Goal: Transaction & Acquisition: Purchase product/service

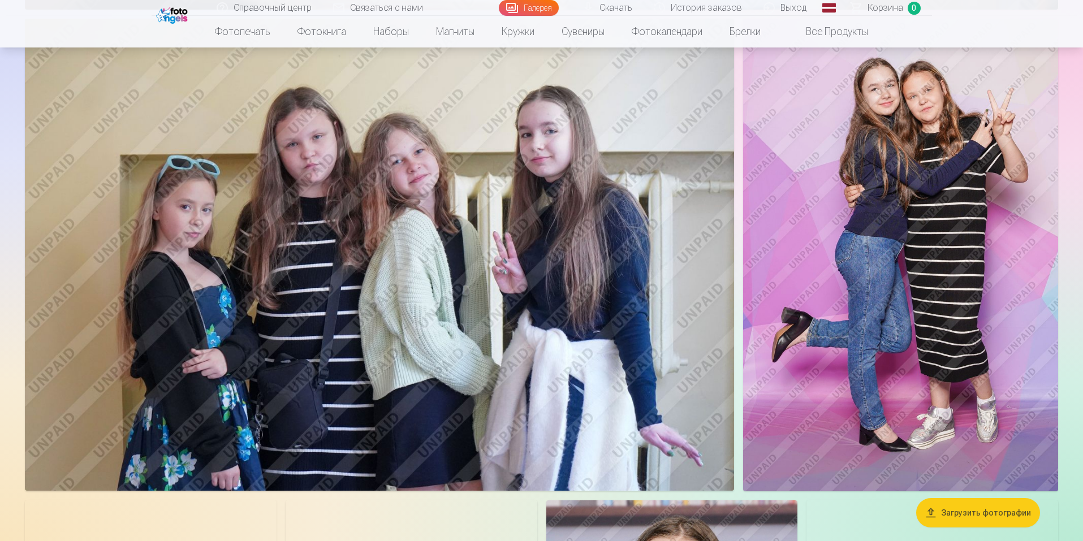
scroll to position [3412, 0]
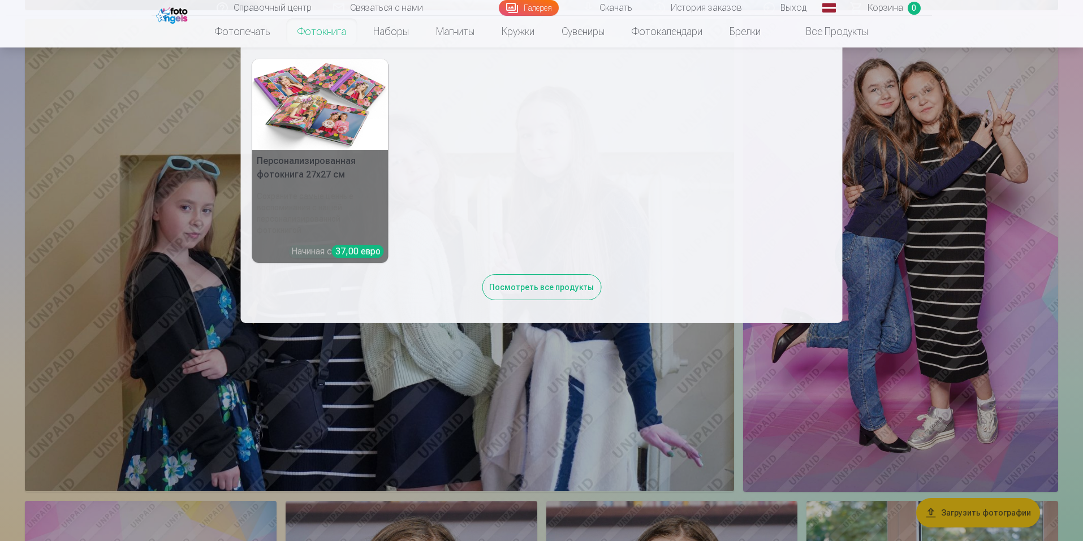
click at [318, 102] on img at bounding box center [320, 104] width 136 height 91
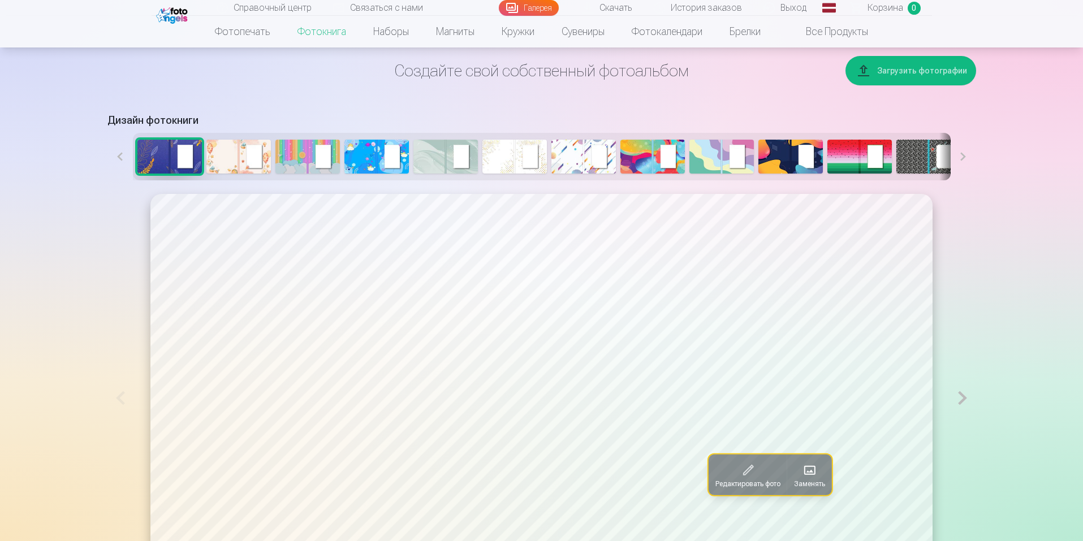
scroll to position [529, 0]
click at [718, 155] on img at bounding box center [721, 156] width 64 height 34
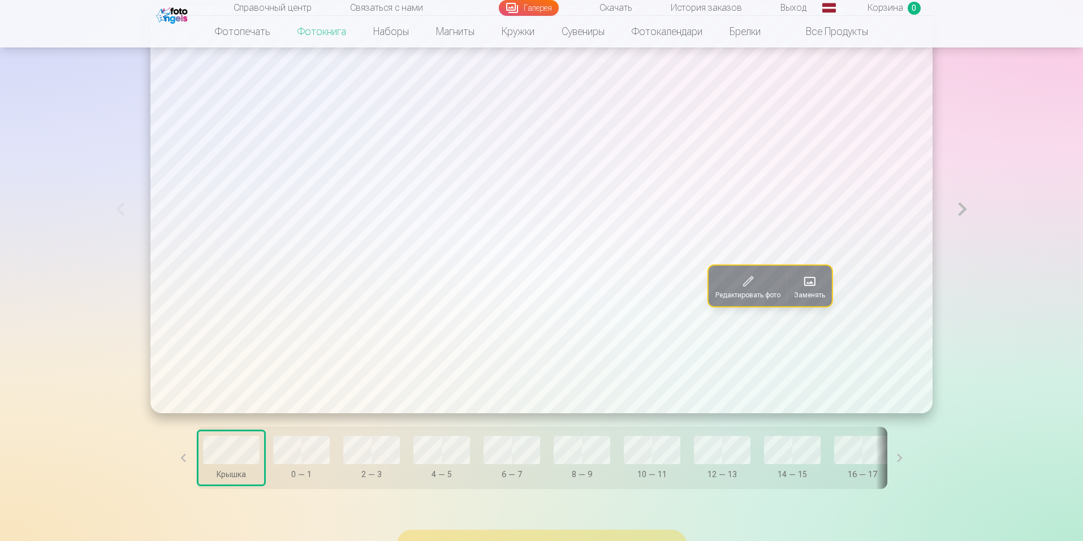
scroll to position [716, 0]
click at [799, 296] on font "Заменять" at bounding box center [809, 296] width 31 height 8
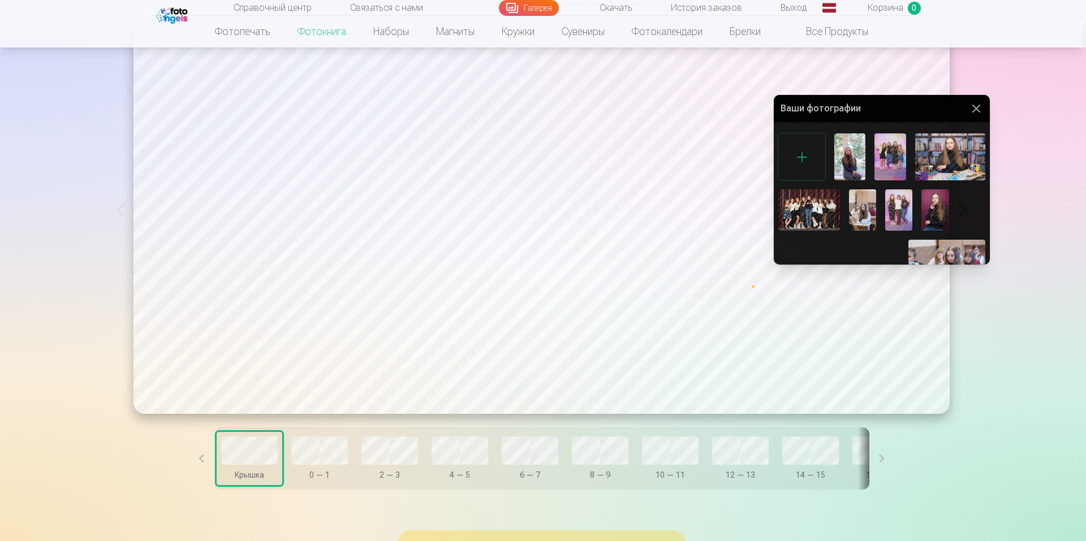
click at [1060, 134] on div at bounding box center [543, 270] width 1086 height 541
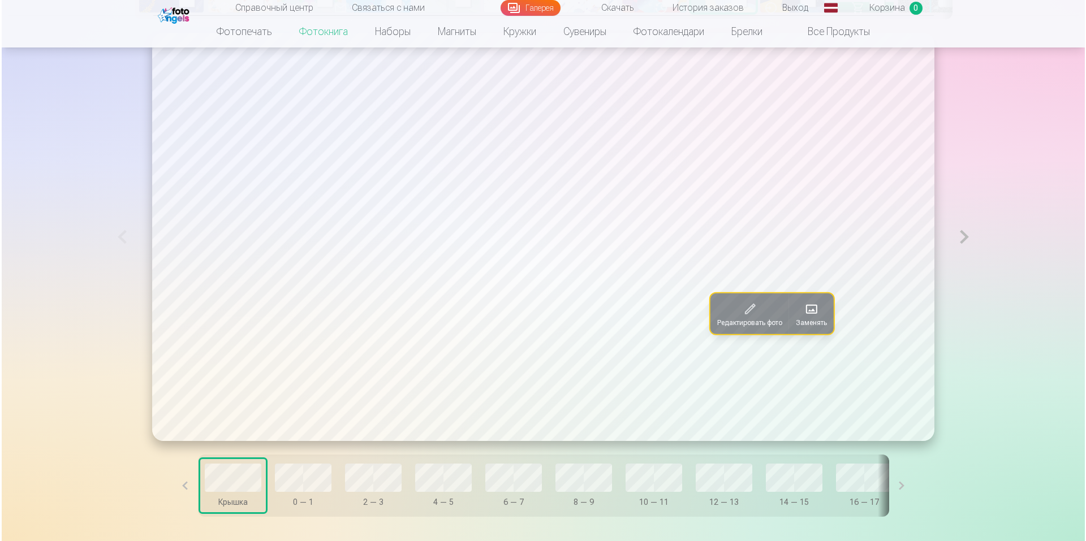
scroll to position [694, 0]
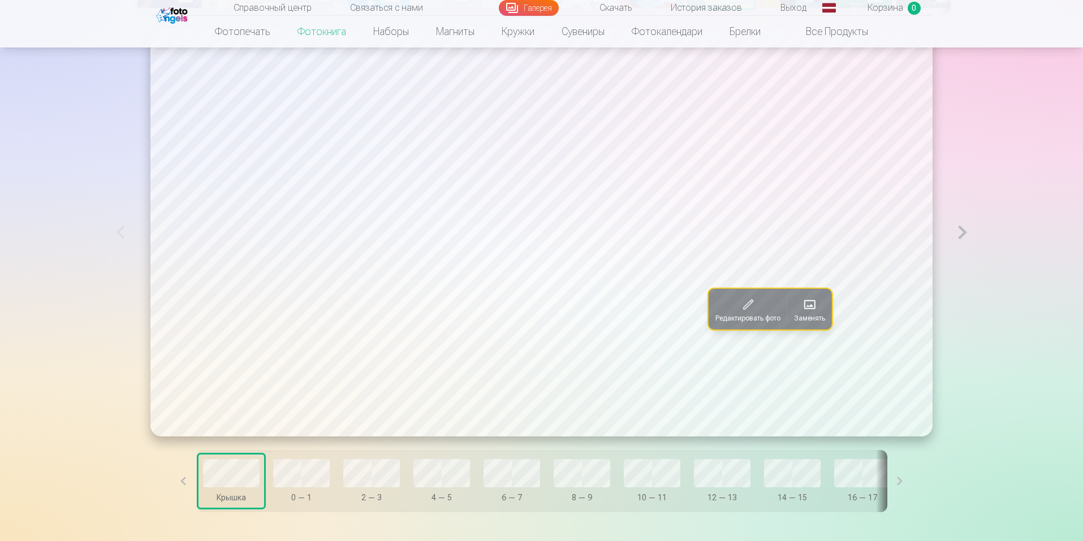
click at [802, 315] on font "Заменять" at bounding box center [809, 318] width 31 height 8
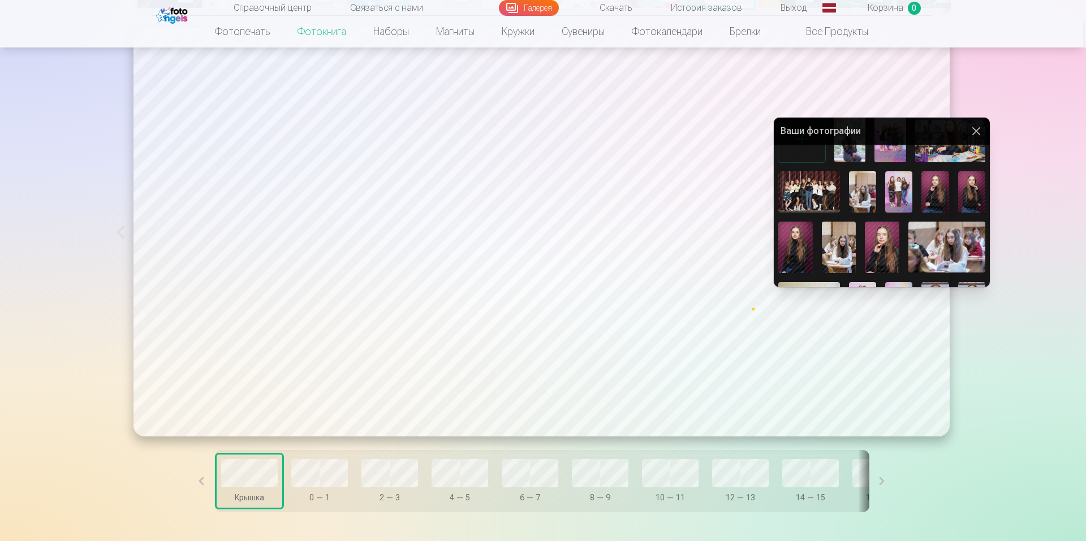
scroll to position [0, 0]
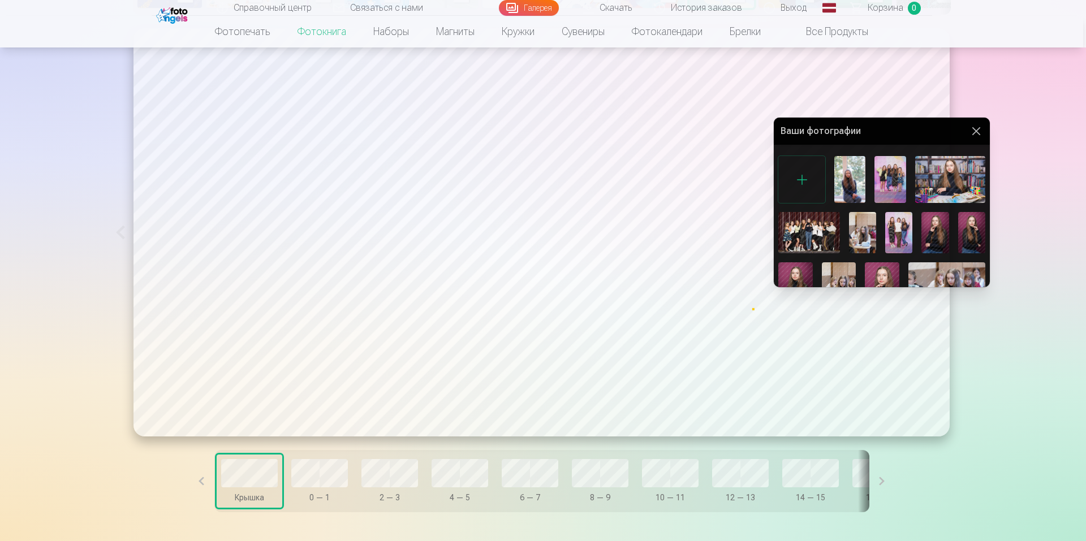
click at [940, 185] on img at bounding box center [950, 179] width 70 height 47
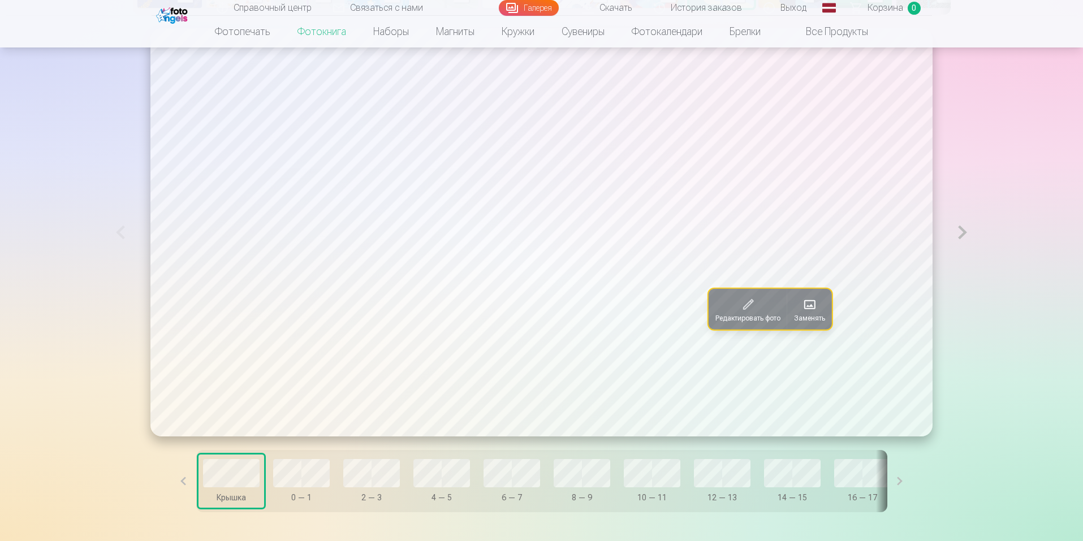
click at [794, 318] on font "Заменять" at bounding box center [809, 318] width 31 height 8
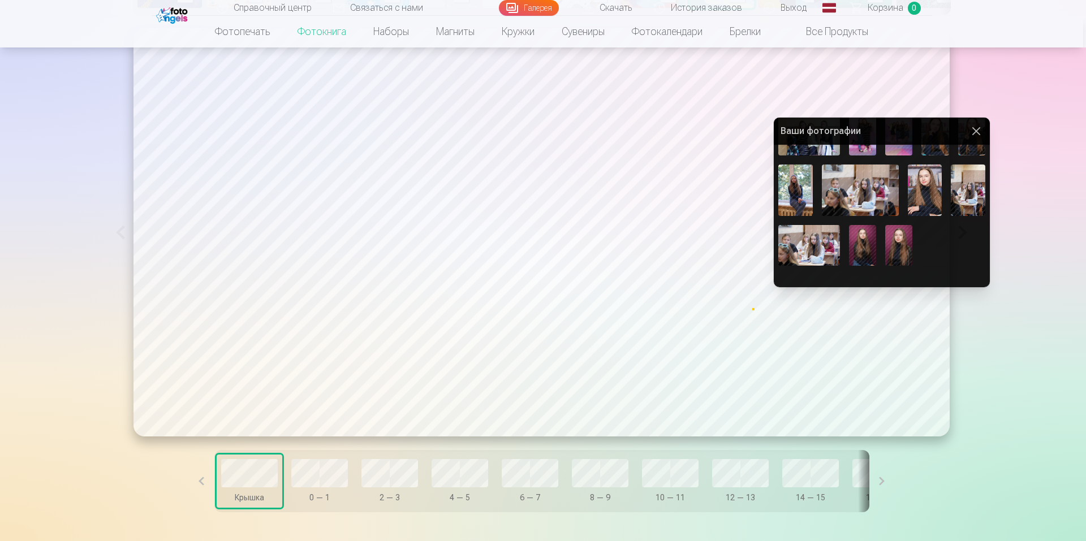
scroll to position [232, 0]
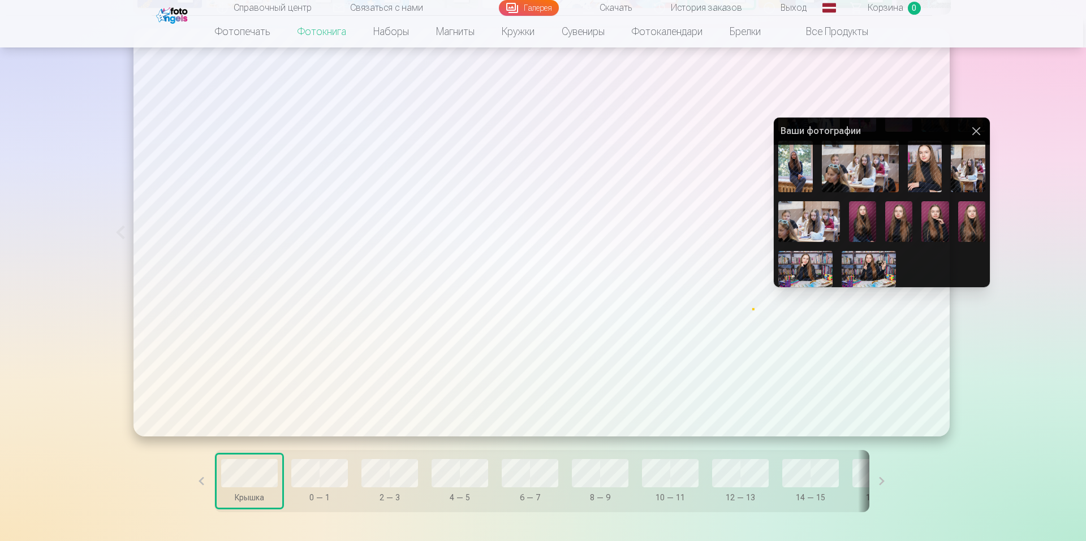
click at [803, 265] on img at bounding box center [805, 269] width 54 height 36
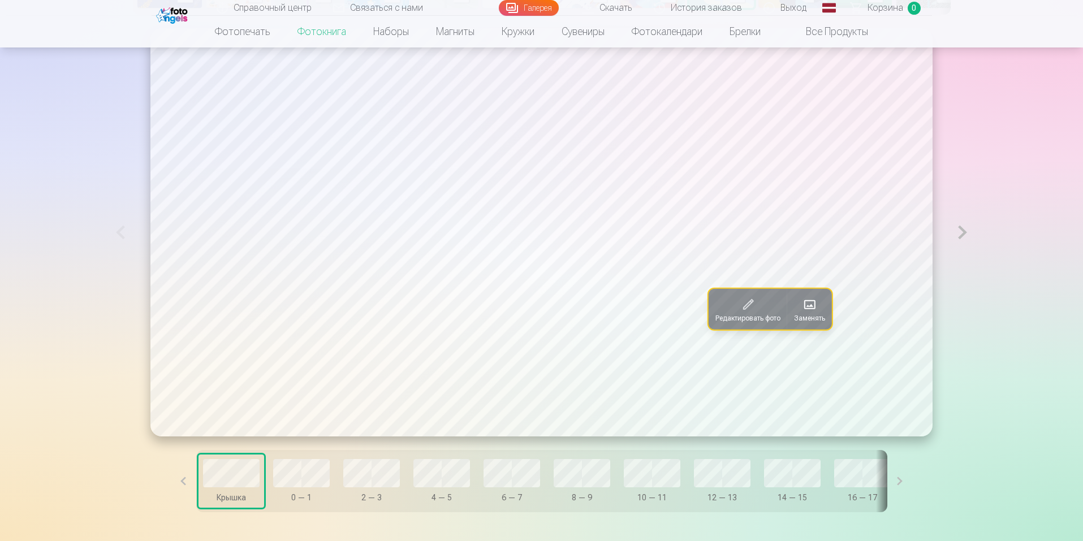
click at [806, 315] on font "Заменять" at bounding box center [809, 318] width 31 height 8
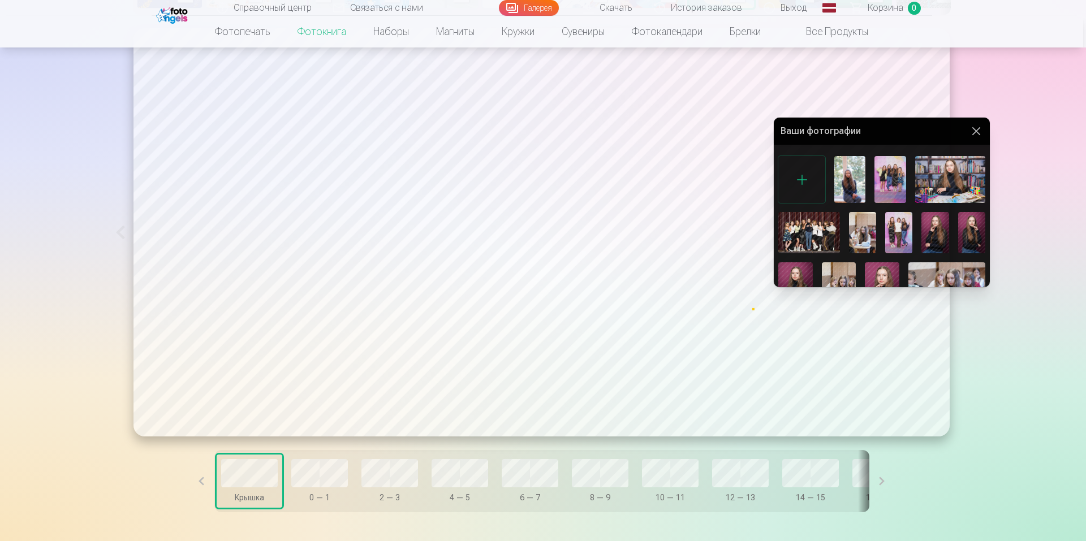
click at [953, 162] on img at bounding box center [950, 179] width 70 height 47
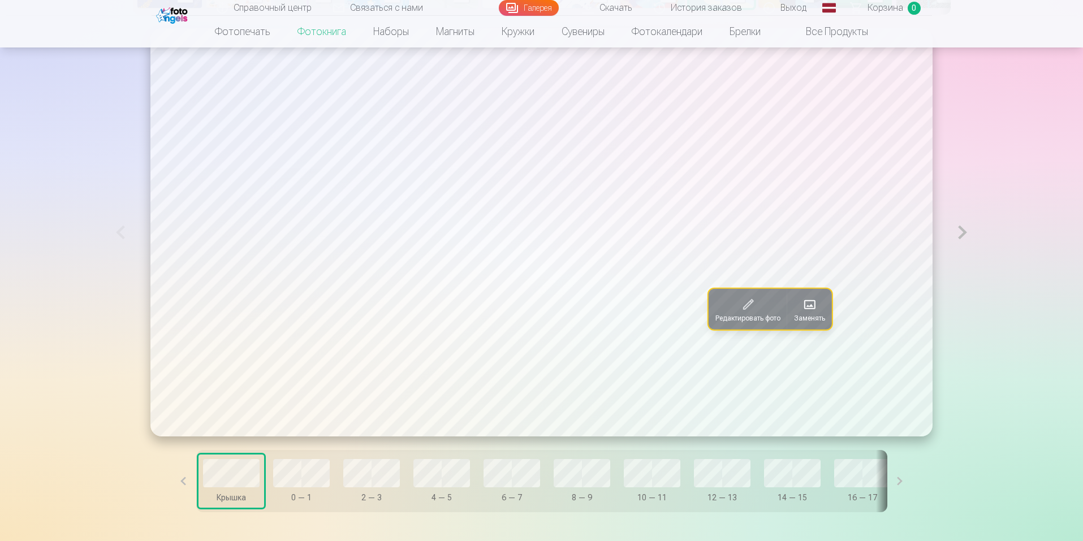
click at [808, 309] on button "Заменять" at bounding box center [809, 309] width 45 height 41
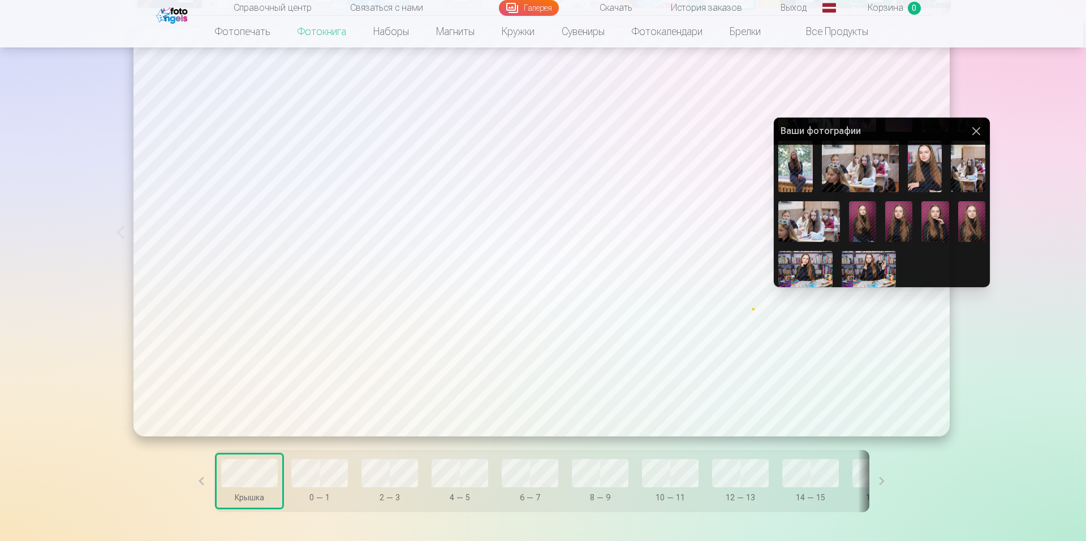
click at [809, 258] on img at bounding box center [805, 269] width 54 height 36
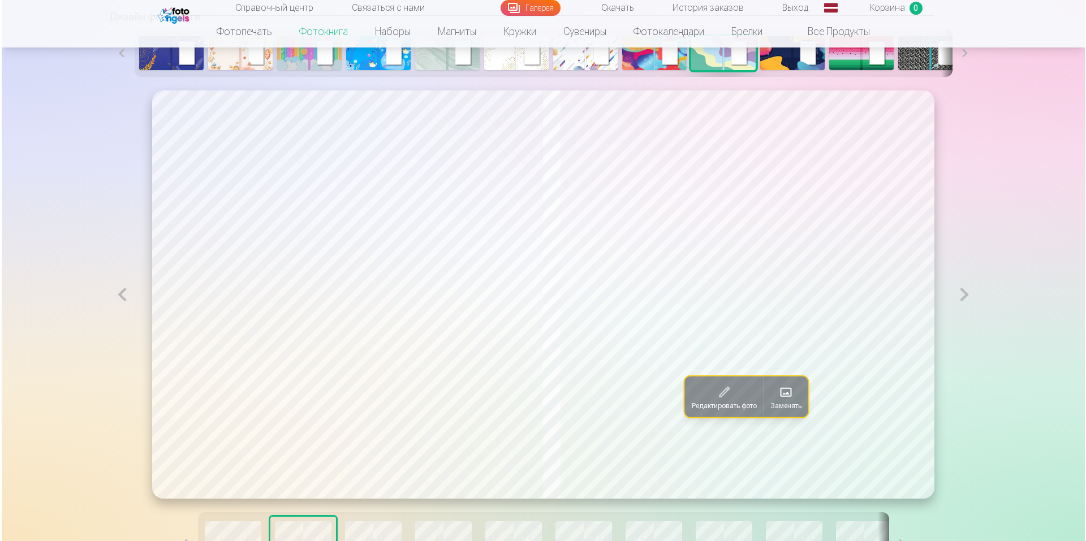
scroll to position [631, 0]
click at [778, 399] on button "Заменять" at bounding box center [784, 397] width 45 height 41
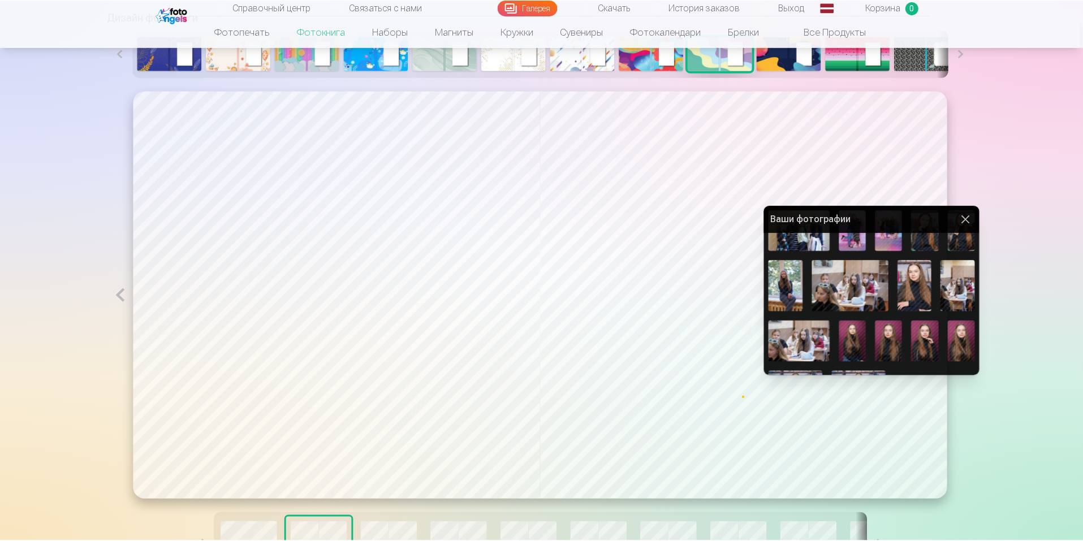
scroll to position [232, 0]
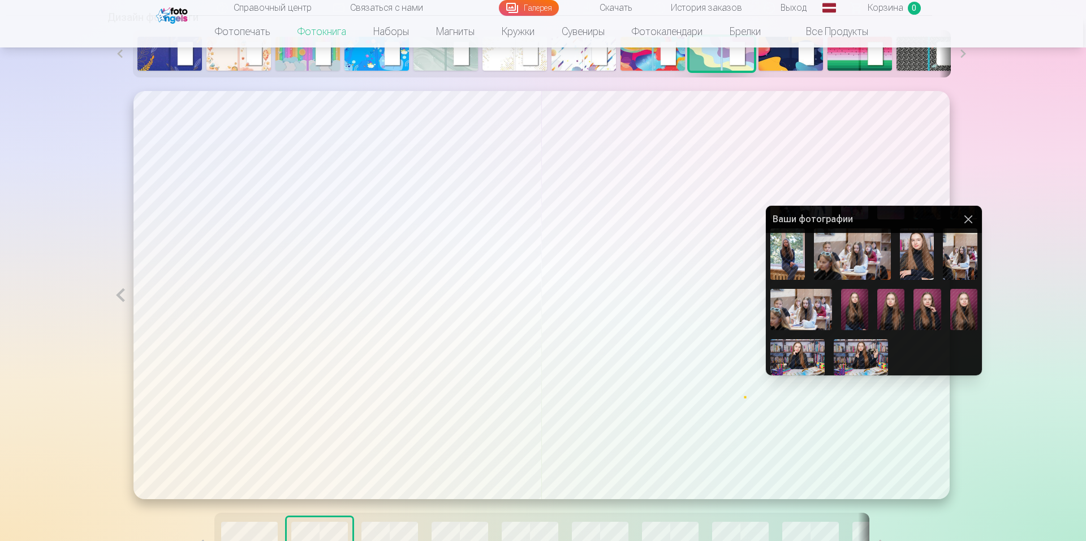
click at [967, 216] on button at bounding box center [968, 220] width 14 height 14
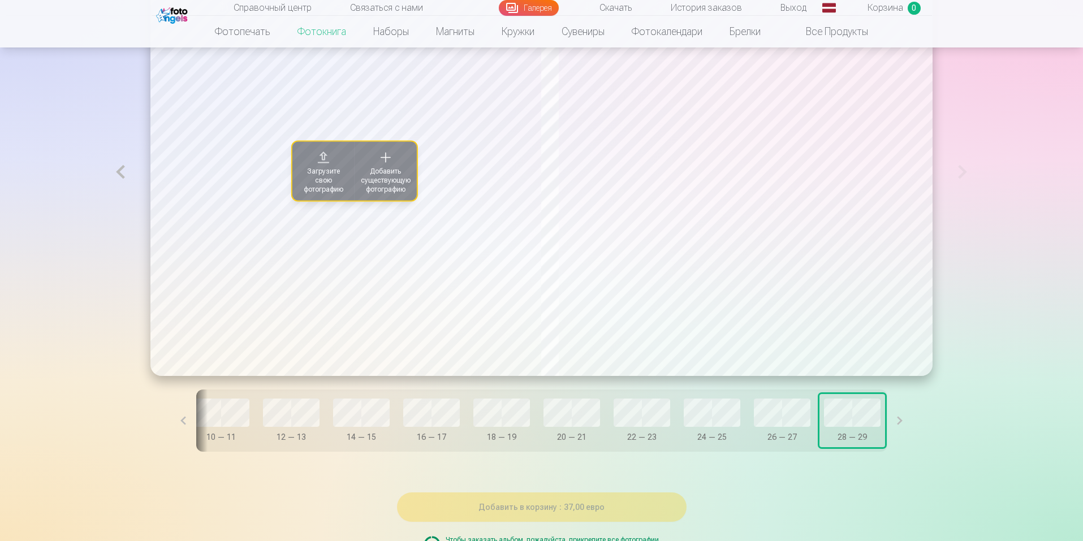
scroll to position [754, 0]
click at [365, 186] on font "Добавить существующую фотографию" at bounding box center [386, 181] width 50 height 26
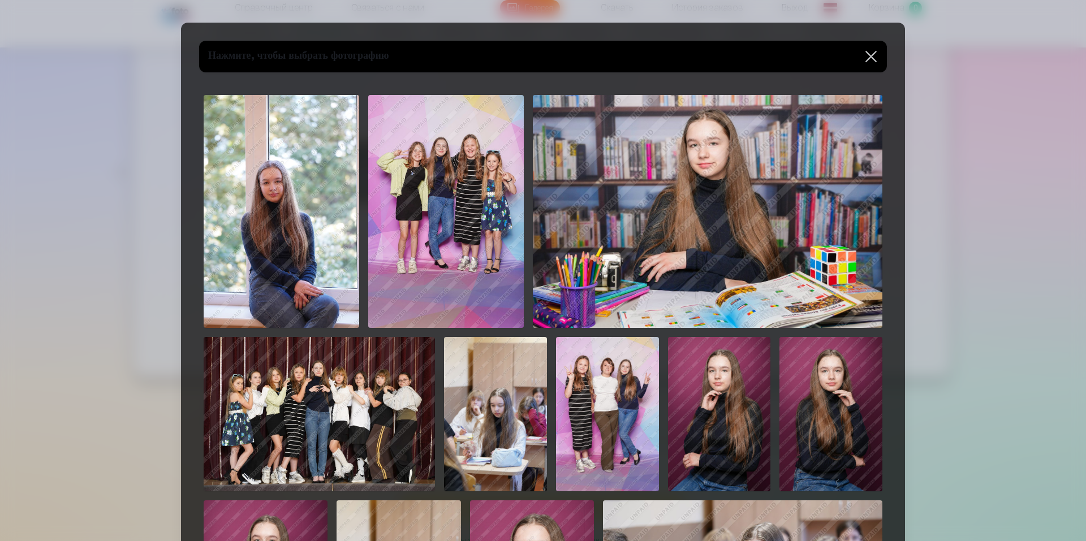
click at [390, 396] on img at bounding box center [319, 414] width 231 height 154
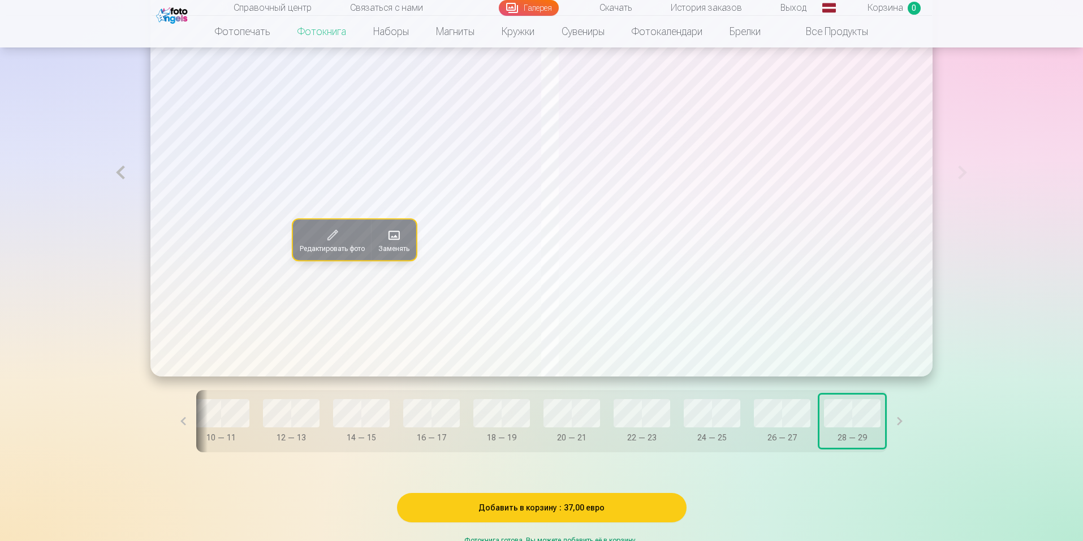
click at [385, 241] on span at bounding box center [394, 235] width 18 height 18
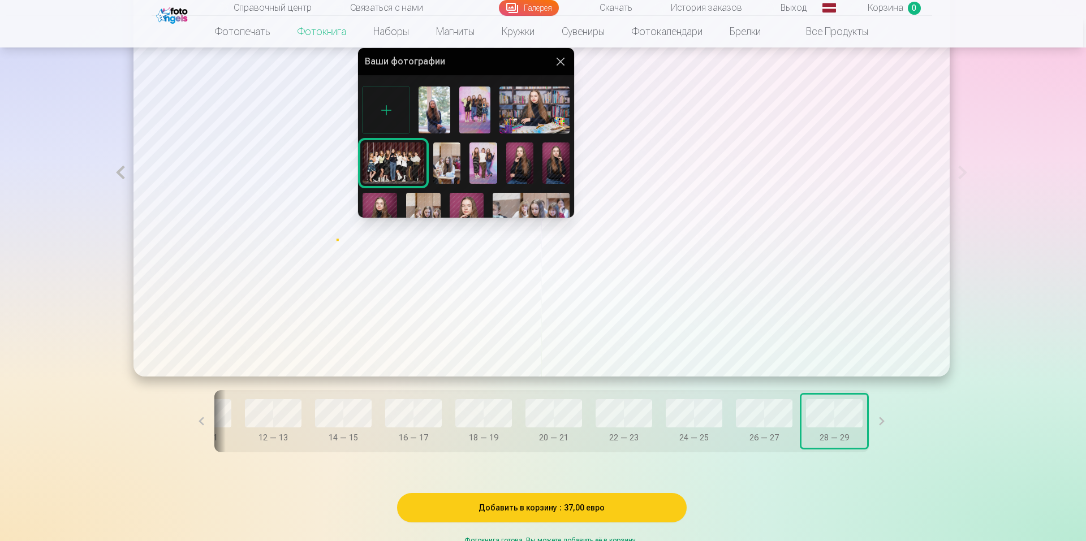
click at [768, 415] on div at bounding box center [543, 270] width 1086 height 541
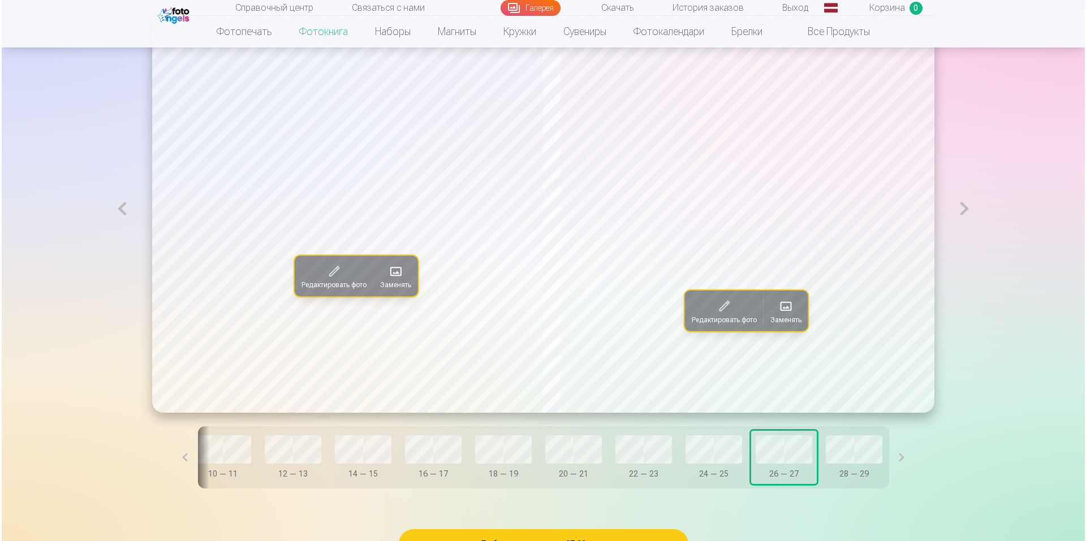
scroll to position [715, 0]
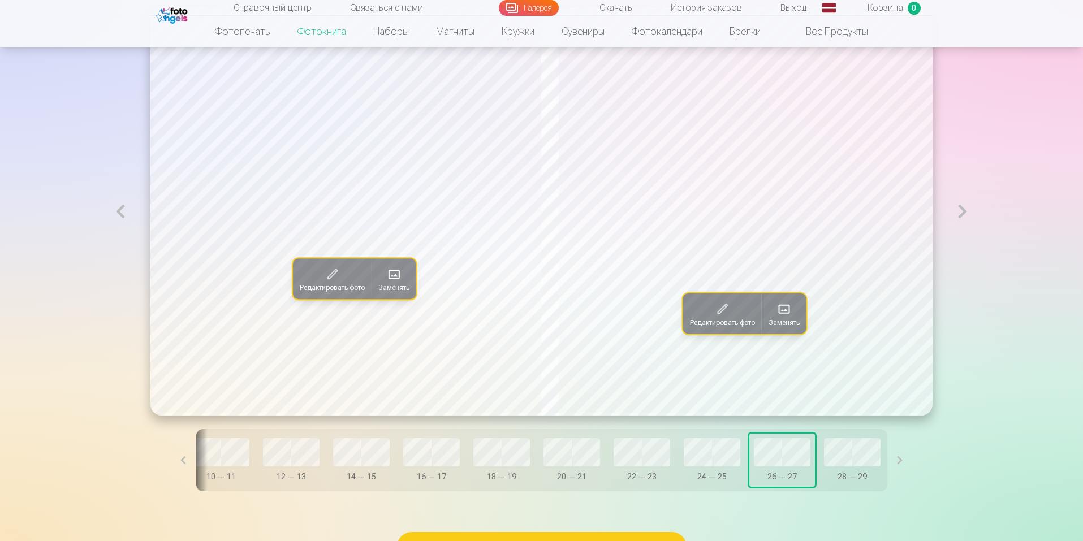
click at [794, 325] on font "Заменять" at bounding box center [783, 323] width 31 height 8
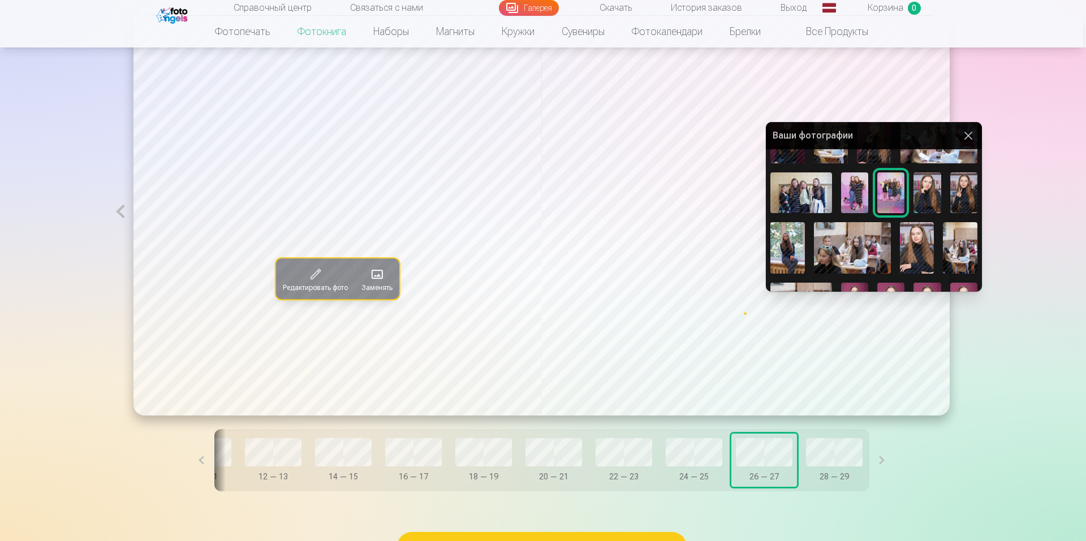
scroll to position [150, 0]
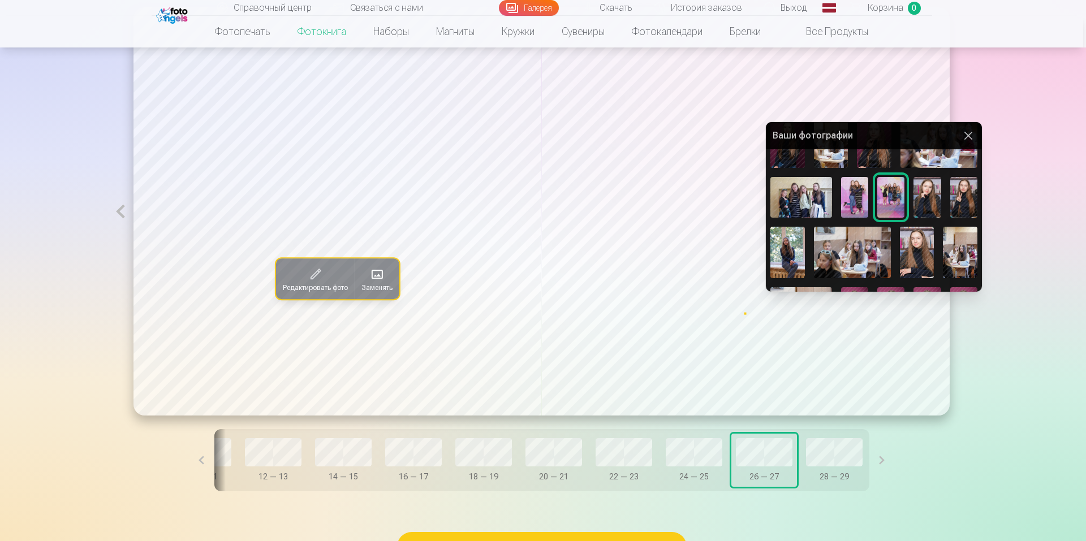
click at [972, 134] on div "Ваши фотографии" at bounding box center [874, 135] width 216 height 27
click at [961, 133] on button at bounding box center [968, 136] width 14 height 14
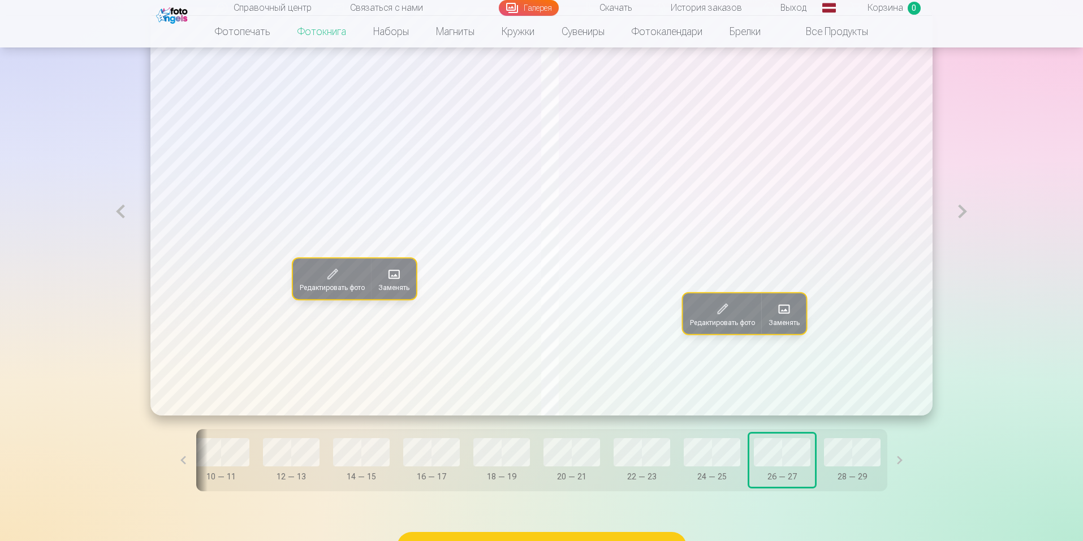
click at [385, 281] on span at bounding box center [394, 274] width 18 height 18
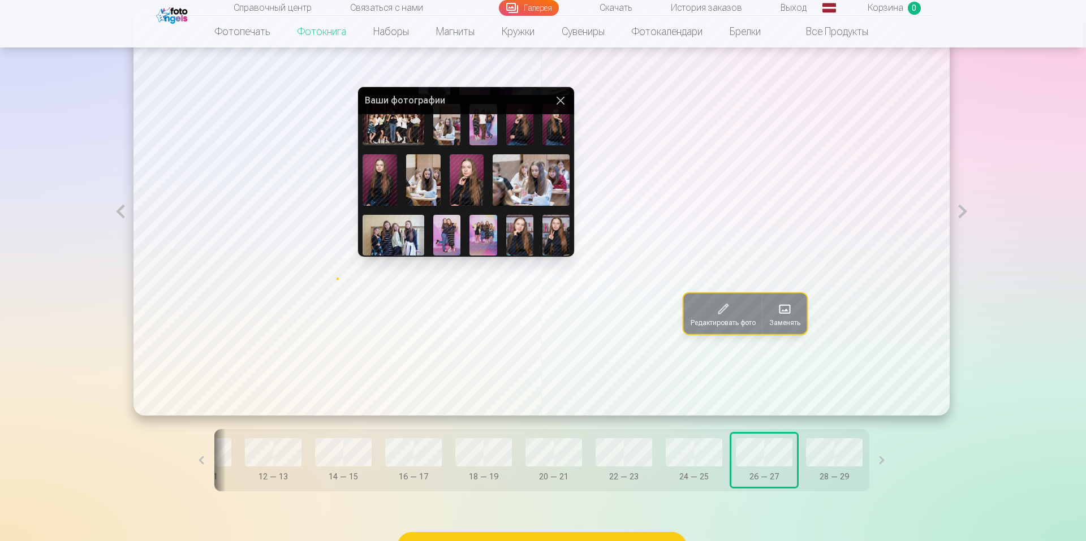
scroll to position [81, 0]
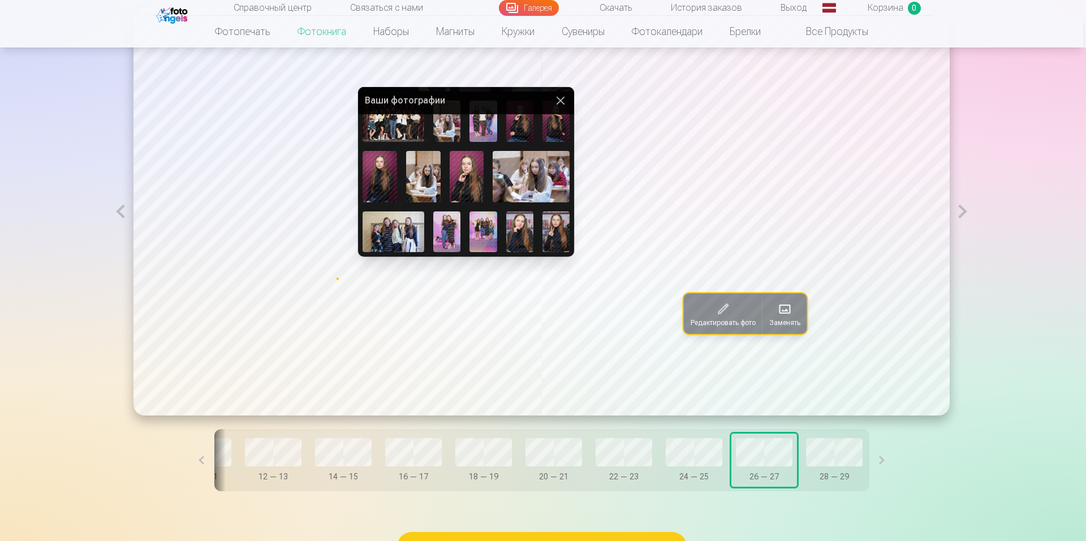
click at [401, 227] on img at bounding box center [393, 231] width 62 height 41
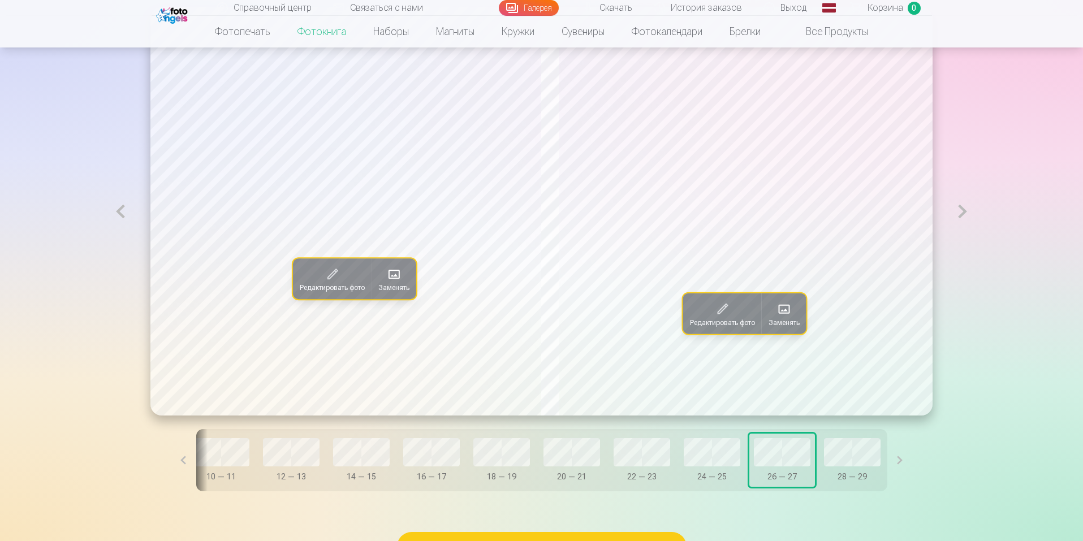
click at [781, 322] on font "Заменять" at bounding box center [783, 323] width 31 height 8
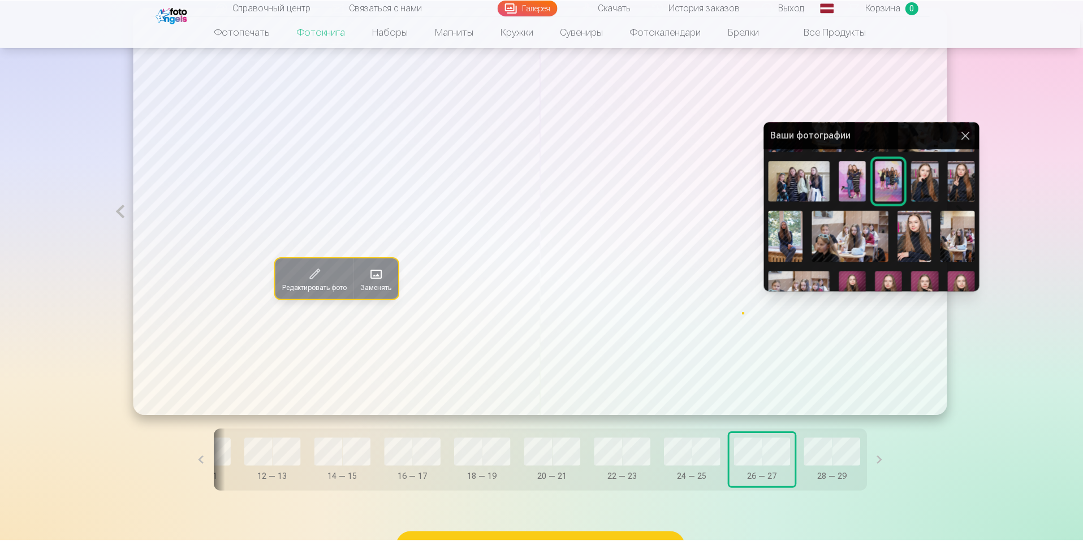
scroll to position [166, 0]
click at [798, 174] on img at bounding box center [801, 181] width 62 height 41
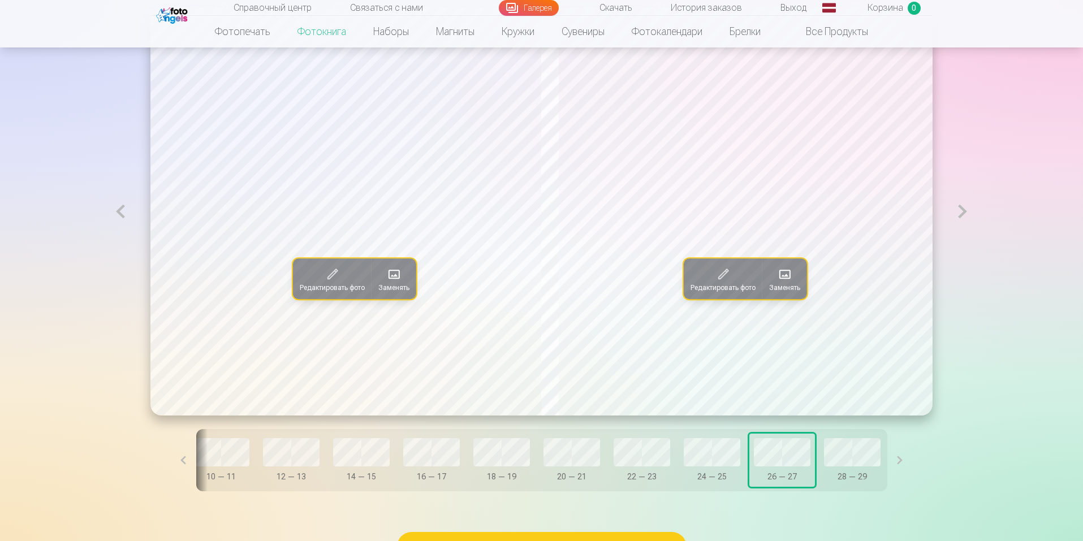
click at [381, 291] on font "Заменять" at bounding box center [393, 288] width 31 height 8
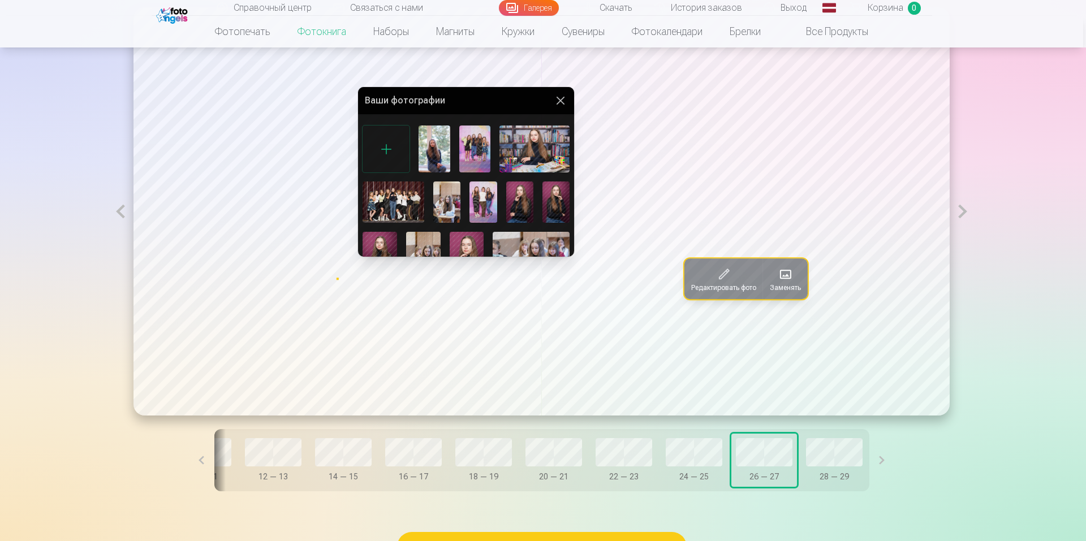
click at [472, 152] on img at bounding box center [474, 149] width 31 height 47
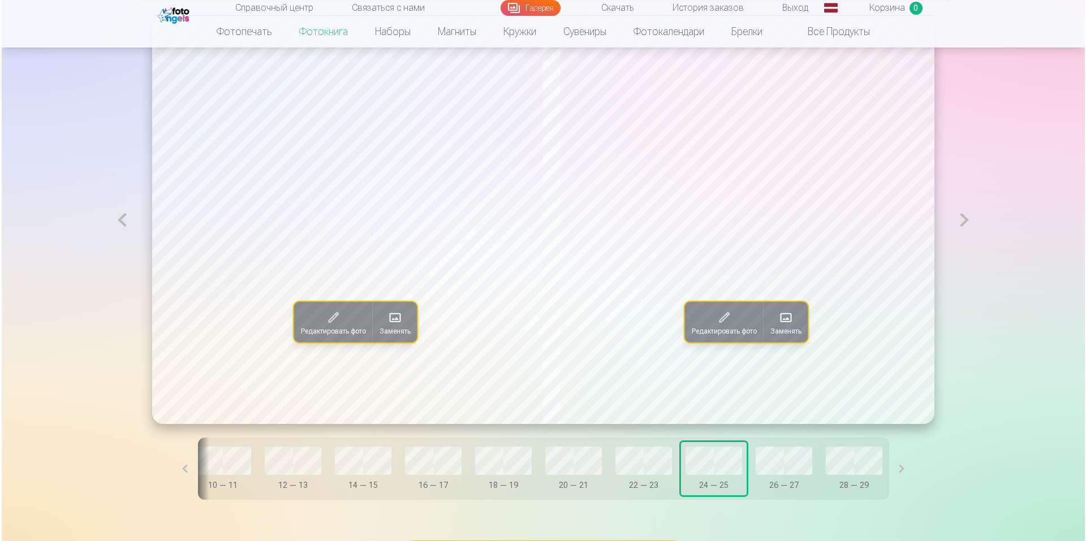
scroll to position [712, 0]
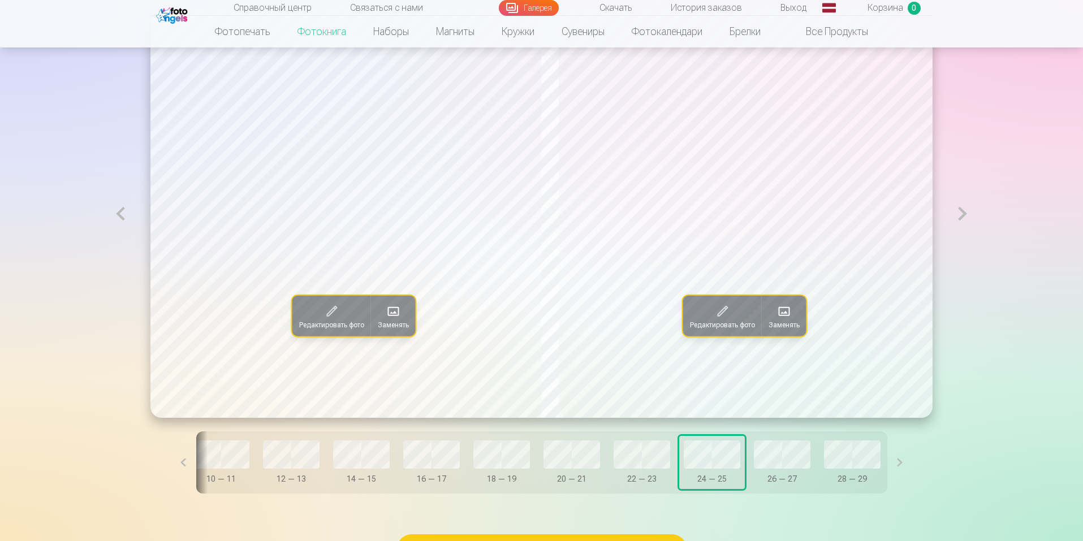
click at [786, 325] on font "Заменять" at bounding box center [783, 325] width 31 height 8
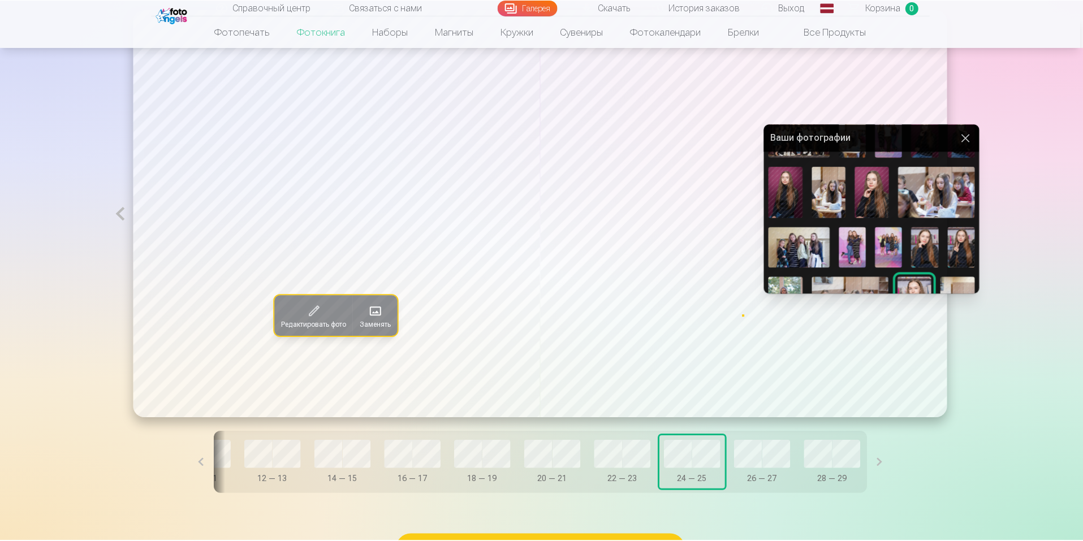
scroll to position [104, 0]
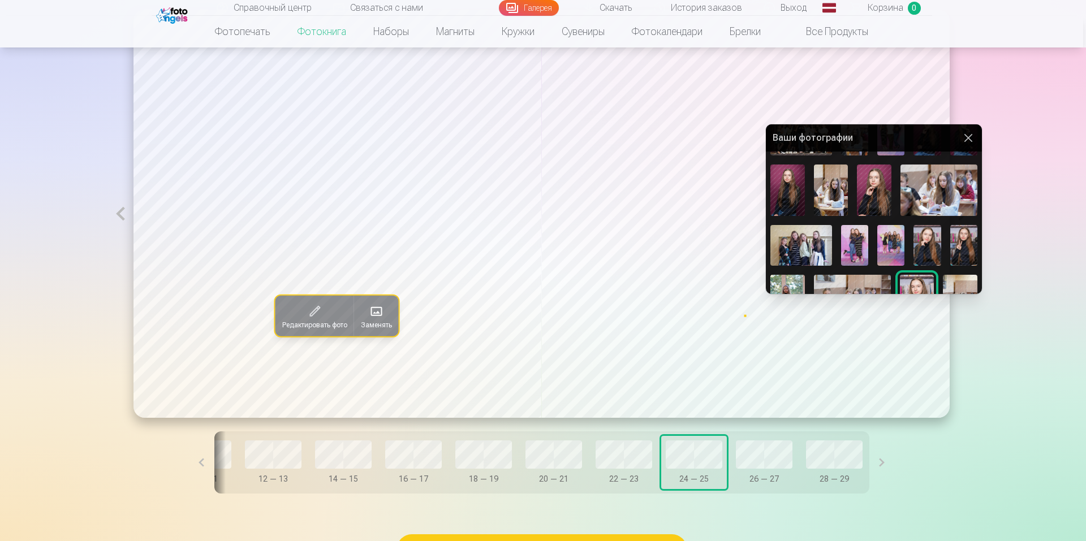
click at [856, 237] on img at bounding box center [854, 245] width 27 height 41
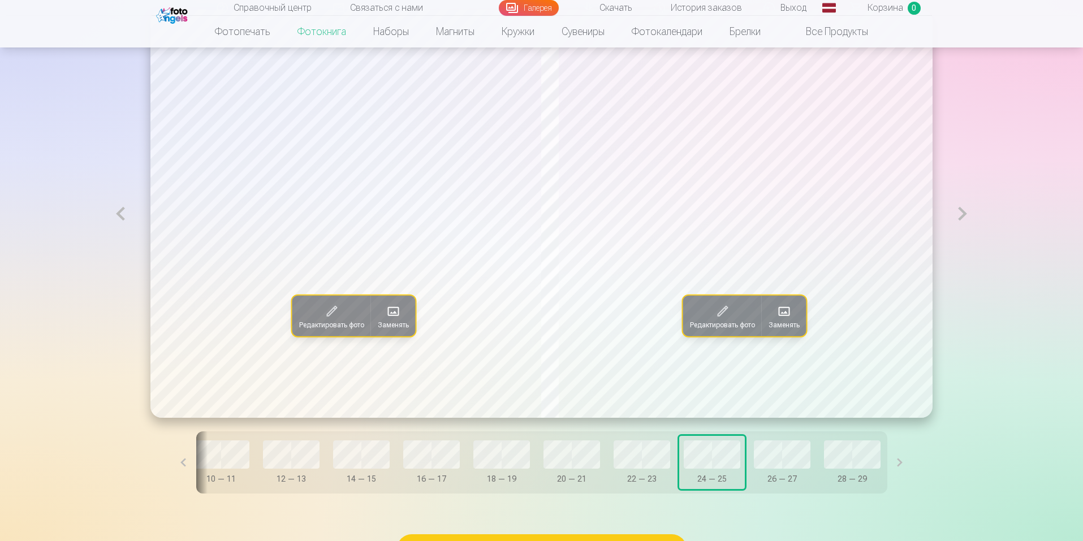
click at [384, 317] on span at bounding box center [393, 311] width 18 height 18
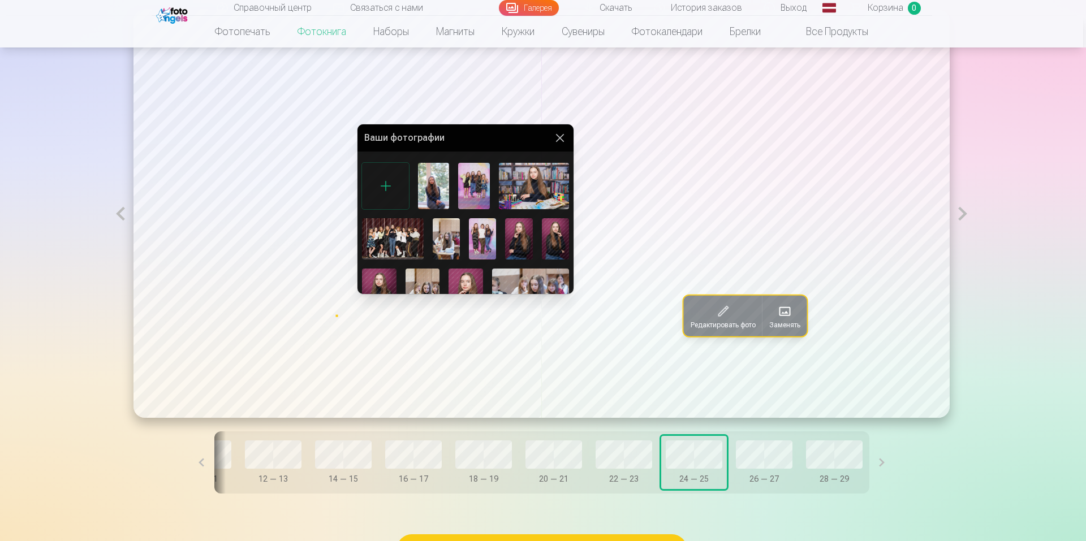
click at [478, 236] on img at bounding box center [482, 238] width 27 height 41
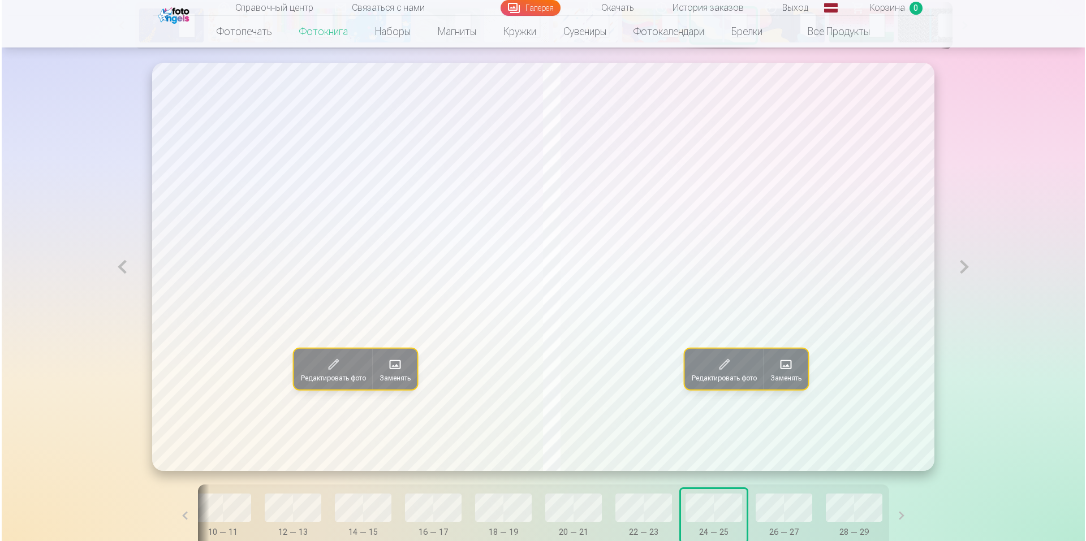
scroll to position [657, 0]
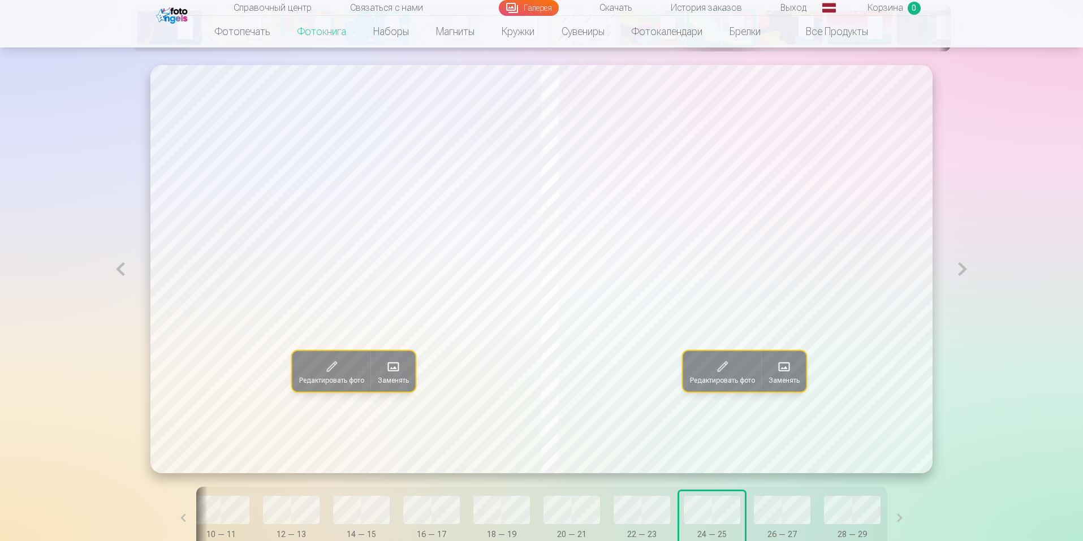
click at [962, 270] on button at bounding box center [962, 269] width 26 height 408
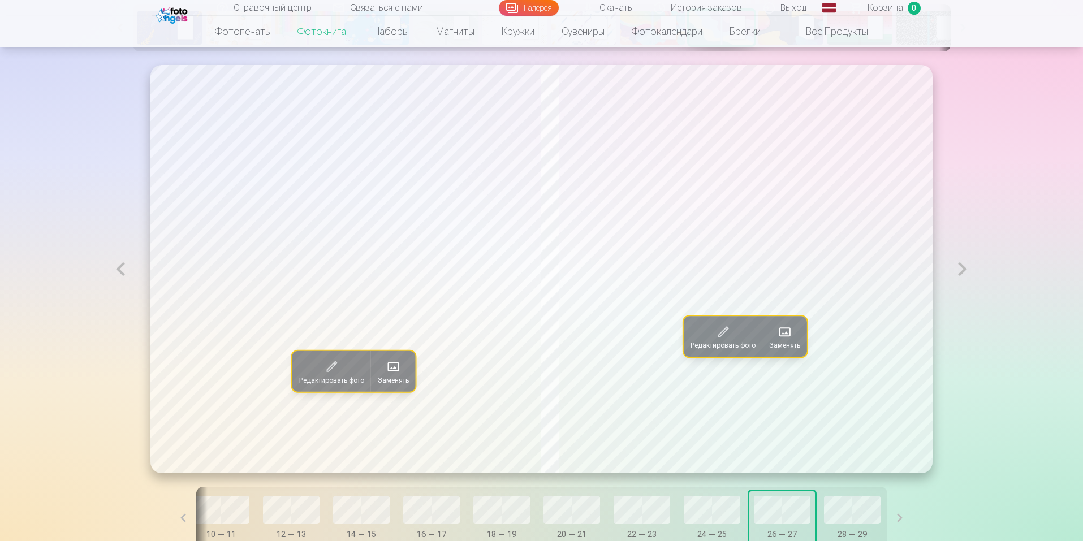
click at [962, 270] on button at bounding box center [962, 269] width 26 height 408
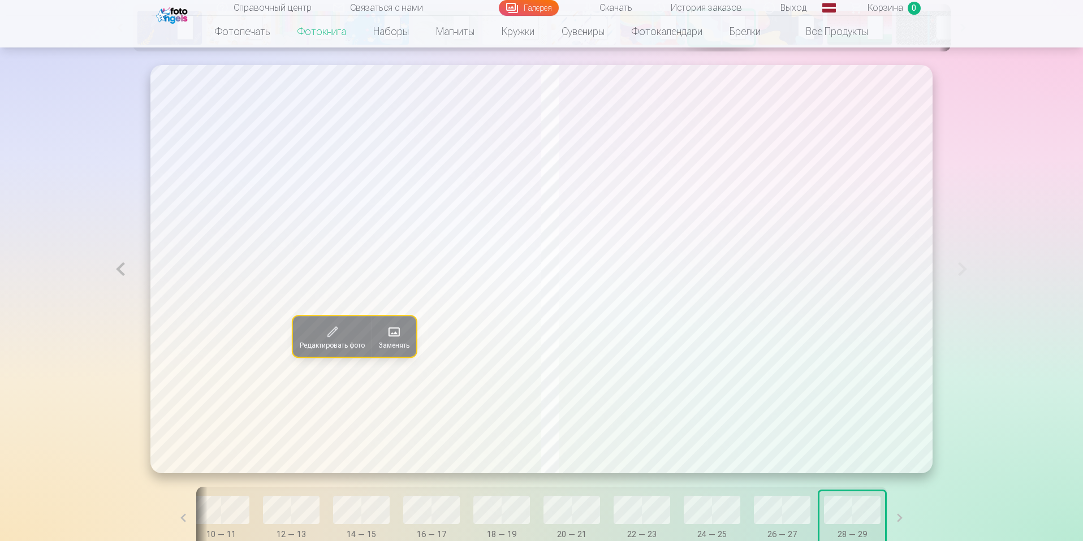
click at [122, 274] on button at bounding box center [120, 269] width 26 height 408
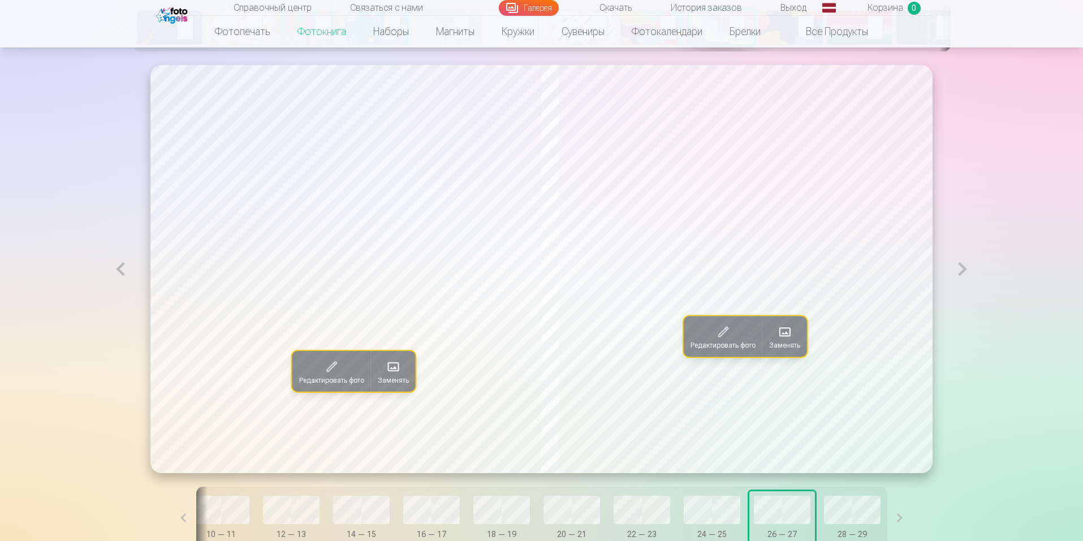
click at [371, 361] on button "Заменять" at bounding box center [393, 371] width 45 height 41
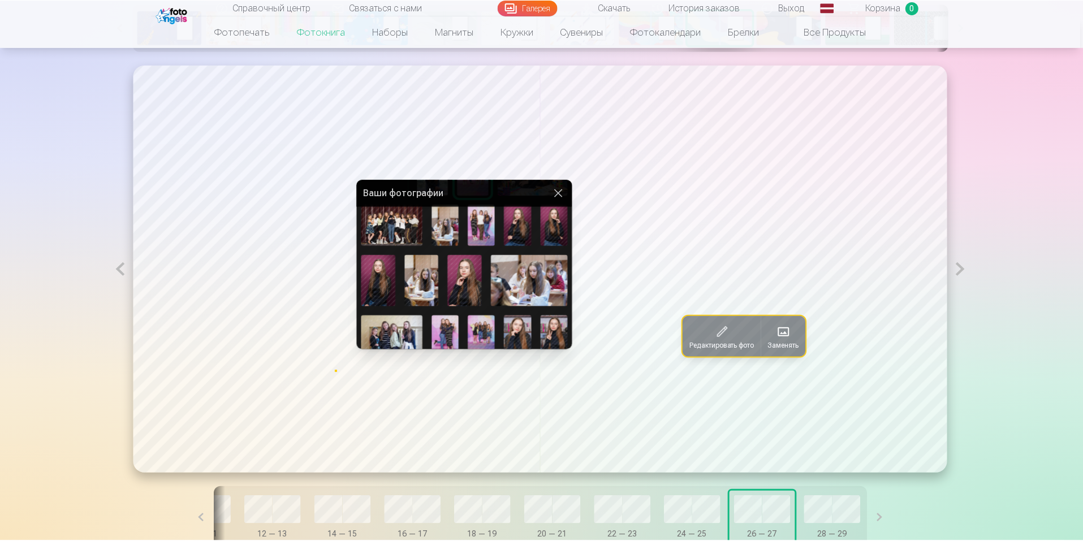
scroll to position [82, 0]
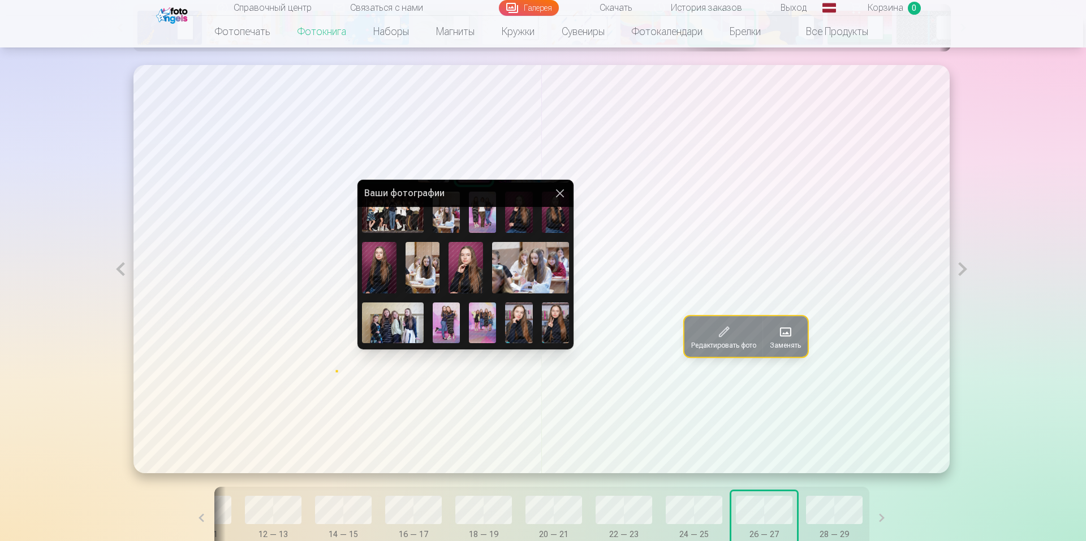
click at [396, 311] on img at bounding box center [393, 322] width 62 height 41
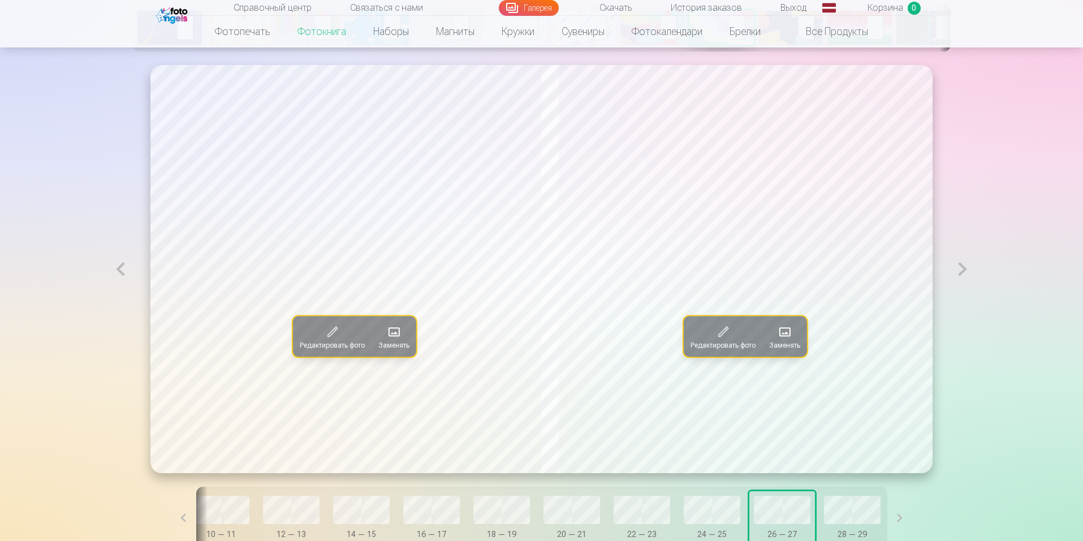
click at [785, 342] on button "Заменять" at bounding box center [784, 336] width 45 height 41
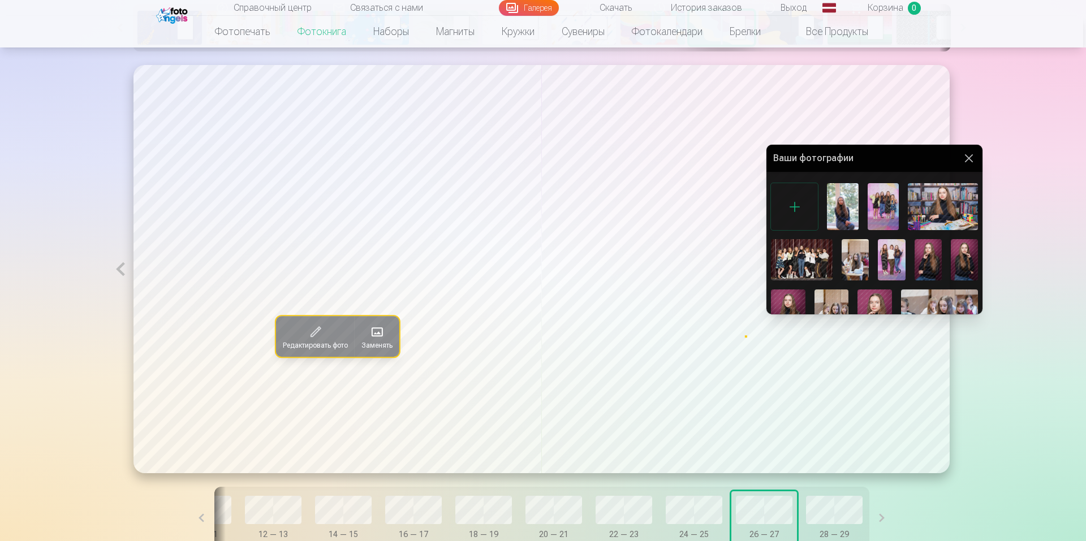
click at [811, 263] on img at bounding box center [802, 259] width 62 height 41
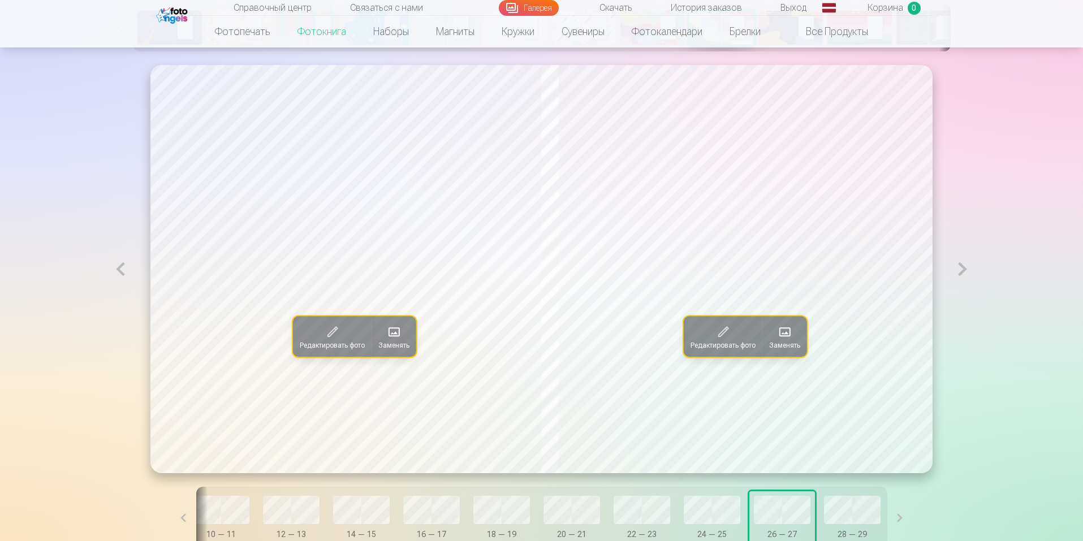
click at [963, 274] on button at bounding box center [962, 269] width 26 height 408
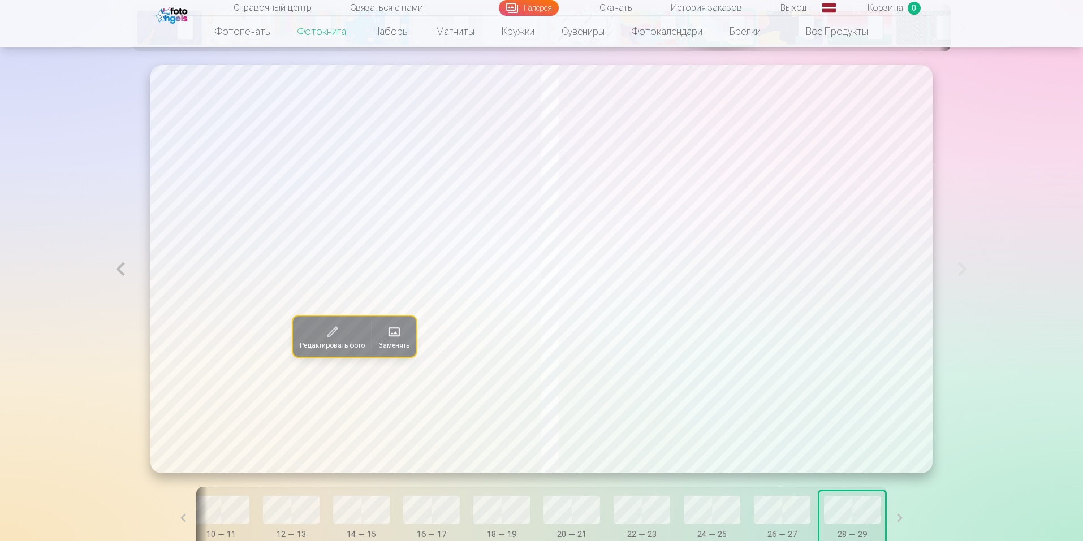
click at [385, 336] on span at bounding box center [394, 332] width 18 height 18
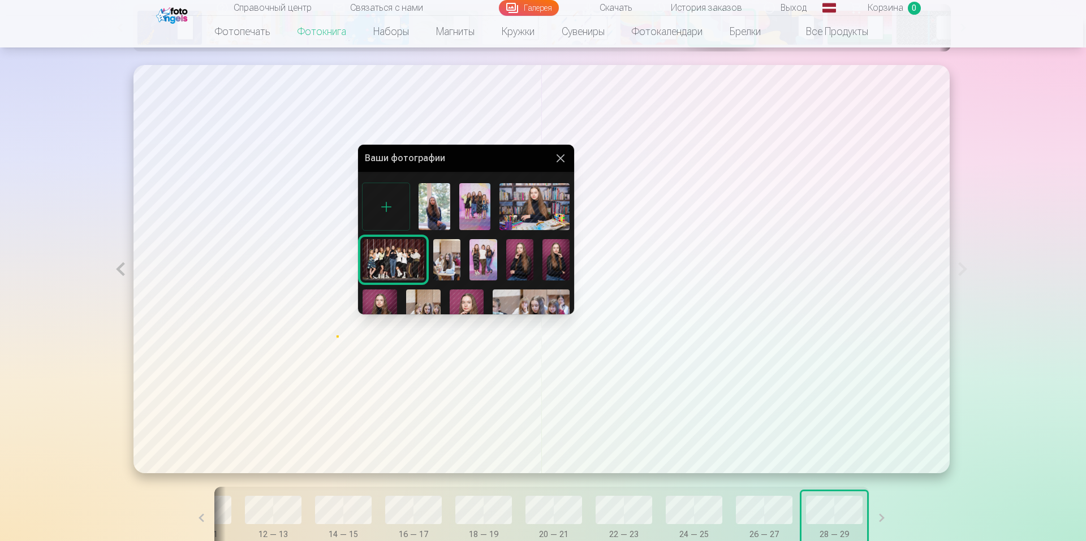
click at [473, 204] on img at bounding box center [474, 206] width 31 height 47
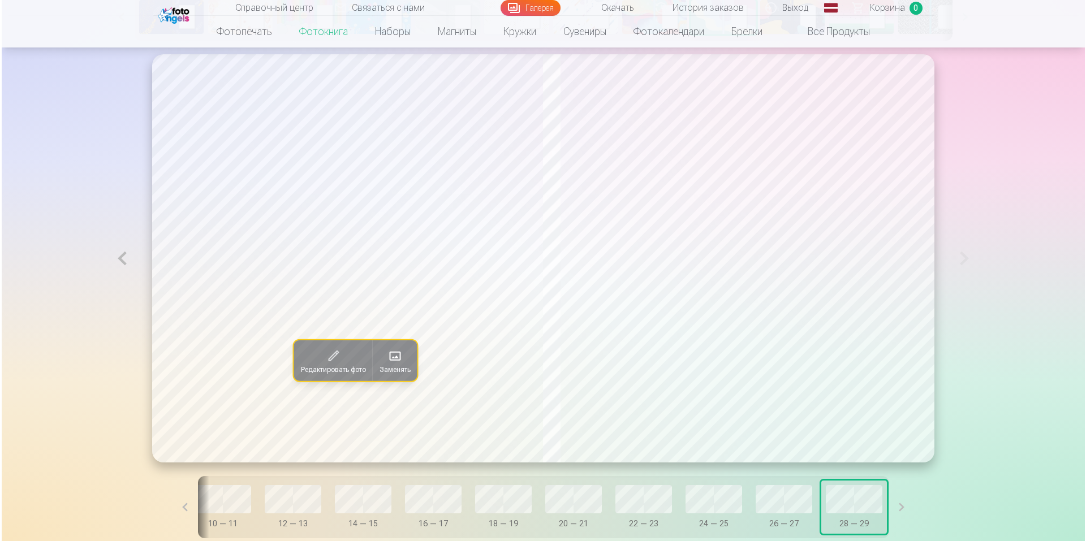
scroll to position [668, 0]
click at [122, 261] on button at bounding box center [120, 258] width 26 height 408
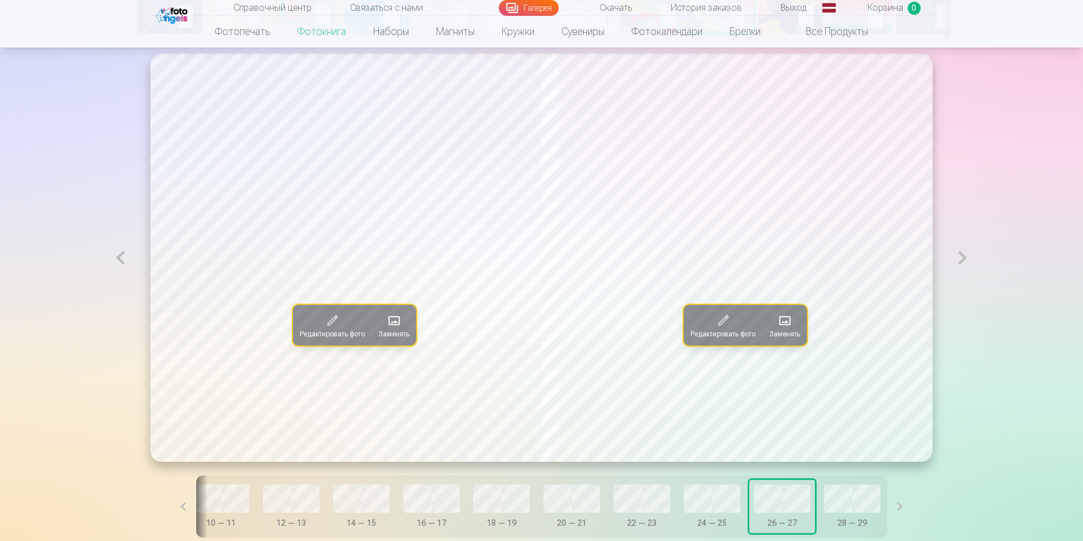
click at [122, 261] on button at bounding box center [120, 258] width 26 height 408
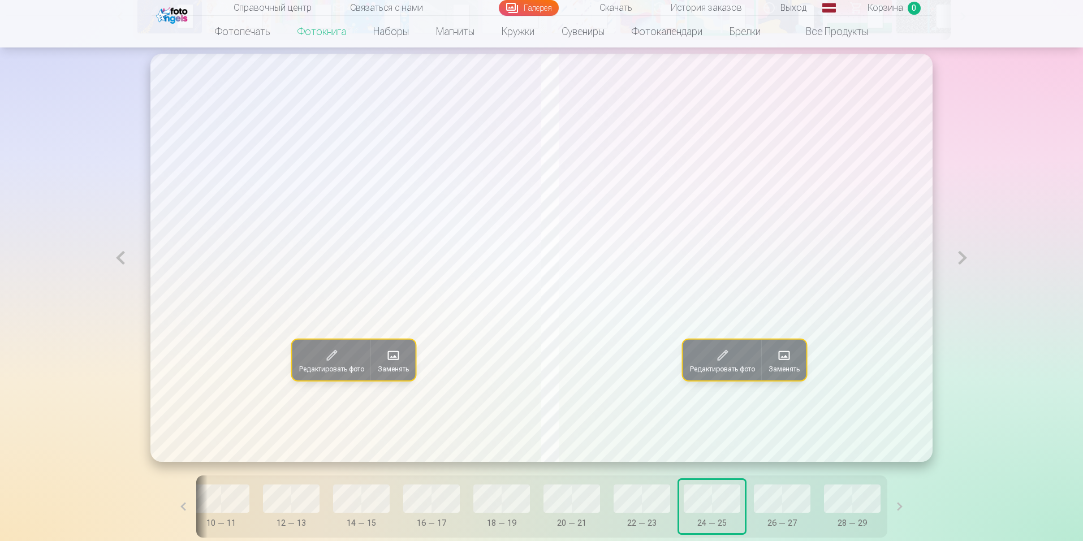
click at [966, 257] on button at bounding box center [962, 258] width 26 height 408
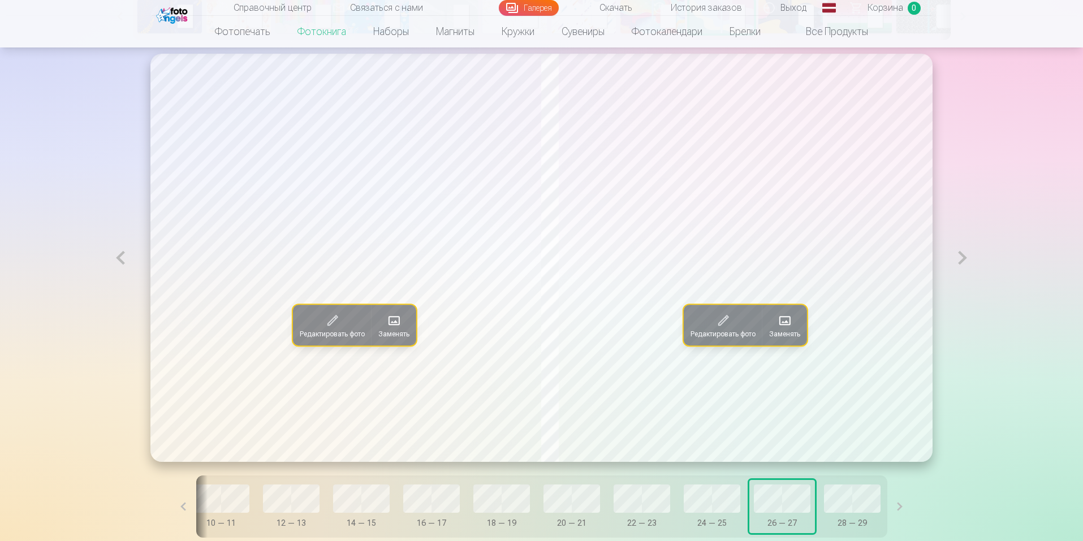
click at [970, 261] on button at bounding box center [962, 258] width 26 height 408
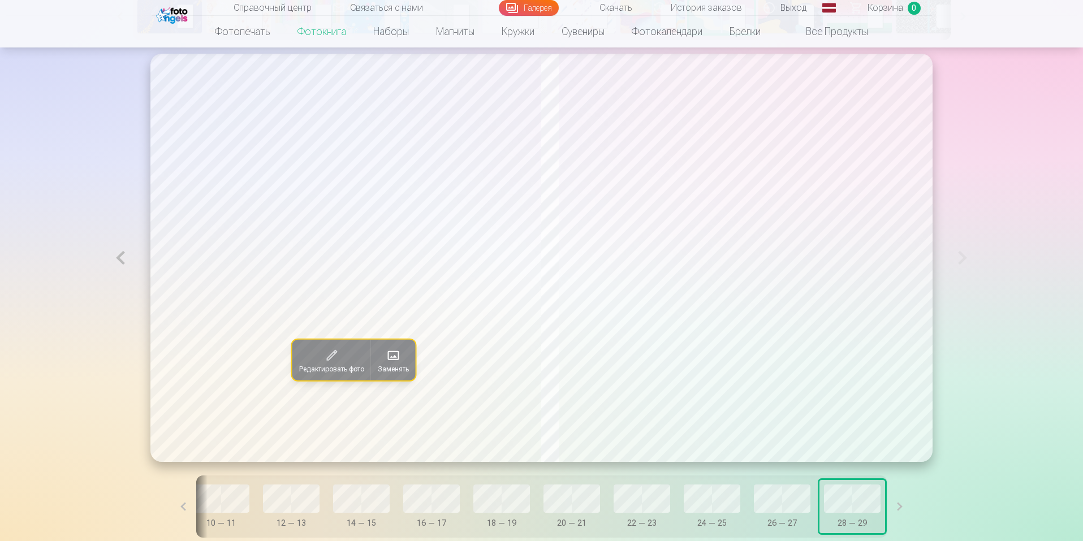
click at [379, 366] on font "Заменять" at bounding box center [393, 369] width 31 height 8
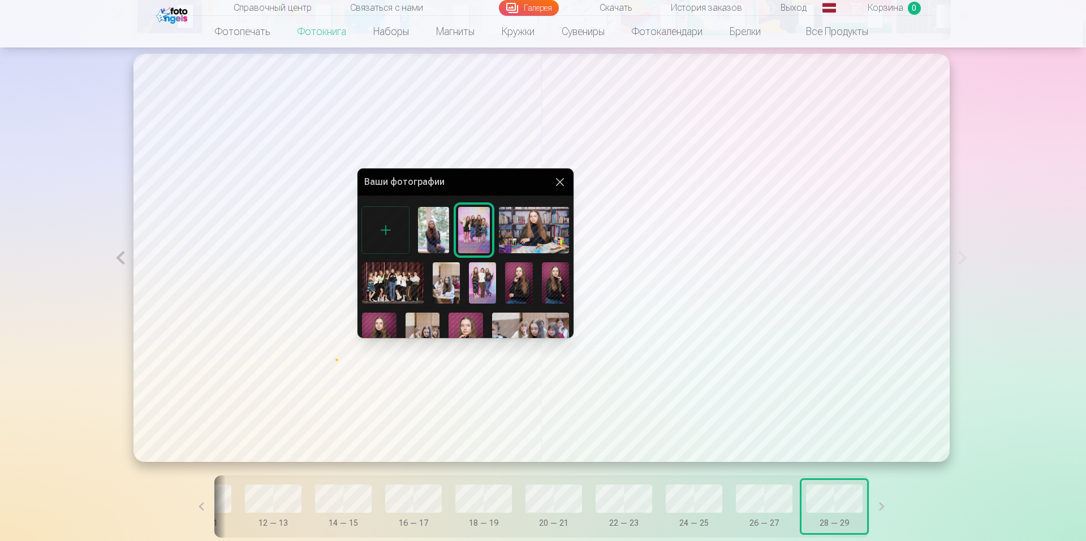
click at [390, 290] on img at bounding box center [393, 282] width 62 height 41
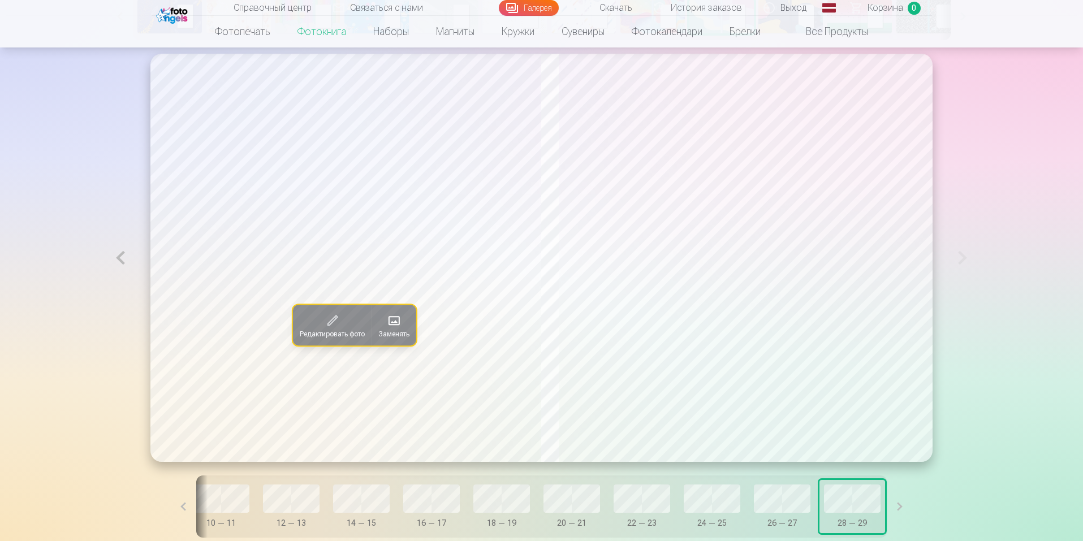
click at [128, 257] on button at bounding box center [120, 258] width 26 height 408
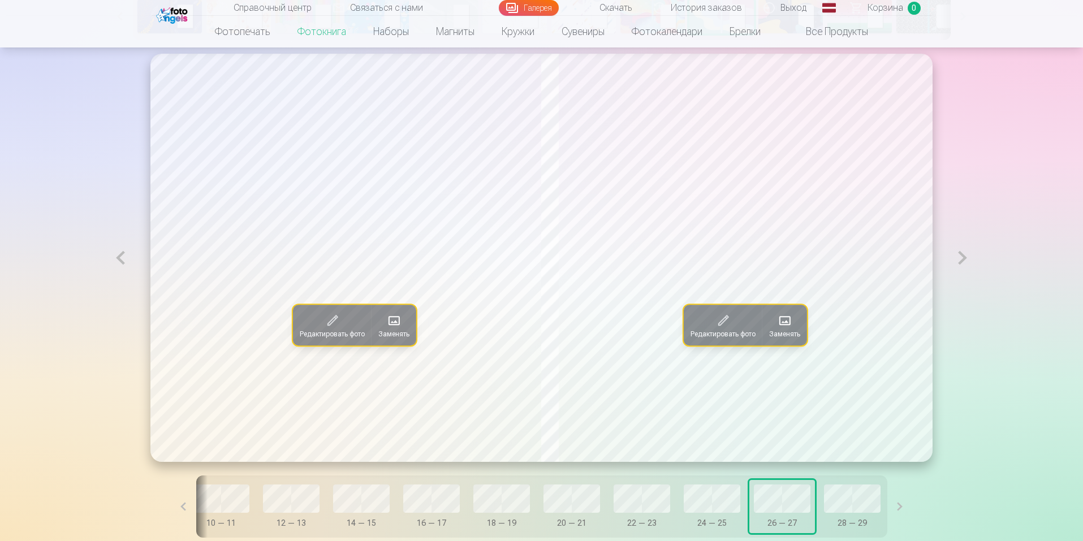
click at [385, 315] on span at bounding box center [394, 321] width 18 height 18
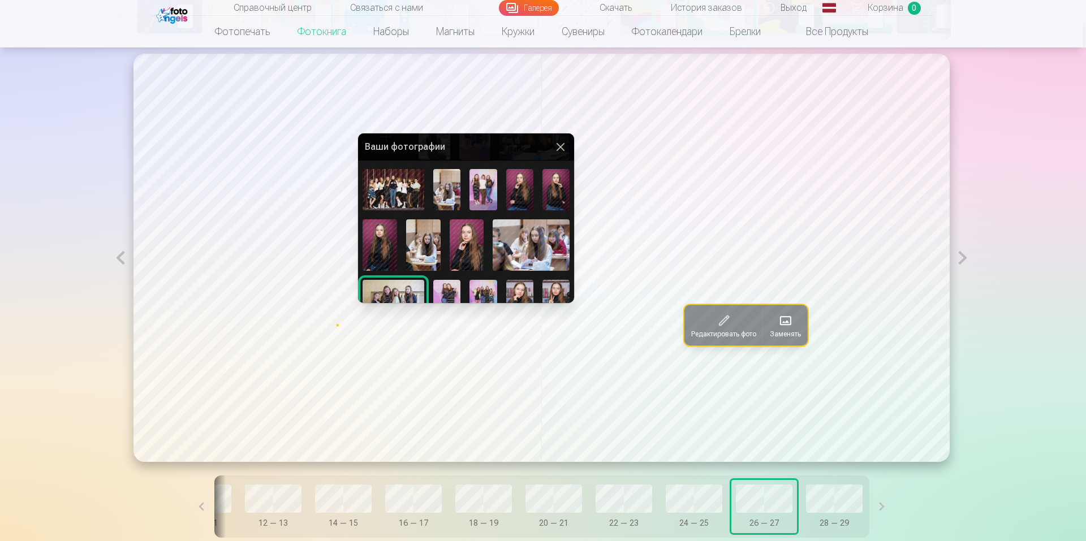
scroll to position [77, 0]
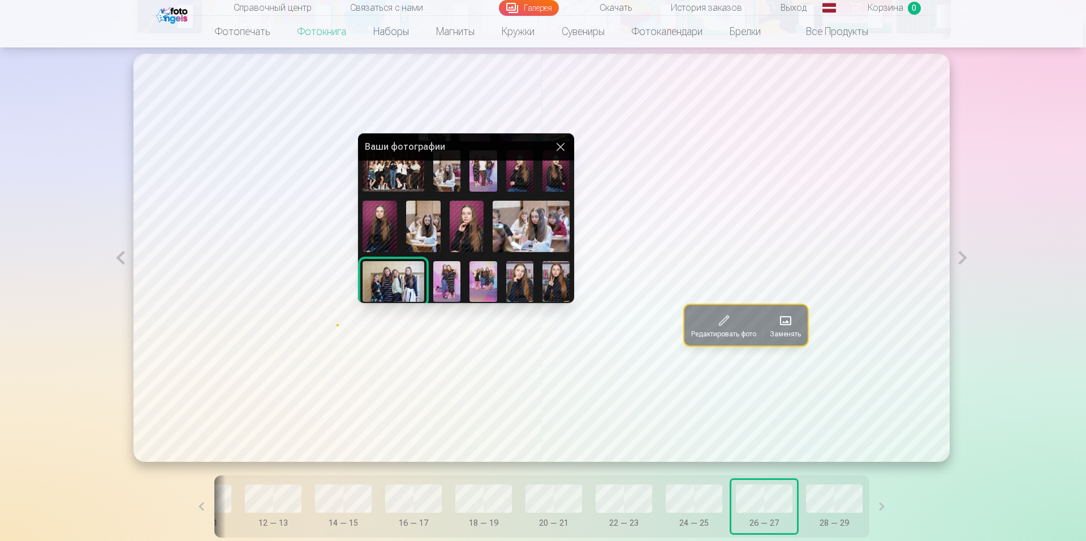
click at [487, 278] on img at bounding box center [482, 281] width 27 height 41
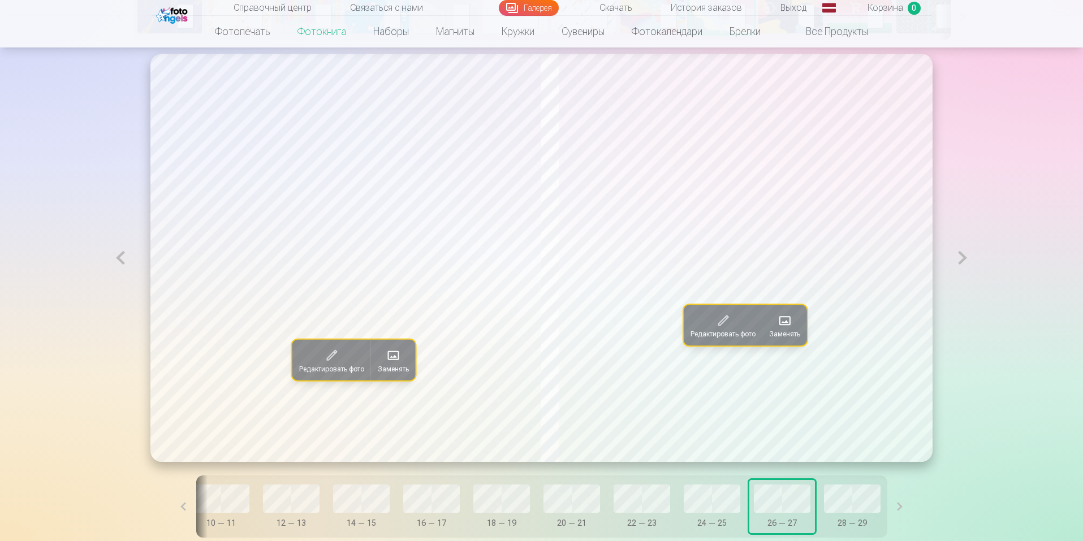
click at [785, 335] on font "Заменять" at bounding box center [784, 334] width 31 height 8
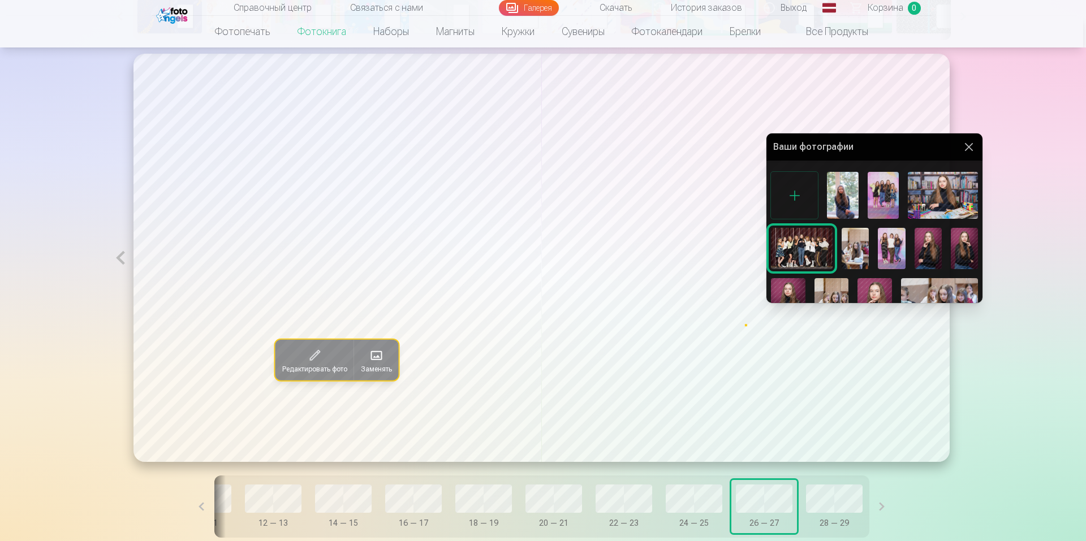
click at [893, 198] on img at bounding box center [882, 195] width 31 height 47
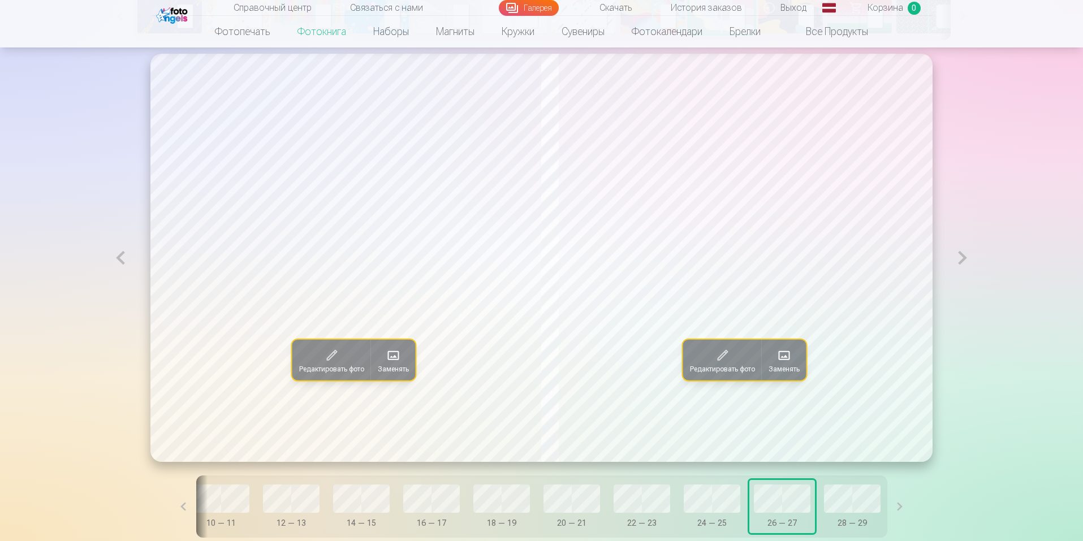
click at [122, 266] on button at bounding box center [120, 258] width 26 height 408
click at [970, 259] on button at bounding box center [962, 258] width 26 height 408
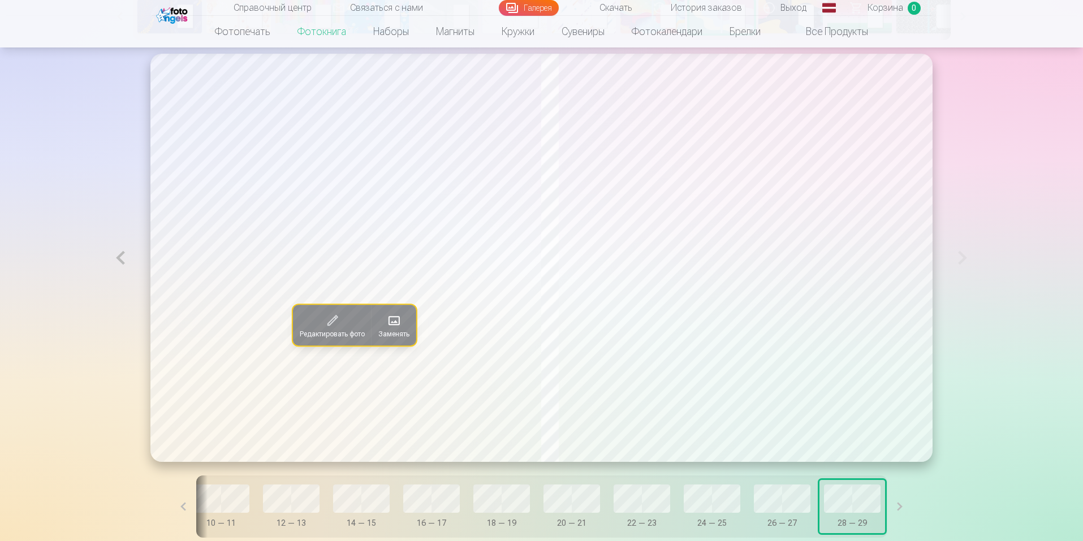
click at [123, 256] on button at bounding box center [120, 258] width 26 height 408
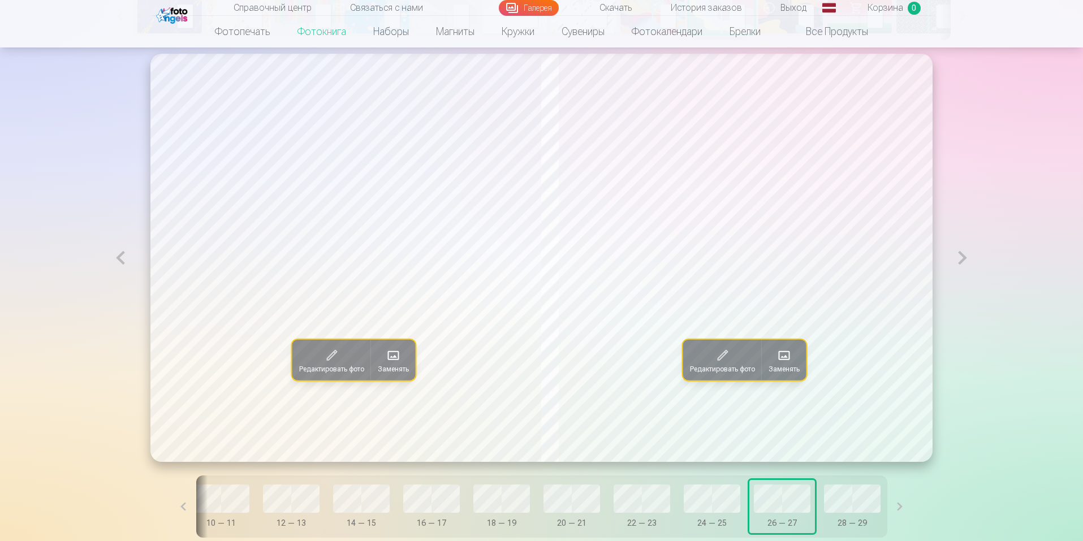
click at [786, 364] on span at bounding box center [784, 356] width 18 height 18
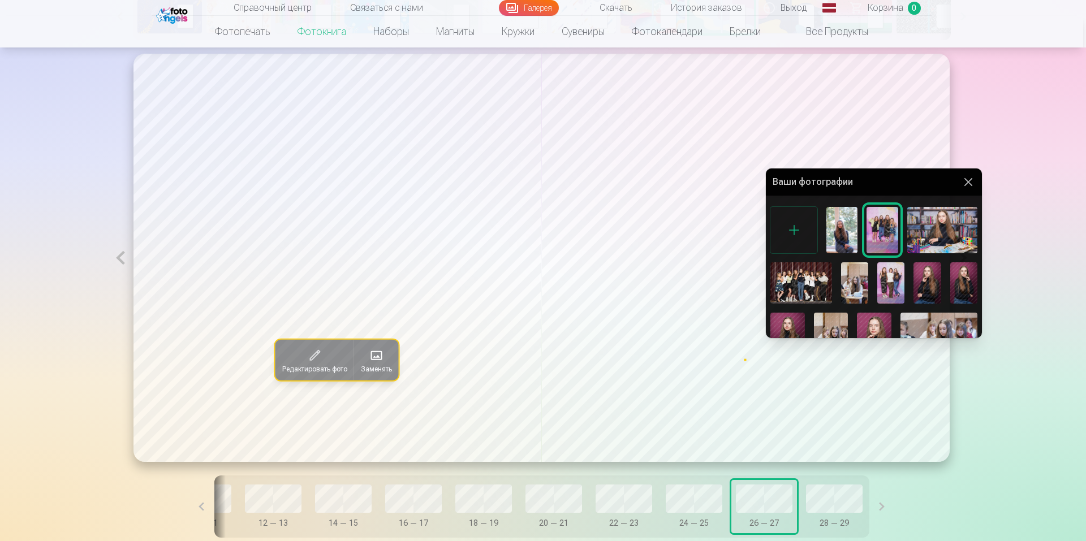
click at [374, 369] on div at bounding box center [543, 270] width 1086 height 541
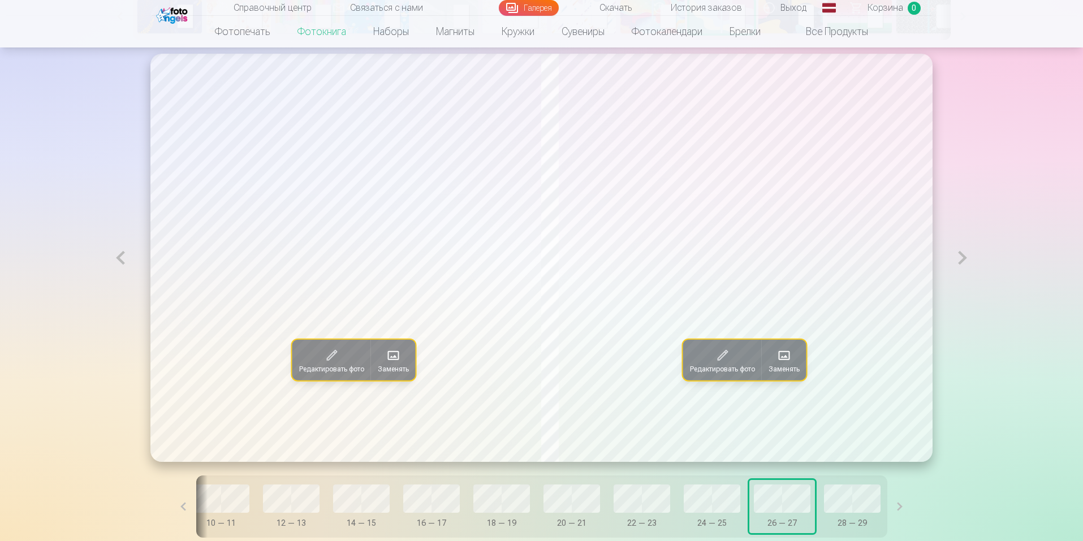
click at [378, 369] on font "Заменять" at bounding box center [393, 369] width 31 height 8
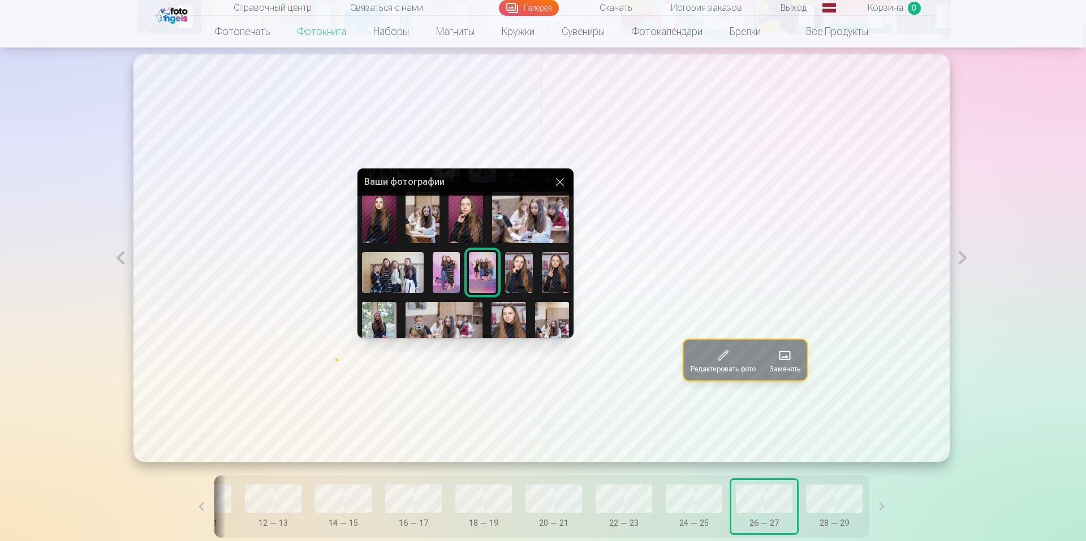
scroll to position [137, 0]
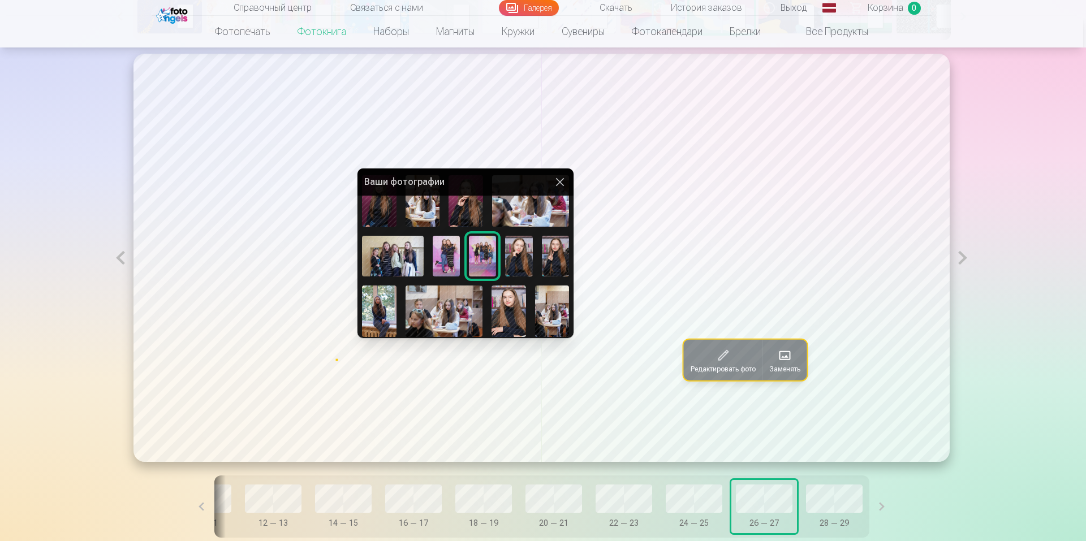
click at [126, 252] on div at bounding box center [543, 270] width 1086 height 541
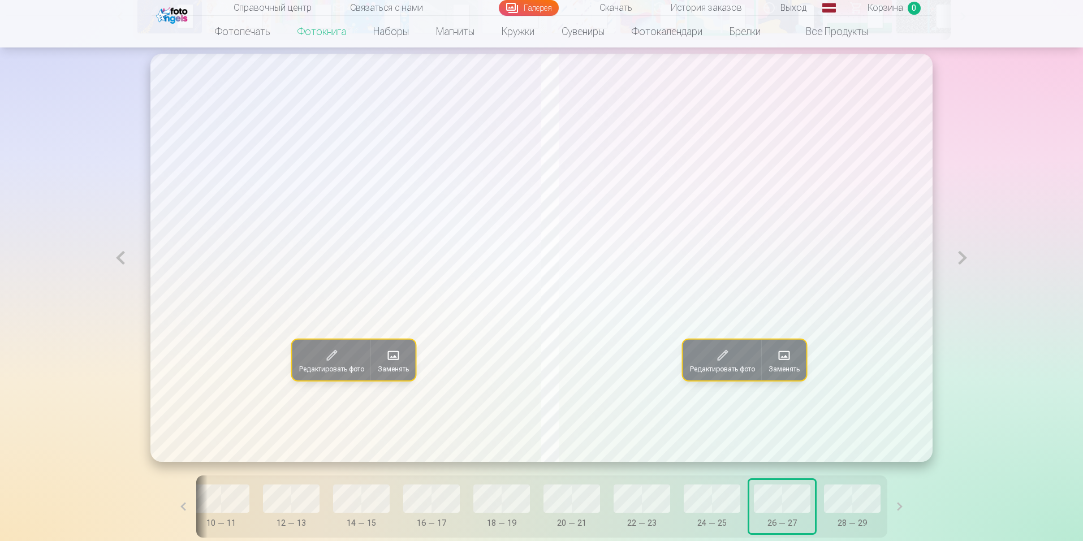
click at [126, 252] on button at bounding box center [120, 258] width 26 height 408
click at [796, 366] on font "Заменять" at bounding box center [783, 369] width 31 height 8
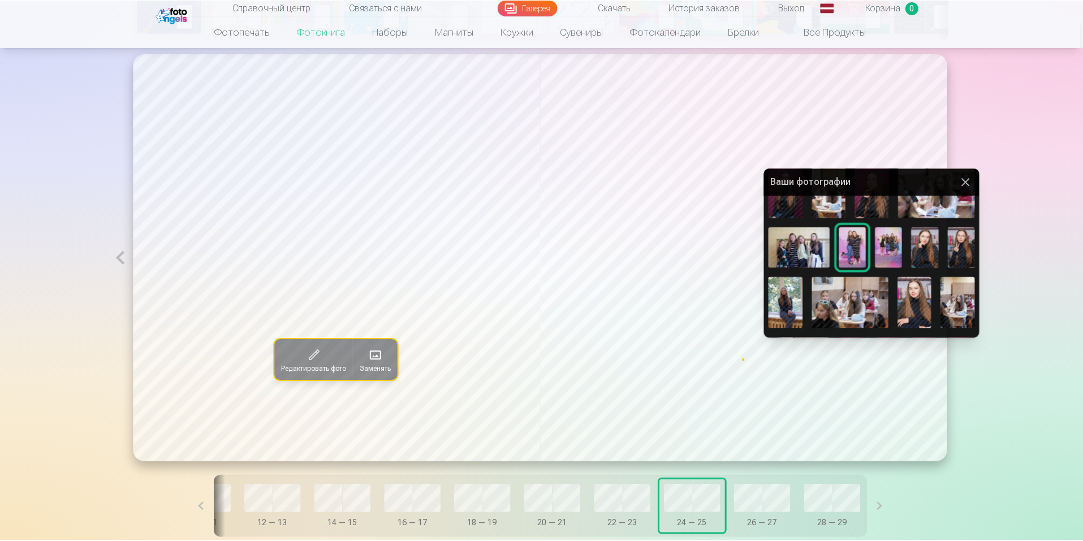
scroll to position [146, 0]
click at [378, 363] on div at bounding box center [543, 270] width 1086 height 541
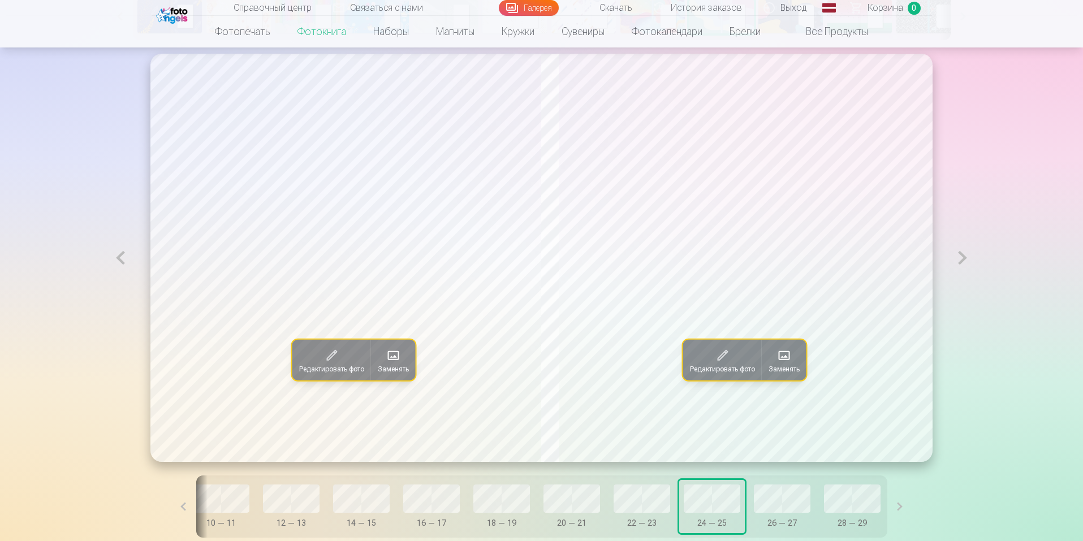
click at [384, 363] on span at bounding box center [393, 356] width 18 height 18
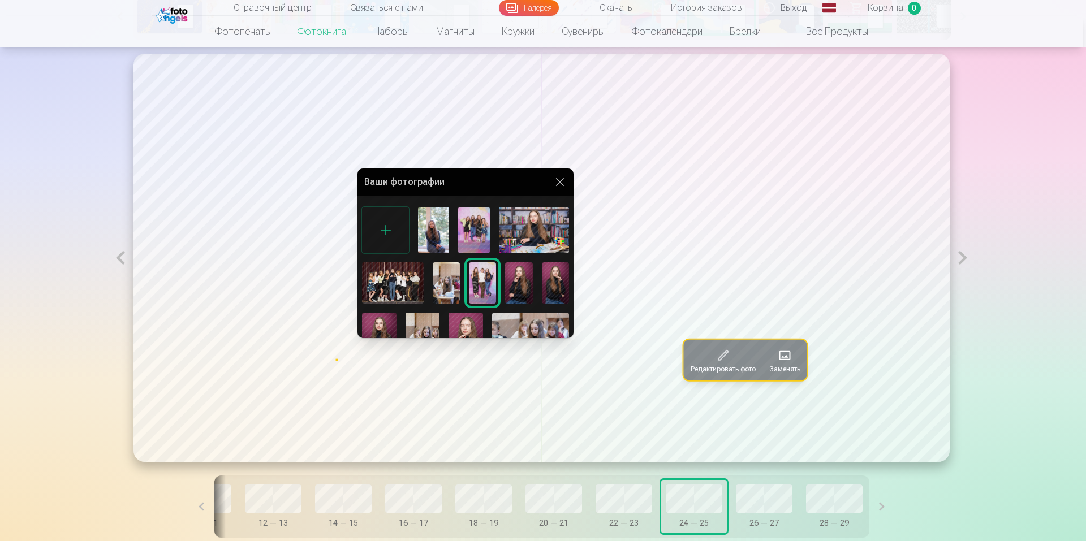
click at [553, 183] on button at bounding box center [560, 182] width 14 height 14
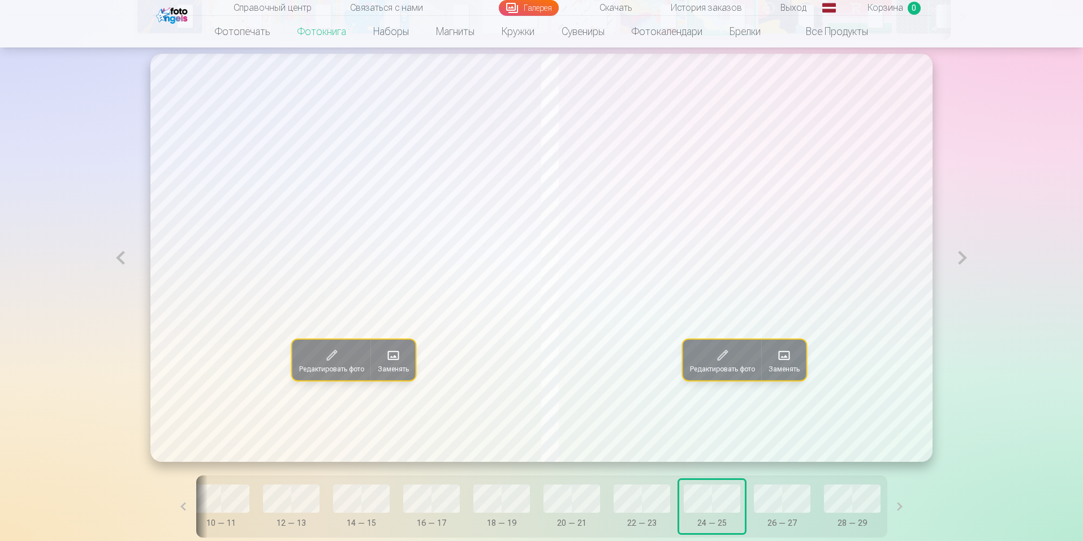
click at [120, 258] on button at bounding box center [120, 258] width 26 height 408
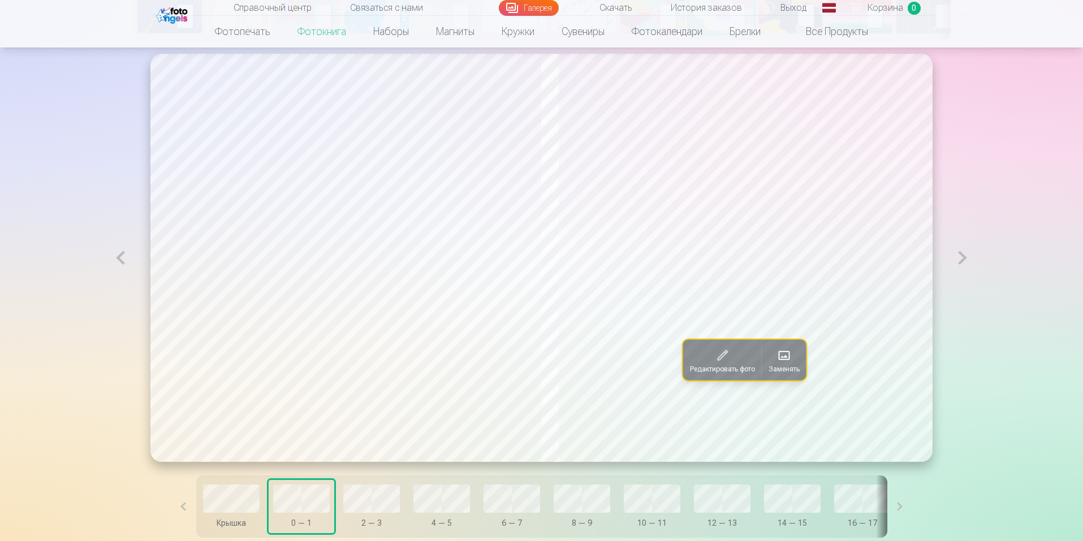
click at [786, 358] on span at bounding box center [784, 356] width 18 height 18
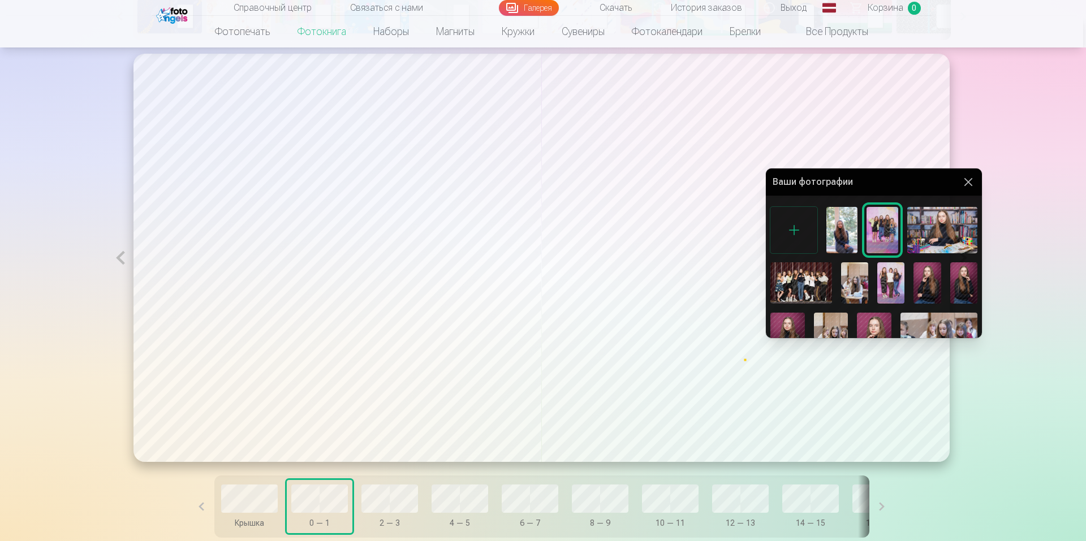
click at [924, 146] on div at bounding box center [543, 270] width 1086 height 541
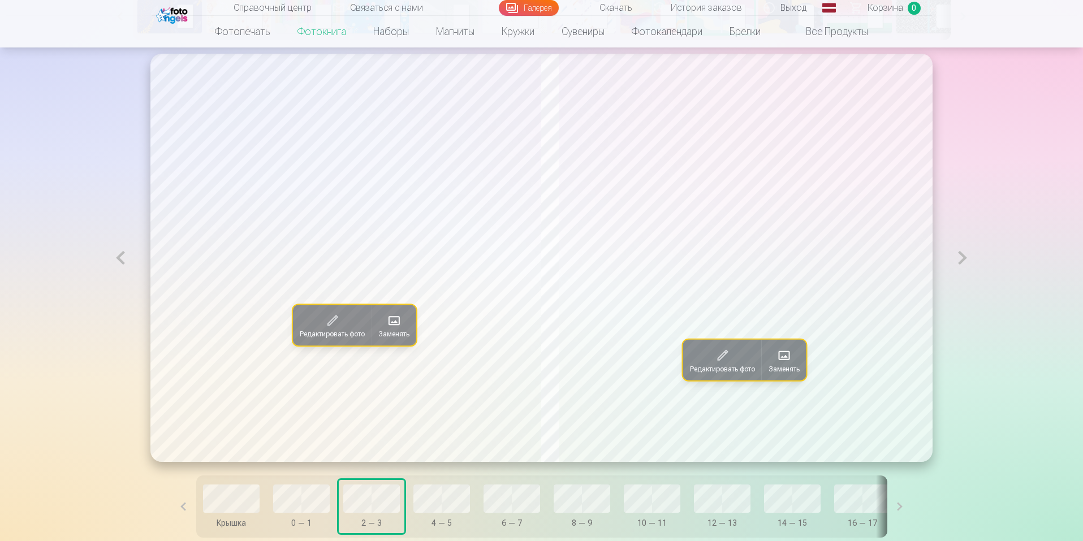
click at [385, 320] on span at bounding box center [394, 321] width 18 height 18
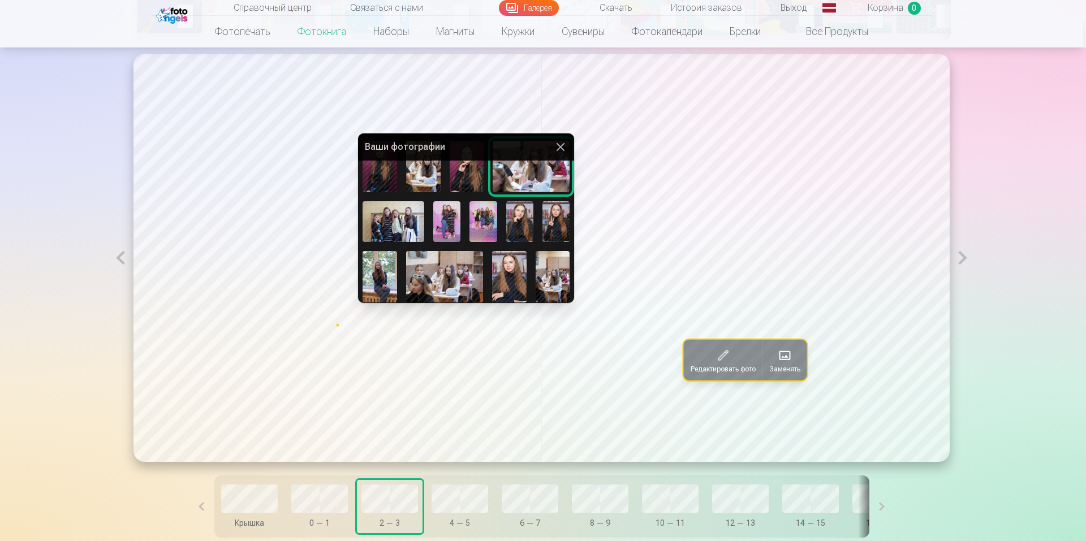
scroll to position [138, 0]
click at [456, 266] on img at bounding box center [444, 275] width 77 height 51
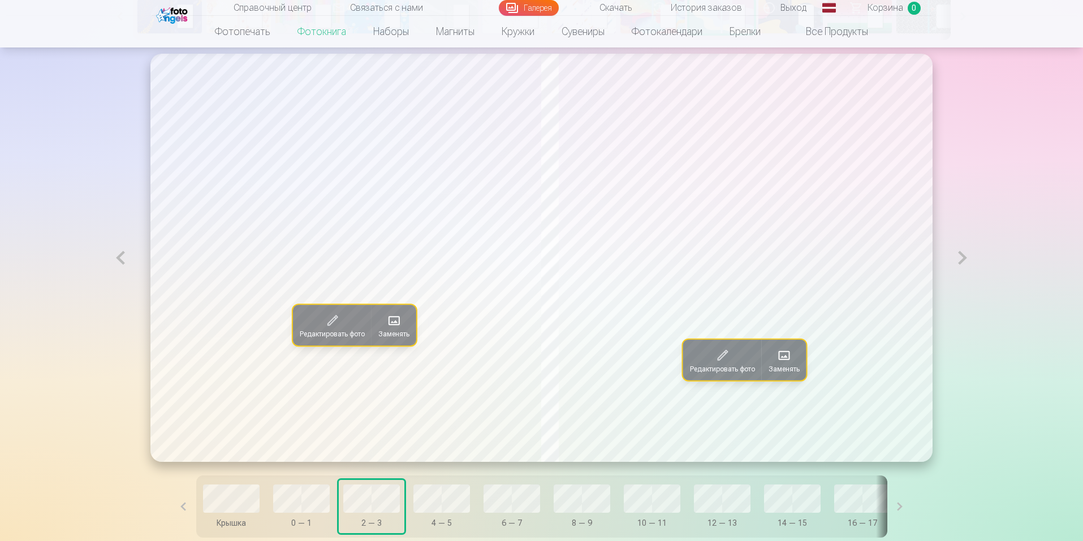
click at [378, 332] on font "Заменять" at bounding box center [393, 334] width 31 height 8
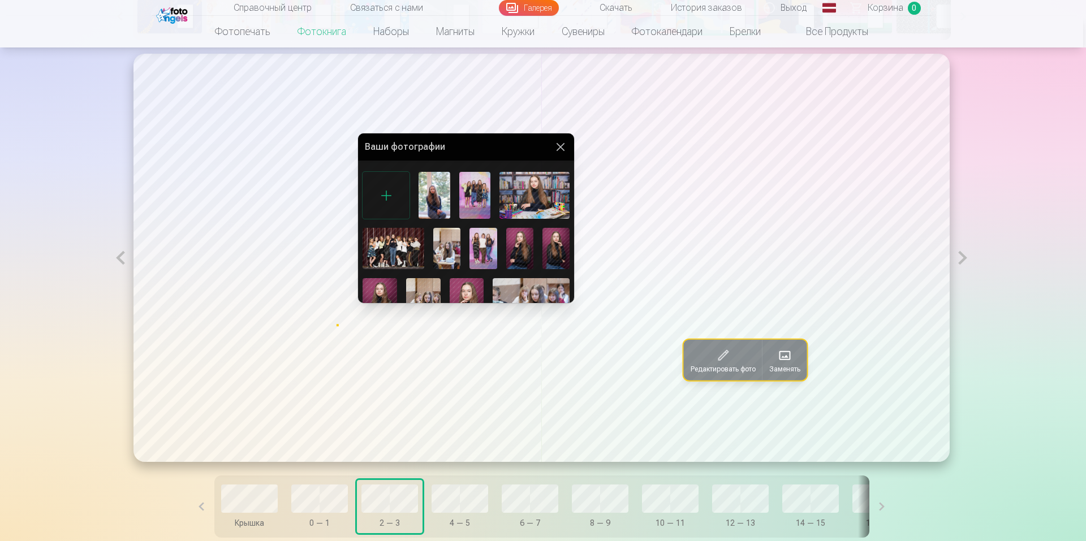
click at [436, 196] on img at bounding box center [433, 195] width 31 height 47
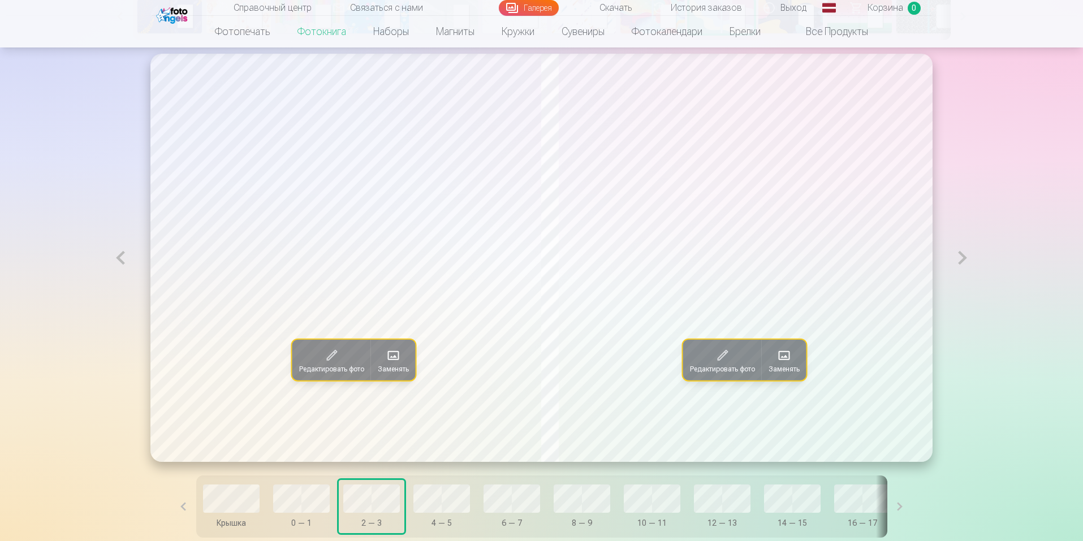
click at [384, 360] on span at bounding box center [393, 356] width 18 height 18
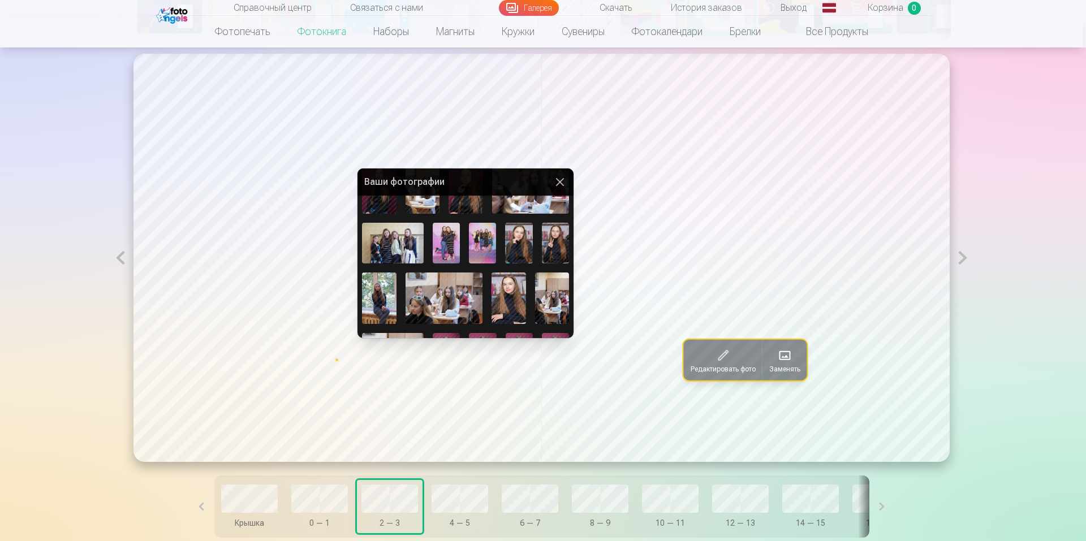
scroll to position [151, 0]
click at [385, 297] on img at bounding box center [379, 297] width 34 height 51
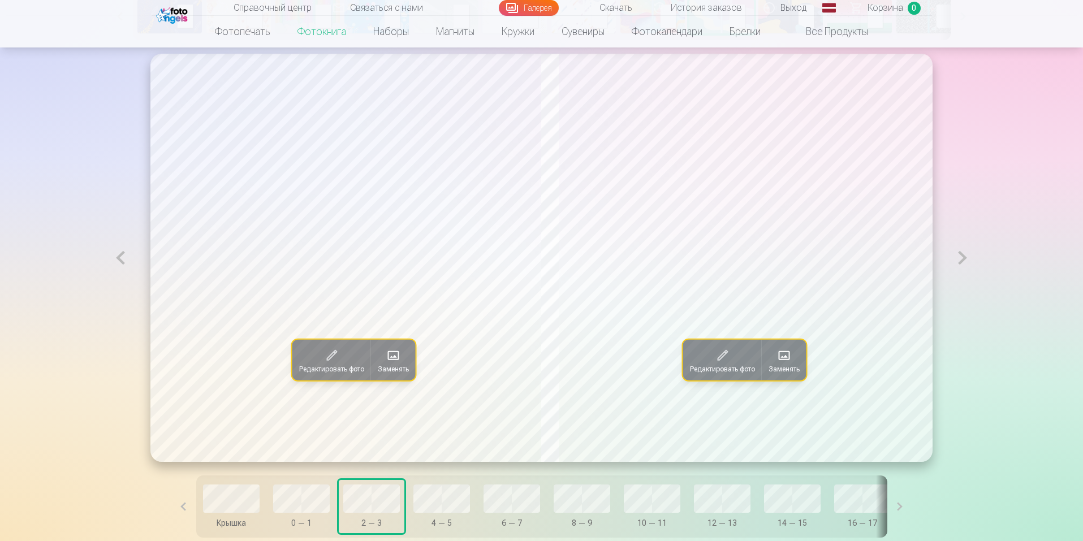
click at [785, 358] on span at bounding box center [784, 356] width 18 height 18
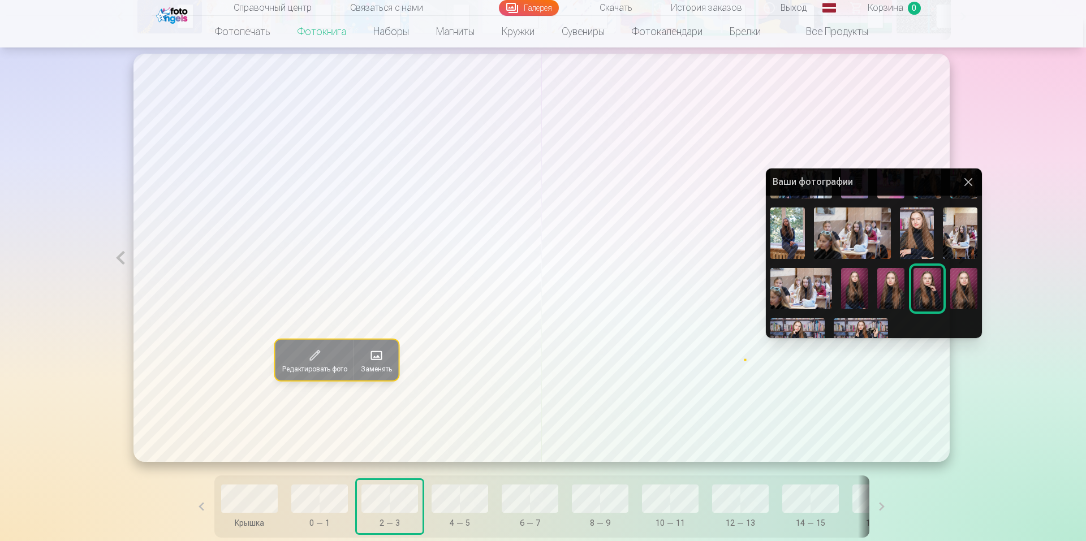
scroll to position [214, 0]
click at [911, 221] on img at bounding box center [917, 234] width 34 height 51
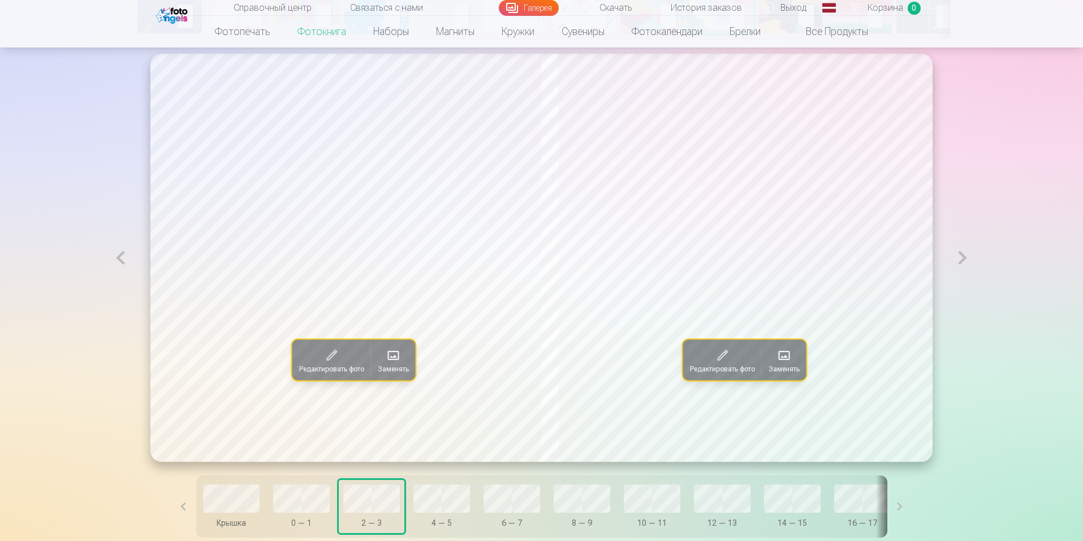
click at [390, 358] on button "Заменять" at bounding box center [393, 360] width 45 height 41
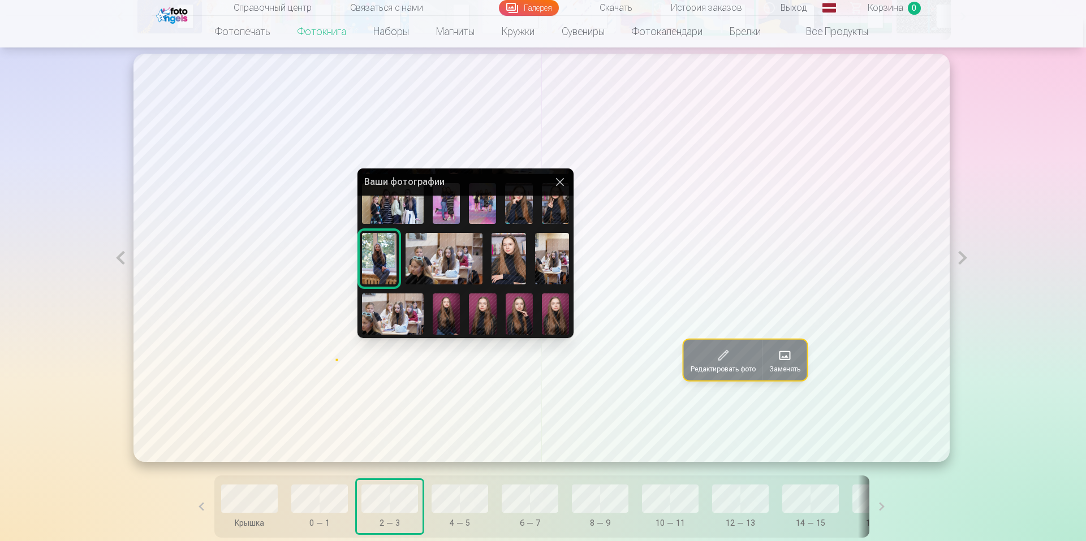
scroll to position [193, 0]
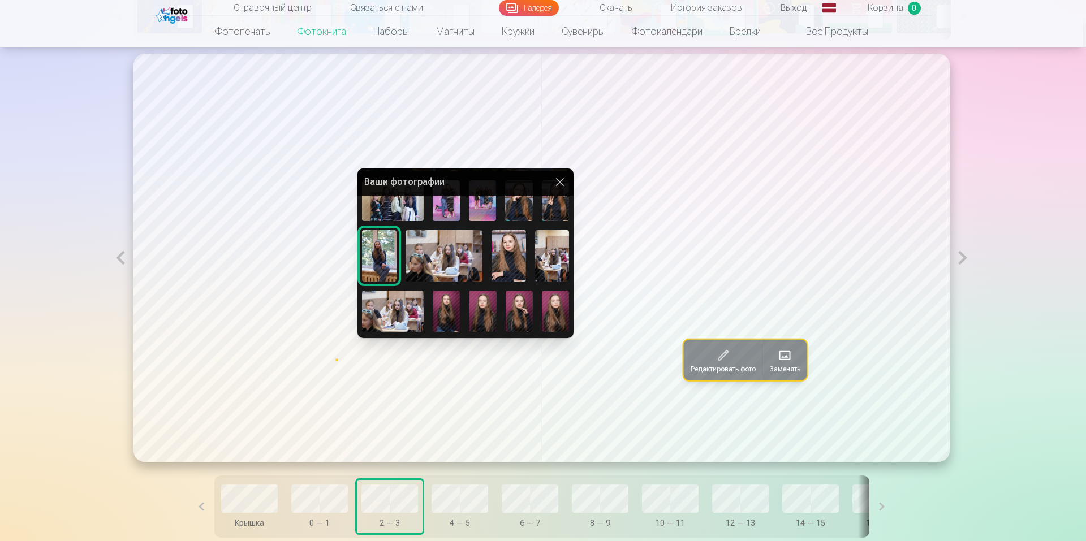
click at [788, 356] on div at bounding box center [543, 270] width 1086 height 541
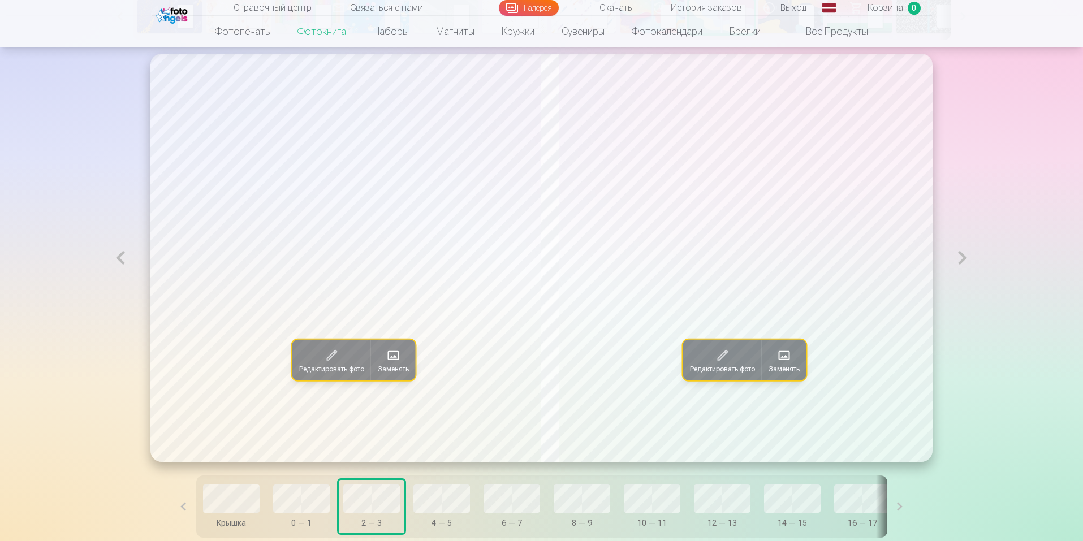
click at [788, 356] on span at bounding box center [784, 356] width 18 height 18
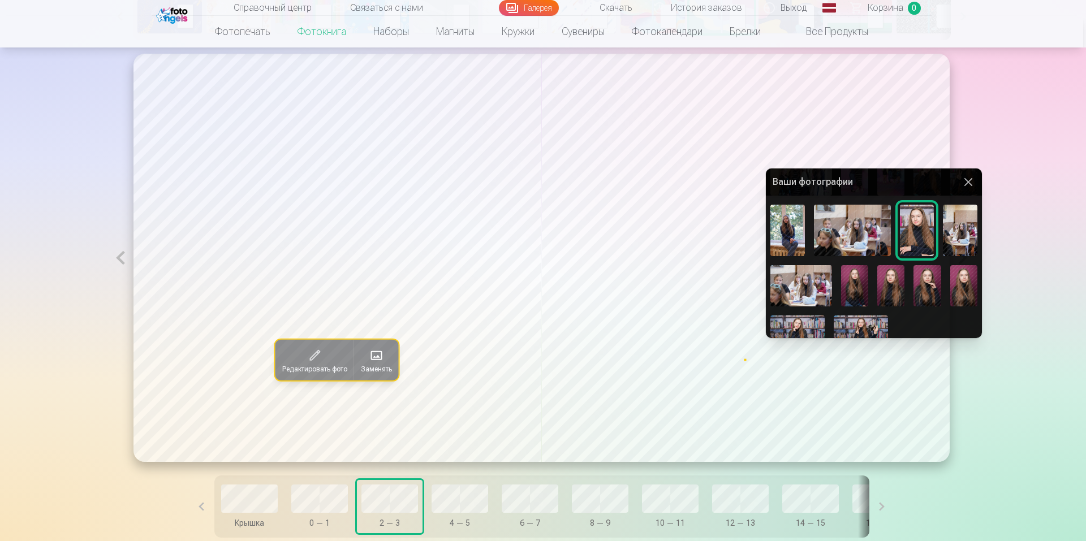
scroll to position [219, 0]
click at [474, 499] on div at bounding box center [543, 270] width 1086 height 541
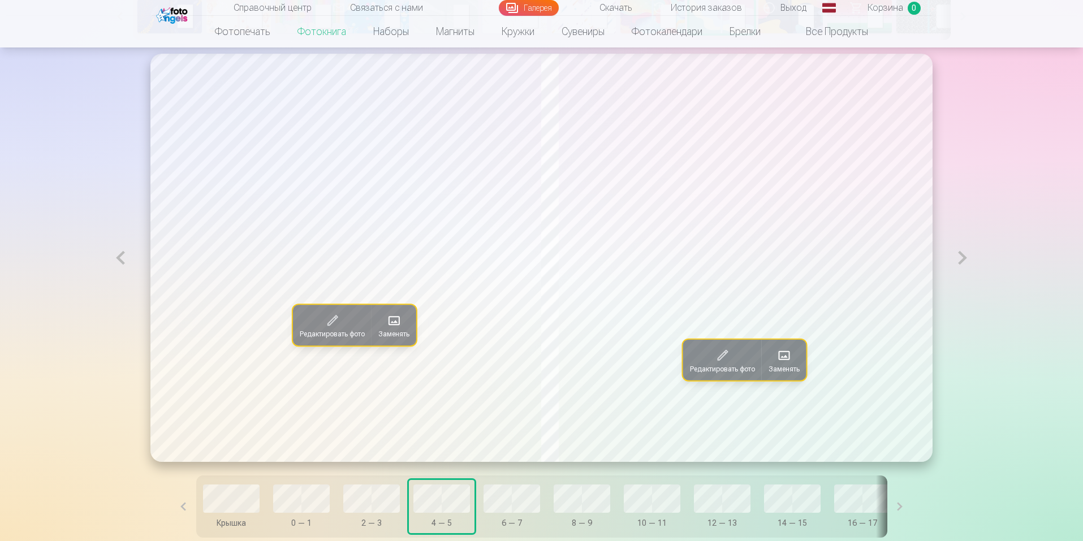
click at [771, 363] on button "Заменять" at bounding box center [784, 360] width 45 height 41
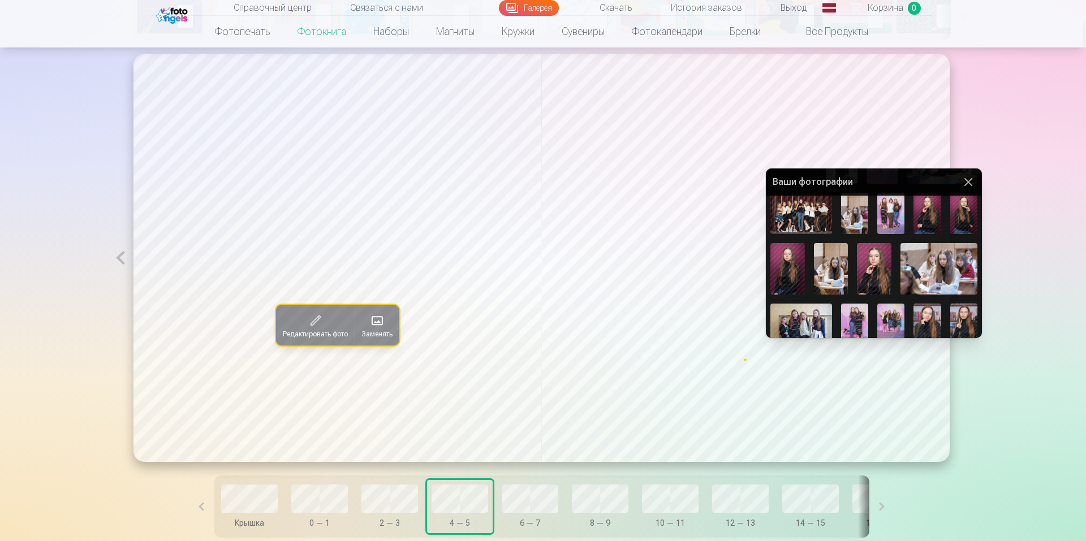
scroll to position [71, 0]
click at [929, 271] on img at bounding box center [938, 267] width 77 height 51
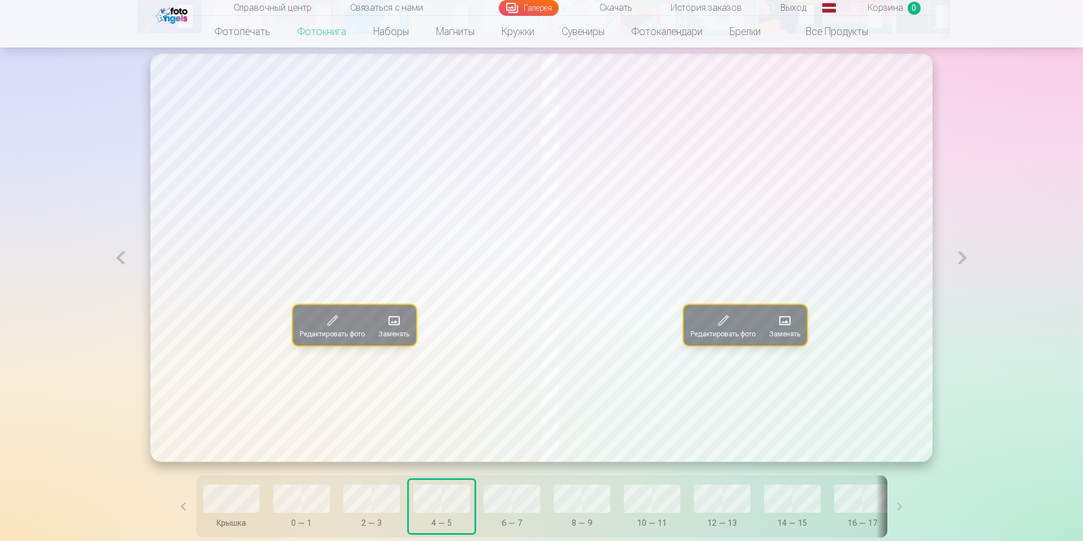
click at [794, 320] on span at bounding box center [785, 321] width 18 height 18
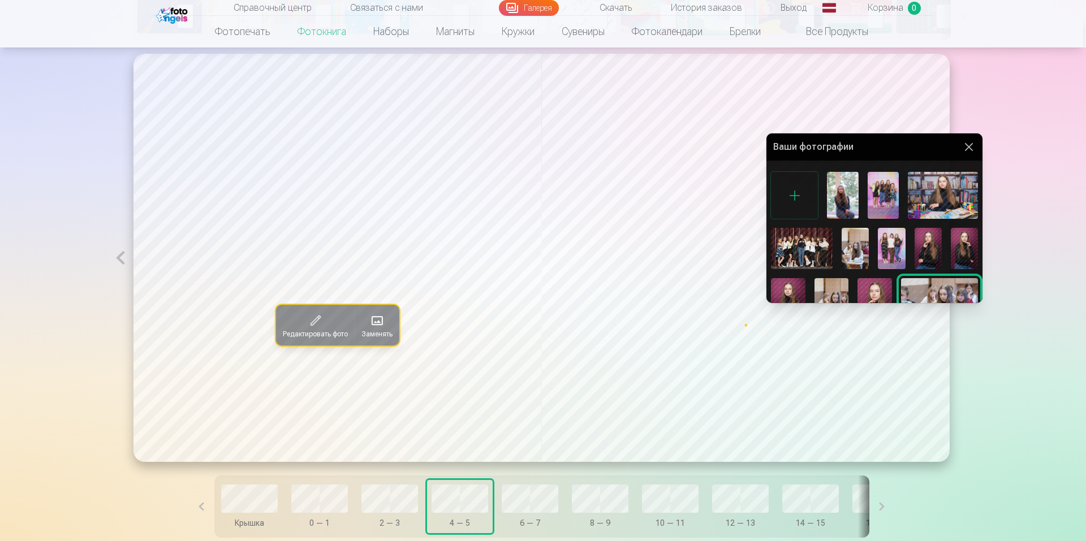
click at [383, 323] on div at bounding box center [543, 270] width 1086 height 541
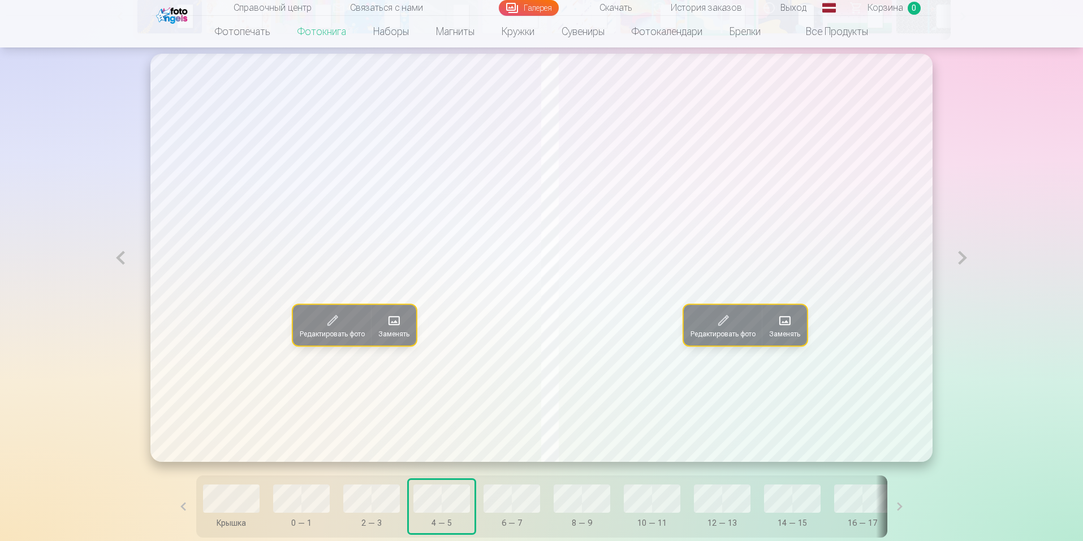
click at [385, 323] on span at bounding box center [394, 321] width 18 height 18
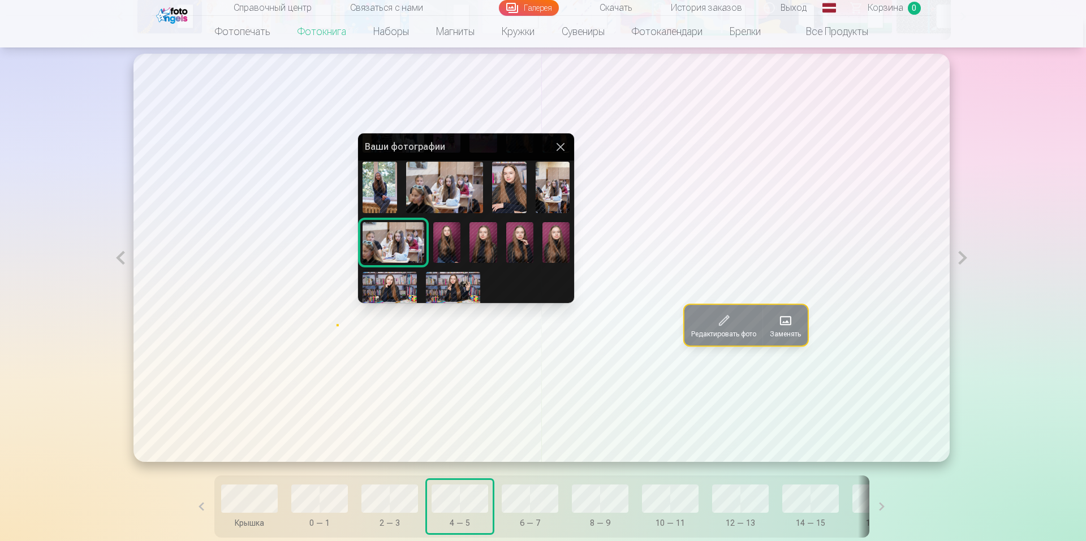
scroll to position [227, 0]
click at [390, 287] on img at bounding box center [389, 289] width 54 height 36
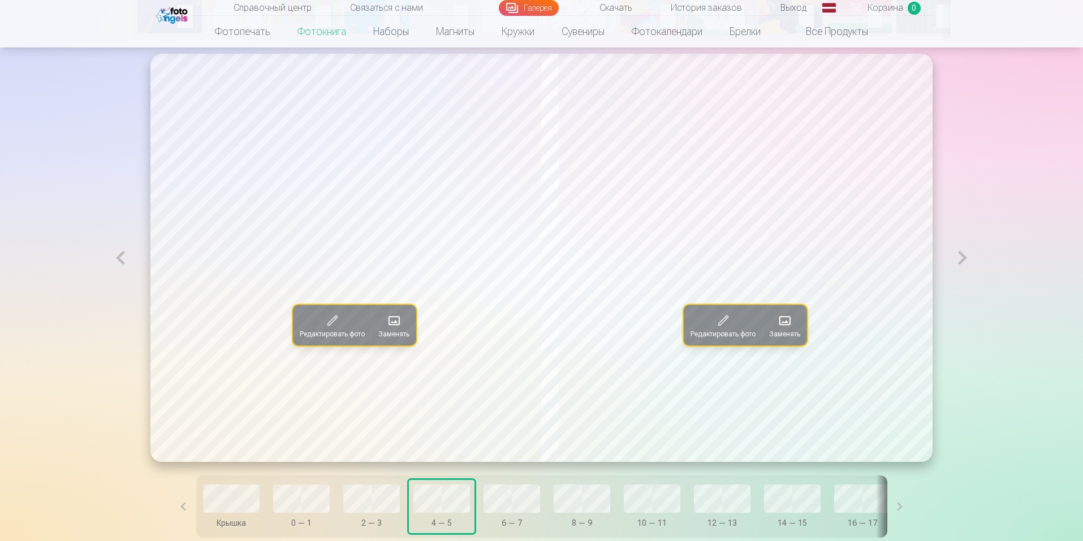
click at [126, 263] on button at bounding box center [120, 258] width 26 height 408
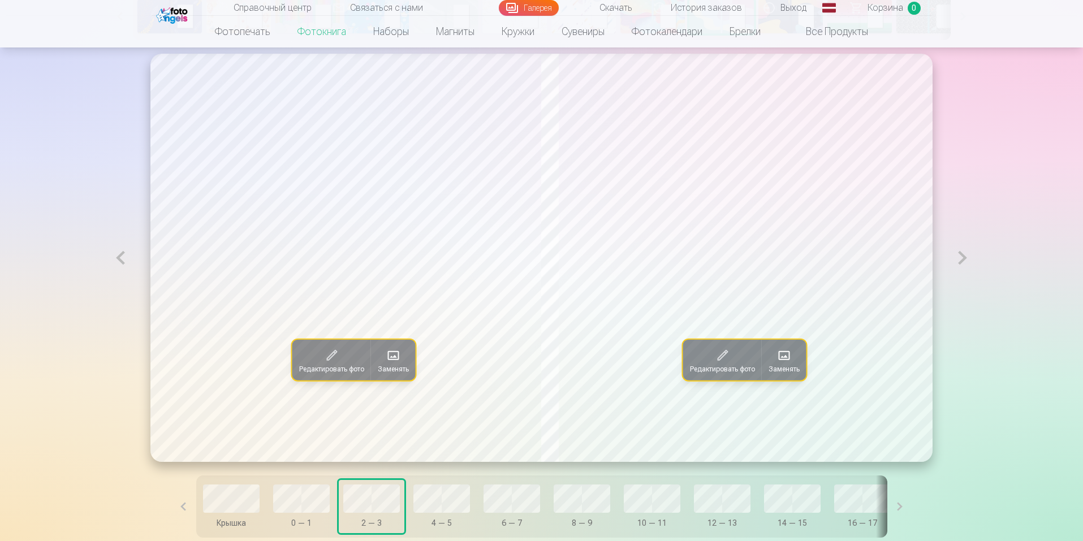
click at [959, 264] on button at bounding box center [962, 258] width 26 height 408
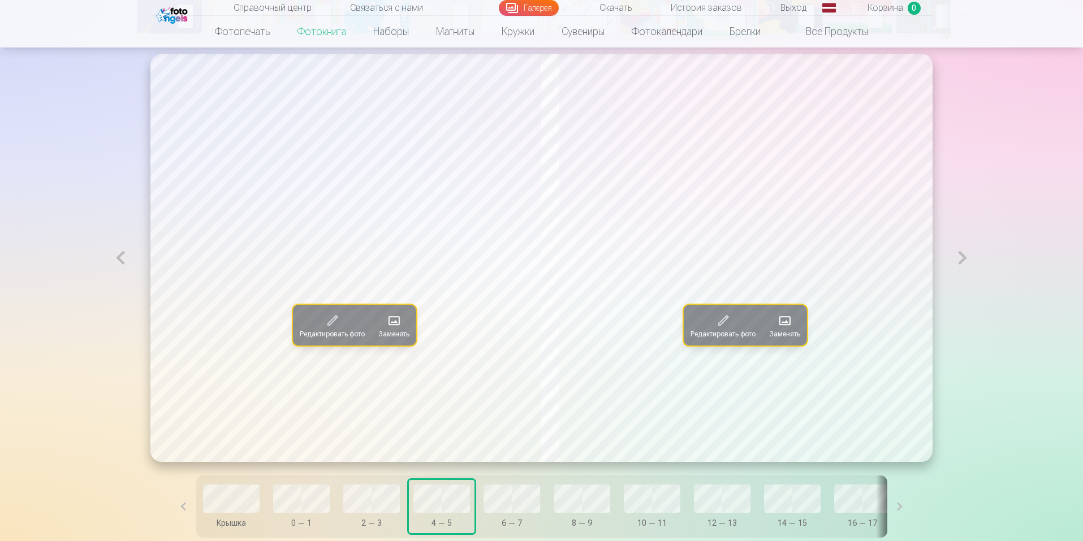
click at [794, 323] on span at bounding box center [785, 321] width 18 height 18
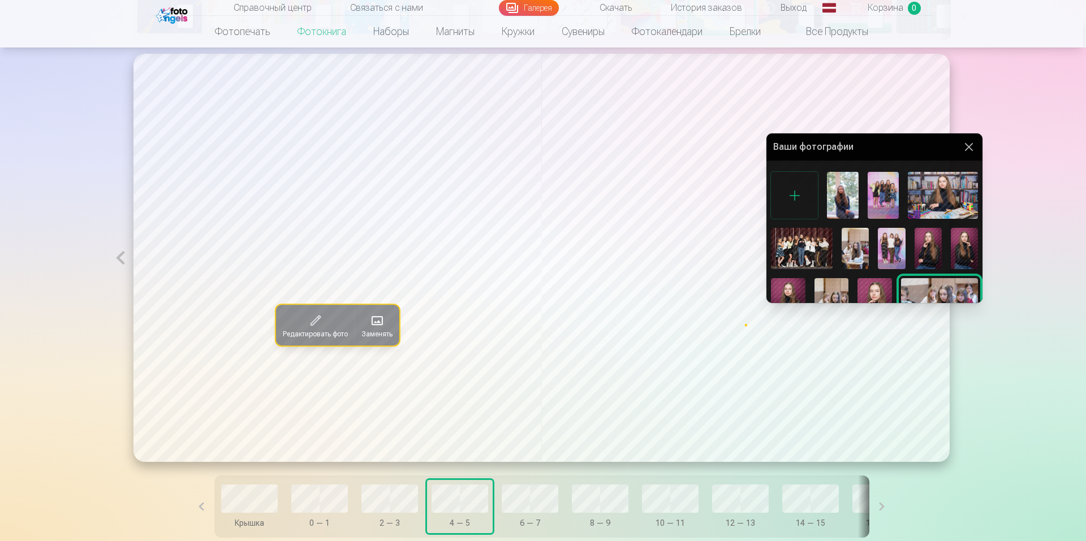
click at [948, 191] on img at bounding box center [942, 195] width 70 height 47
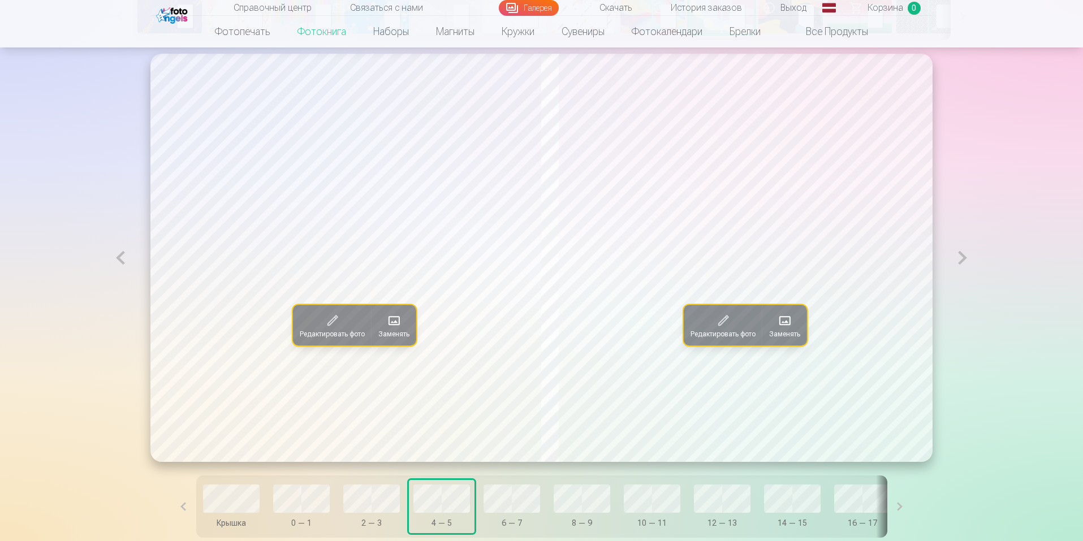
click at [385, 330] on span at bounding box center [394, 321] width 18 height 18
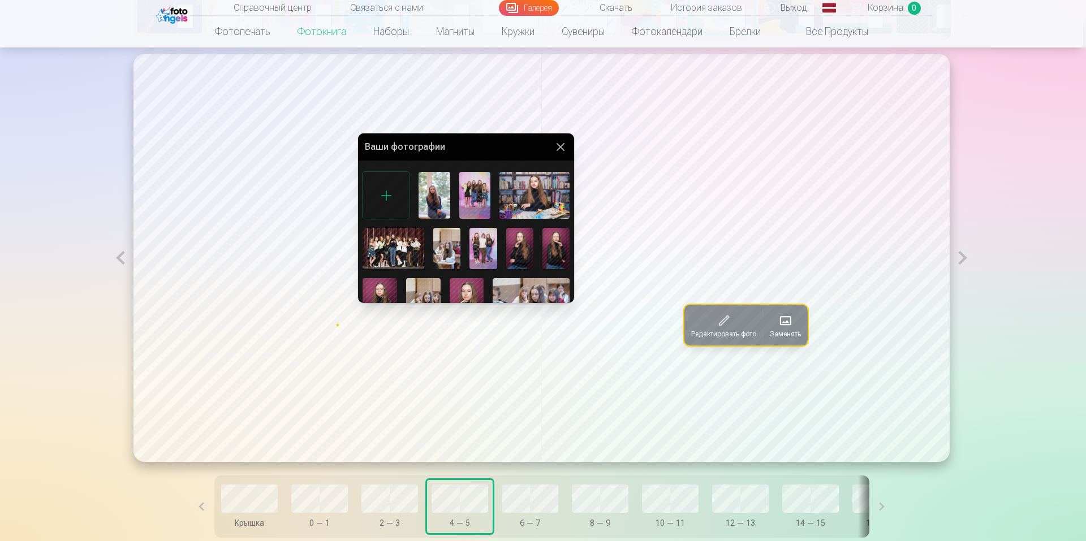
click at [529, 287] on img at bounding box center [530, 303] width 77 height 51
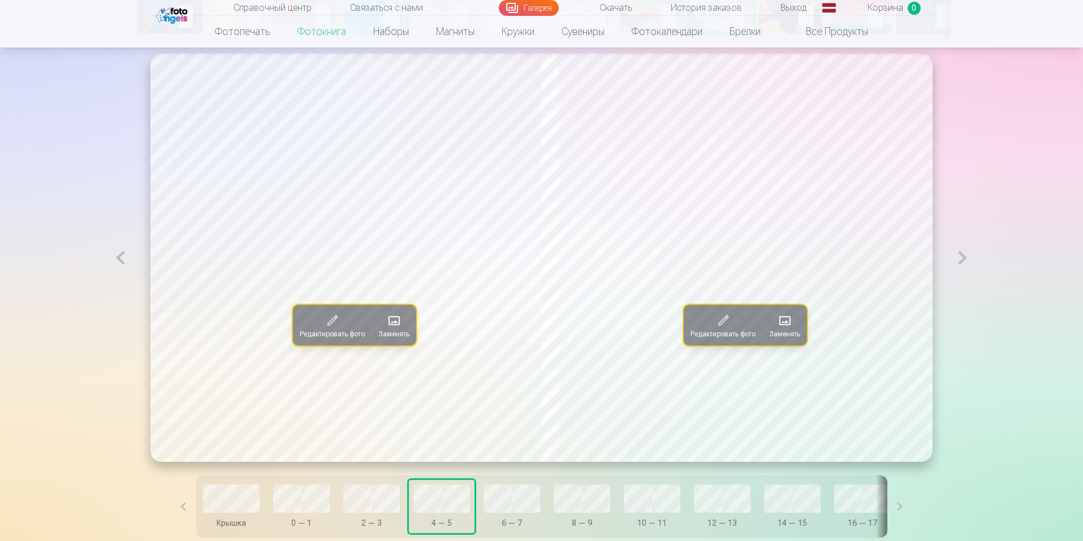
click at [785, 331] on font "Заменять" at bounding box center [784, 334] width 31 height 8
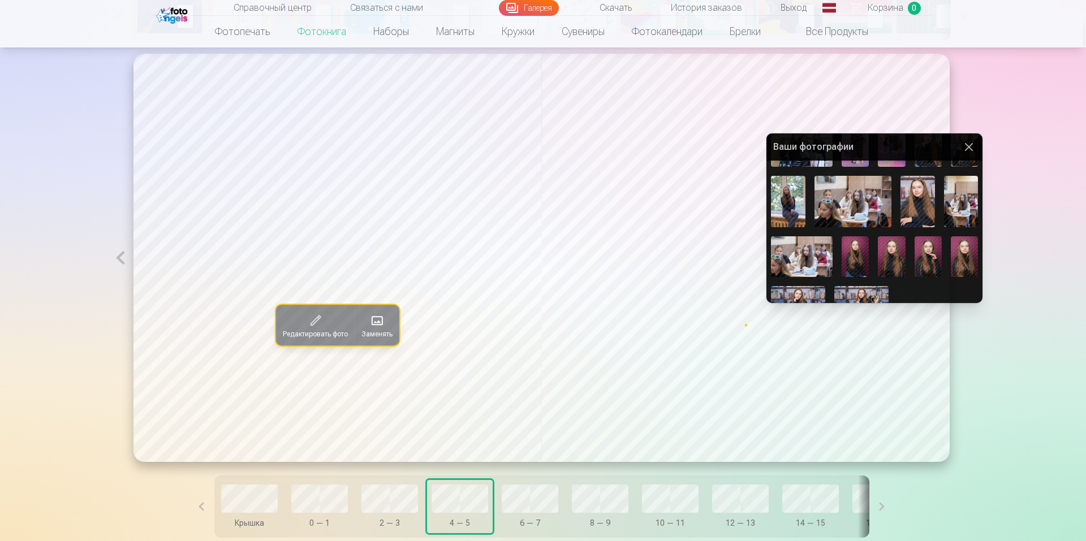
scroll to position [232, 0]
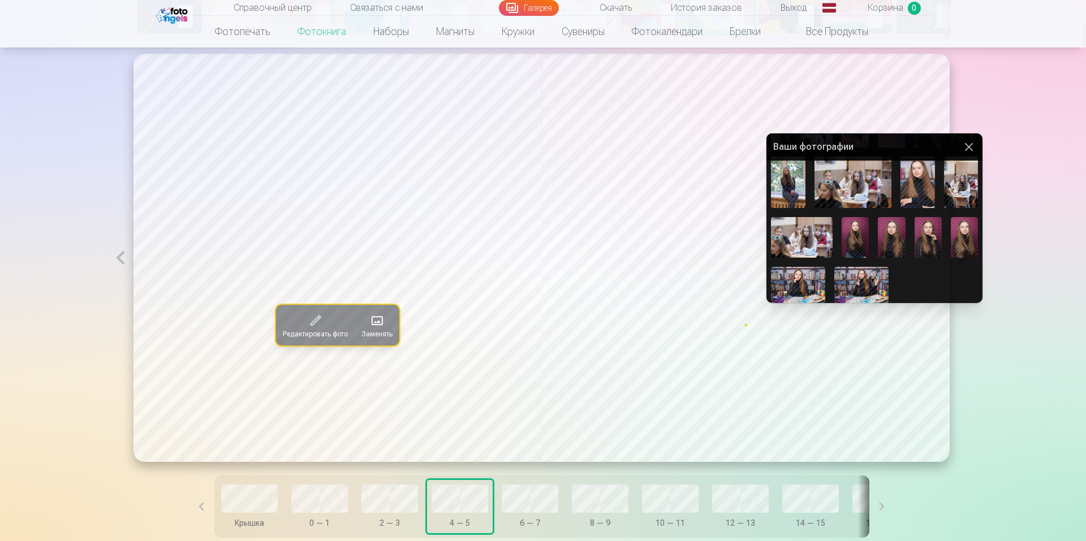
click at [805, 284] on img at bounding box center [798, 285] width 54 height 36
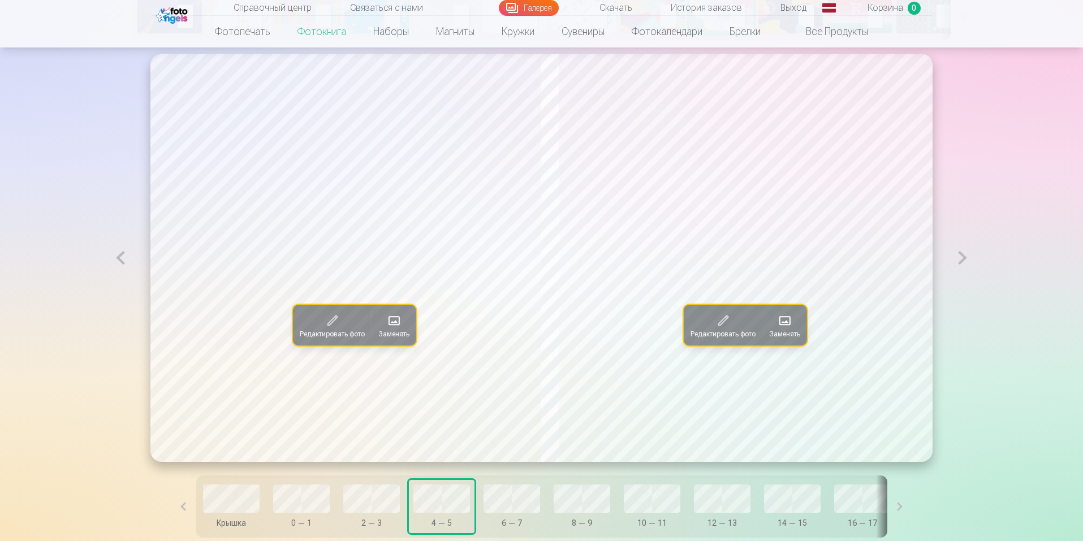
click at [378, 331] on font "Заменять" at bounding box center [393, 334] width 31 height 8
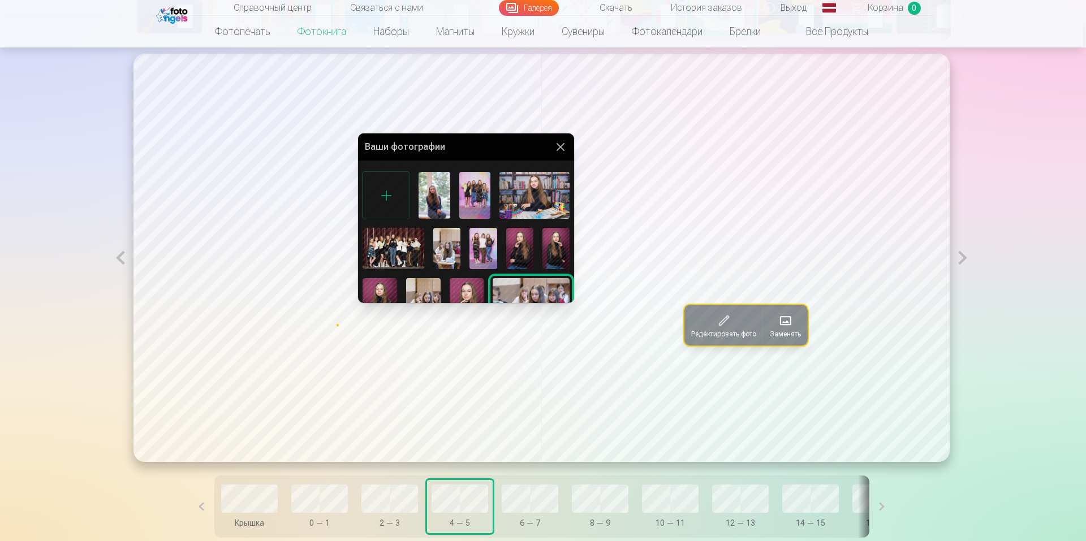
click at [792, 326] on div at bounding box center [543, 270] width 1086 height 541
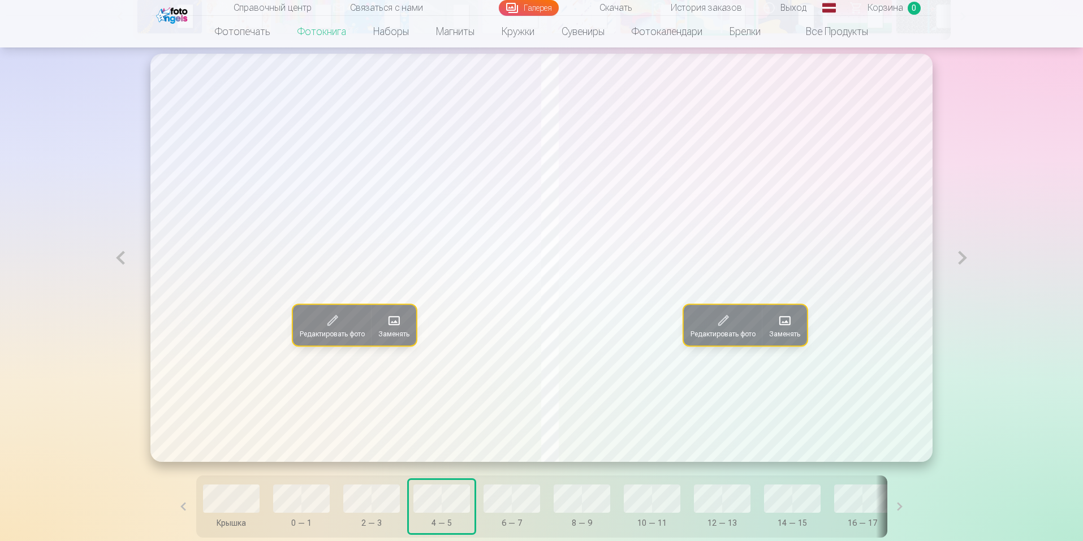
click at [792, 326] on span at bounding box center [785, 321] width 18 height 18
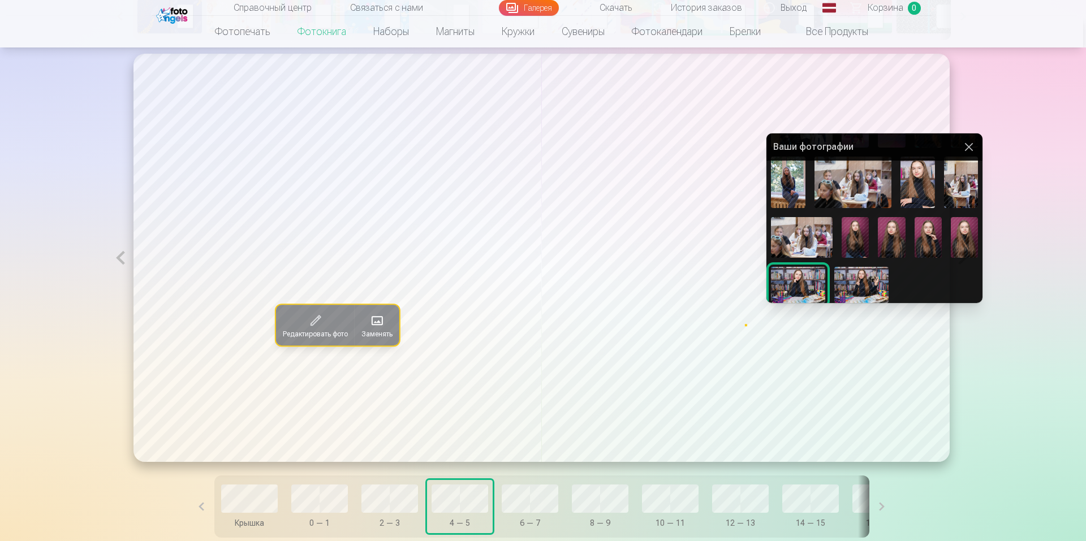
click at [530, 503] on div at bounding box center [543, 270] width 1086 height 541
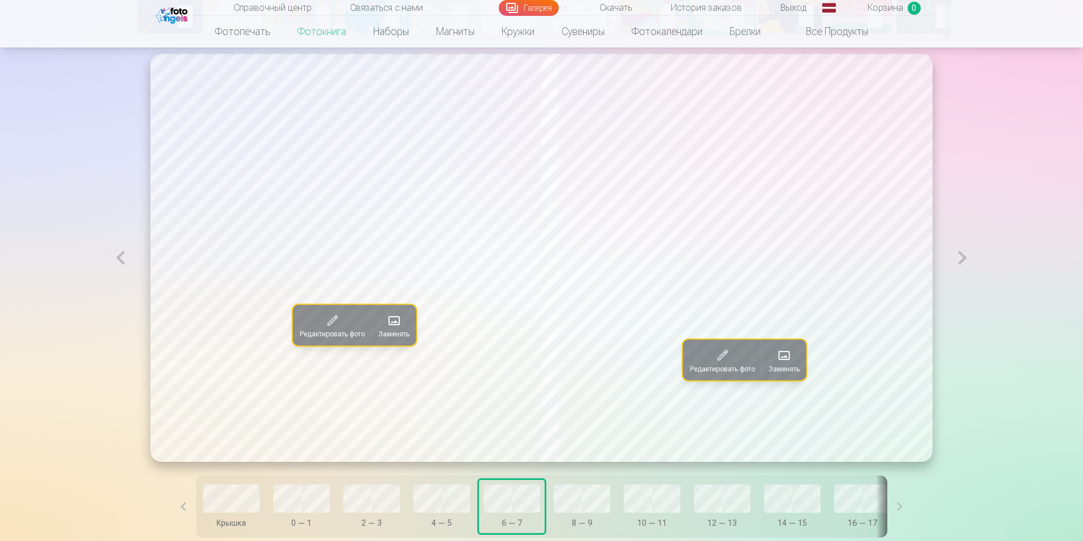
click at [378, 331] on font "Заменять" at bounding box center [393, 334] width 31 height 8
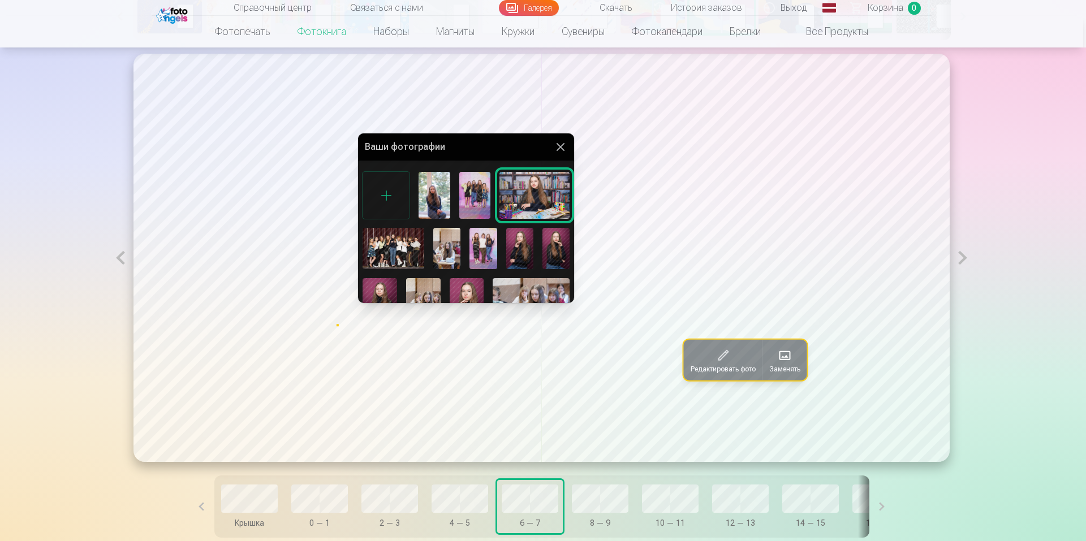
click at [443, 364] on div at bounding box center [543, 270] width 1086 height 541
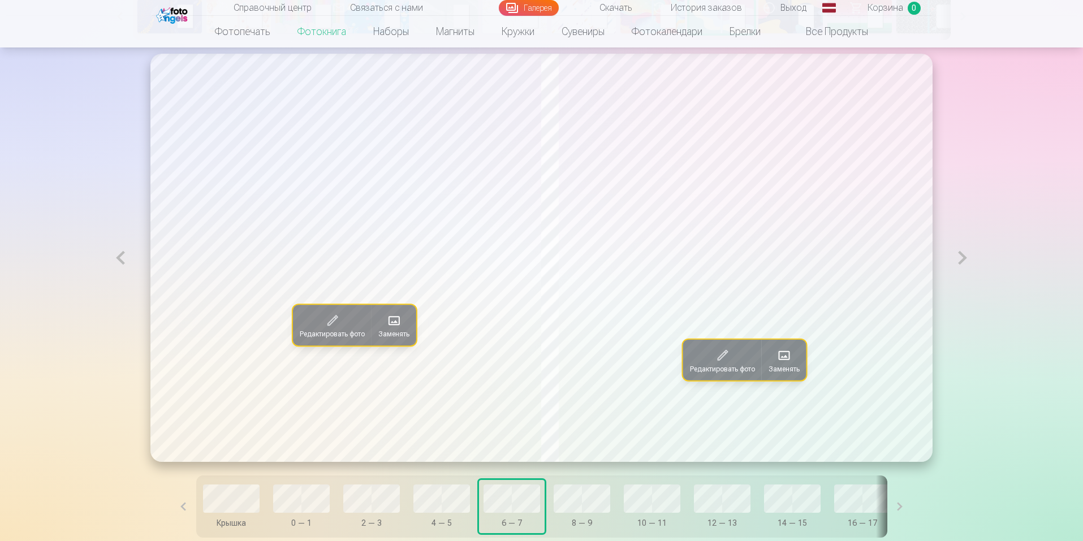
click at [385, 326] on span at bounding box center [394, 321] width 18 height 18
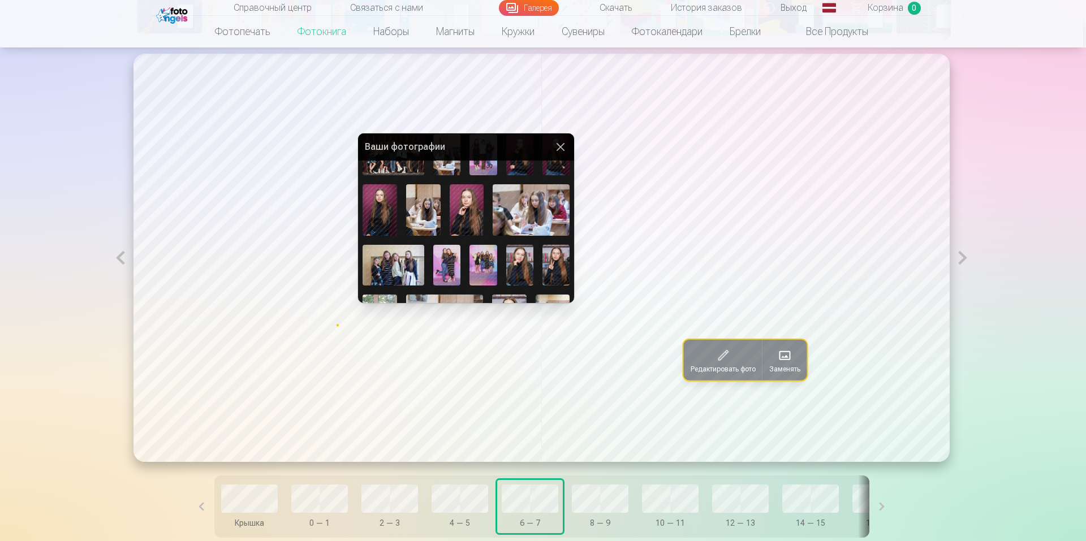
scroll to position [94, 0]
click at [551, 263] on img at bounding box center [555, 264] width 27 height 41
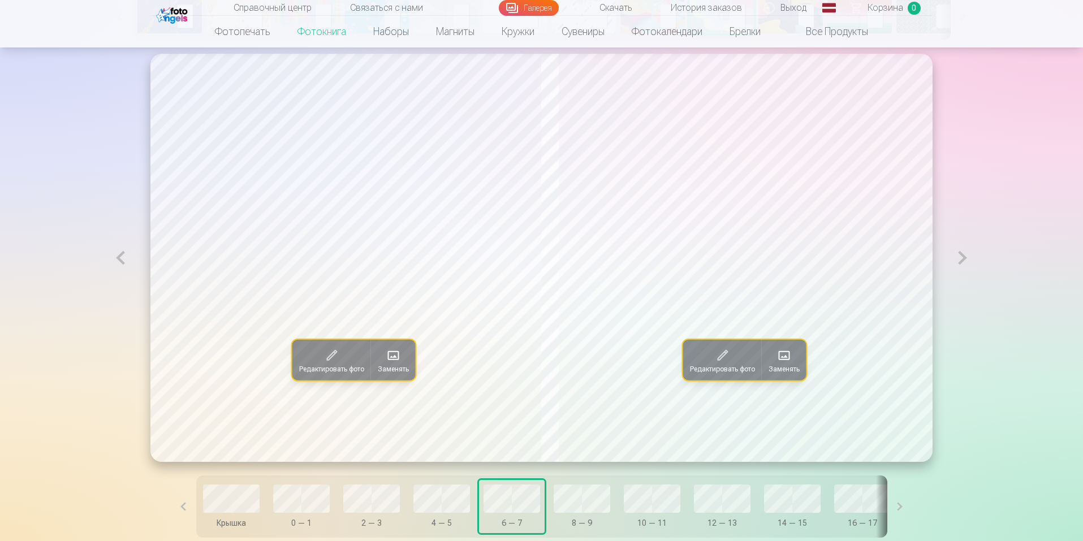
click at [390, 362] on button "Заменять" at bounding box center [393, 360] width 45 height 41
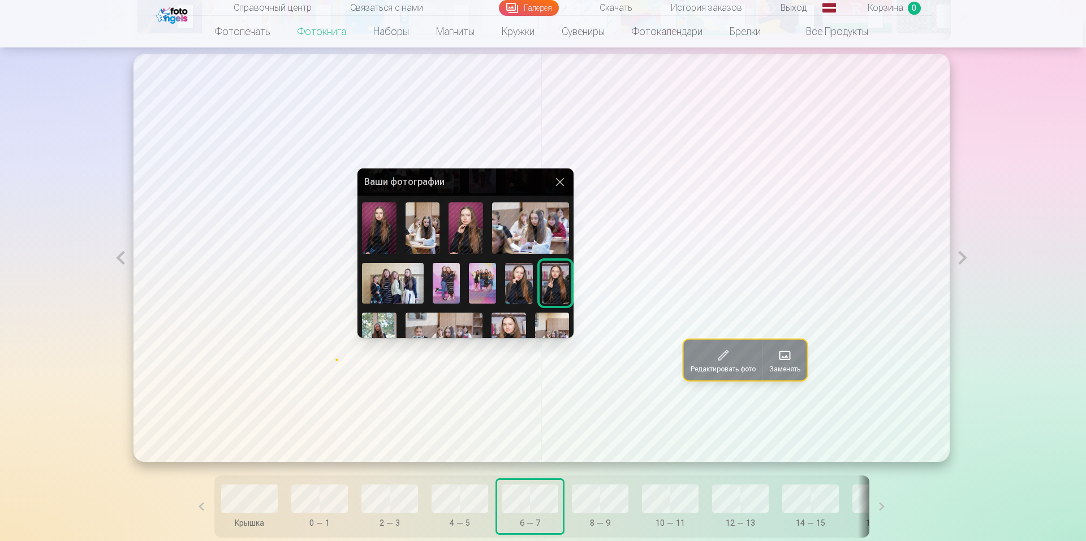
scroll to position [113, 0]
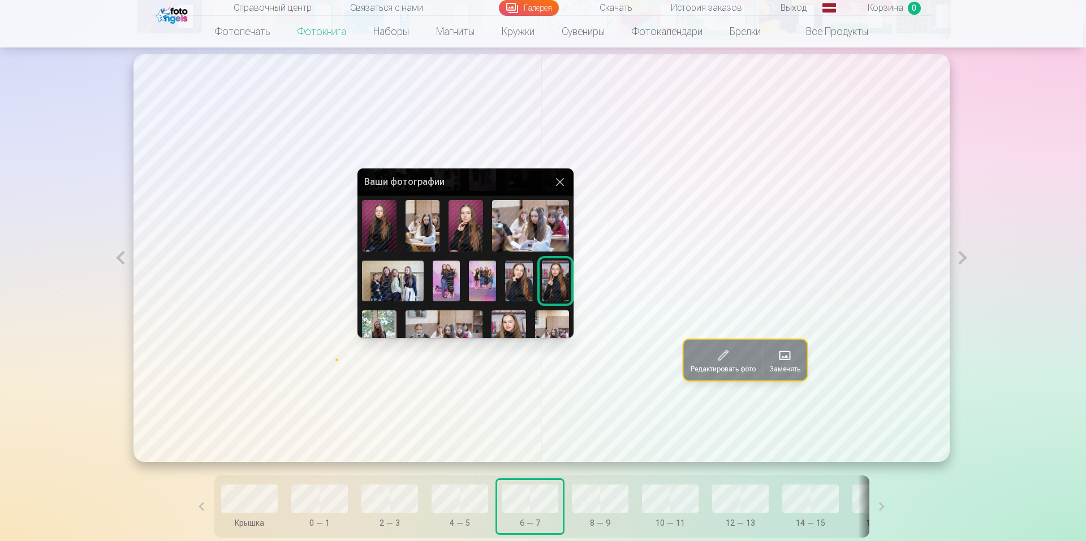
click at [768, 369] on div at bounding box center [543, 270] width 1086 height 541
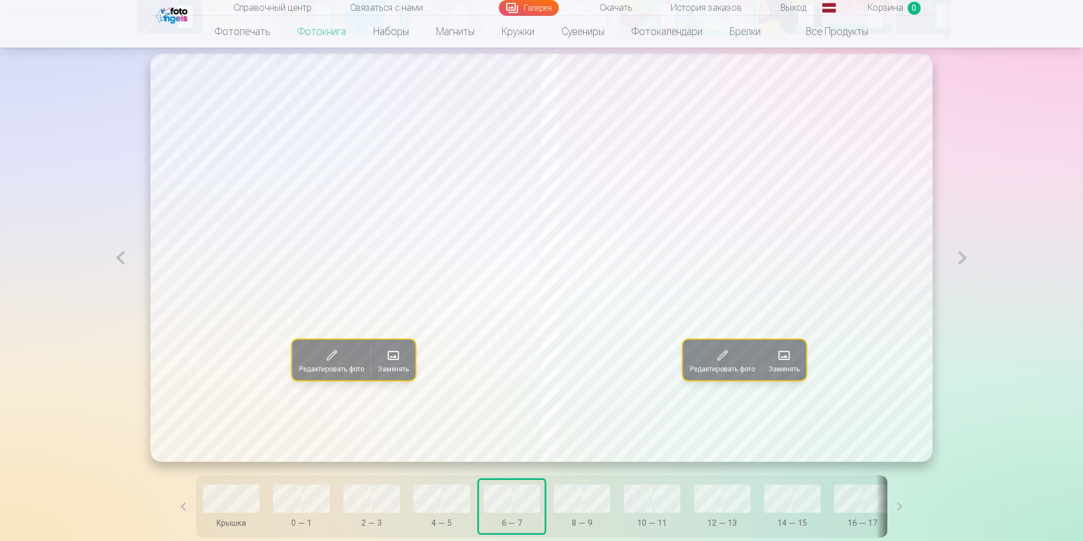
click at [784, 367] on font "Заменять" at bounding box center [783, 369] width 31 height 8
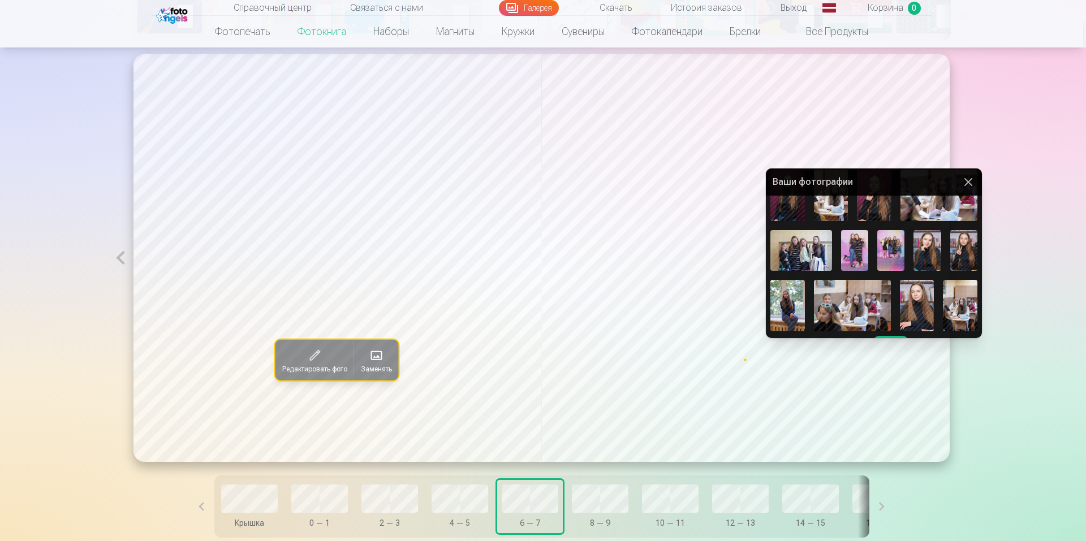
scroll to position [232, 0]
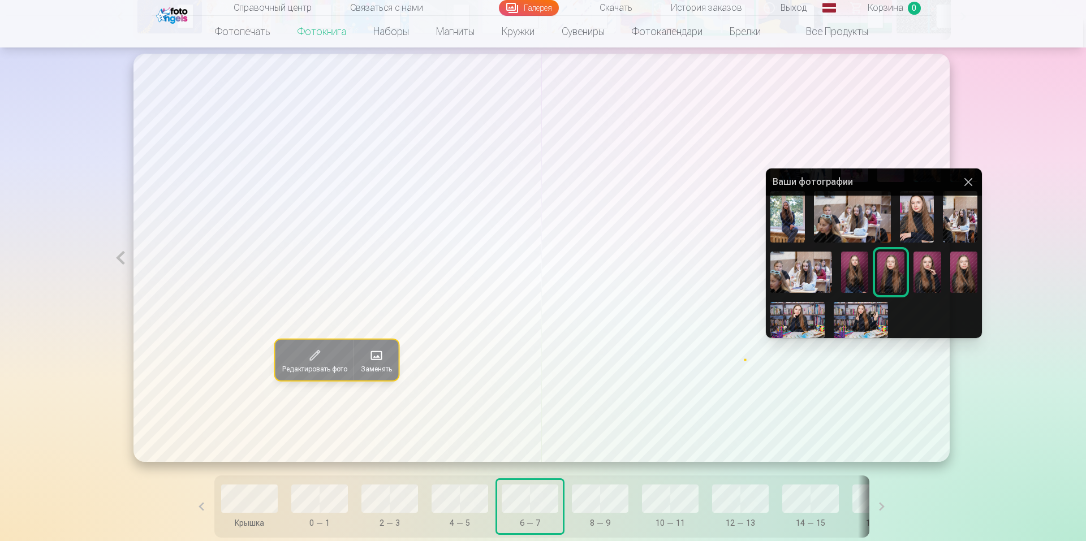
click at [603, 499] on div at bounding box center [543, 270] width 1086 height 541
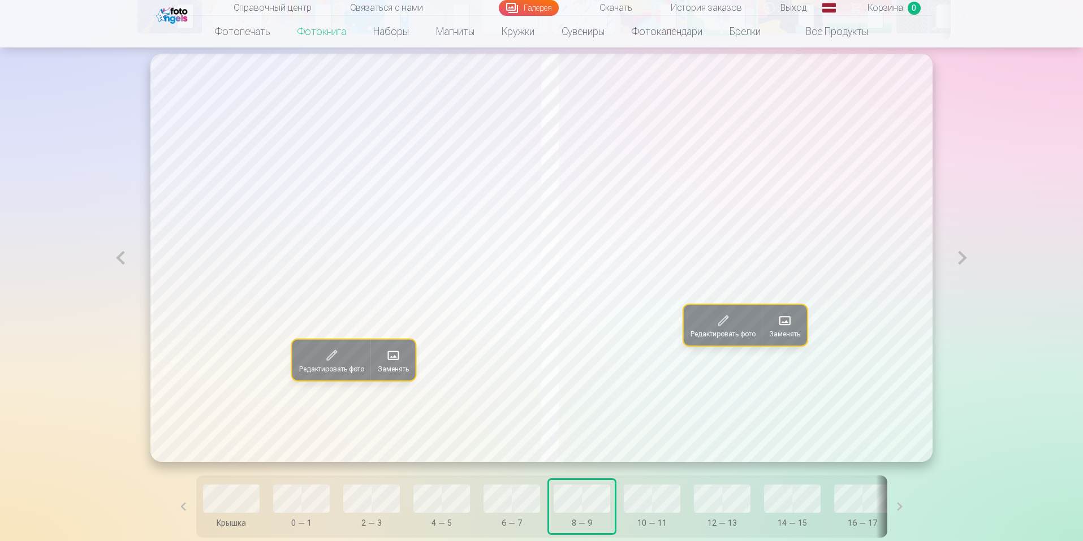
click at [384, 363] on span at bounding box center [393, 356] width 18 height 18
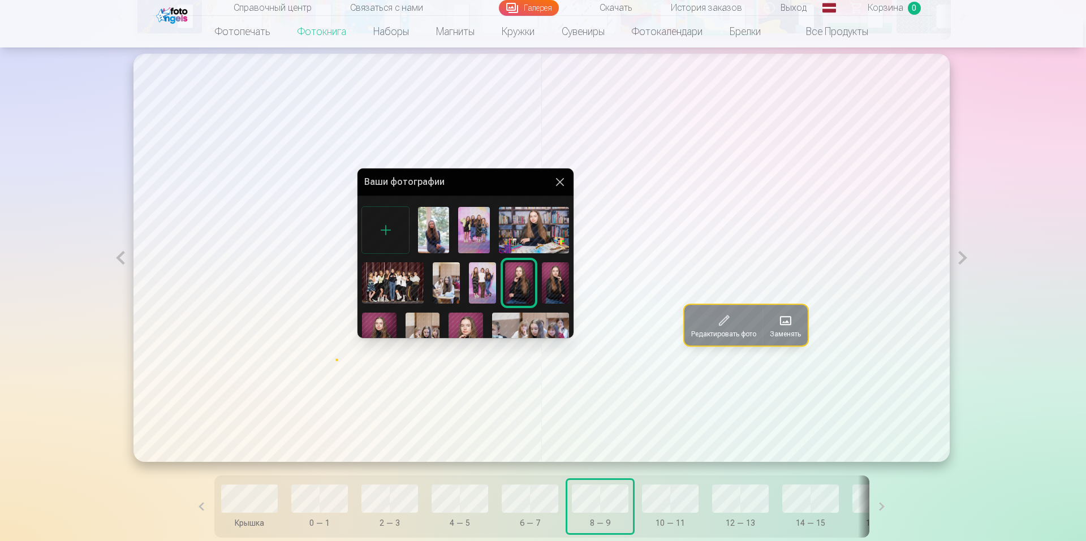
click at [793, 334] on div at bounding box center [543, 270] width 1086 height 541
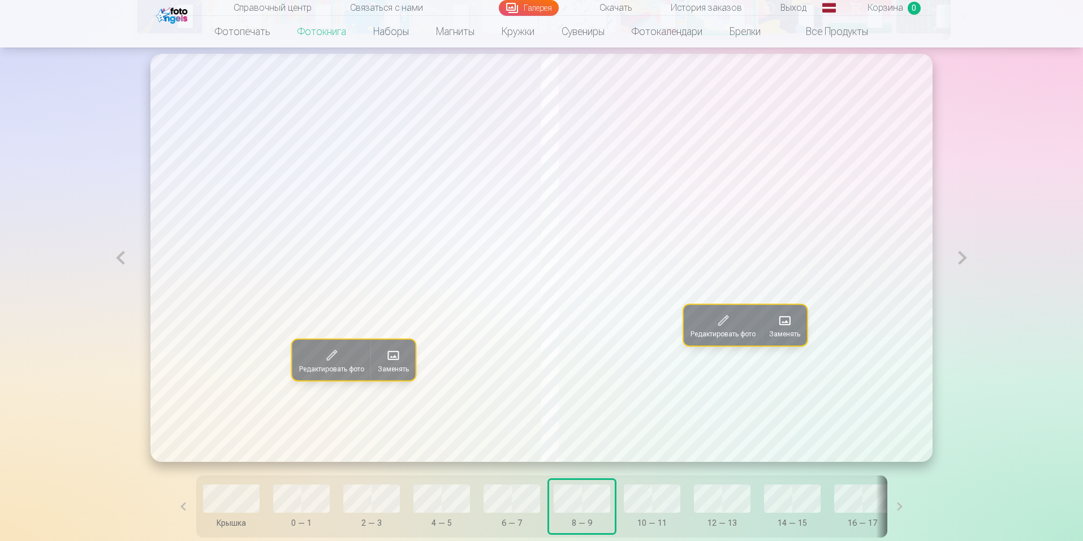
click at [793, 334] on font "Заменять" at bounding box center [784, 334] width 31 height 8
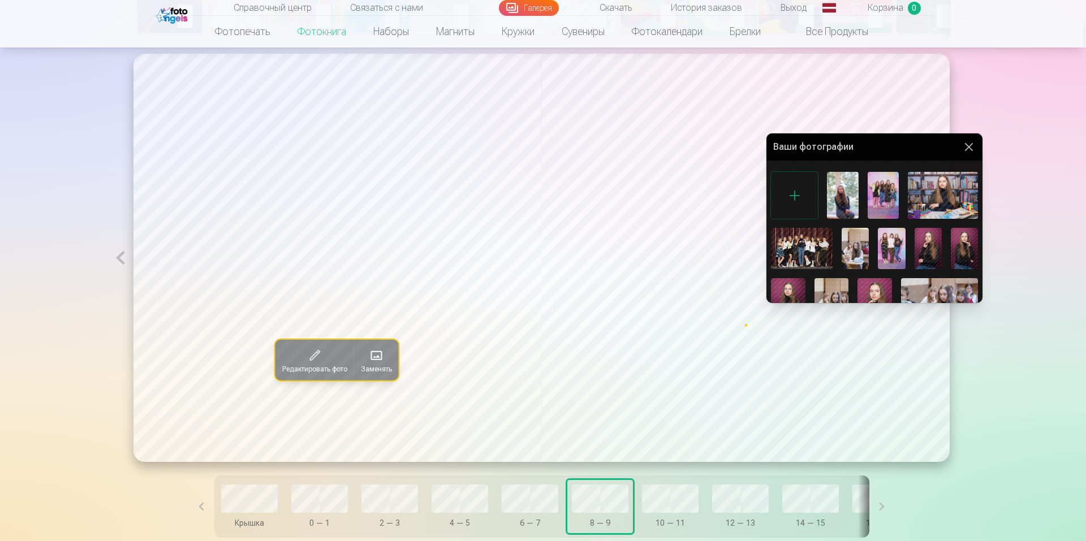
click at [858, 247] on img at bounding box center [854, 248] width 27 height 41
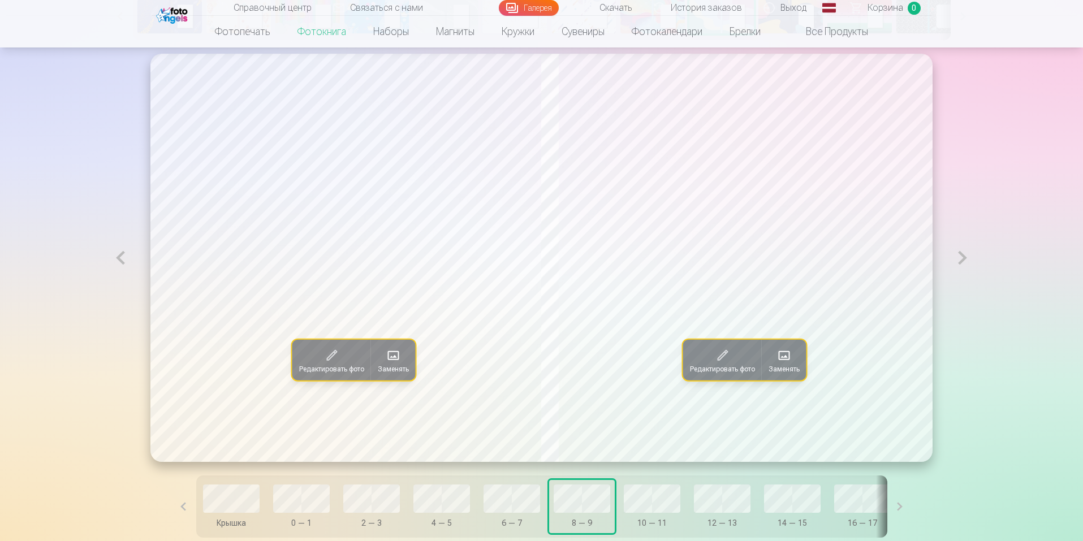
click at [384, 362] on span at bounding box center [393, 356] width 18 height 18
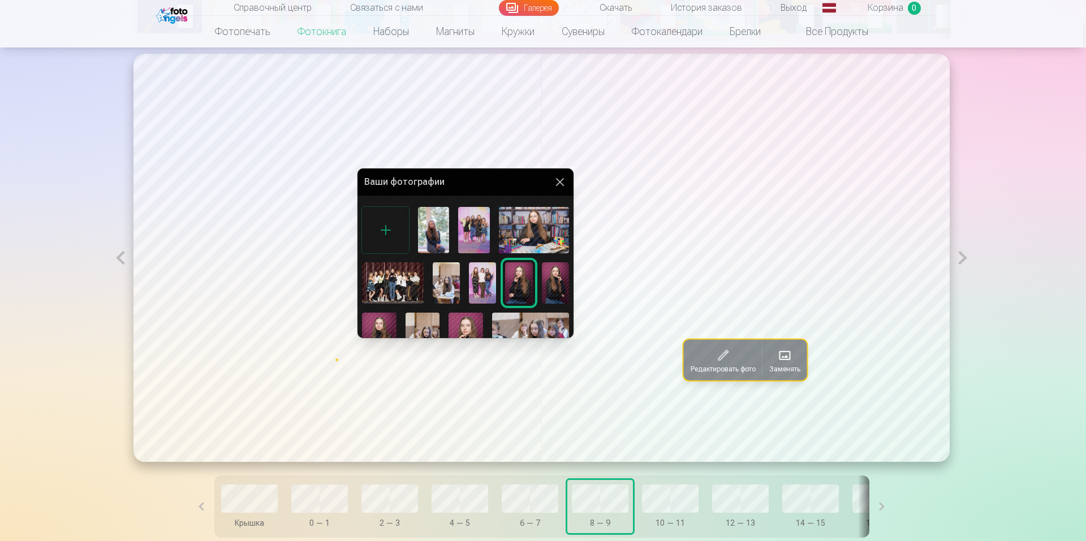
click at [552, 279] on img at bounding box center [555, 282] width 27 height 41
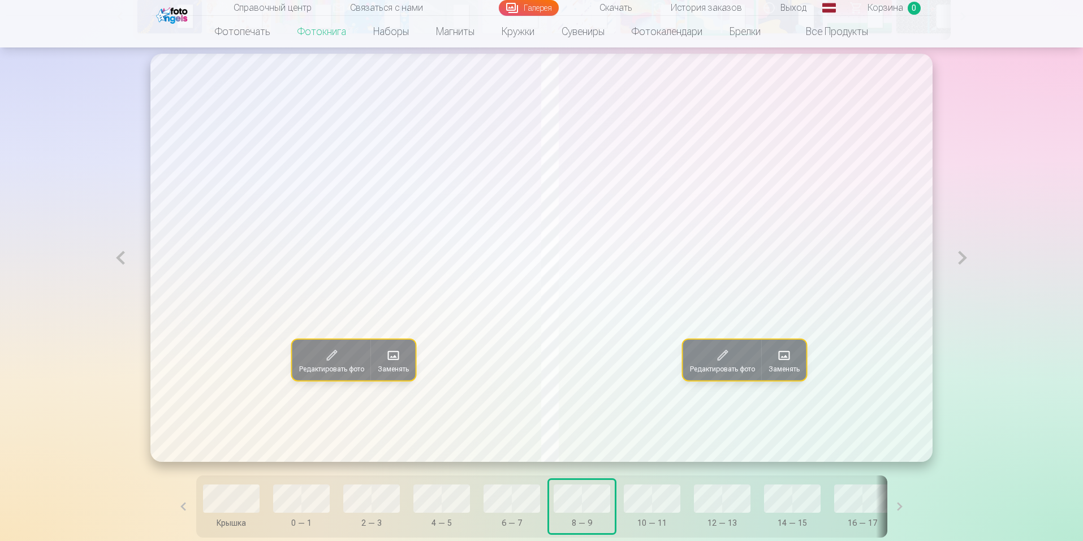
click at [382, 366] on font "Заменять" at bounding box center [393, 369] width 31 height 8
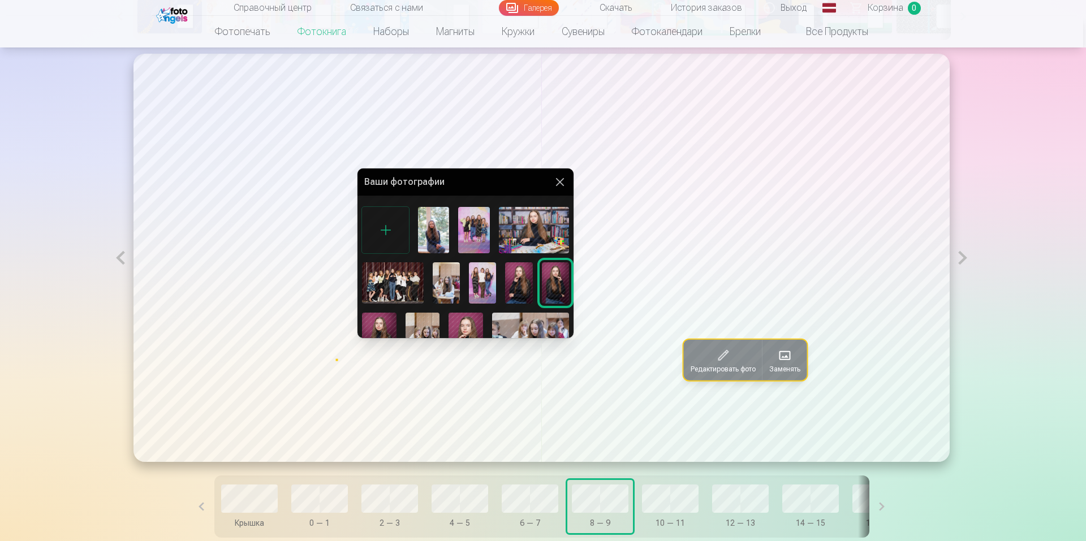
click at [785, 362] on div at bounding box center [543, 270] width 1086 height 541
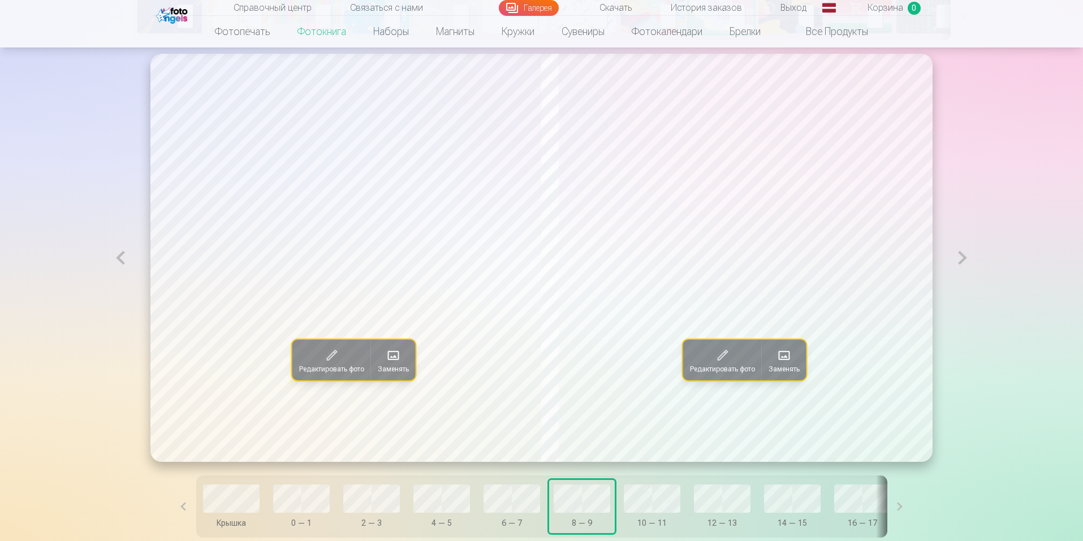
click at [785, 362] on span at bounding box center [784, 356] width 18 height 18
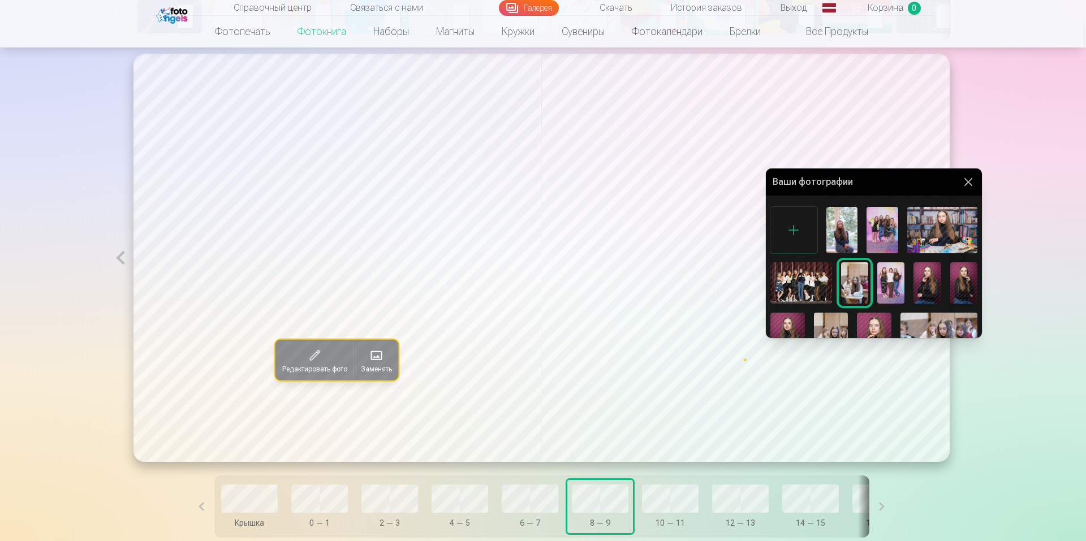
click at [662, 496] on div at bounding box center [543, 270] width 1086 height 541
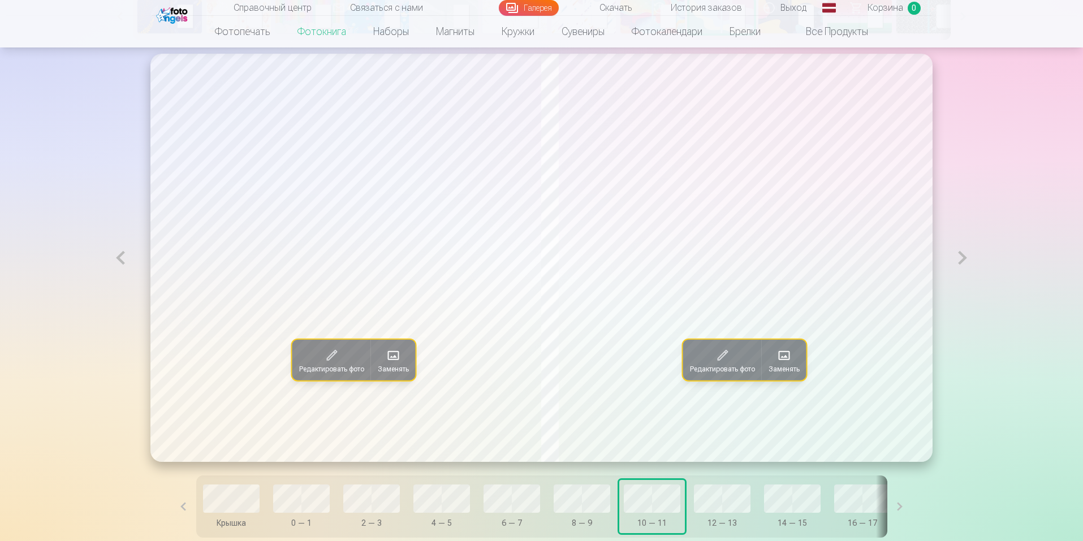
click at [379, 369] on font "Заменять" at bounding box center [393, 369] width 31 height 8
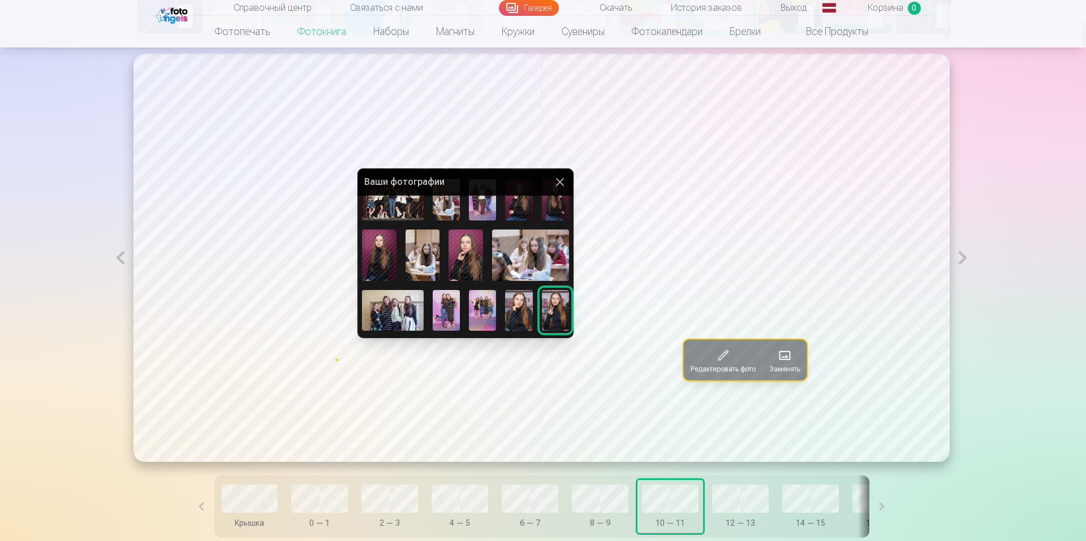
scroll to position [85, 0]
click at [423, 247] on img at bounding box center [422, 253] width 34 height 51
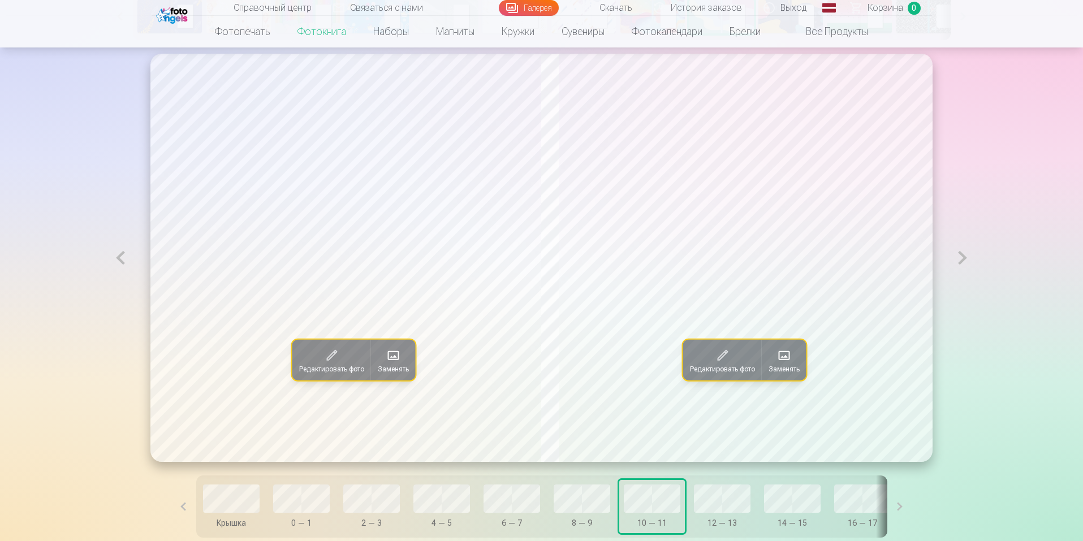
click at [384, 363] on span at bounding box center [393, 356] width 18 height 18
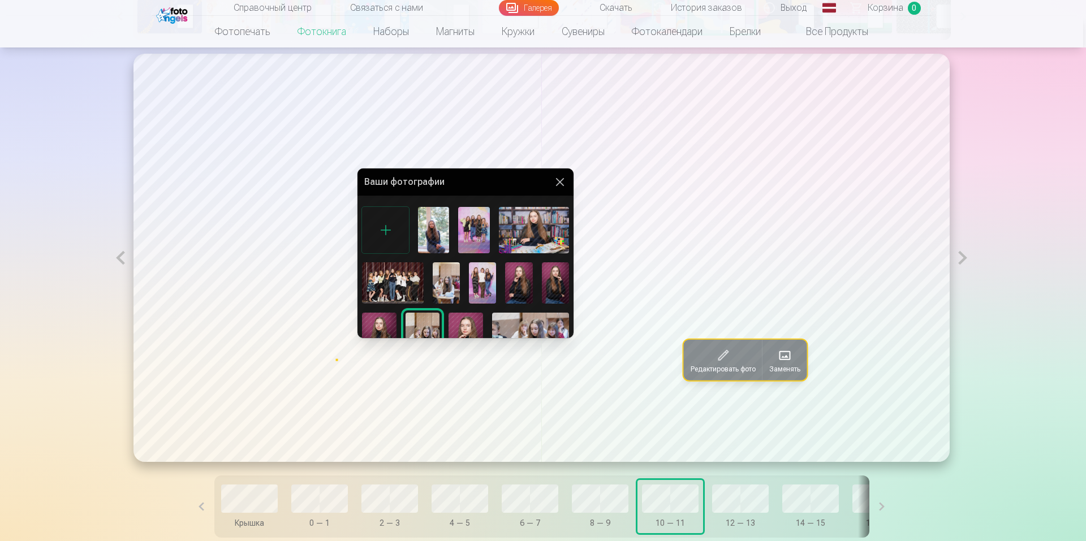
click at [378, 363] on div at bounding box center [543, 270] width 1086 height 541
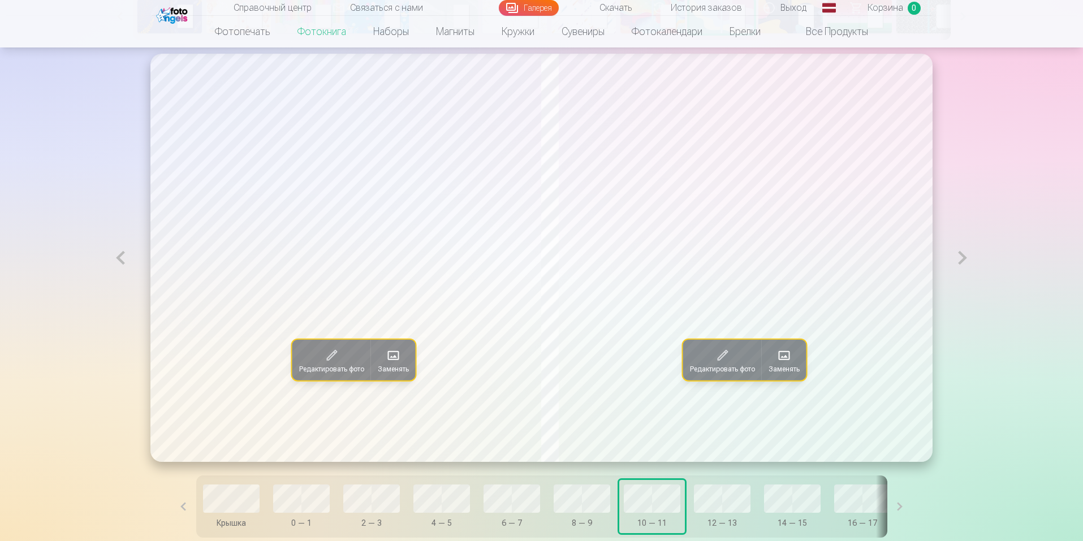
click at [378, 379] on button "Заменять" at bounding box center [393, 360] width 45 height 41
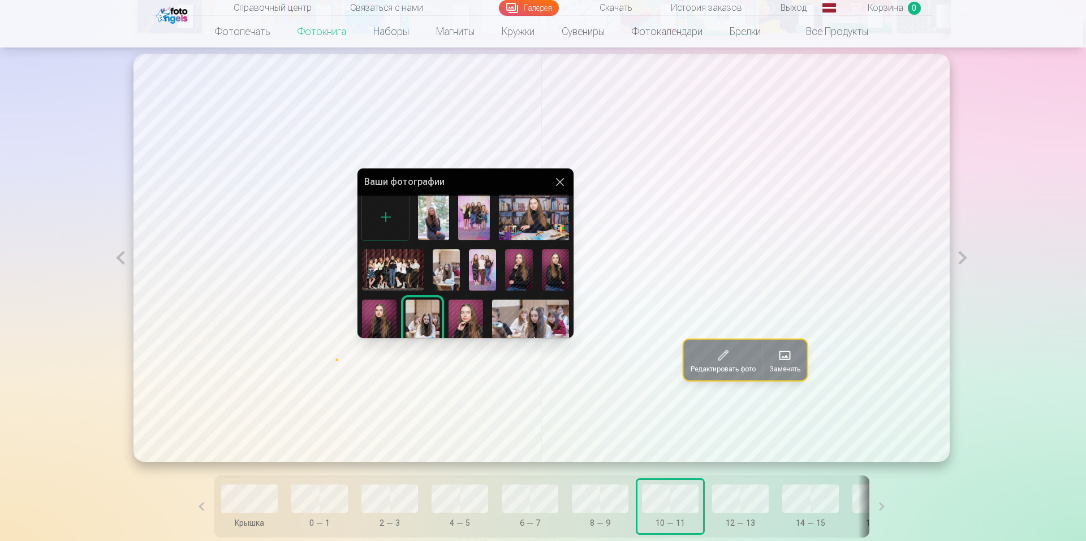
scroll to position [11, 0]
click at [762, 224] on div at bounding box center [543, 270] width 1086 height 541
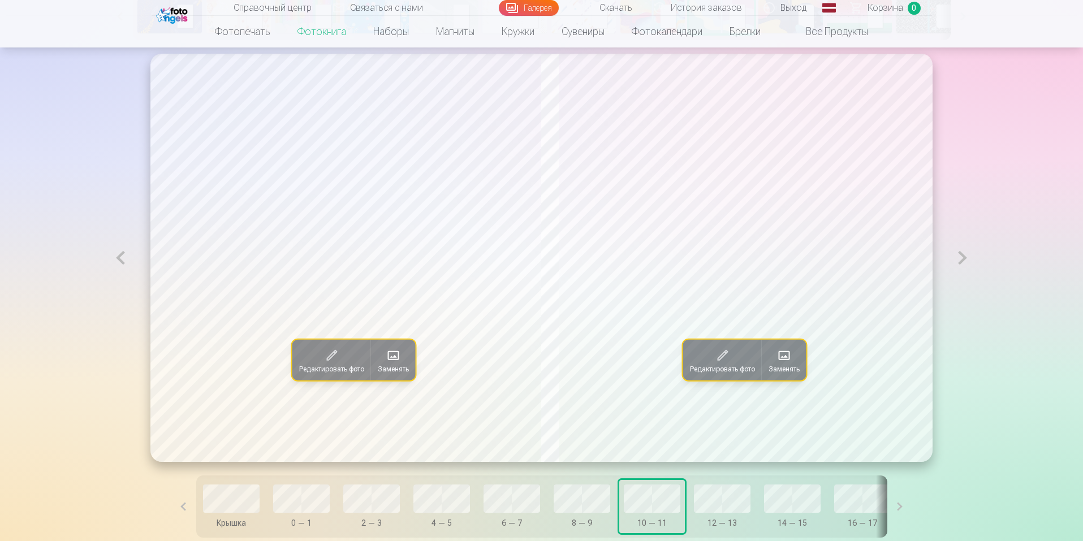
click at [786, 358] on span at bounding box center [784, 356] width 18 height 18
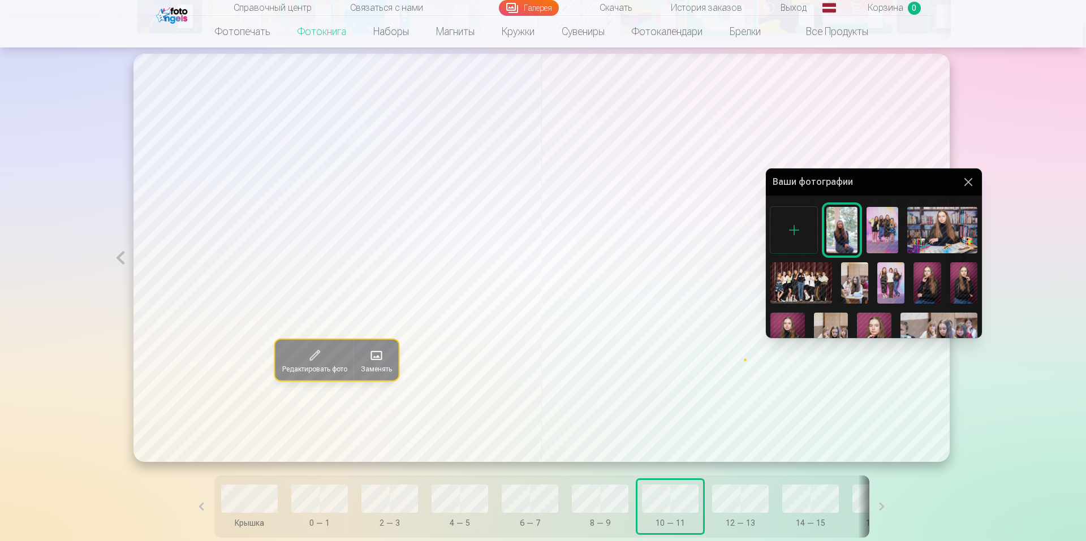
click at [743, 498] on div at bounding box center [543, 270] width 1086 height 541
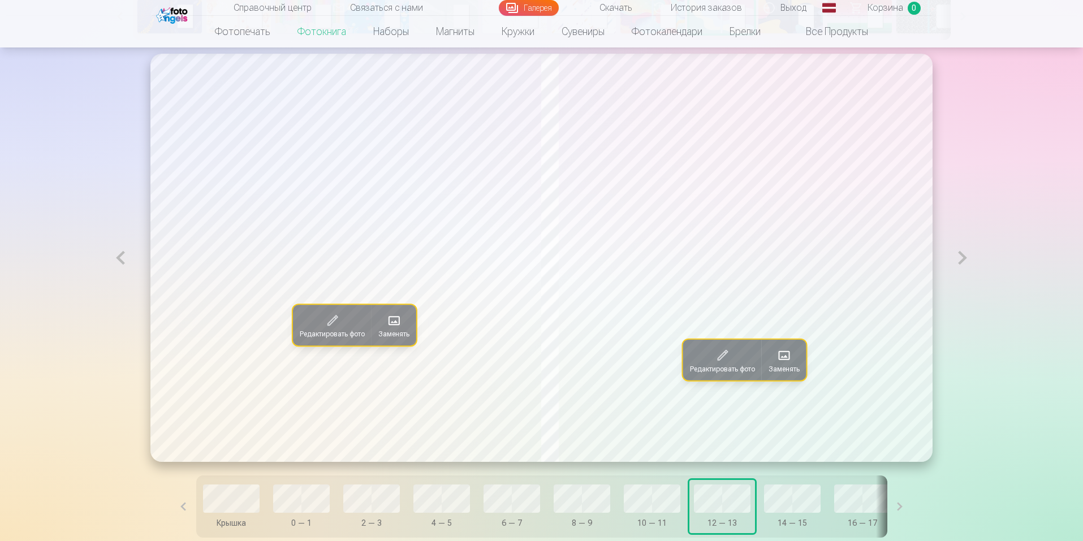
click at [772, 365] on button "Заменять" at bounding box center [784, 360] width 45 height 41
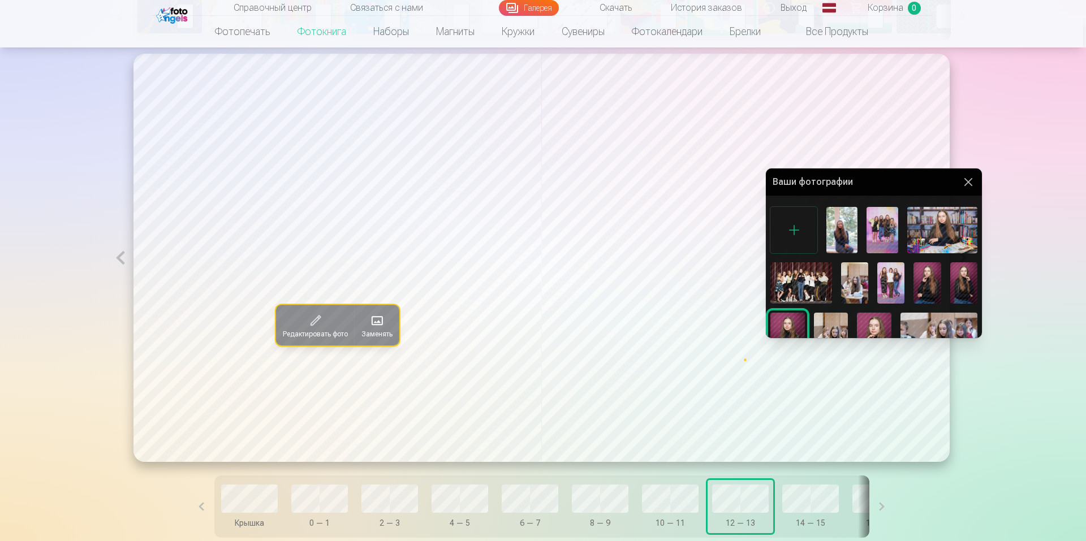
click at [373, 328] on div at bounding box center [543, 270] width 1086 height 541
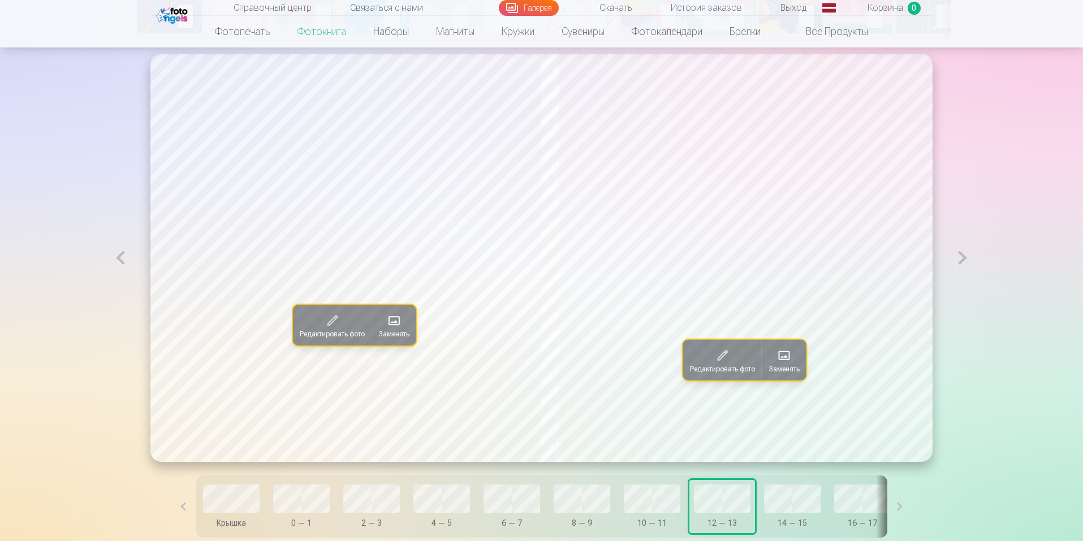
click at [385, 328] on span at bounding box center [394, 321] width 18 height 18
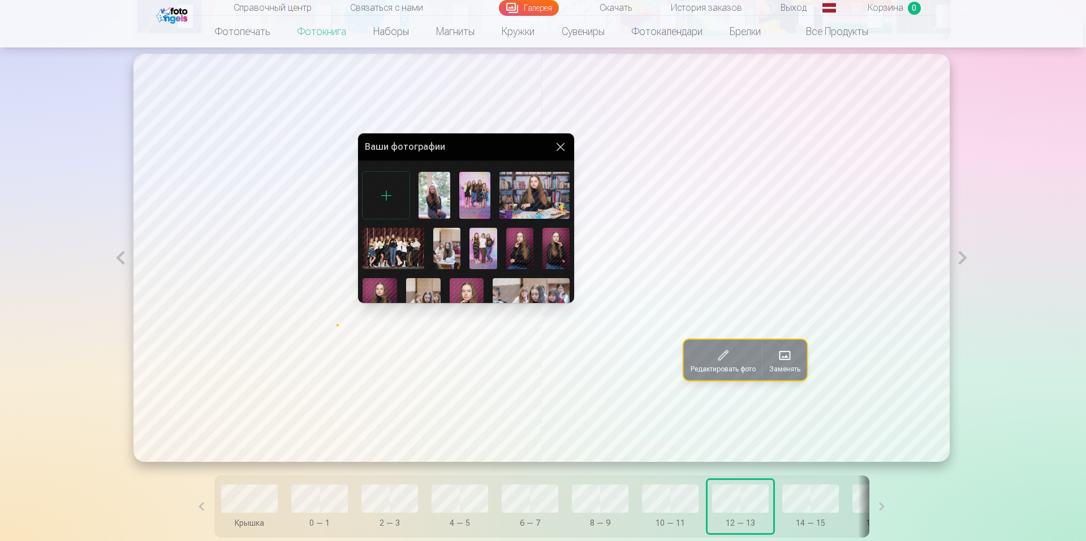
scroll to position [232, 0]
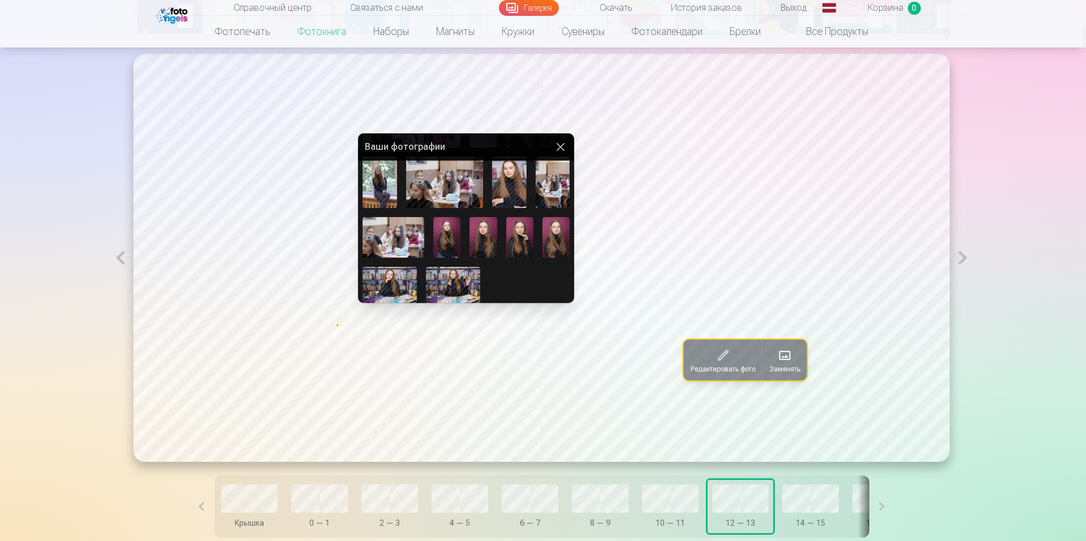
click at [561, 227] on img at bounding box center [555, 237] width 27 height 41
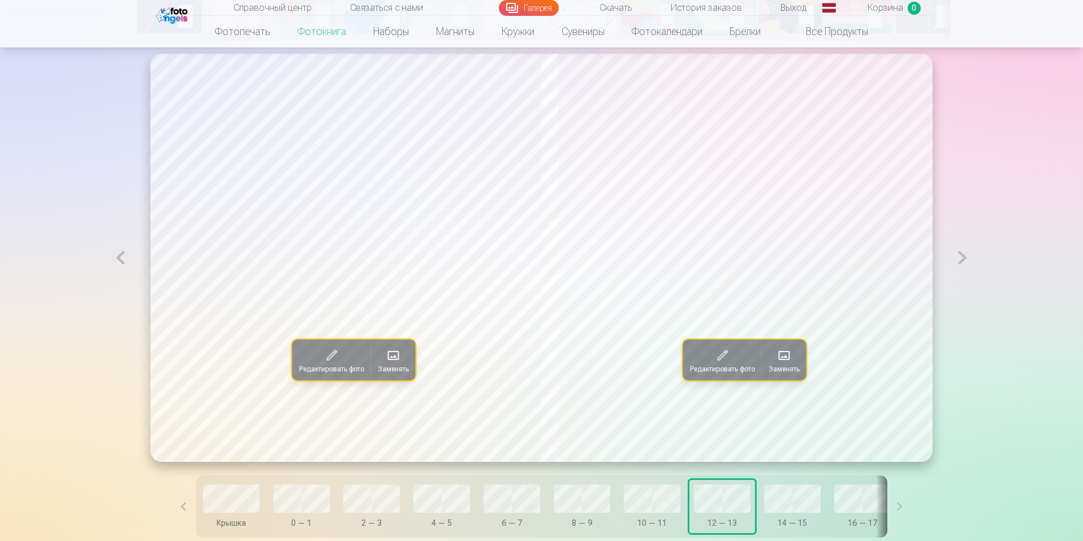
click at [384, 360] on span at bounding box center [393, 356] width 18 height 18
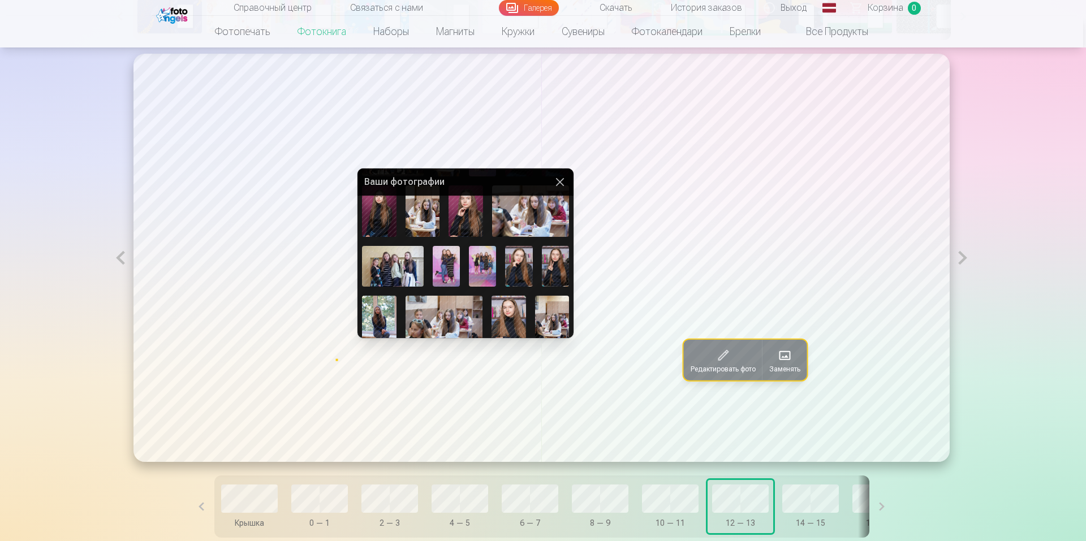
scroll to position [127, 0]
click at [522, 259] on img at bounding box center [518, 267] width 27 height 41
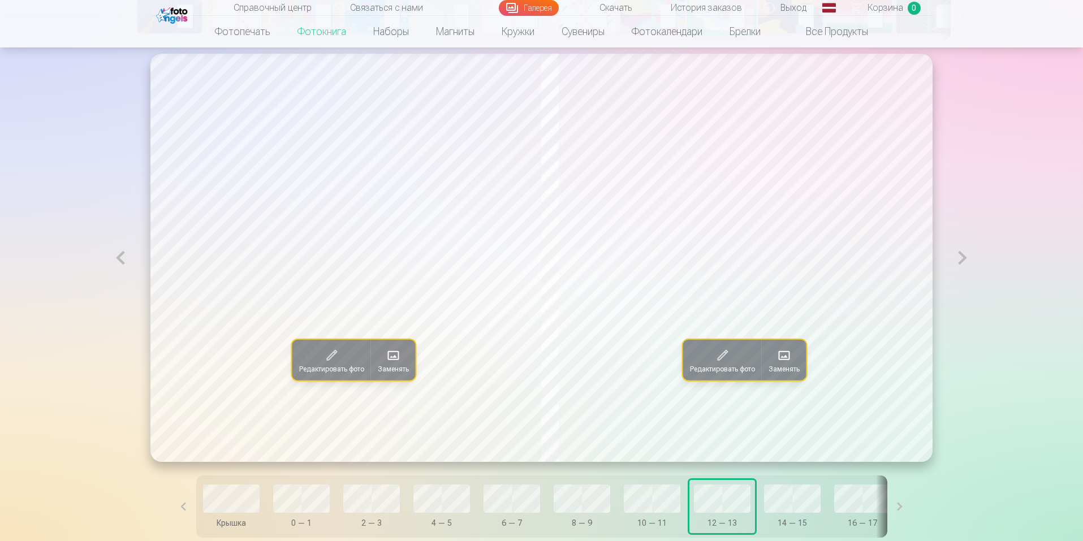
click at [379, 366] on font "Заменять" at bounding box center [393, 369] width 31 height 8
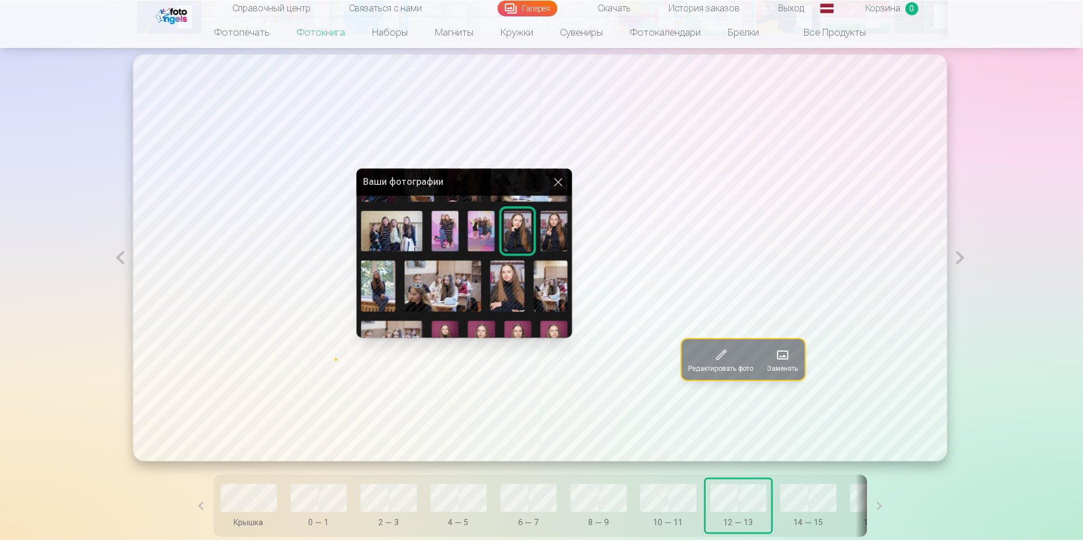
scroll to position [164, 0]
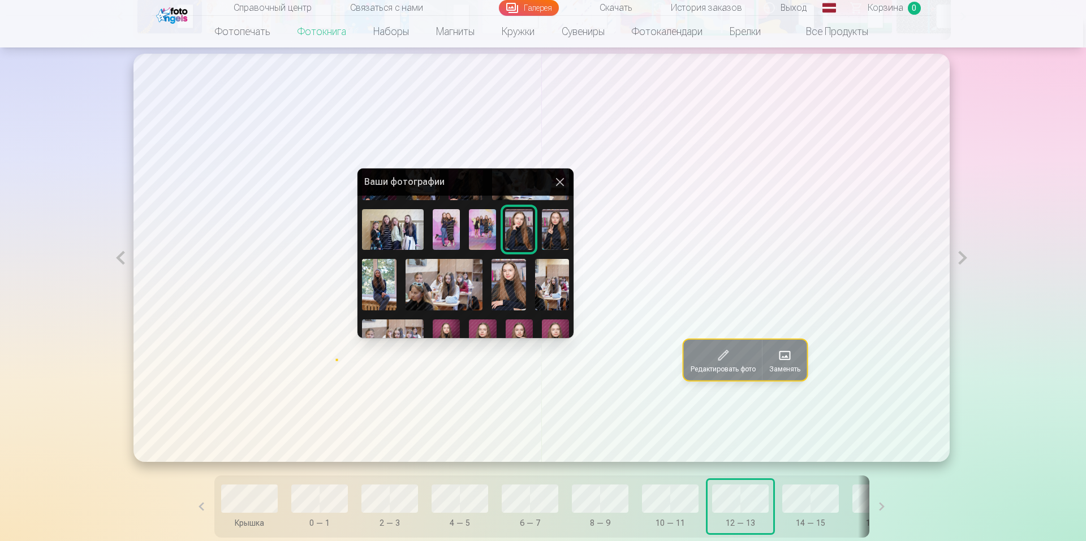
click at [788, 371] on div at bounding box center [543, 270] width 1086 height 541
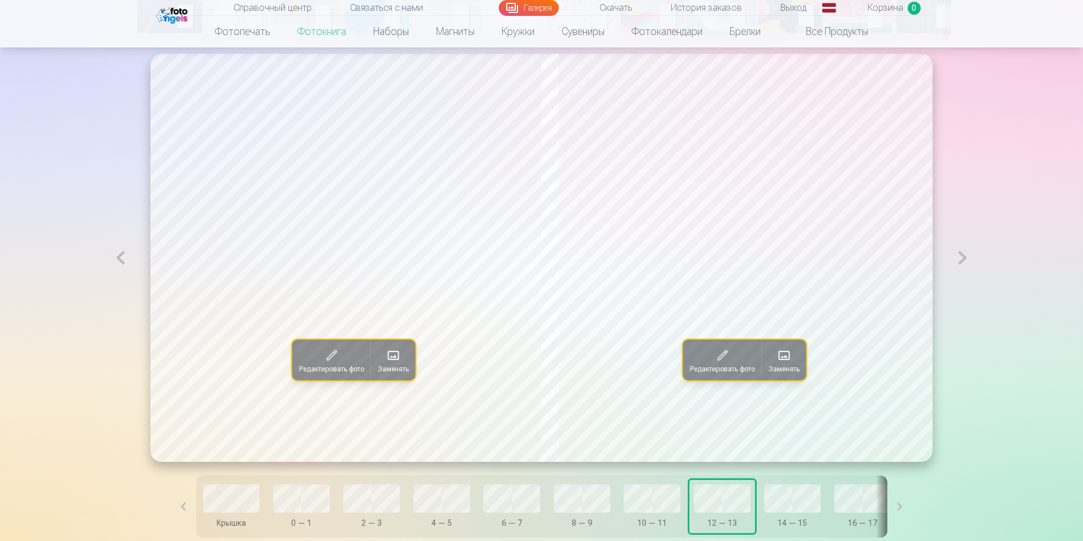
click at [788, 371] on font "Заменять" at bounding box center [783, 369] width 31 height 8
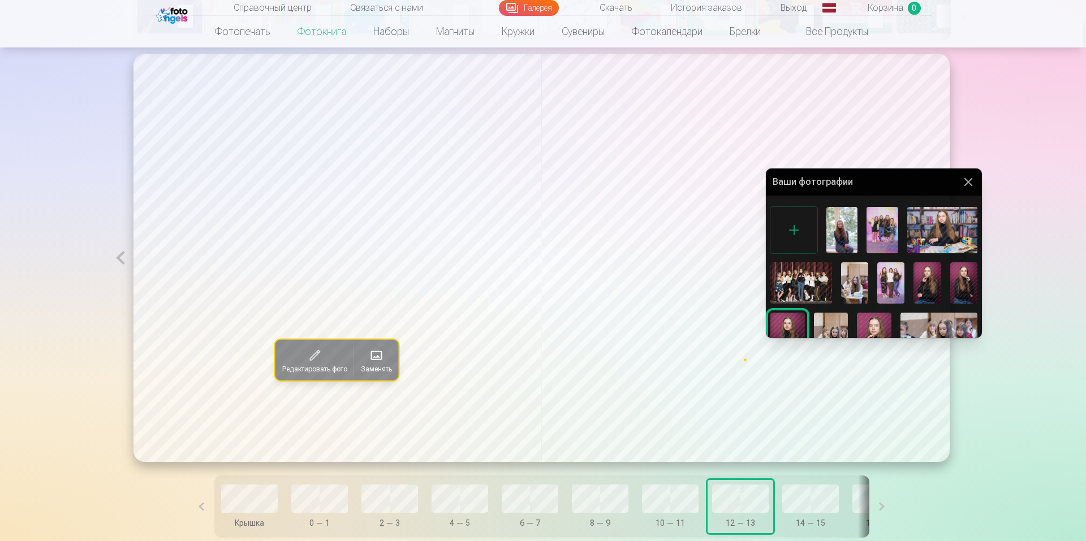
click at [677, 507] on div at bounding box center [543, 270] width 1086 height 541
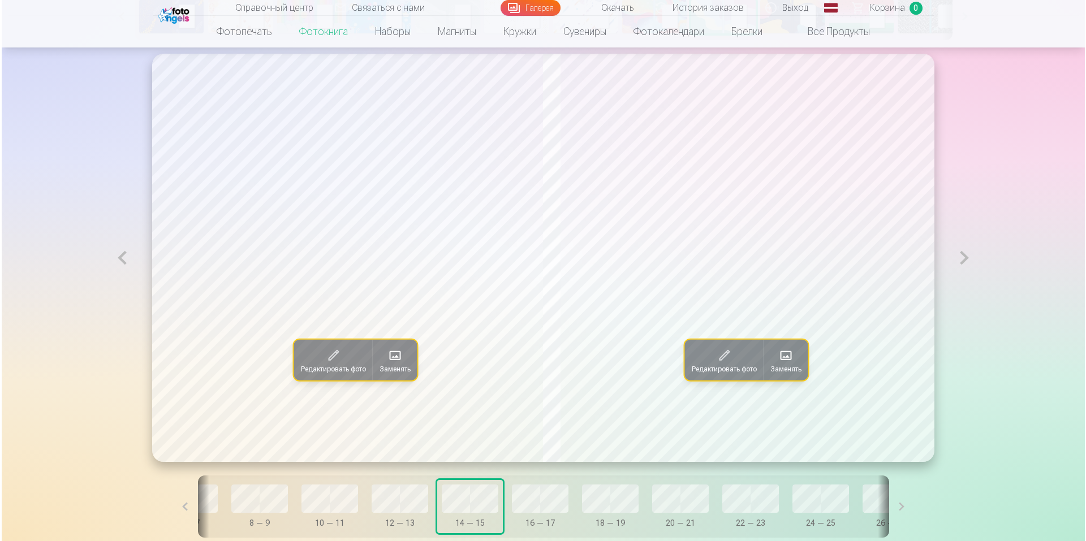
scroll to position [0, 319]
click at [371, 357] on button "Заменять" at bounding box center [393, 360] width 45 height 41
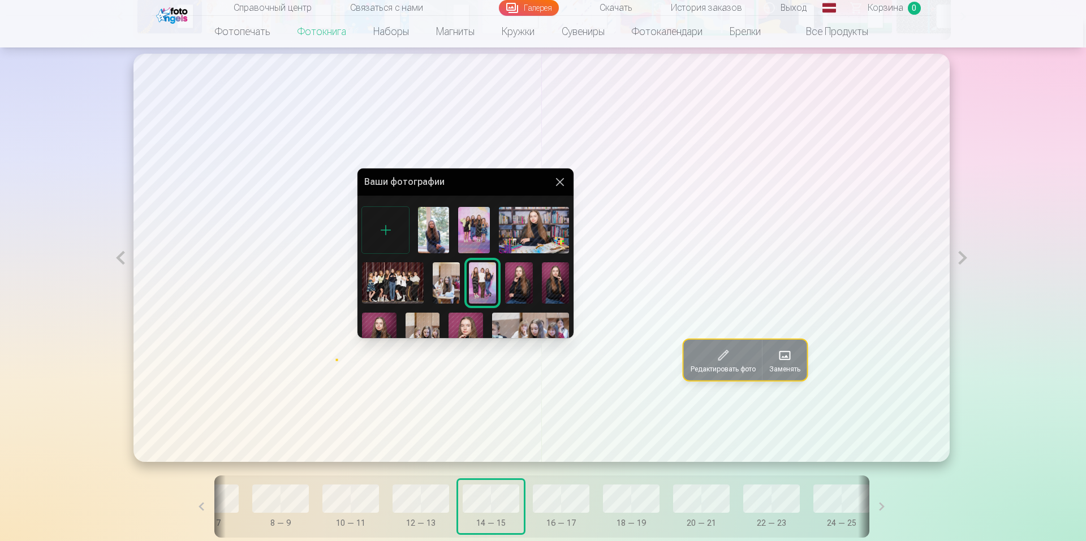
click at [528, 234] on img at bounding box center [534, 230] width 70 height 47
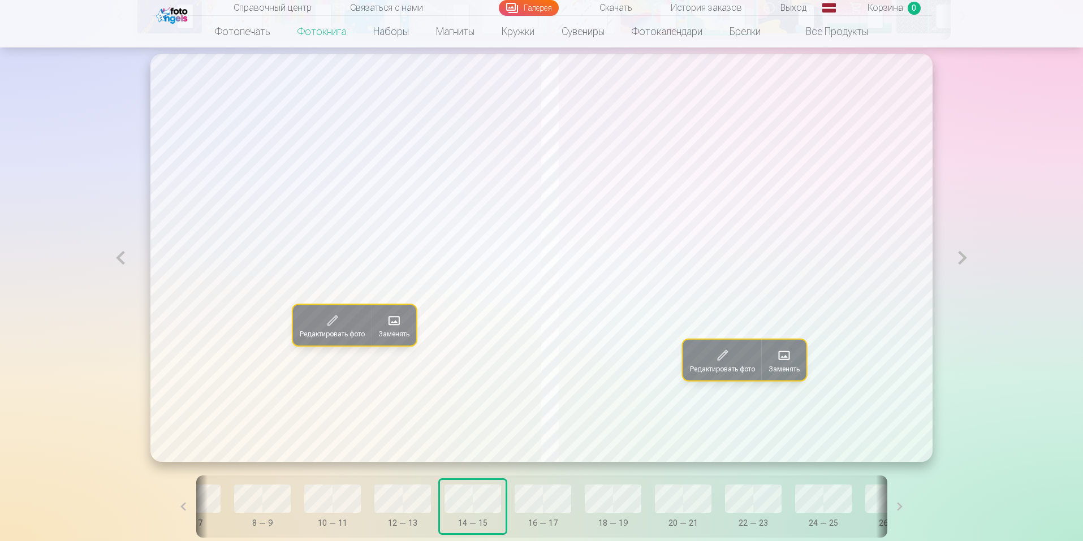
click at [784, 361] on span at bounding box center [784, 356] width 18 height 18
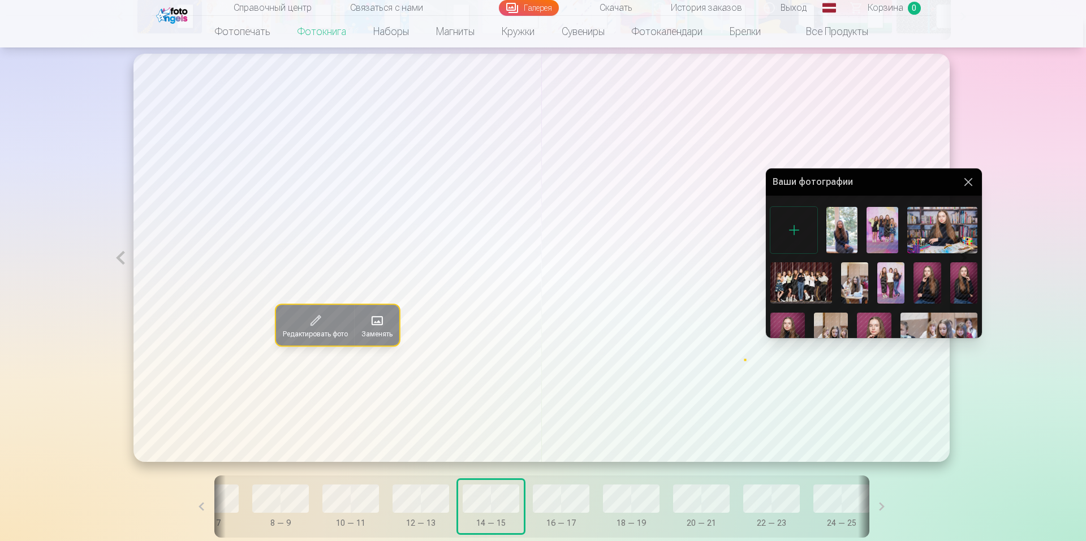
scroll to position [232, 0]
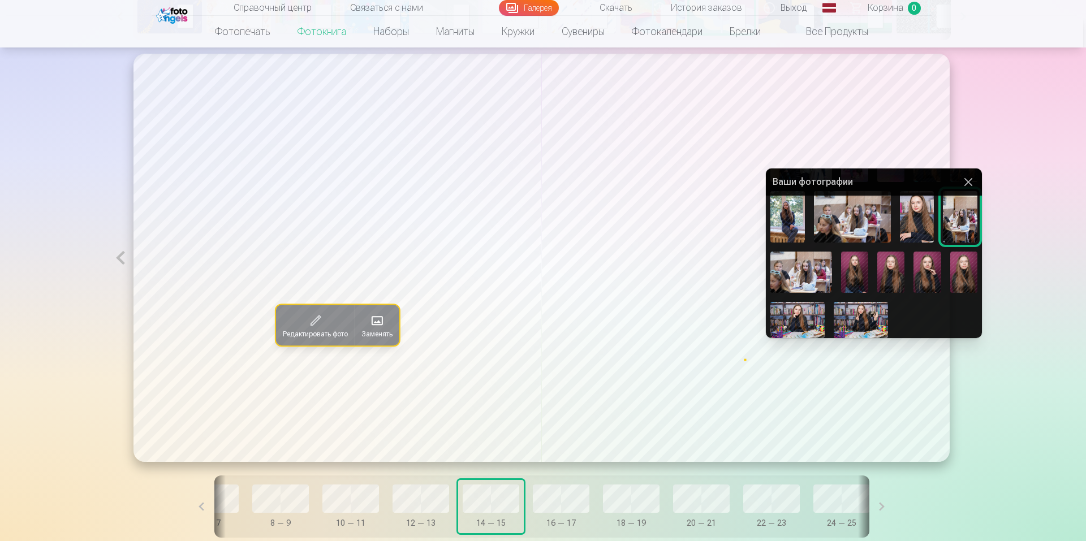
click at [803, 267] on img at bounding box center [801, 272] width 62 height 41
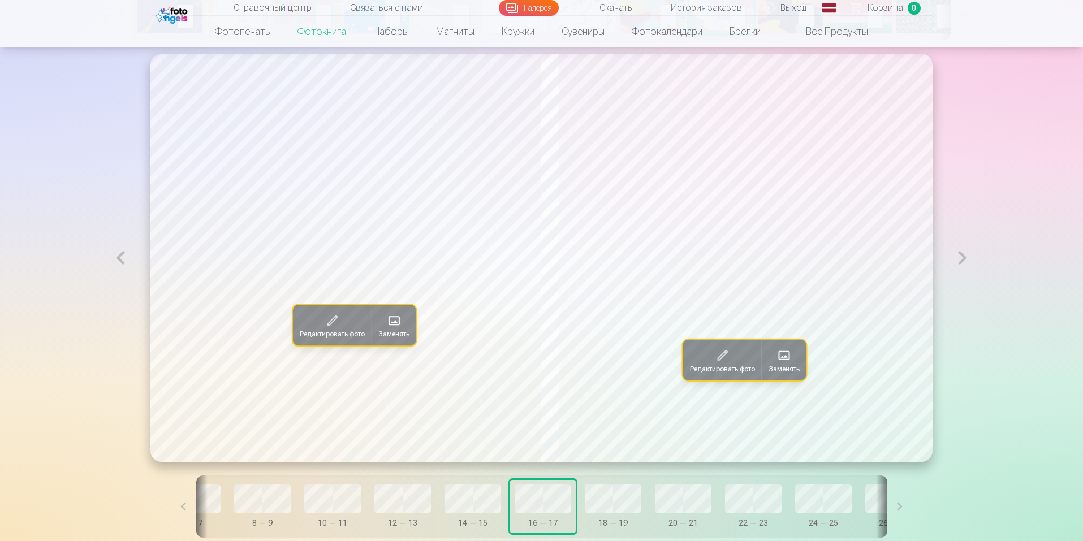
click at [385, 321] on span at bounding box center [394, 321] width 18 height 18
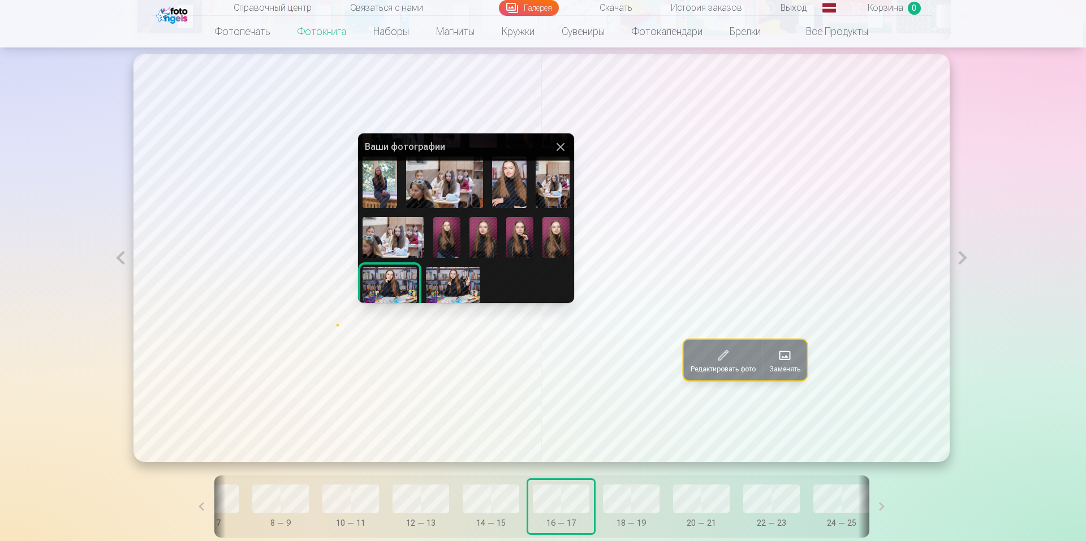
click at [517, 242] on img at bounding box center [519, 237] width 27 height 41
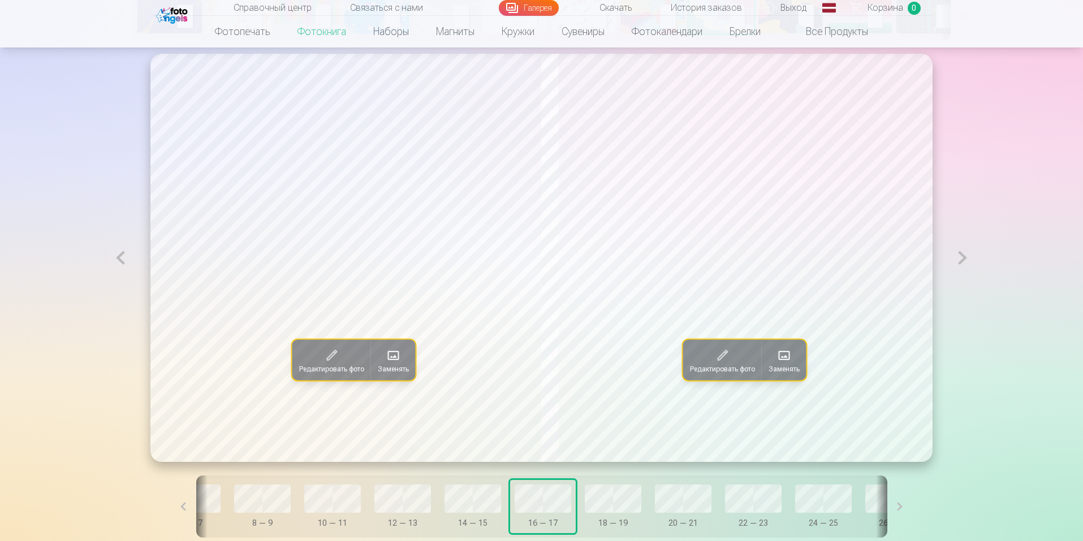
click at [388, 365] on span at bounding box center [393, 356] width 18 height 18
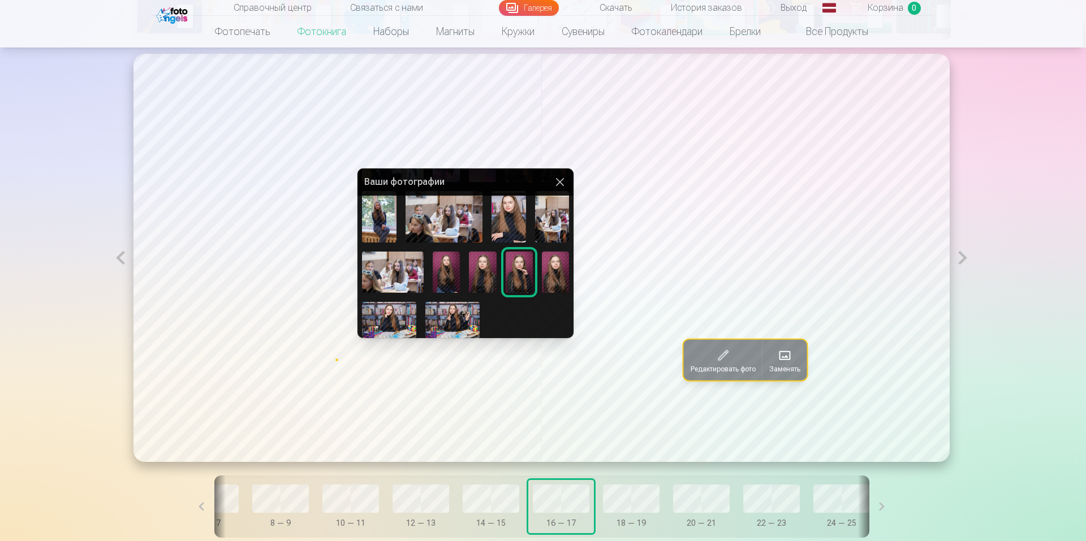
scroll to position [0, 0]
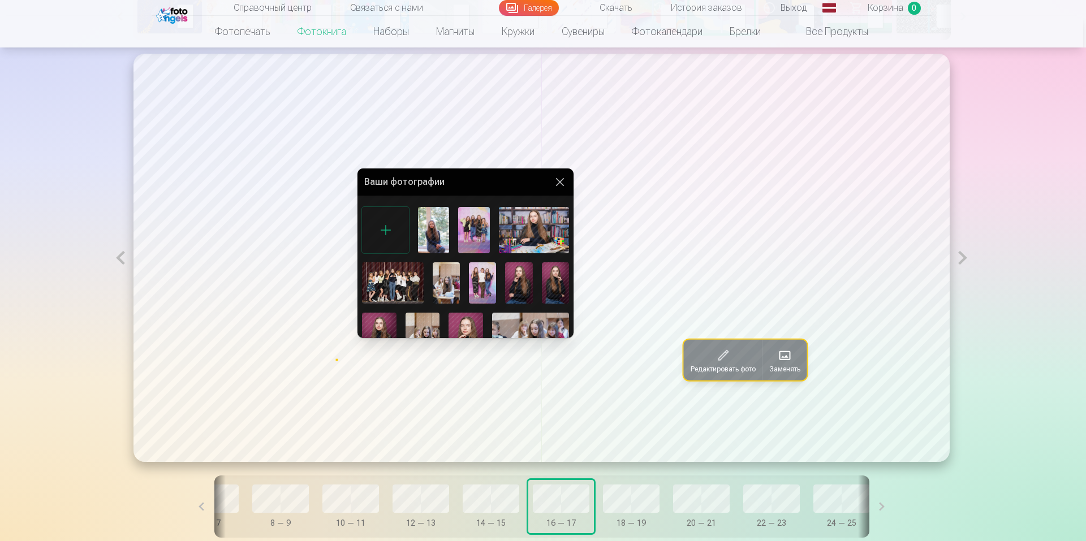
click at [438, 237] on img at bounding box center [433, 230] width 31 height 47
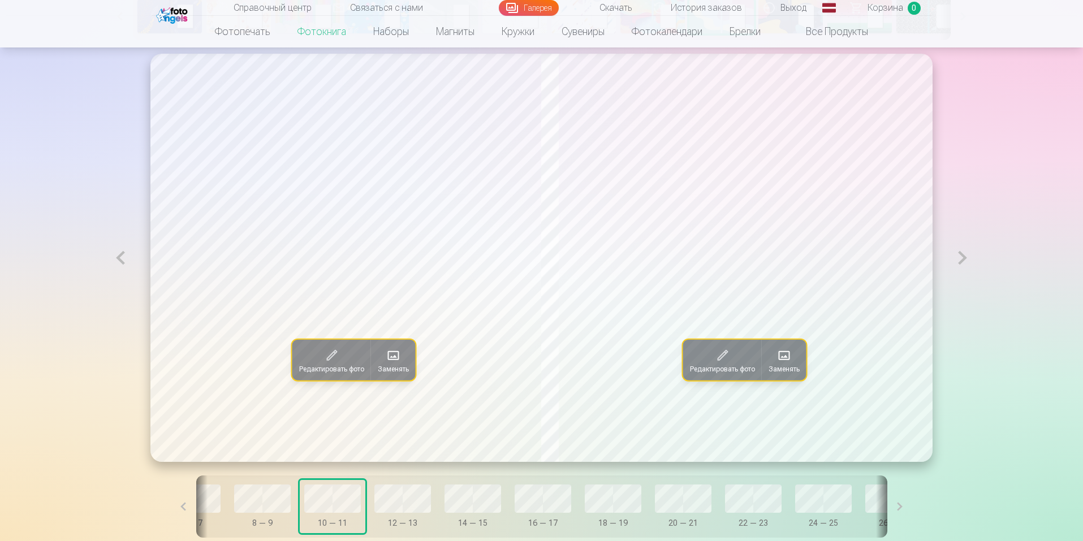
click at [788, 363] on span at bounding box center [784, 356] width 18 height 18
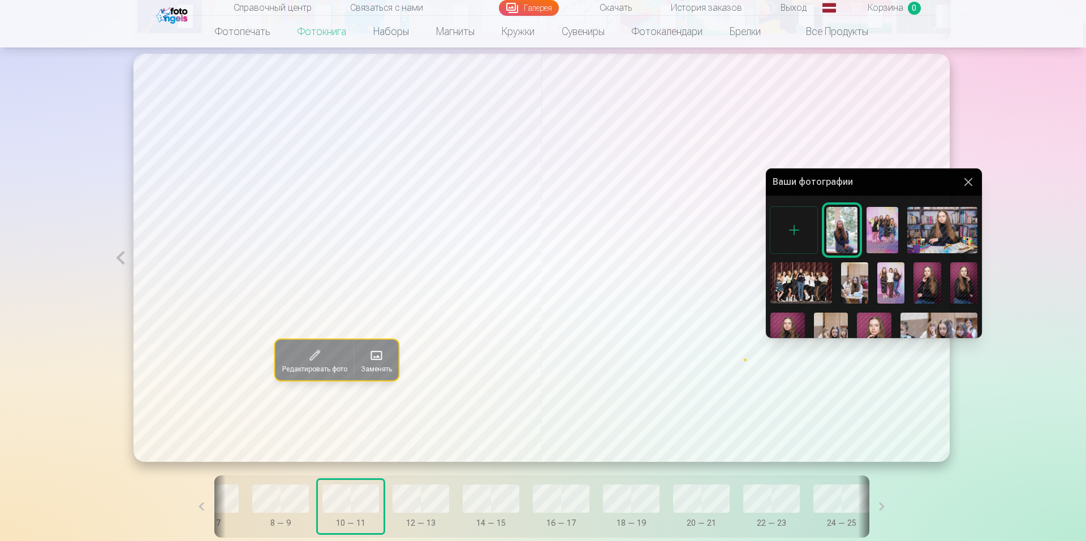
scroll to position [232, 0]
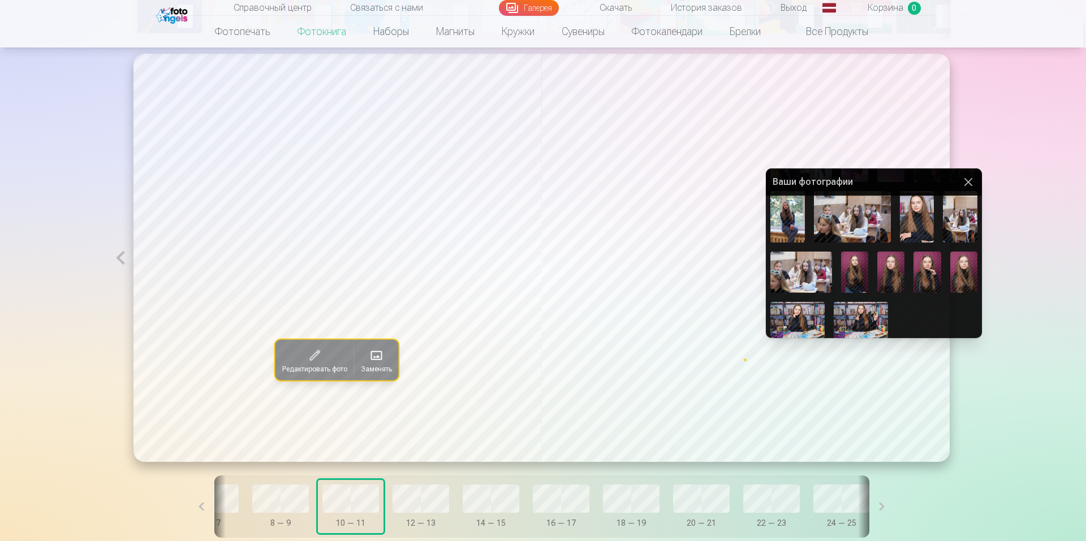
click at [927, 274] on img at bounding box center [926, 272] width 27 height 41
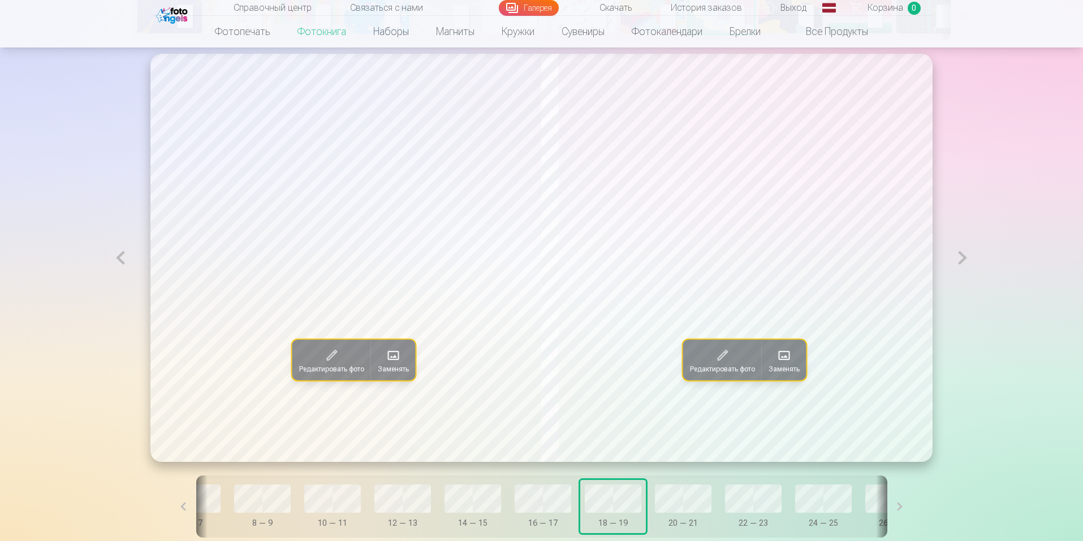
click at [387, 362] on span at bounding box center [393, 356] width 18 height 18
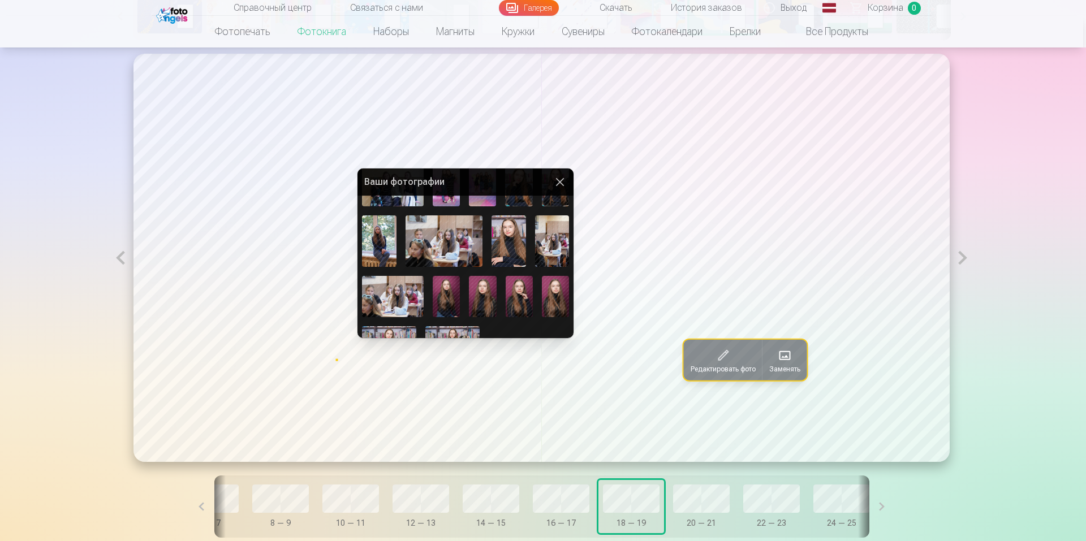
scroll to position [209, 0]
click at [449, 300] on img at bounding box center [446, 294] width 27 height 41
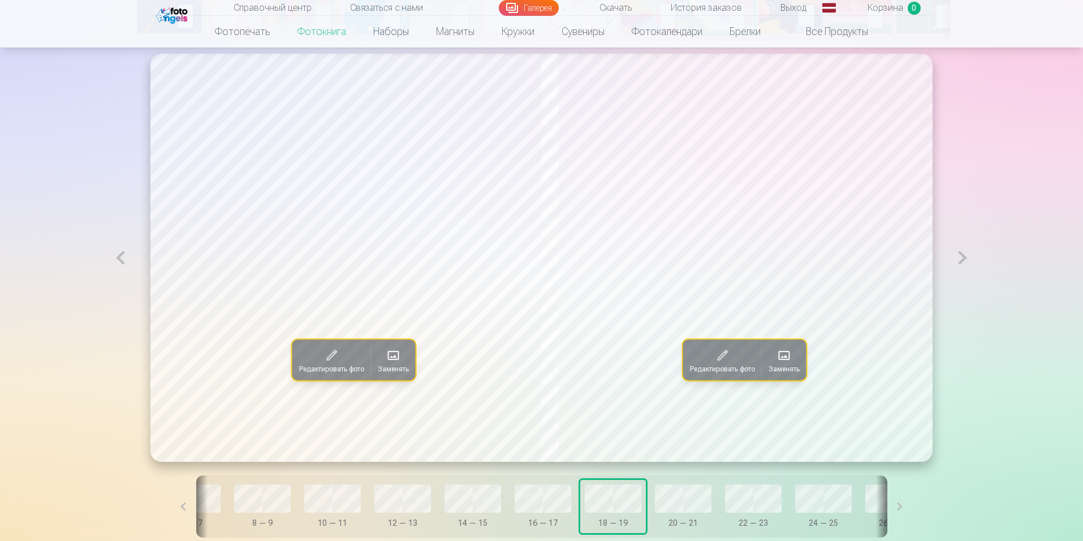
click at [787, 366] on font "Заменять" at bounding box center [783, 369] width 31 height 8
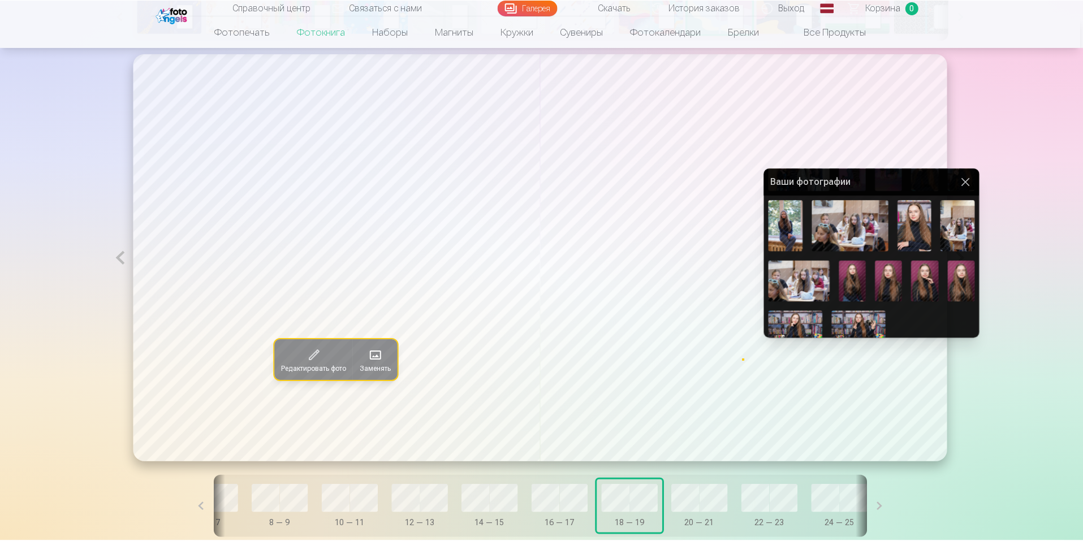
scroll to position [232, 0]
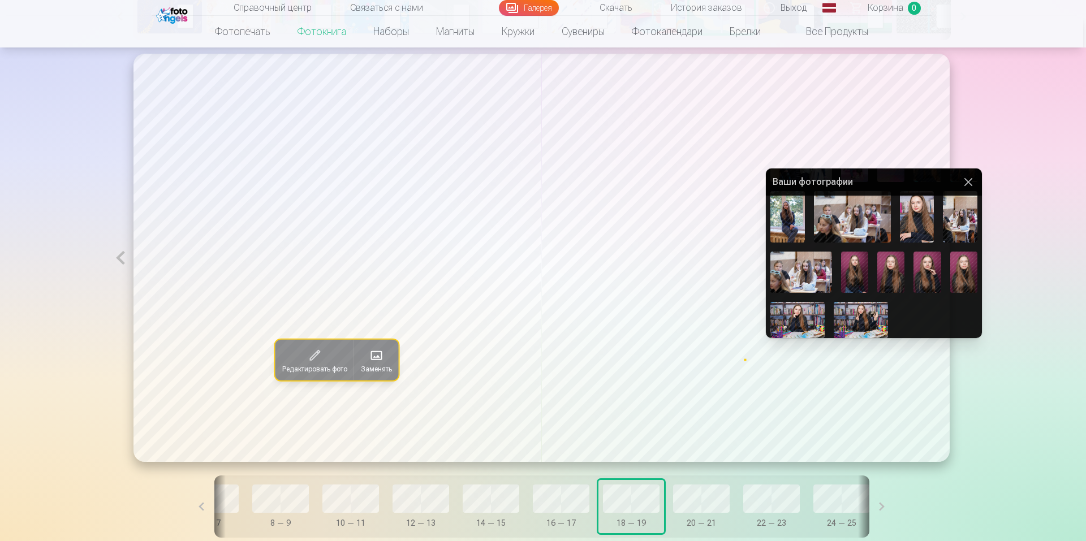
click at [966, 212] on img at bounding box center [960, 216] width 34 height 51
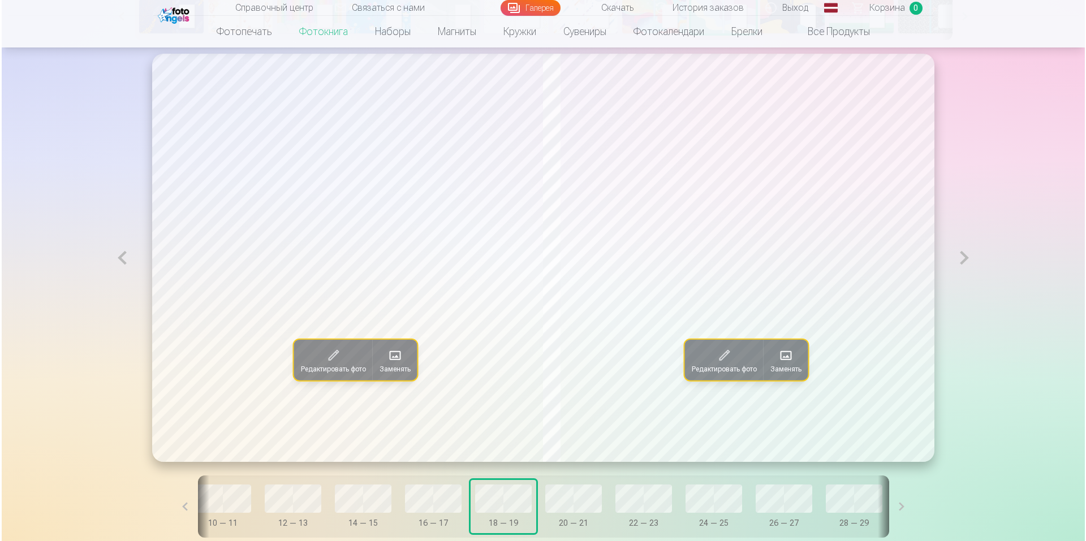
scroll to position [0, 438]
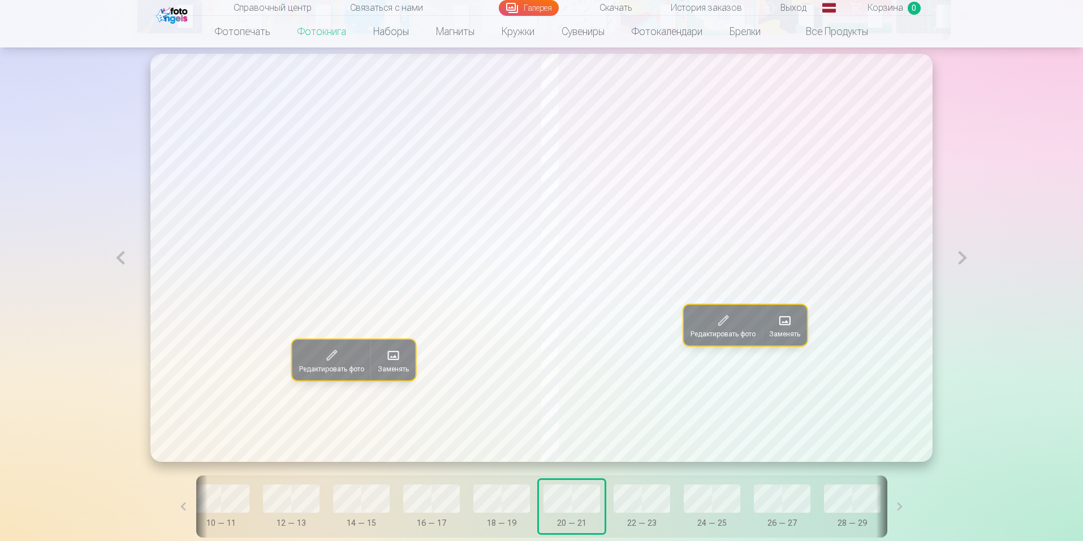
click at [384, 362] on span at bounding box center [393, 356] width 18 height 18
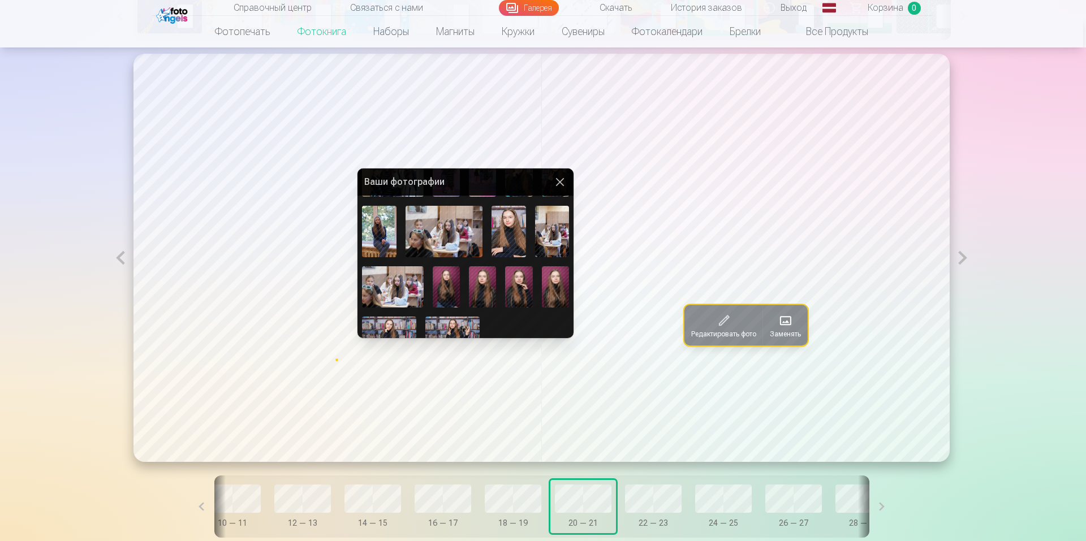
scroll to position [217, 0]
click at [553, 287] on img at bounding box center [555, 287] width 27 height 41
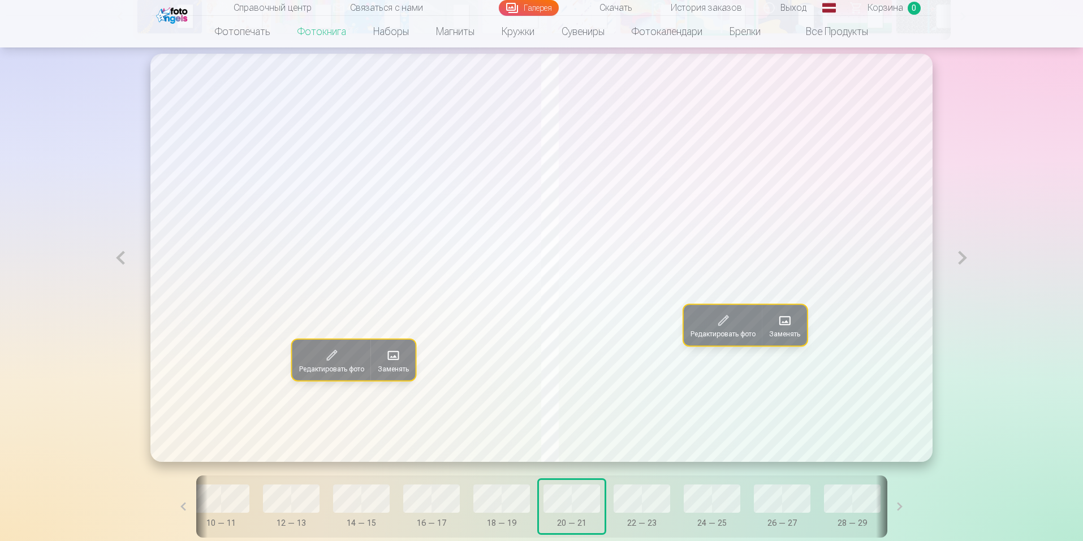
click at [786, 338] on font "Заменять" at bounding box center [784, 334] width 31 height 8
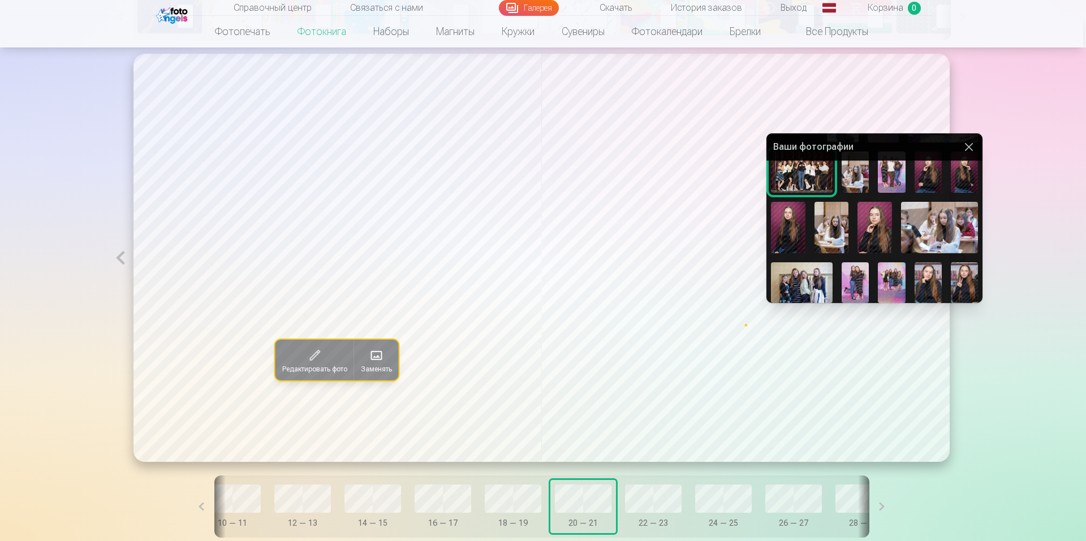
scroll to position [78, 0]
click at [879, 230] on img at bounding box center [874, 225] width 34 height 51
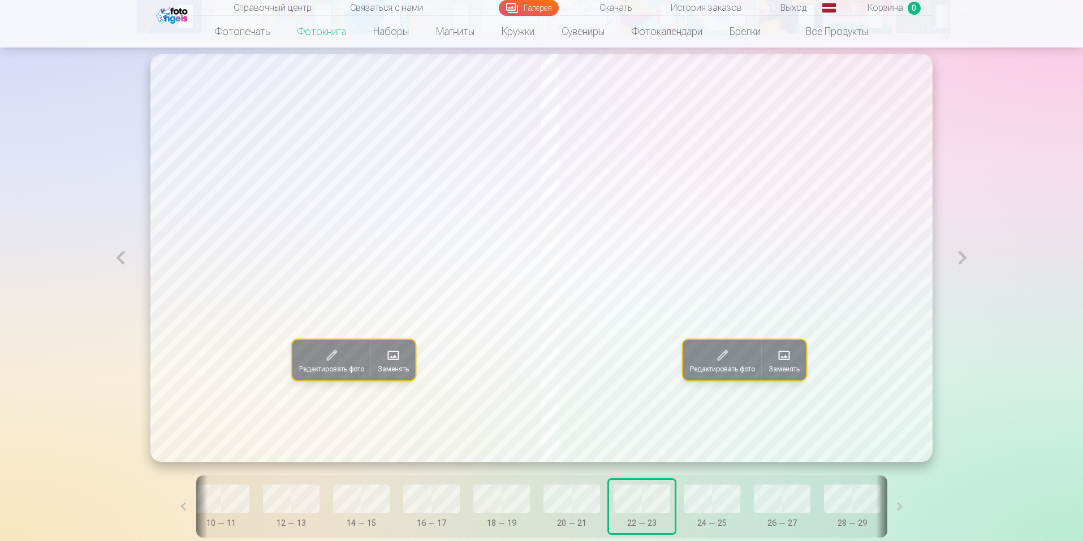
click at [391, 371] on font "Заменять" at bounding box center [393, 369] width 31 height 8
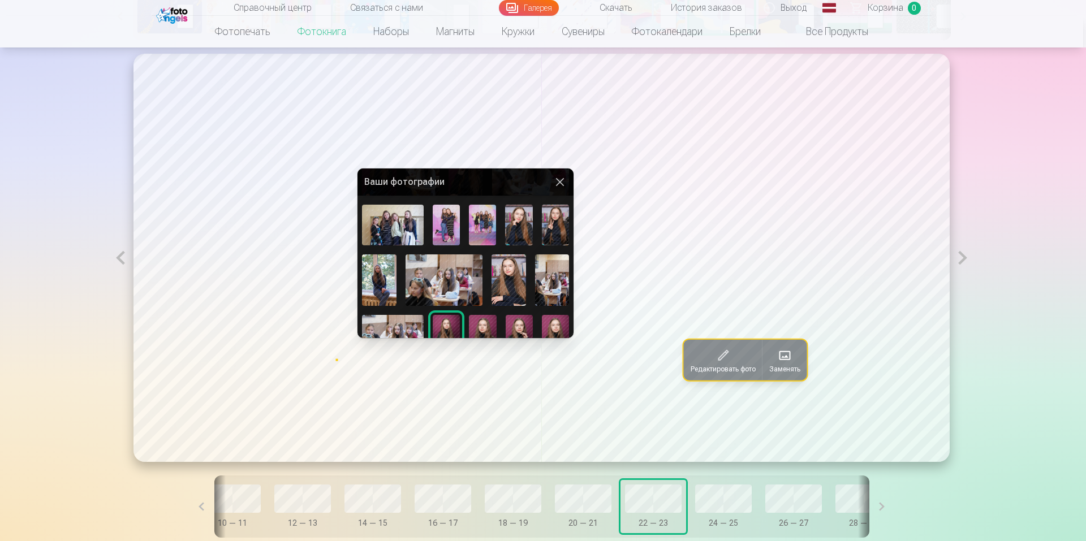
scroll to position [165, 0]
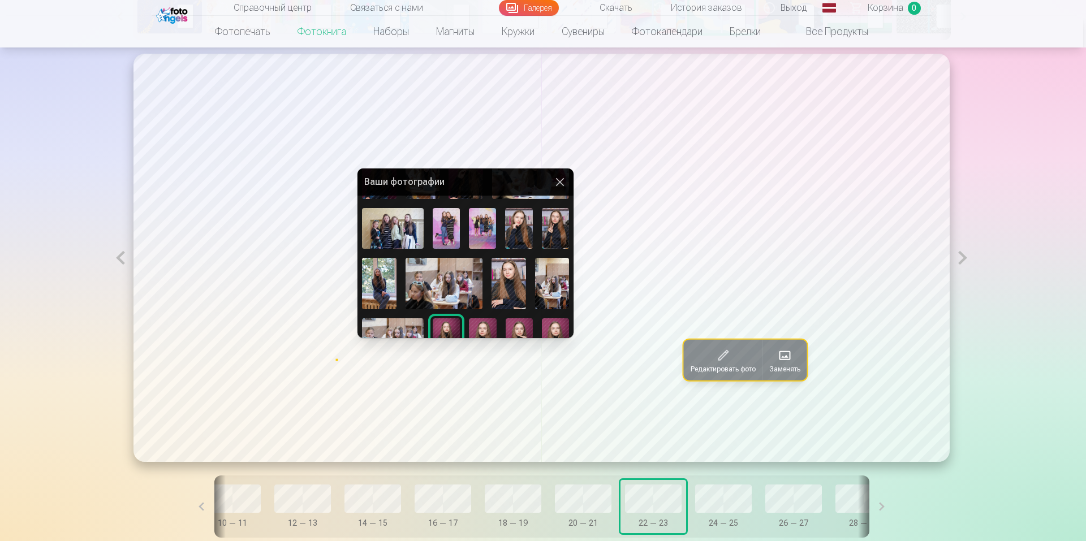
click at [404, 218] on img at bounding box center [393, 228] width 62 height 41
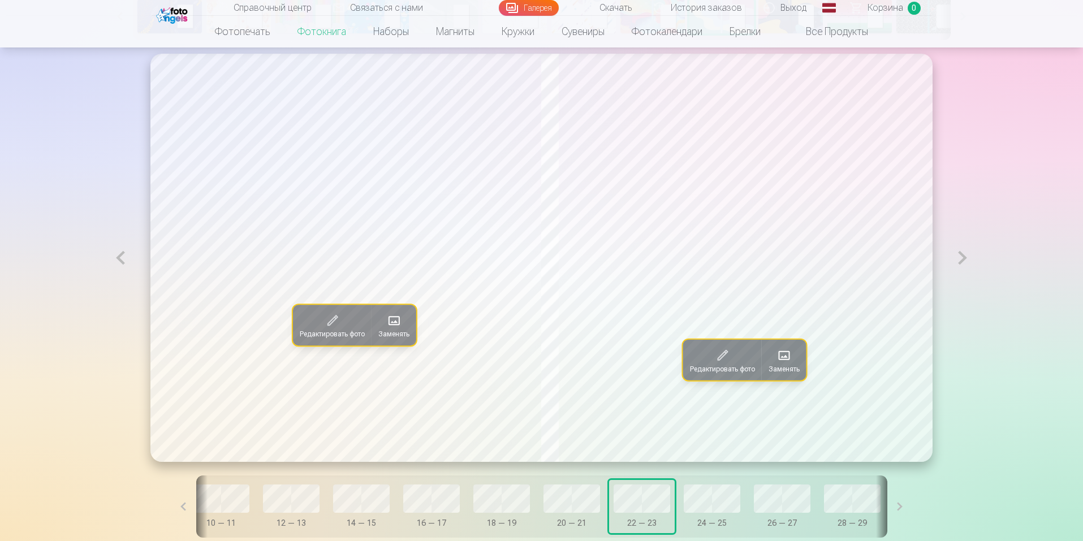
click at [793, 359] on span at bounding box center [784, 356] width 18 height 18
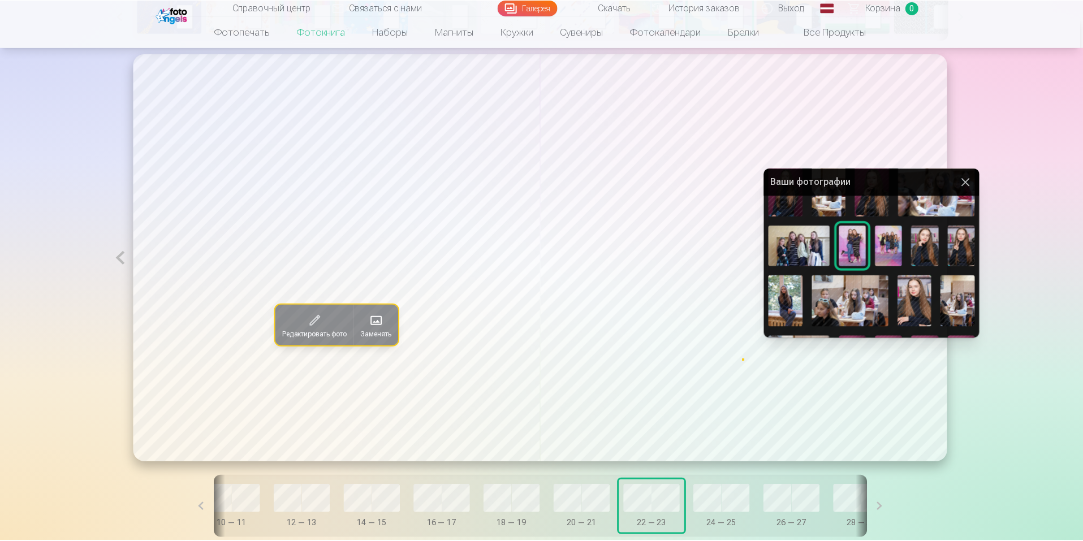
scroll to position [148, 0]
click at [861, 303] on img at bounding box center [852, 300] width 77 height 51
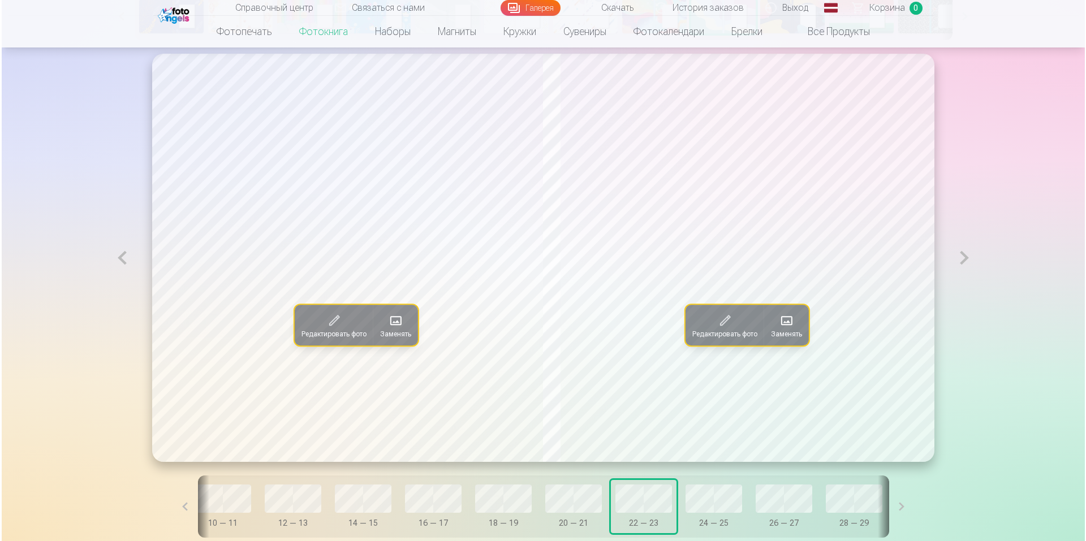
scroll to position [0, 0]
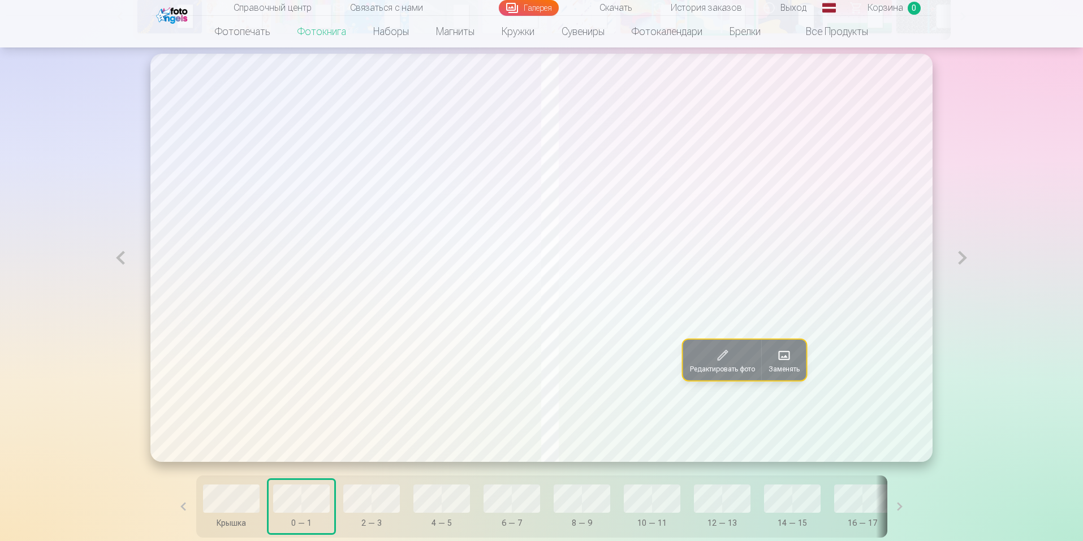
click at [793, 360] on span at bounding box center [784, 356] width 18 height 18
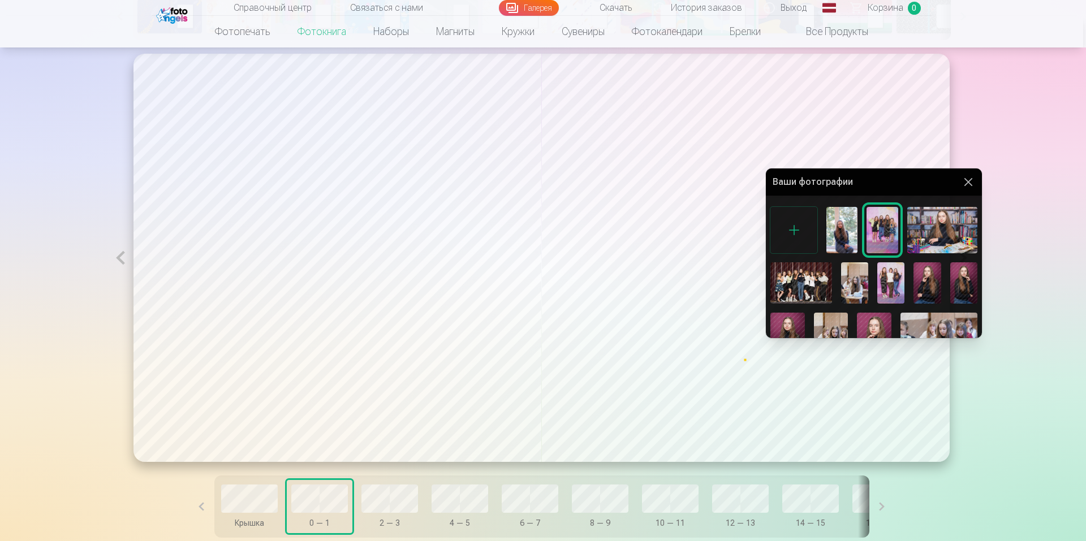
scroll to position [232, 0]
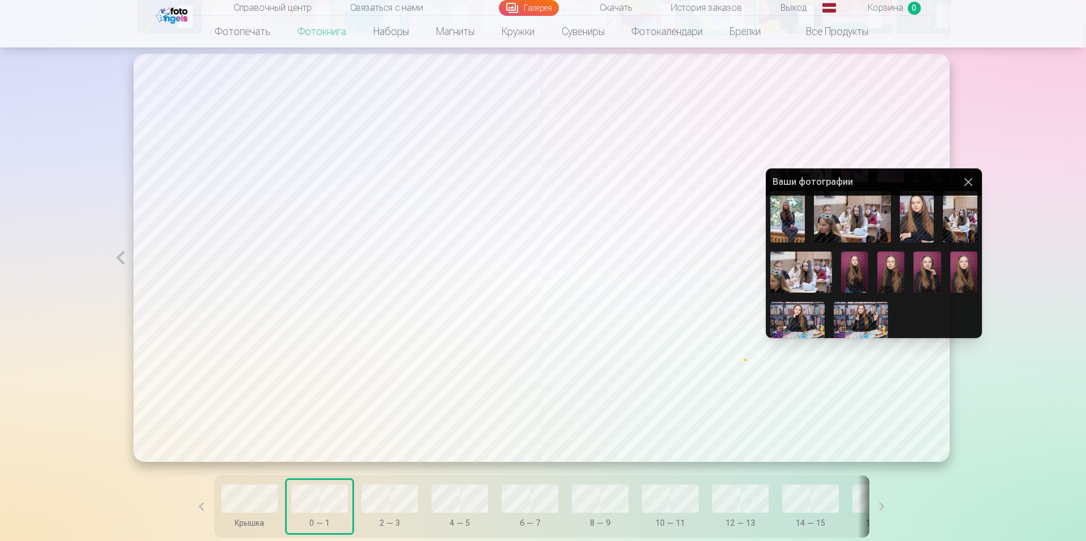
click at [862, 319] on img at bounding box center [860, 320] width 54 height 36
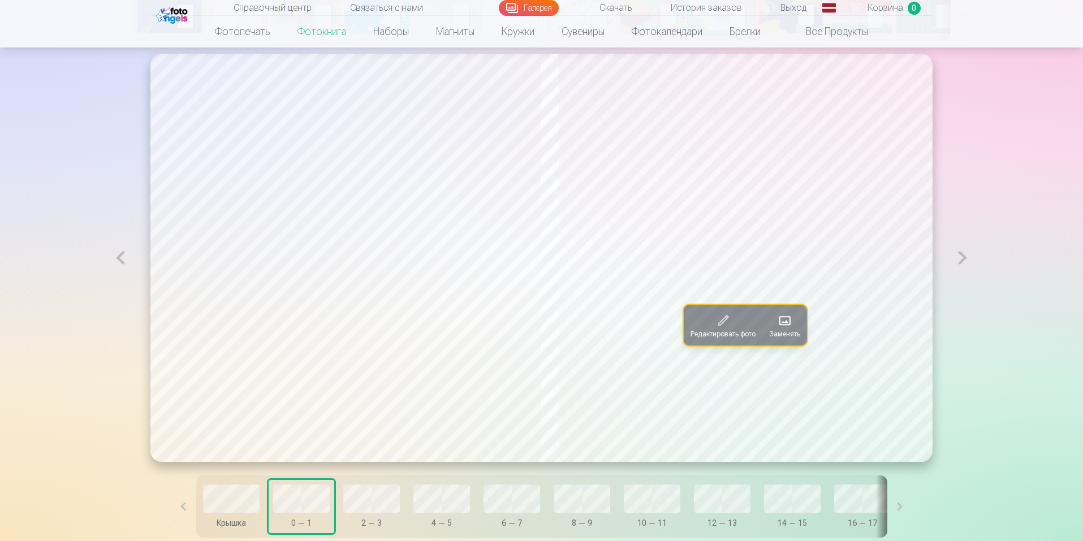
click at [124, 261] on button at bounding box center [120, 258] width 26 height 408
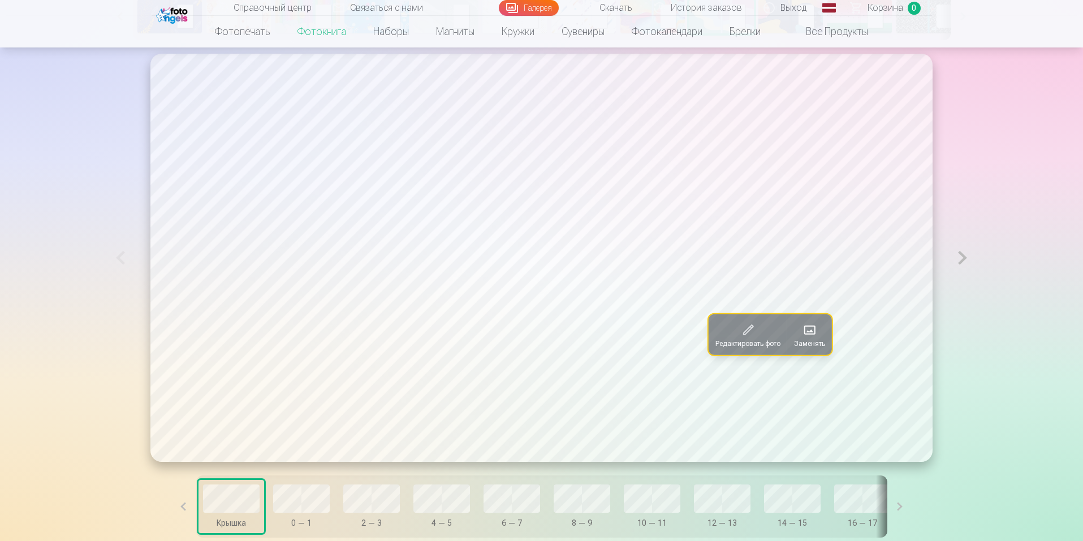
click at [965, 260] on button at bounding box center [962, 258] width 26 height 408
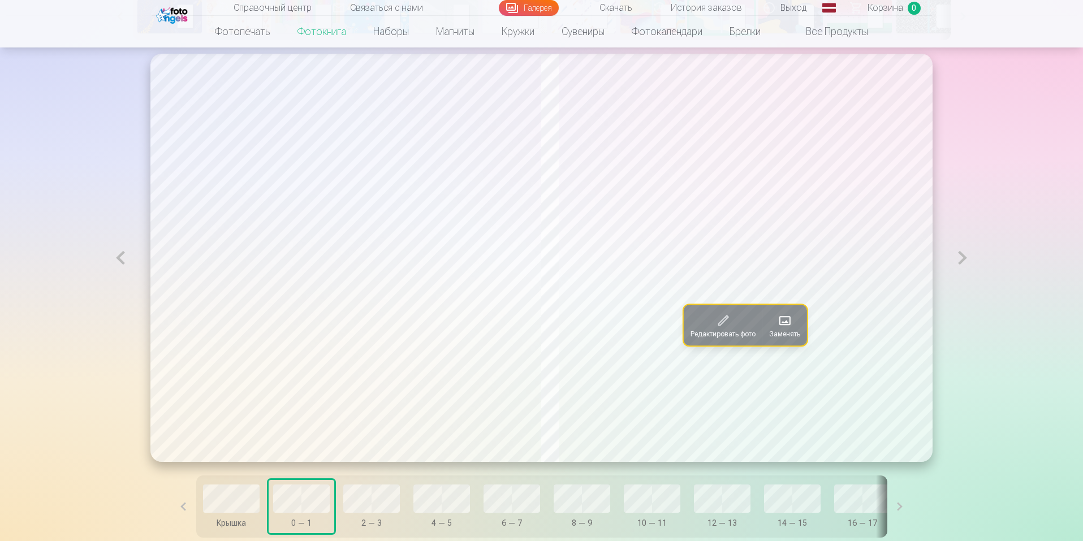
click at [965, 260] on button at bounding box center [962, 258] width 26 height 408
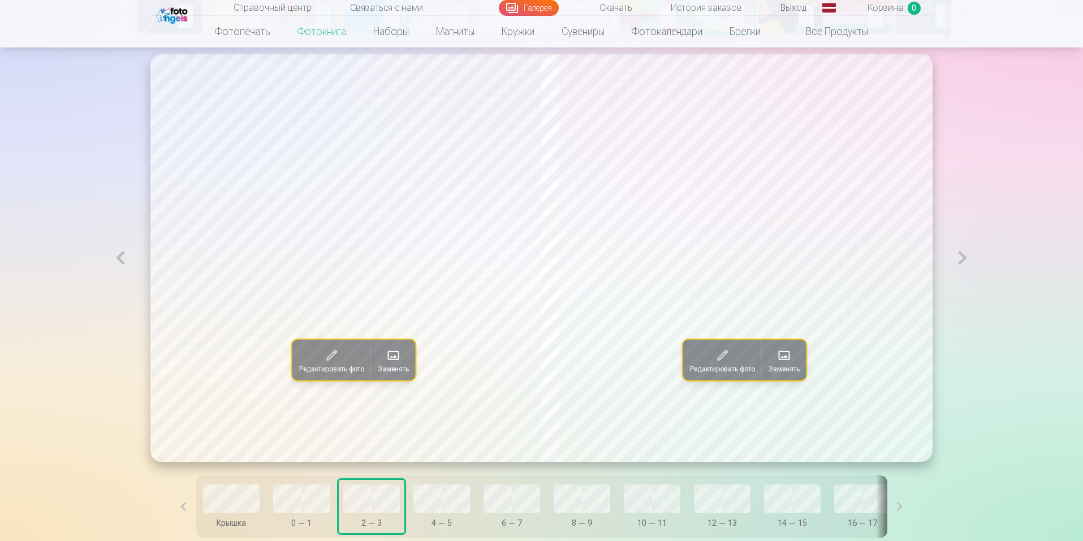
click at [117, 260] on button at bounding box center [120, 258] width 26 height 408
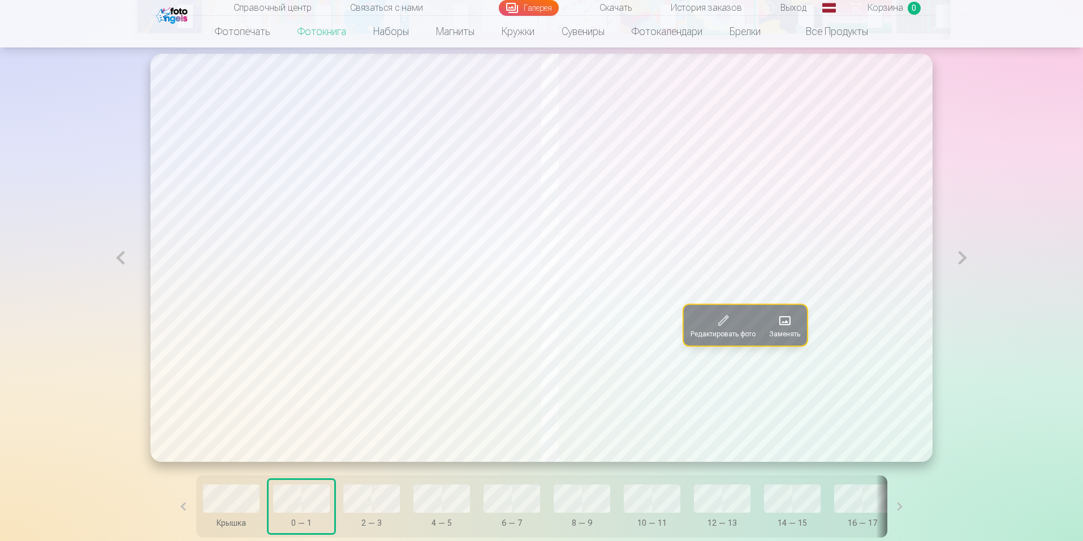
click at [799, 320] on button "Заменять" at bounding box center [784, 325] width 45 height 41
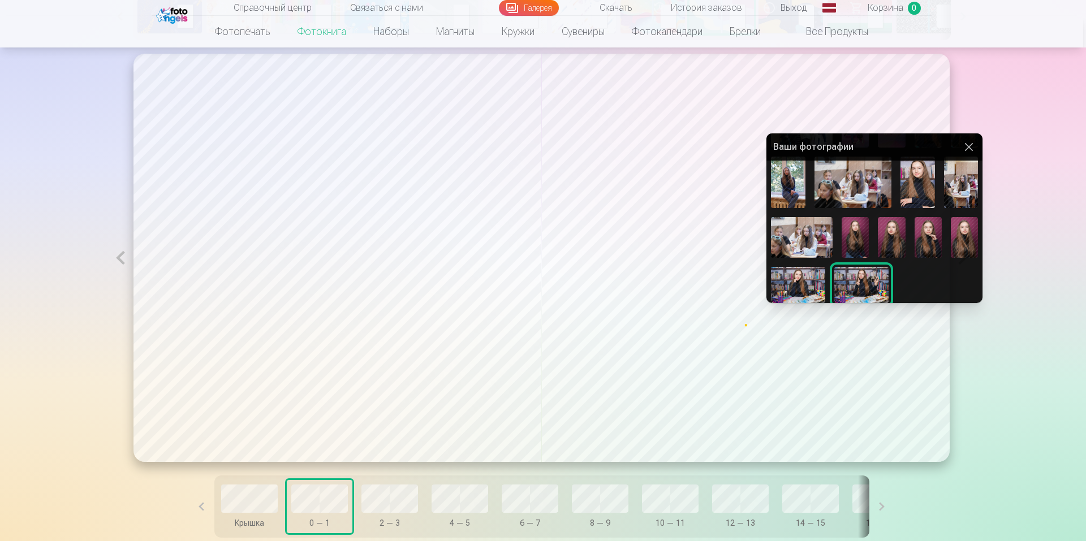
scroll to position [0, 0]
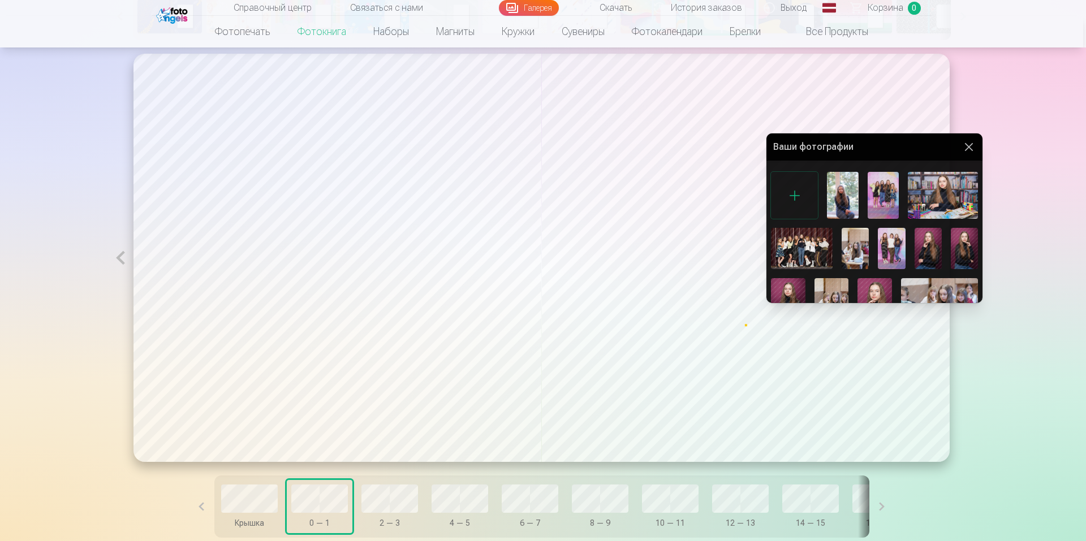
click at [399, 499] on div at bounding box center [543, 270] width 1086 height 541
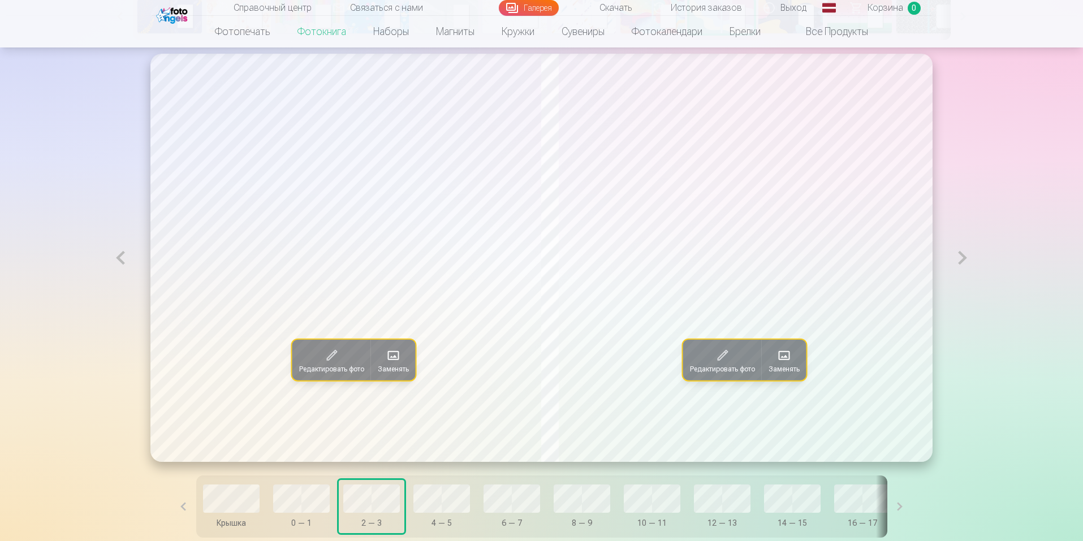
click at [387, 352] on span at bounding box center [393, 356] width 18 height 18
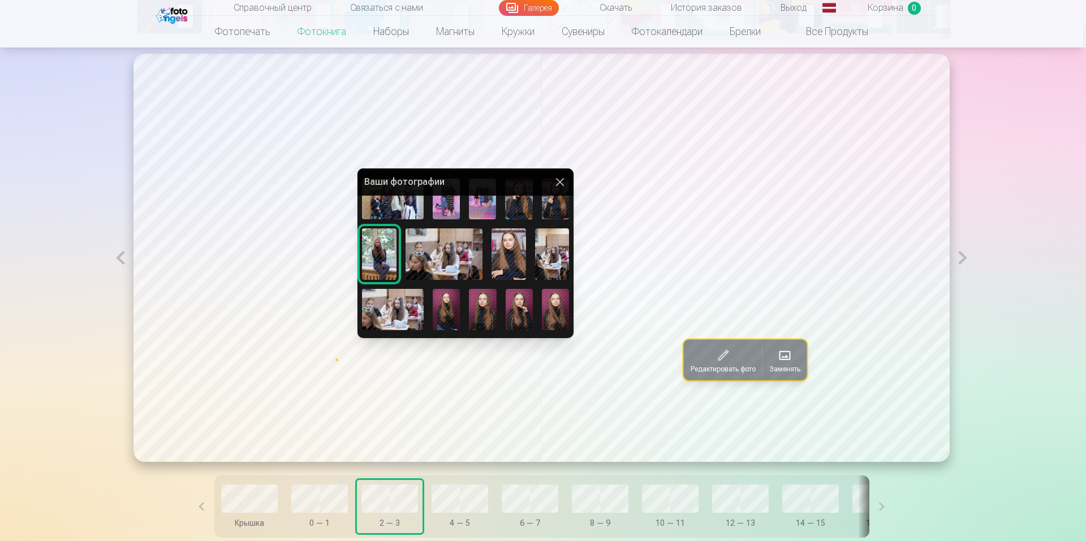
scroll to position [232, 0]
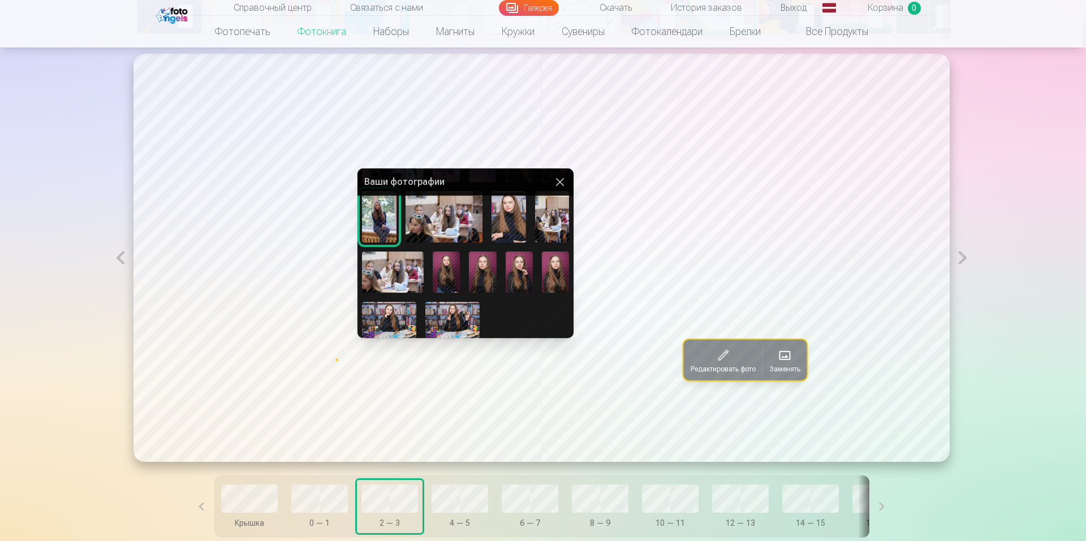
click at [785, 376] on div at bounding box center [543, 270] width 1086 height 541
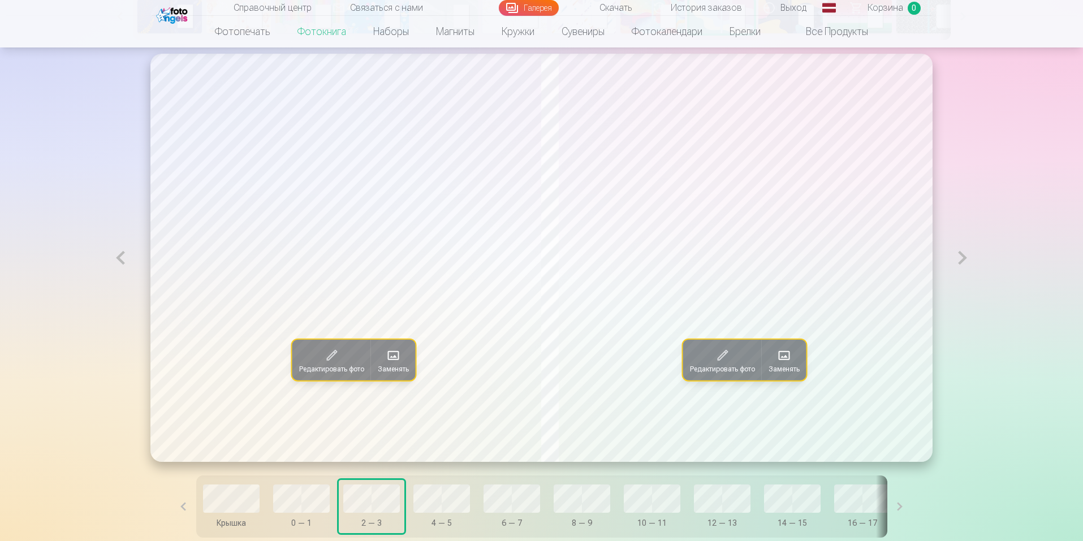
click at [786, 368] on font "Заменять" at bounding box center [783, 369] width 31 height 8
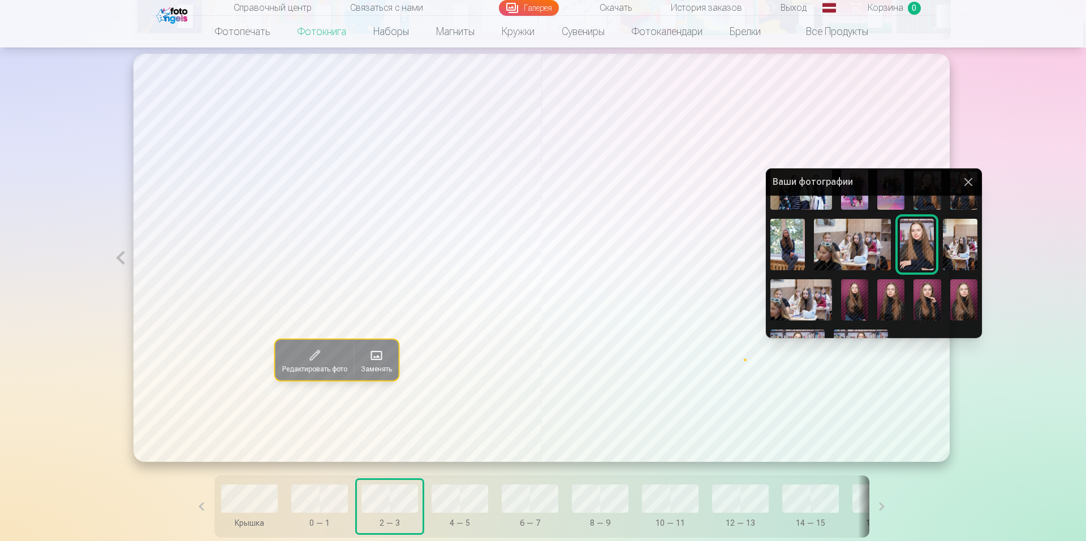
scroll to position [205, 0]
click at [448, 502] on div at bounding box center [543, 270] width 1086 height 541
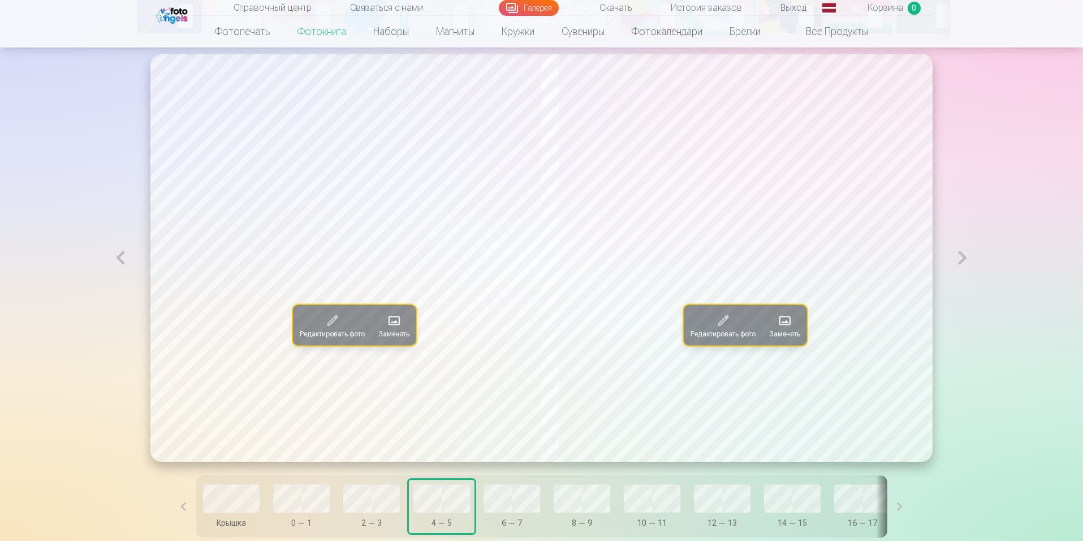
click at [388, 317] on span at bounding box center [394, 321] width 18 height 18
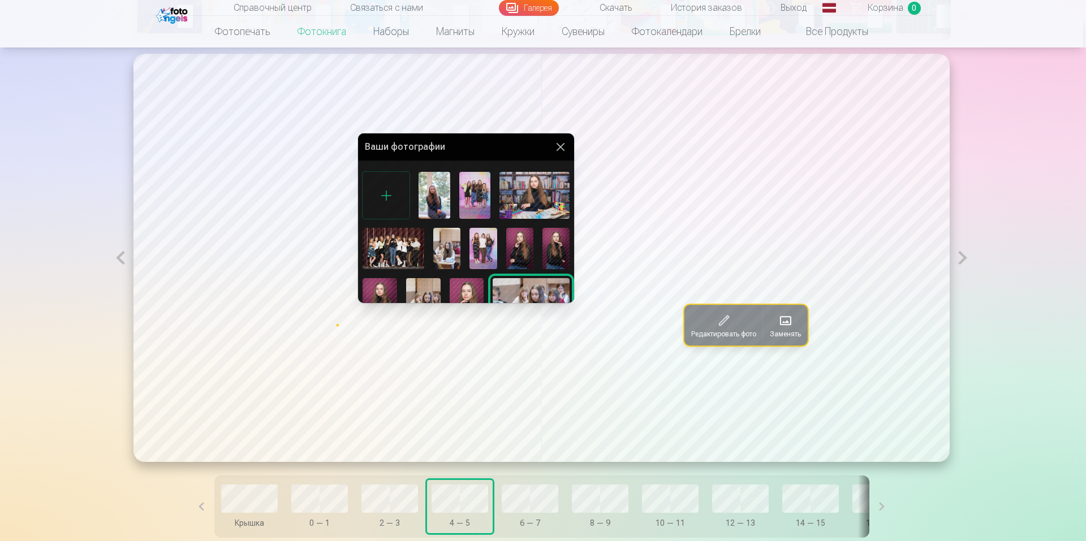
click at [796, 331] on div at bounding box center [543, 270] width 1086 height 541
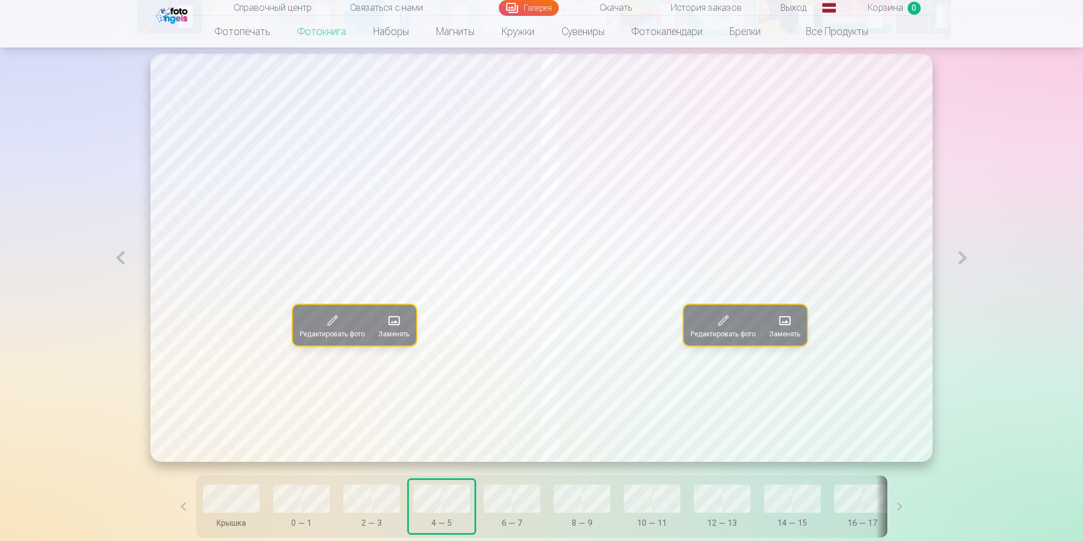
click at [796, 331] on button "Заменять" at bounding box center [784, 325] width 45 height 41
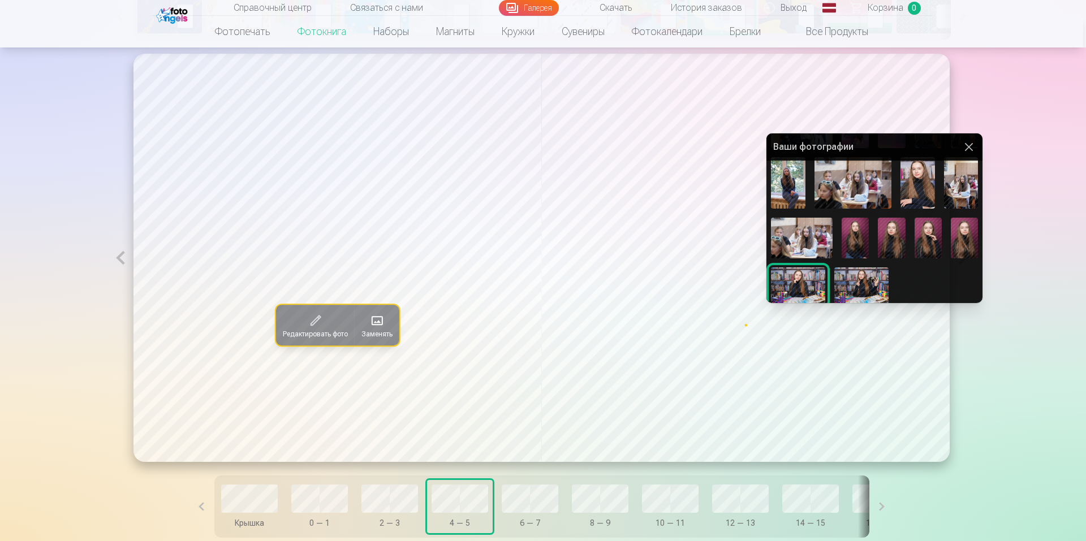
scroll to position [232, 0]
click at [535, 500] on div at bounding box center [543, 270] width 1086 height 541
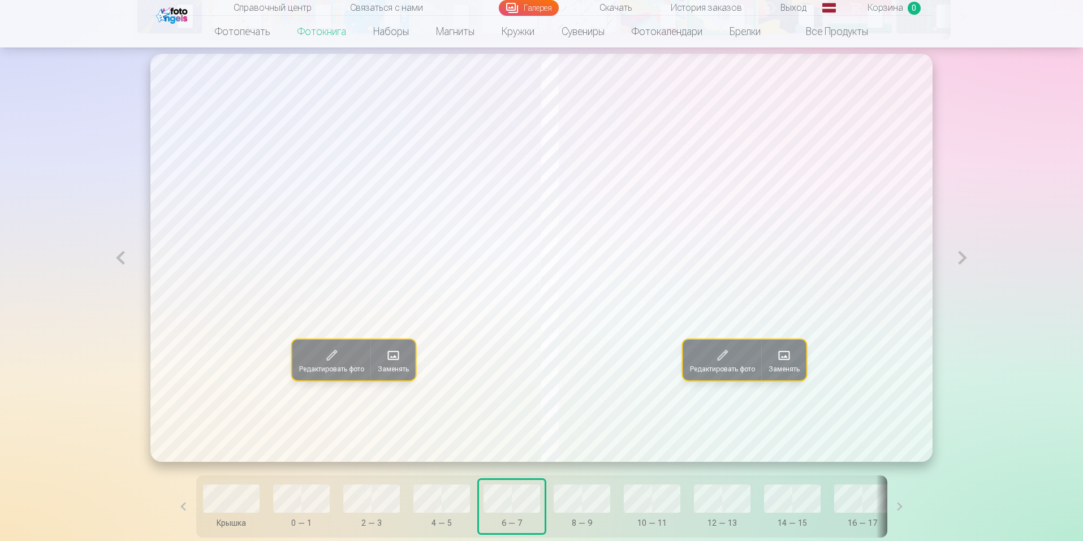
click at [381, 371] on font "Заменять" at bounding box center [393, 369] width 31 height 8
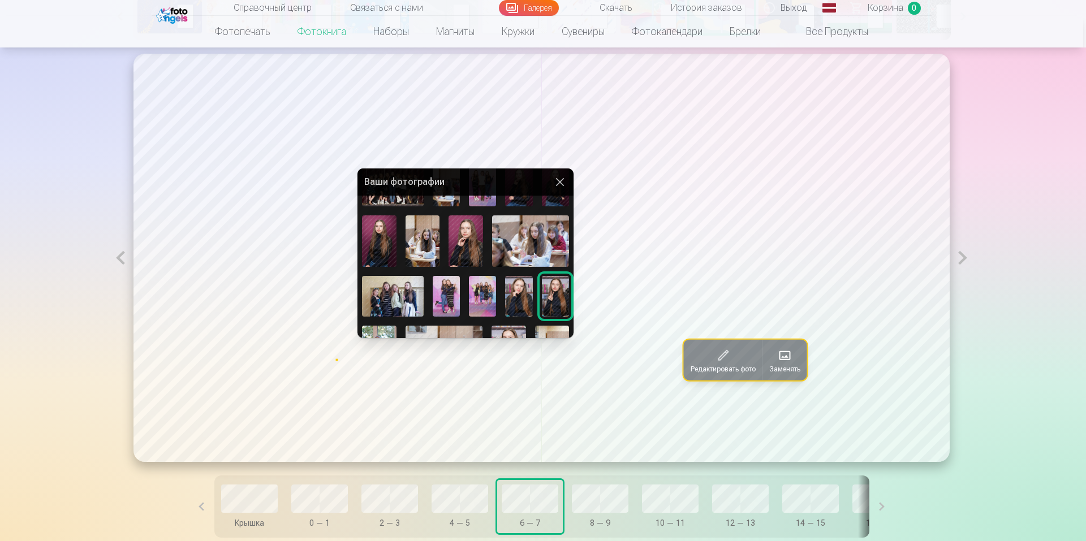
scroll to position [99, 0]
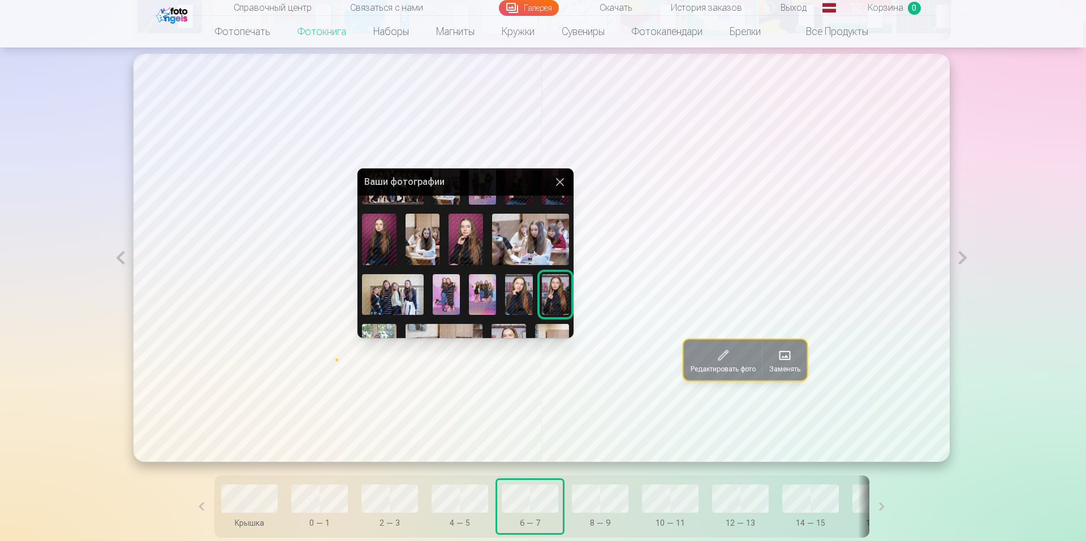
click at [795, 373] on div at bounding box center [543, 270] width 1086 height 541
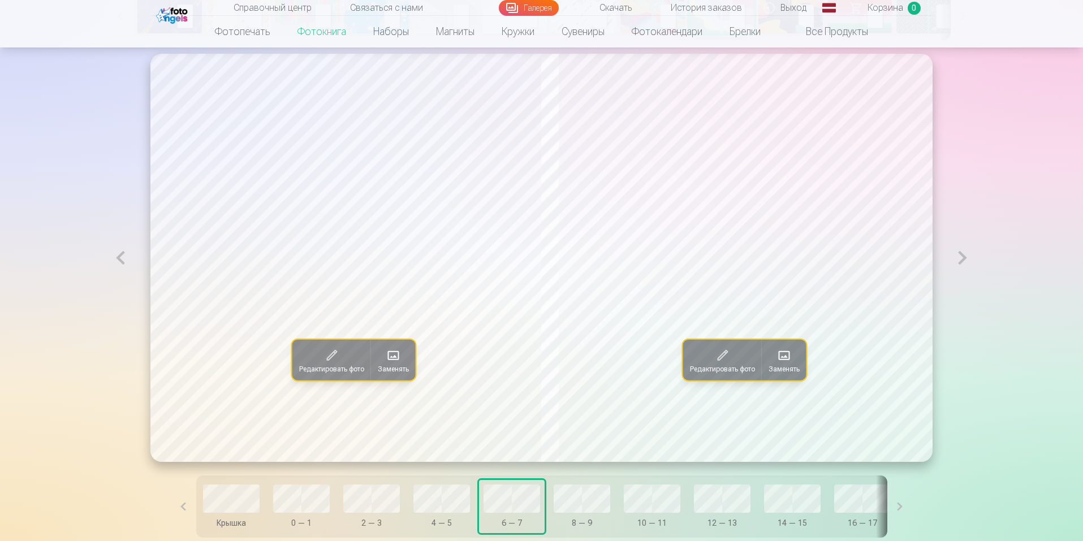
click at [795, 373] on font "Заменять" at bounding box center [783, 369] width 31 height 8
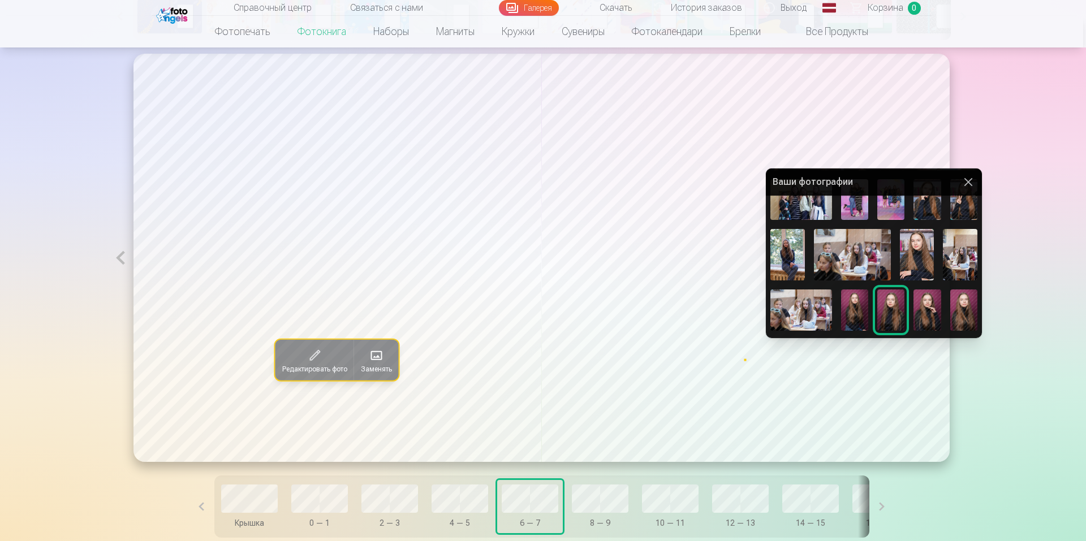
scroll to position [232, 0]
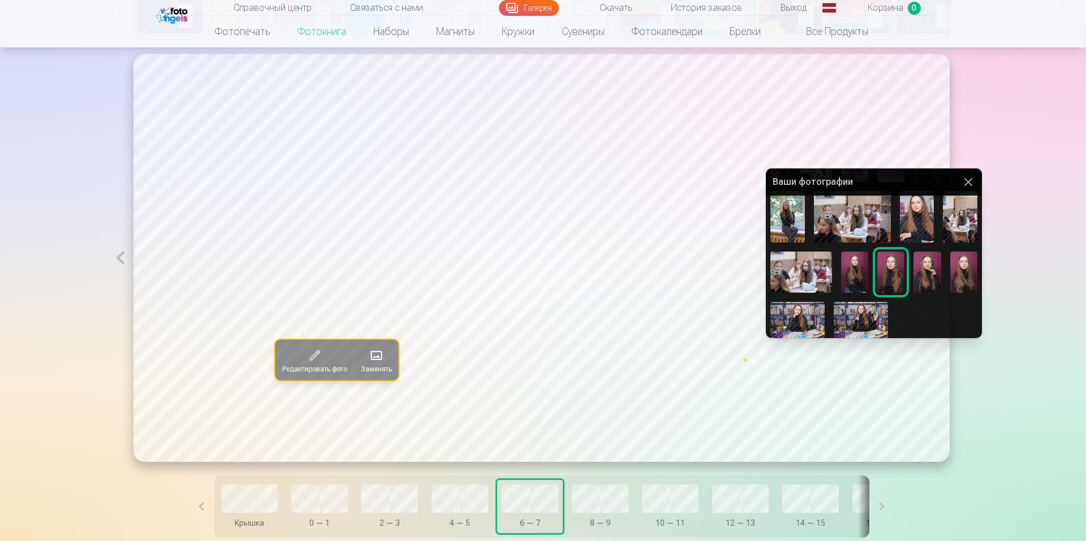
click at [604, 507] on div at bounding box center [543, 270] width 1086 height 541
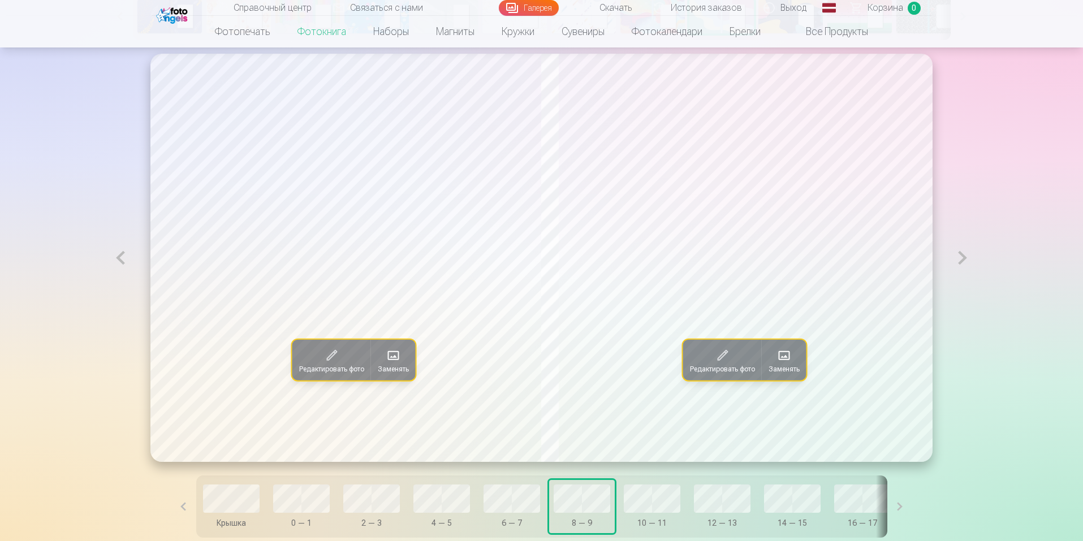
click at [378, 368] on font "Заменять" at bounding box center [393, 369] width 31 height 8
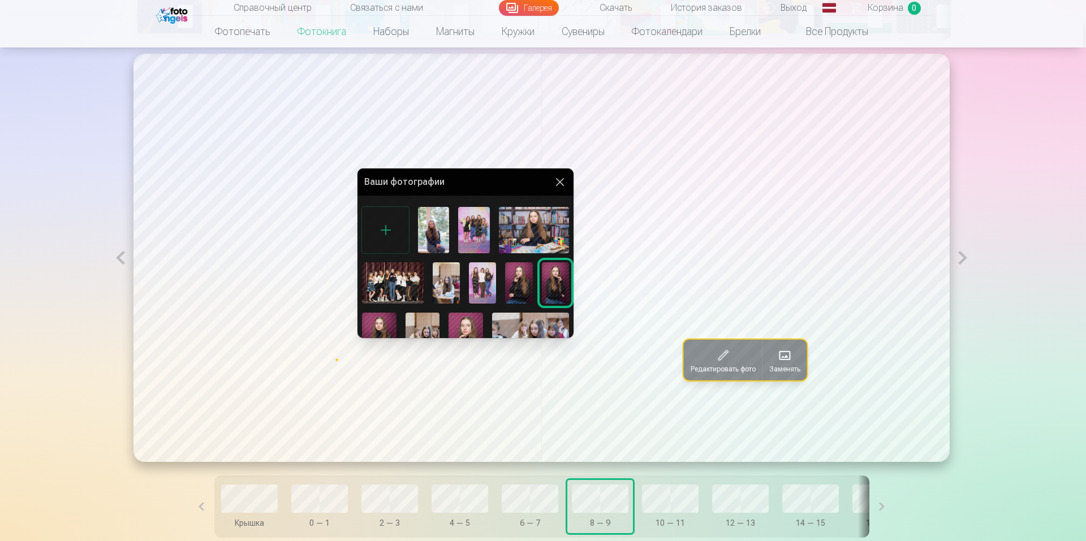
click at [796, 365] on div at bounding box center [543, 270] width 1086 height 541
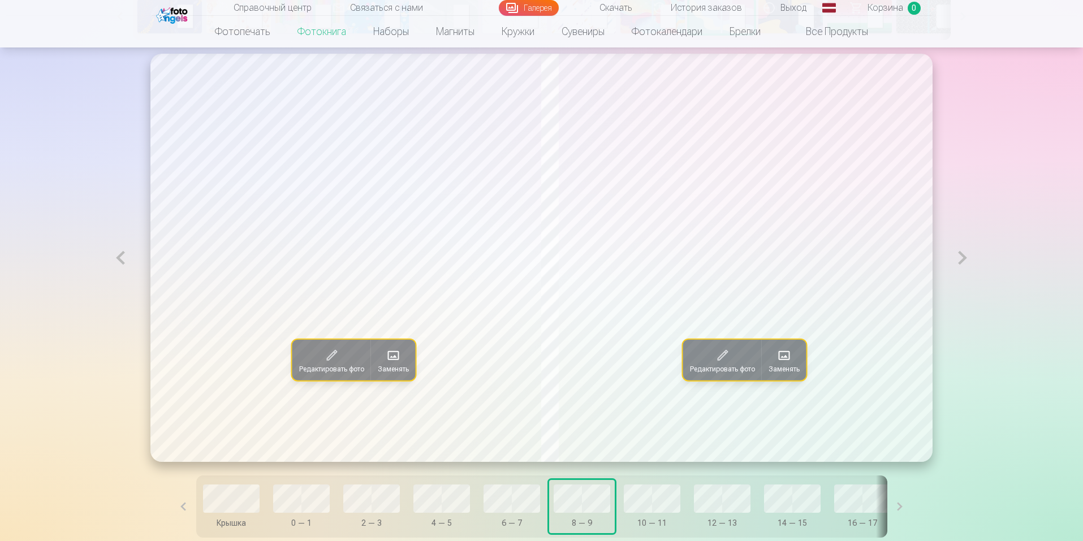
click at [793, 365] on span at bounding box center [784, 356] width 18 height 18
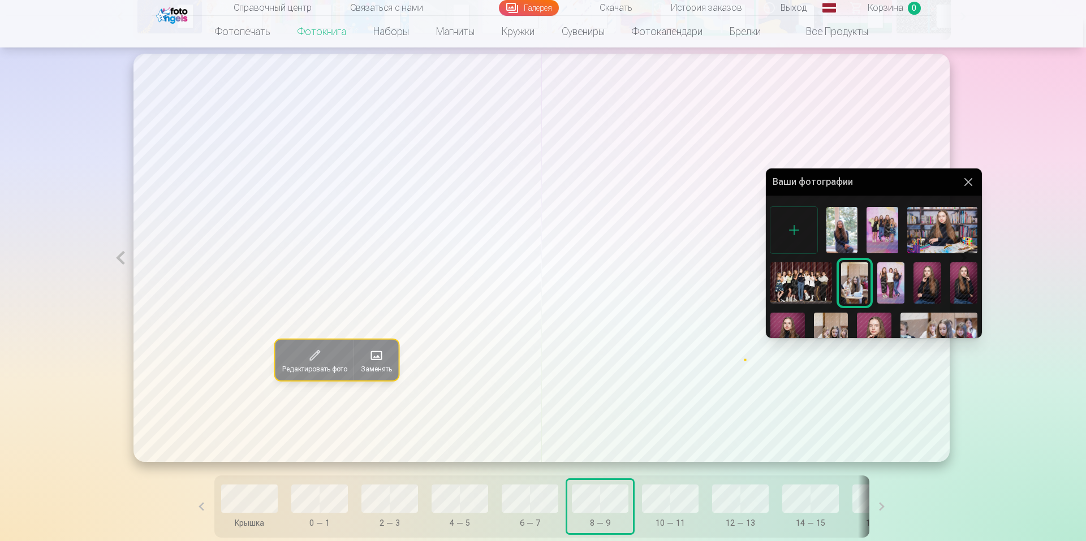
click at [694, 497] on div at bounding box center [543, 270] width 1086 height 541
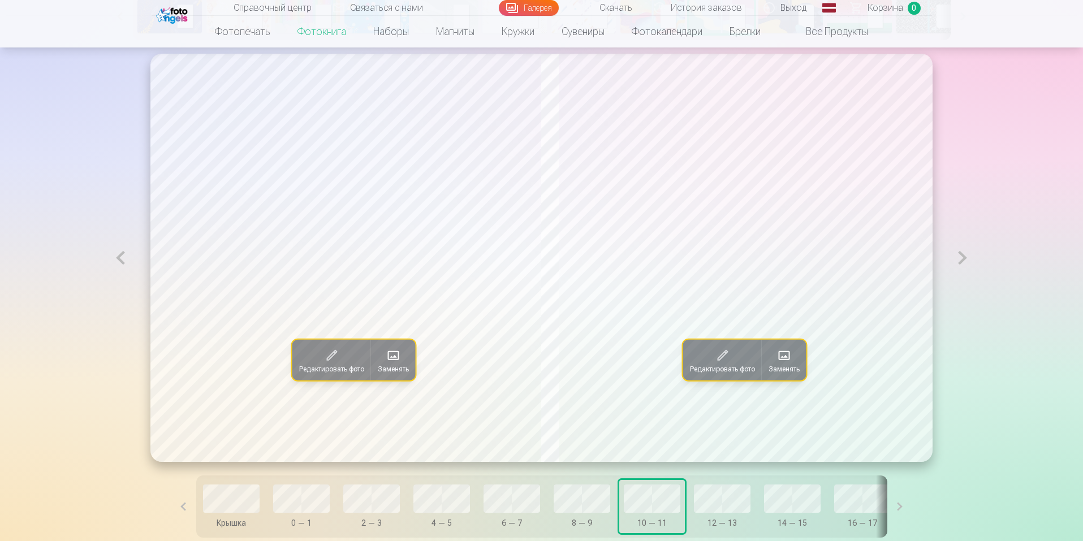
click at [384, 355] on span at bounding box center [393, 356] width 18 height 18
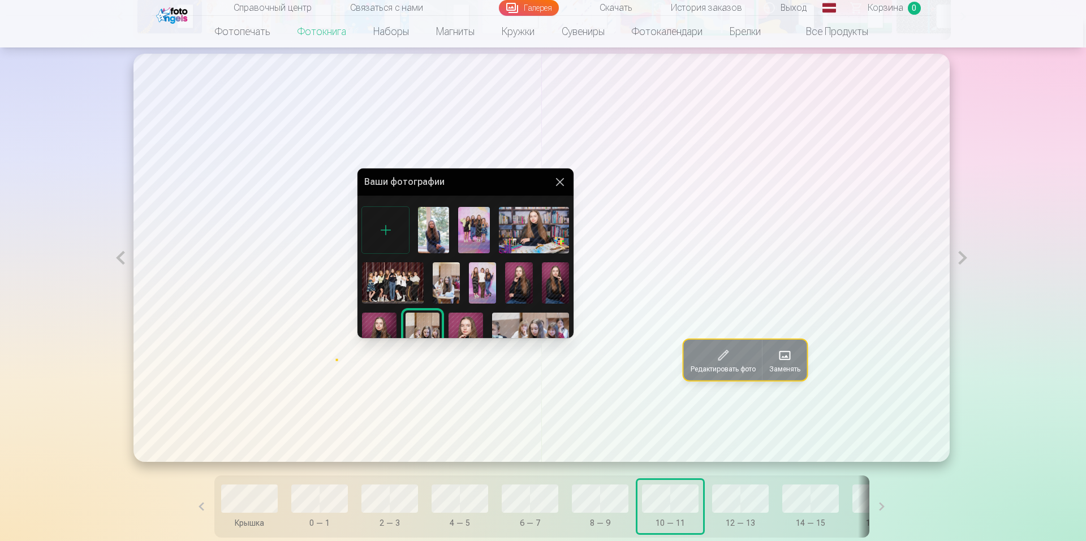
click at [787, 362] on div at bounding box center [543, 270] width 1086 height 541
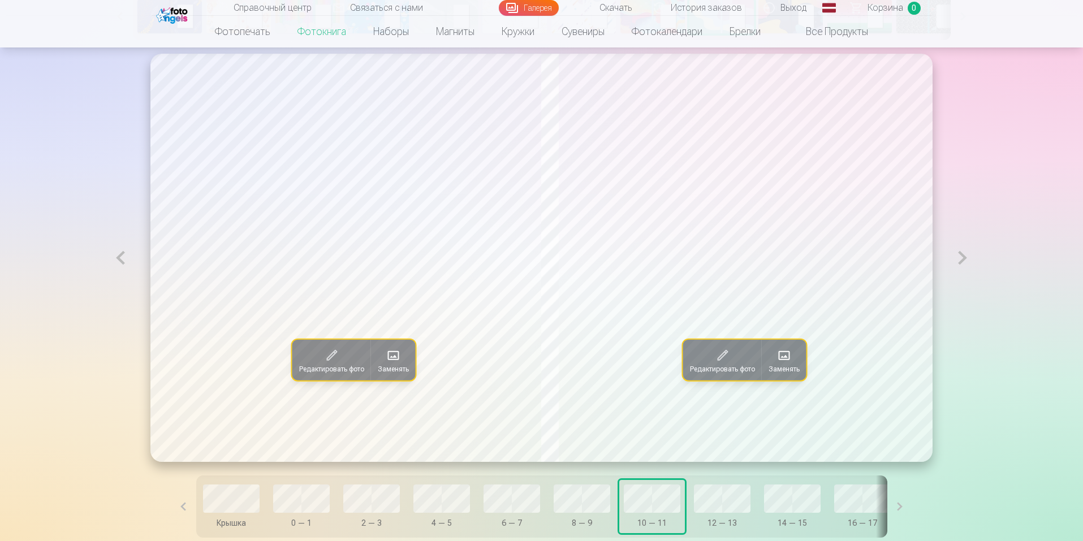
click at [787, 362] on span at bounding box center [784, 356] width 18 height 18
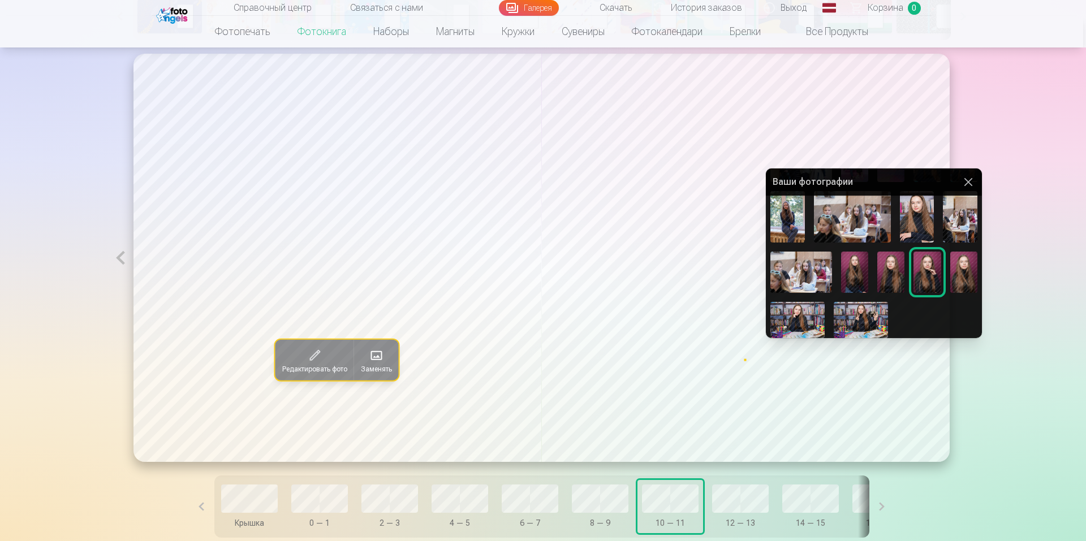
click at [741, 509] on div at bounding box center [543, 270] width 1086 height 541
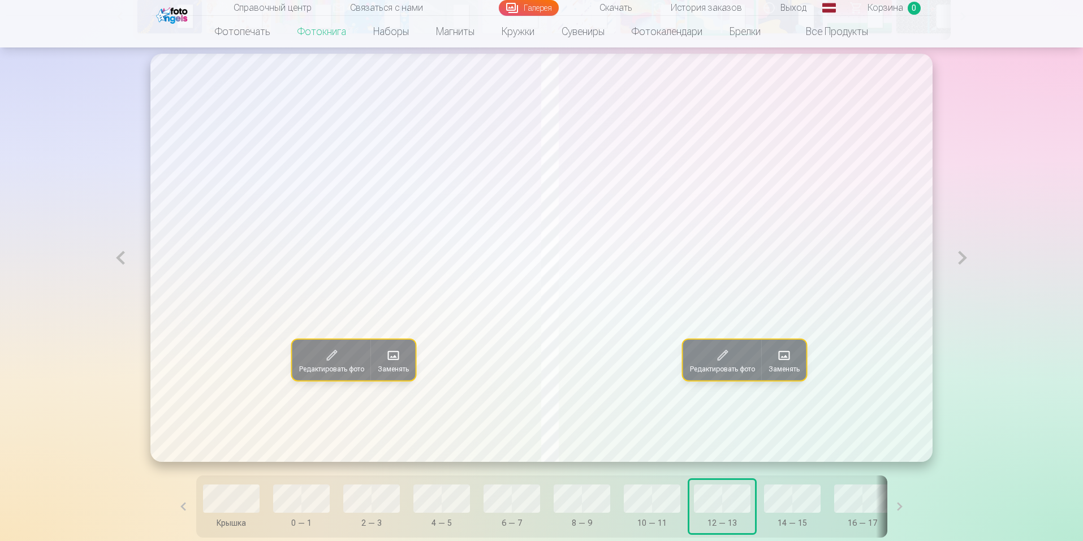
click at [384, 364] on span at bounding box center [393, 356] width 18 height 18
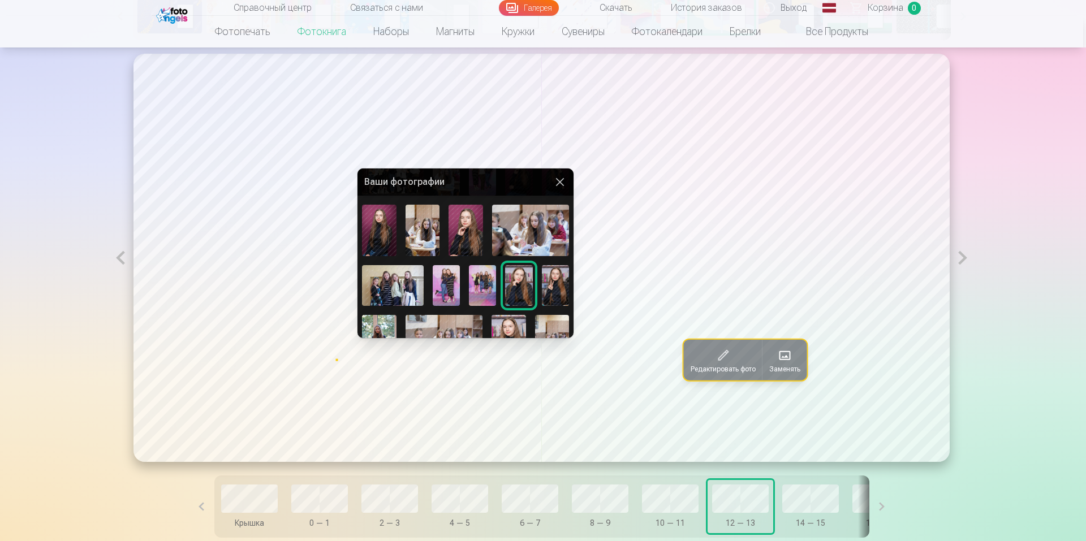
scroll to position [109, 0]
click at [794, 375] on div at bounding box center [543, 270] width 1086 height 541
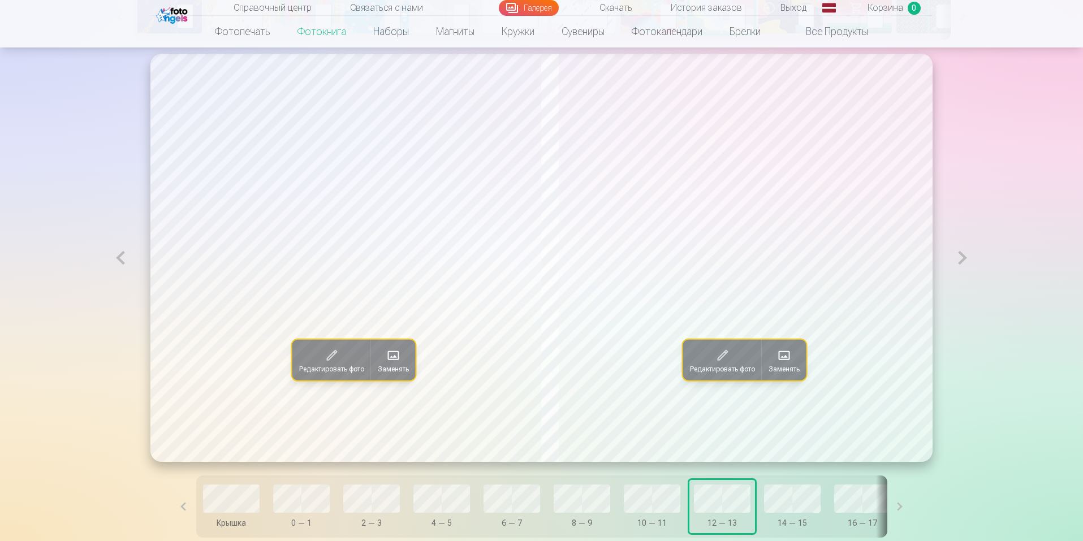
click at [794, 373] on font "Заменять" at bounding box center [783, 369] width 31 height 8
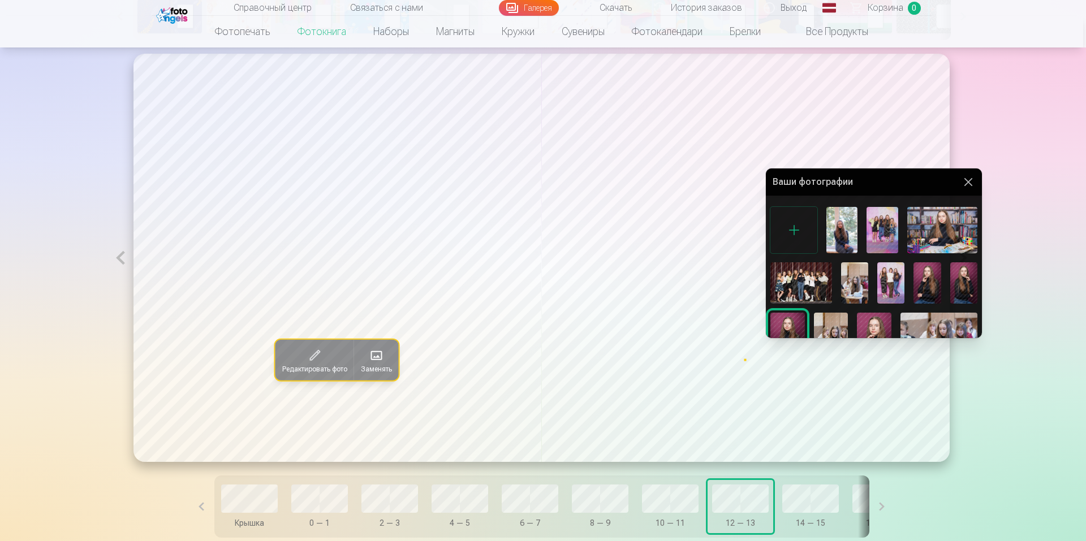
click at [811, 499] on div at bounding box center [543, 270] width 1086 height 541
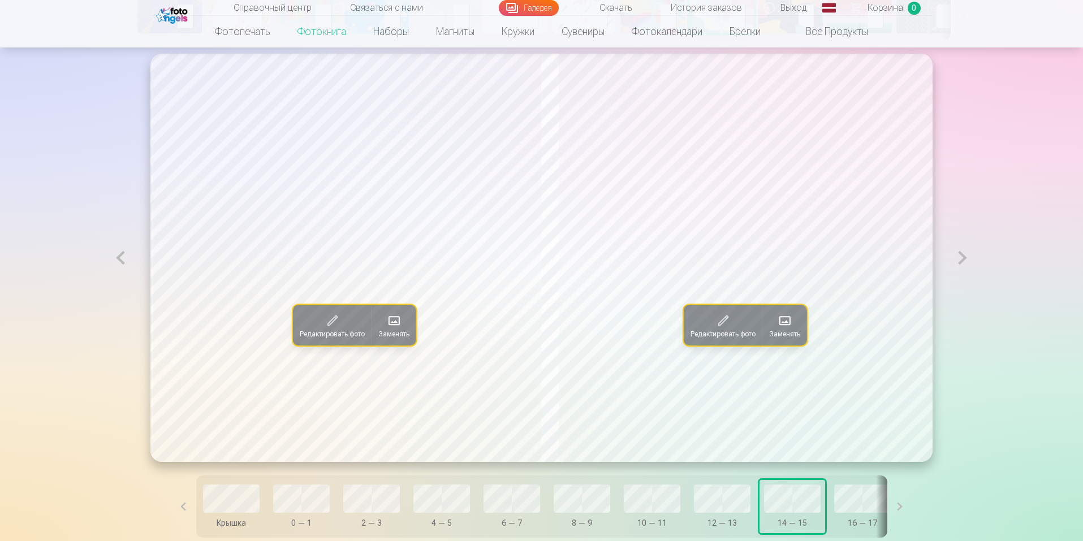
click at [378, 338] on font "Заменять" at bounding box center [393, 334] width 31 height 8
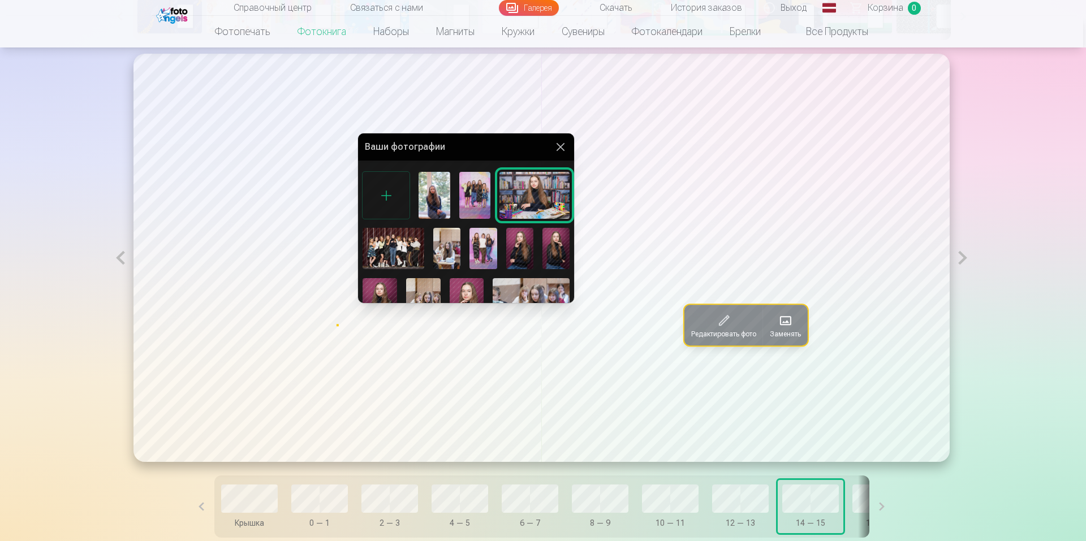
click at [788, 330] on div at bounding box center [543, 270] width 1086 height 541
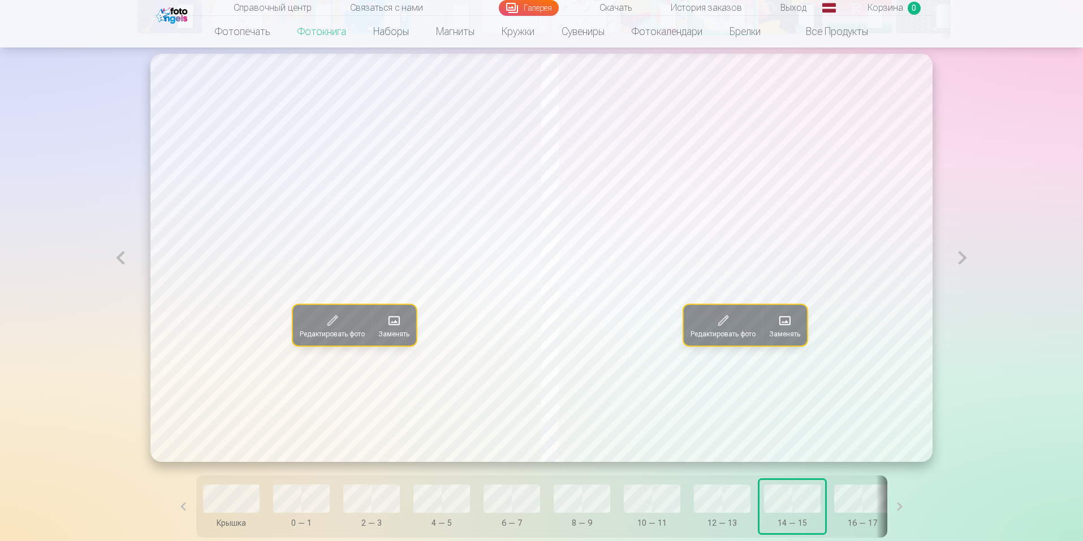
click at [788, 330] on span at bounding box center [785, 321] width 18 height 18
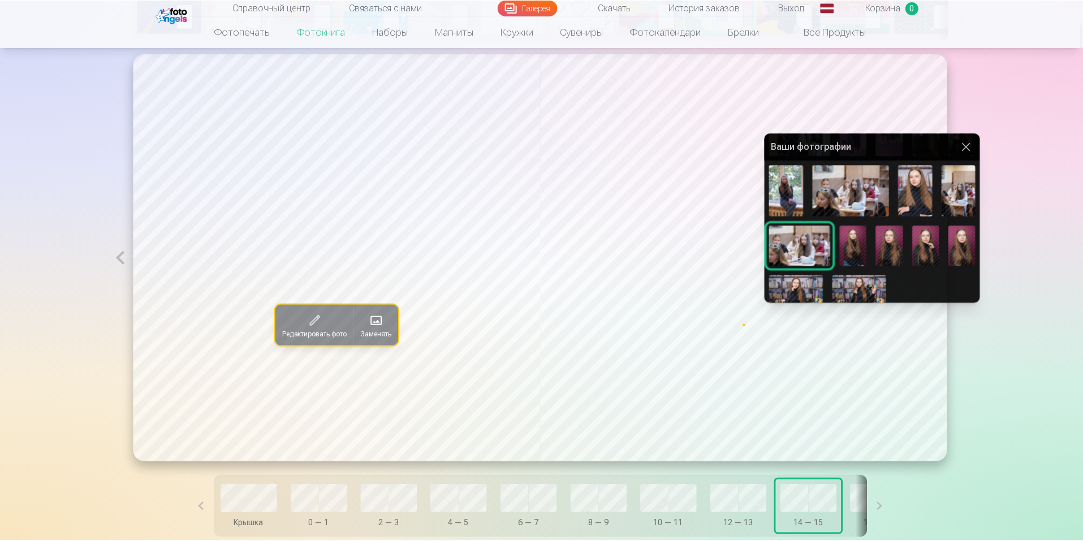
scroll to position [232, 0]
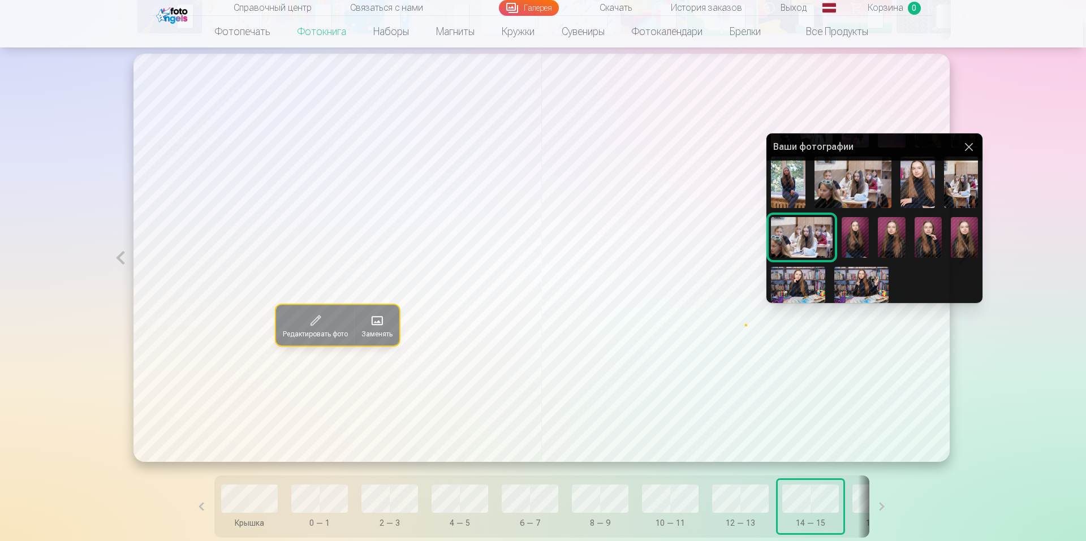
click at [859, 493] on div at bounding box center [543, 270] width 1086 height 541
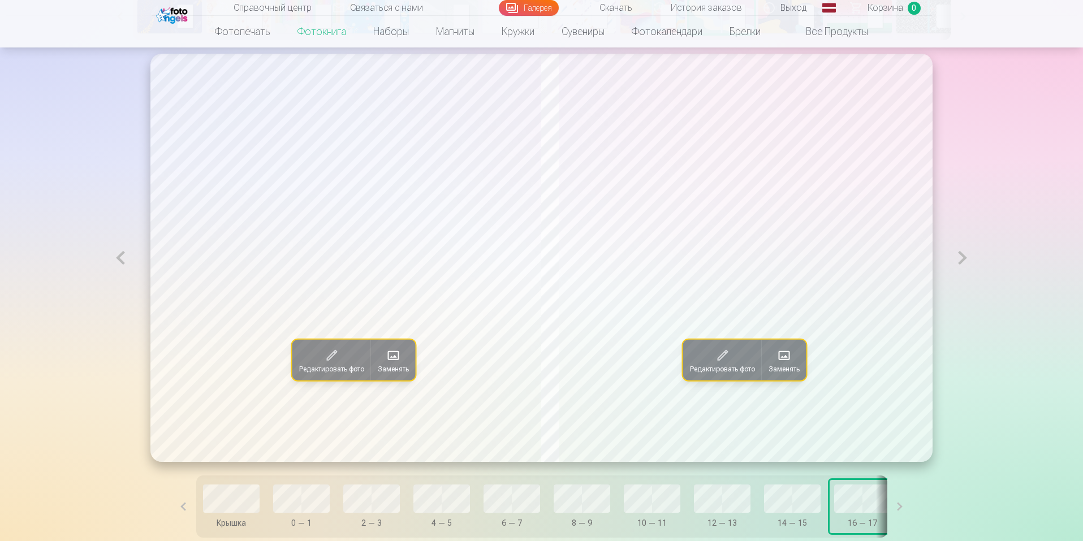
click at [386, 364] on span at bounding box center [393, 356] width 18 height 18
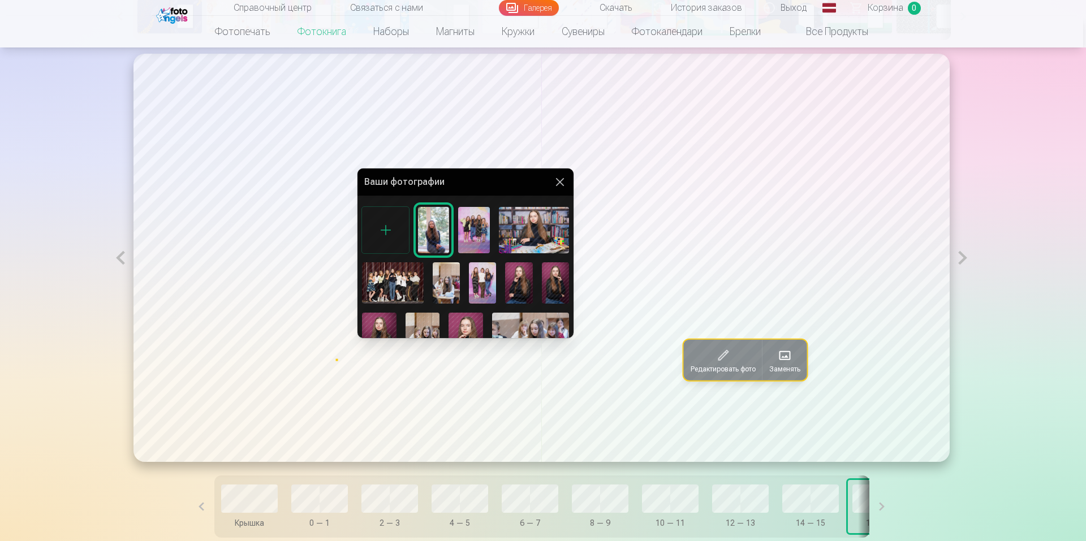
click at [791, 366] on div at bounding box center [543, 270] width 1086 height 541
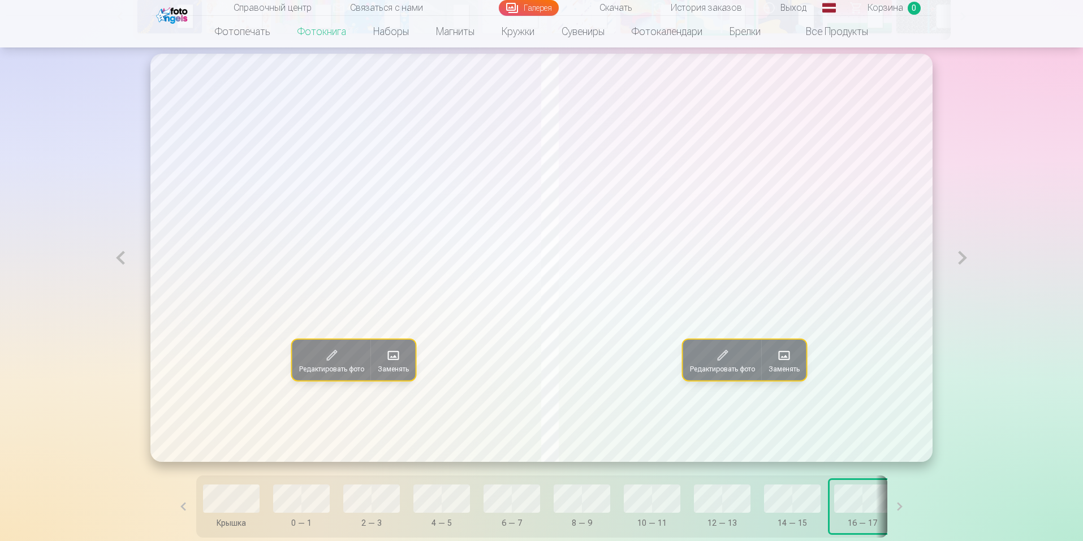
click at [791, 366] on font "Заменять" at bounding box center [783, 369] width 31 height 8
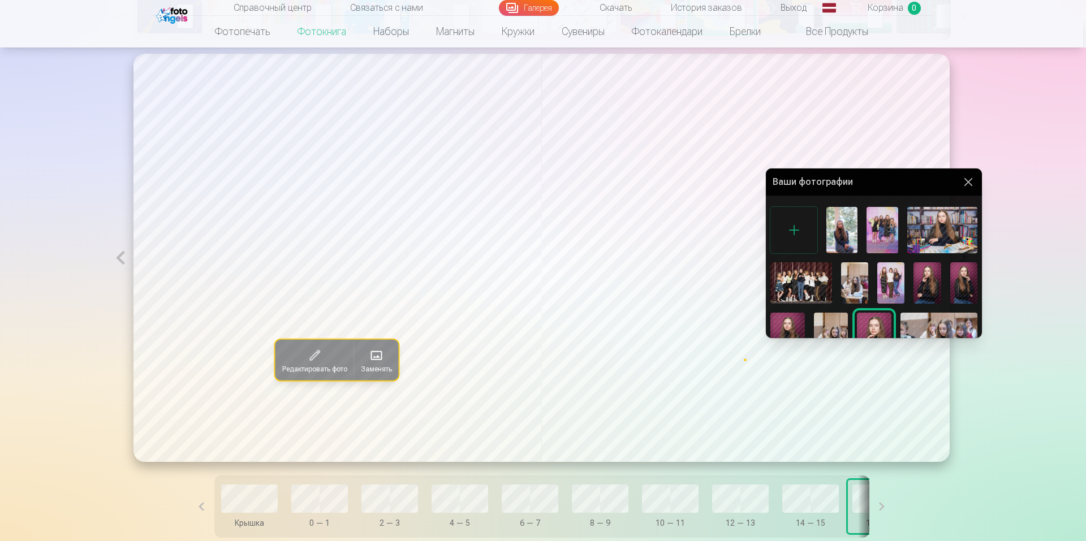
click at [886, 510] on div at bounding box center [543, 270] width 1086 height 541
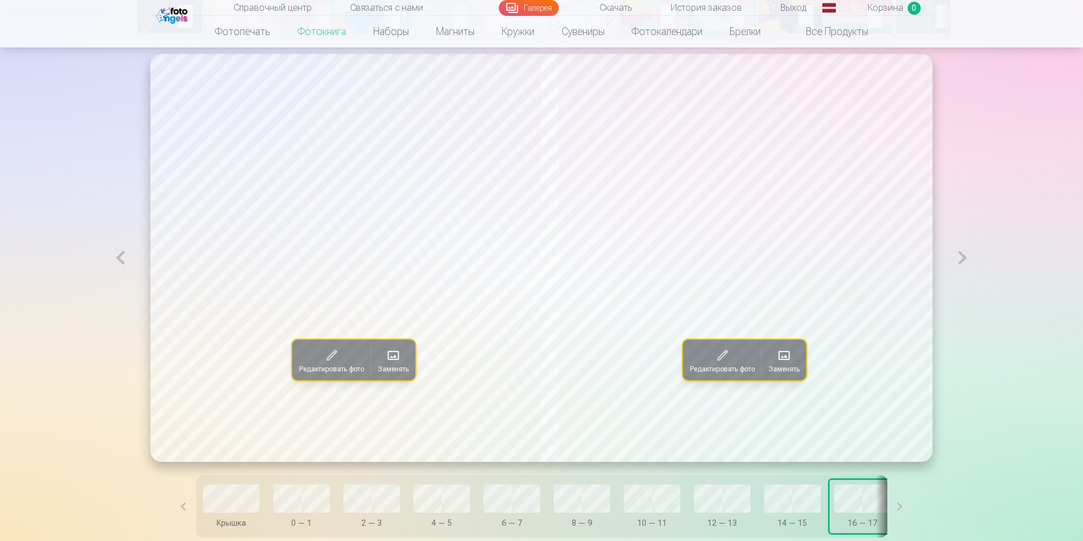
click at [887, 509] on button at bounding box center [899, 506] width 25 height 62
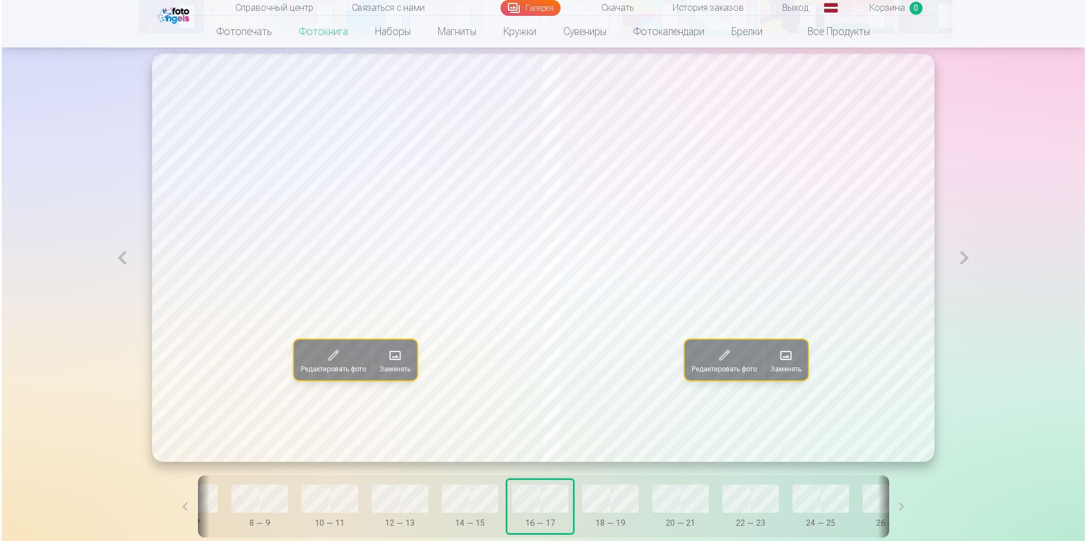
scroll to position [0, 327]
click at [371, 361] on button "Заменять" at bounding box center [393, 360] width 45 height 41
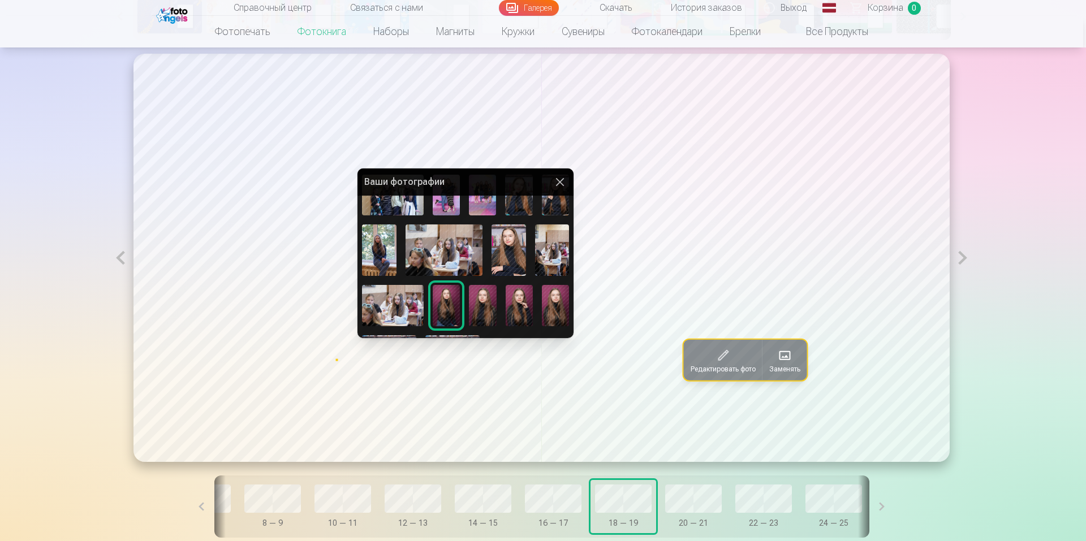
scroll to position [232, 0]
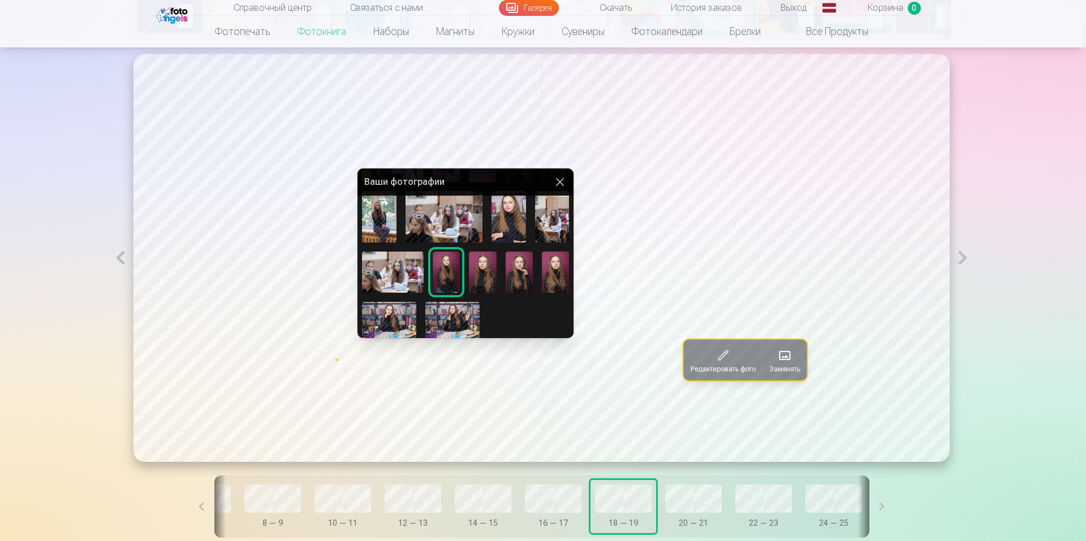
click at [788, 366] on div at bounding box center [543, 270] width 1086 height 541
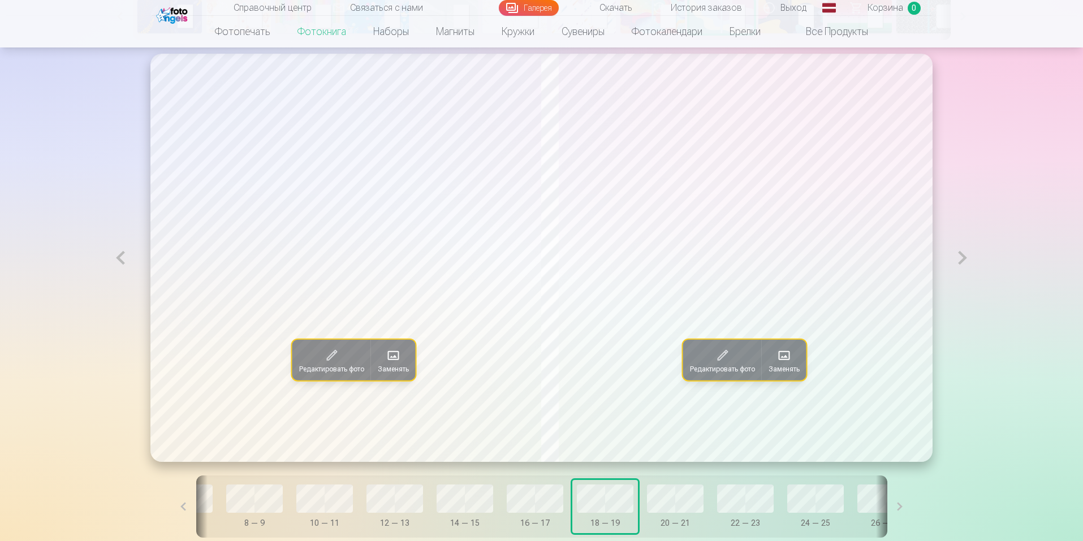
click at [788, 366] on font "Заменять" at bounding box center [783, 369] width 31 height 8
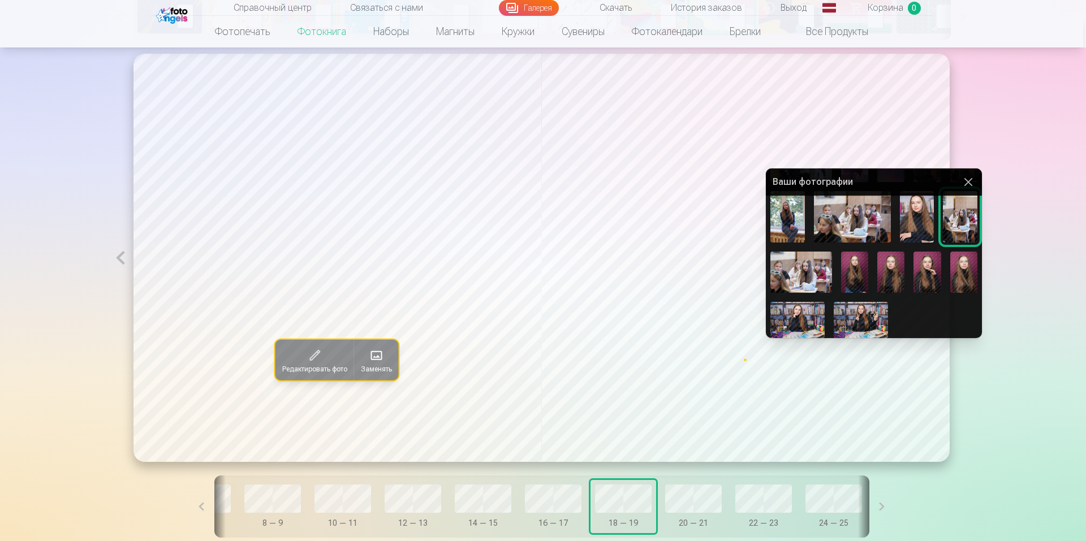
click at [688, 506] on div at bounding box center [543, 270] width 1086 height 541
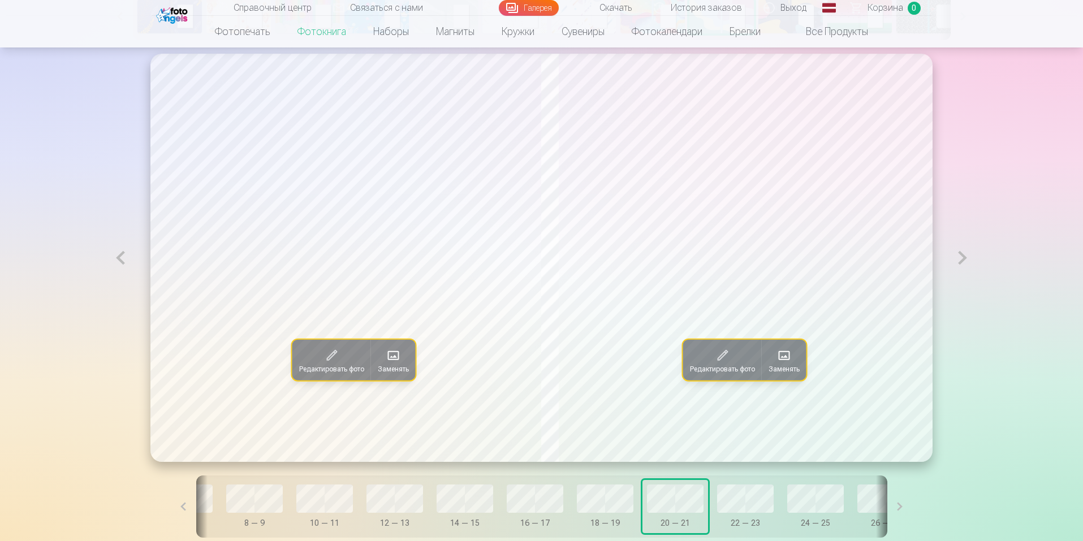
click at [382, 372] on font "Заменять" at bounding box center [393, 369] width 31 height 8
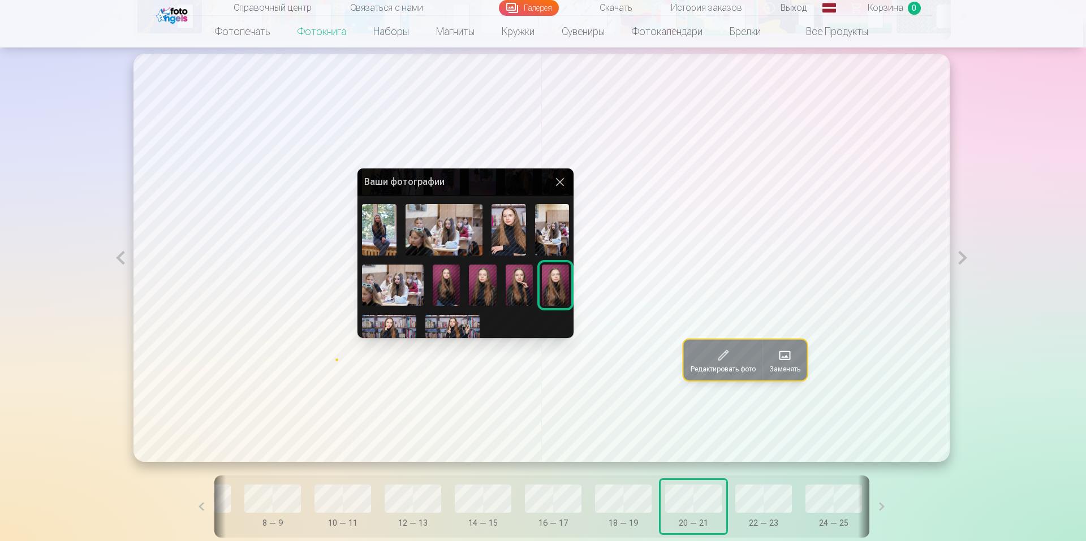
scroll to position [220, 0]
click at [794, 363] on div at bounding box center [543, 270] width 1086 height 541
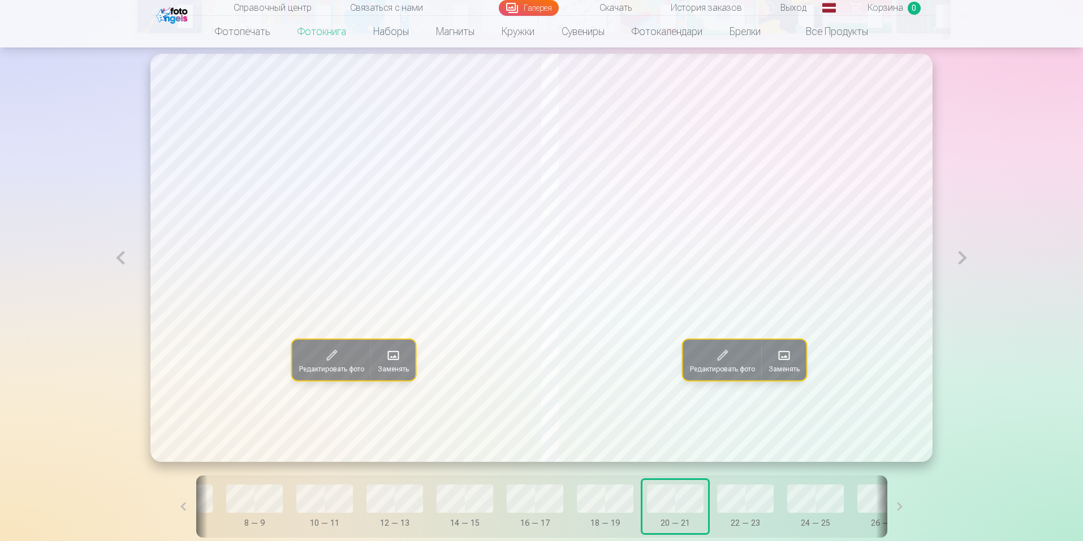
click at [793, 363] on span at bounding box center [784, 356] width 18 height 18
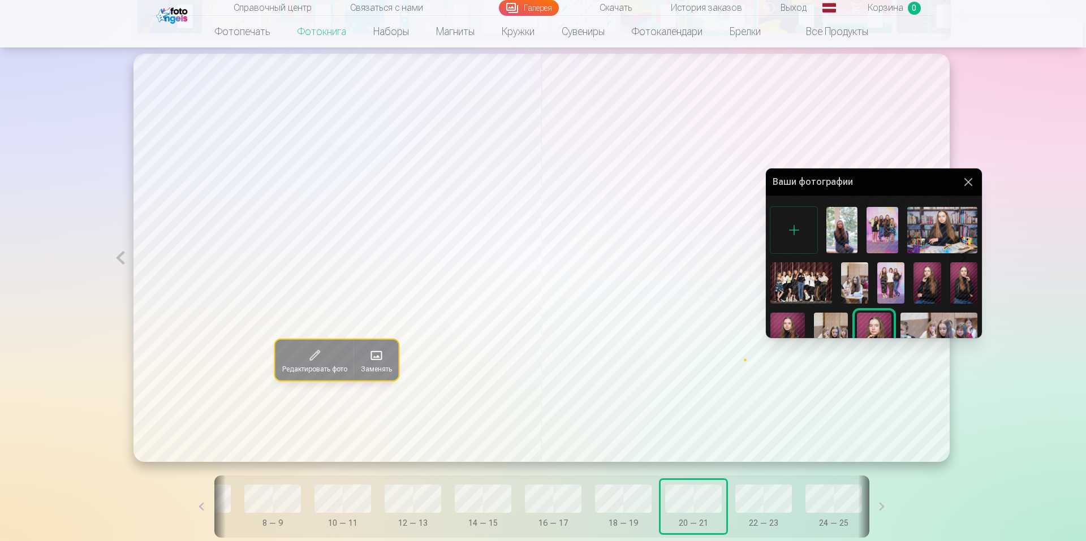
click at [924, 274] on img at bounding box center [926, 282] width 27 height 41
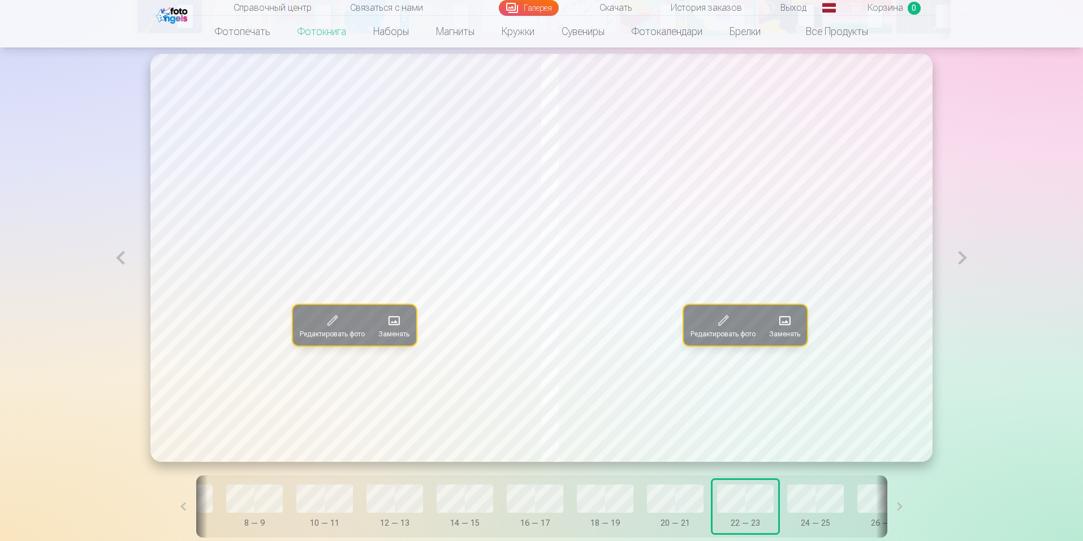
click at [794, 334] on font "Заменять" at bounding box center [784, 334] width 31 height 8
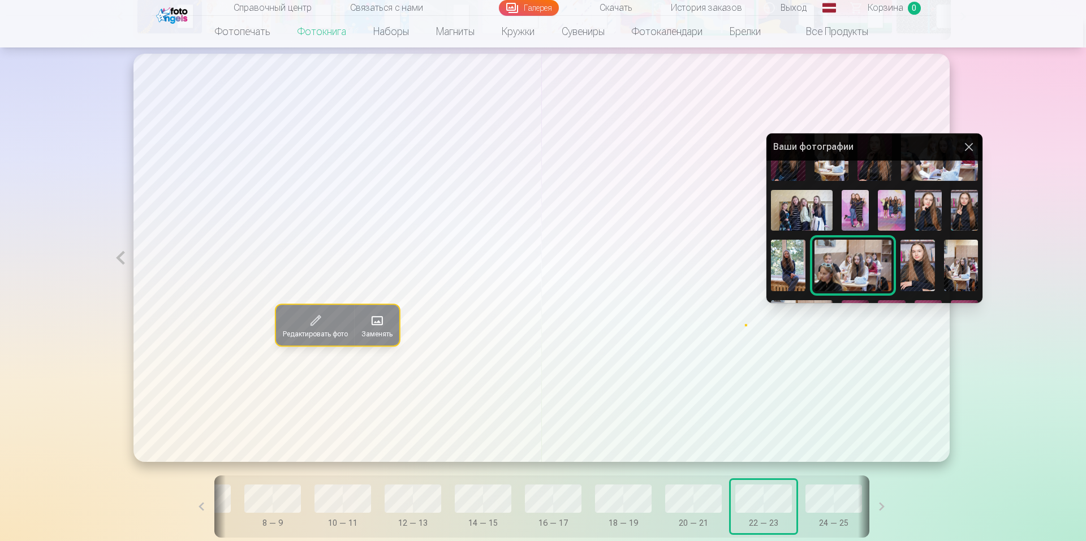
scroll to position [149, 0]
click at [820, 507] on div at bounding box center [543, 270] width 1086 height 541
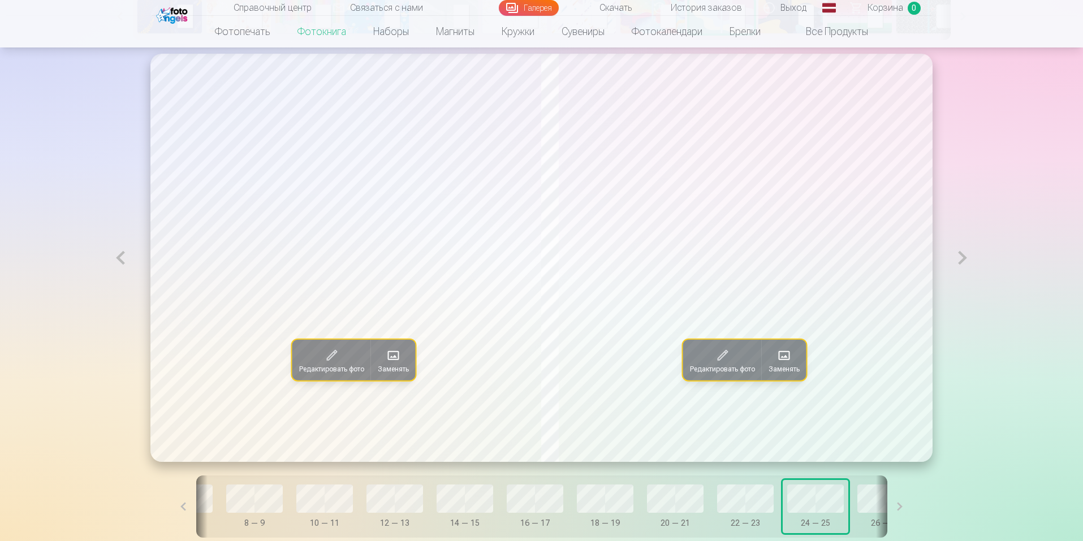
click at [384, 361] on span at bounding box center [393, 356] width 18 height 18
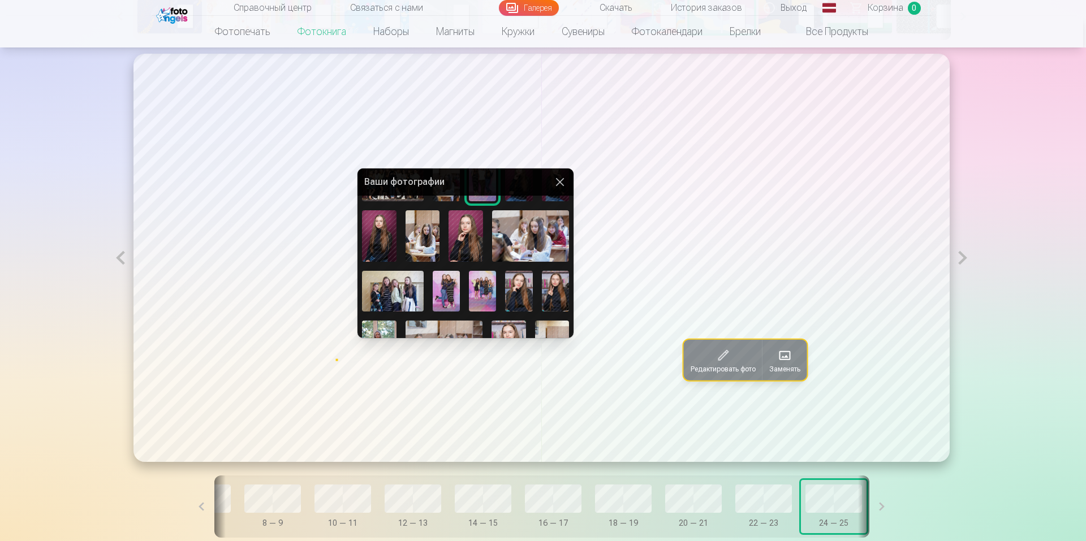
scroll to position [104, 0]
click at [969, 253] on div at bounding box center [543, 270] width 1086 height 541
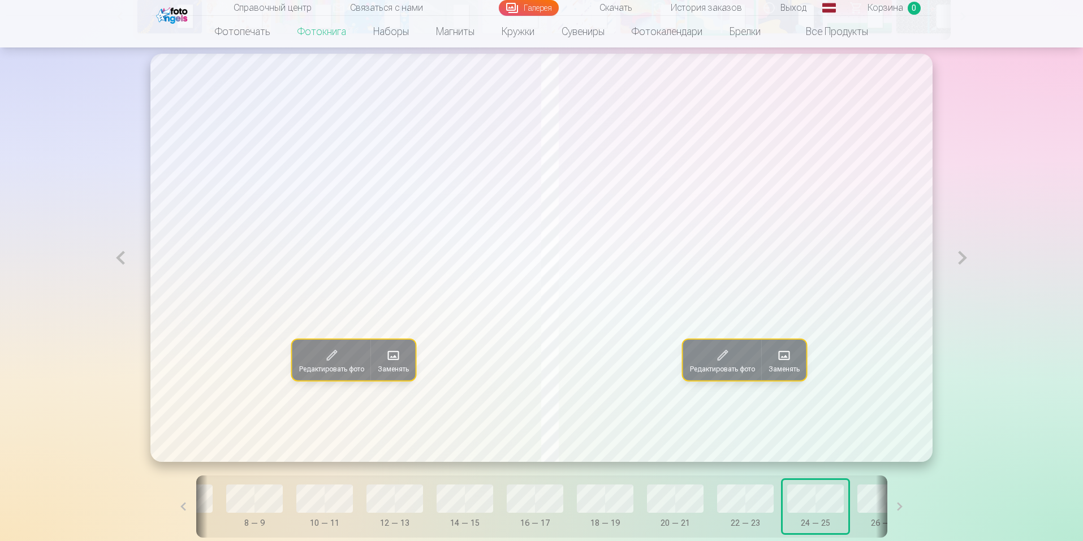
click at [964, 255] on button at bounding box center [962, 258] width 26 height 408
click at [384, 364] on span at bounding box center [393, 356] width 18 height 18
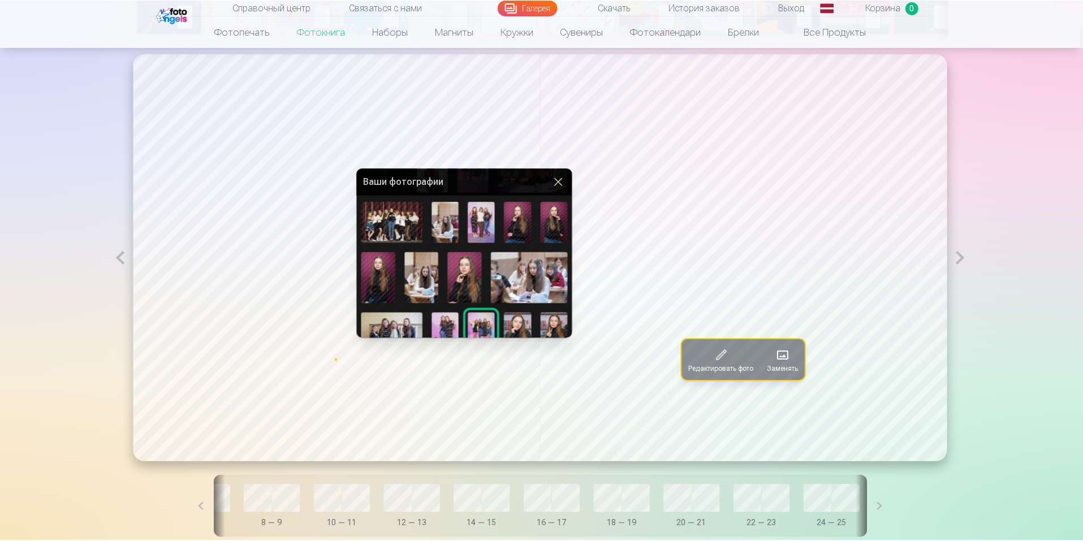
scroll to position [61, 0]
click at [847, 350] on div at bounding box center [543, 270] width 1086 height 541
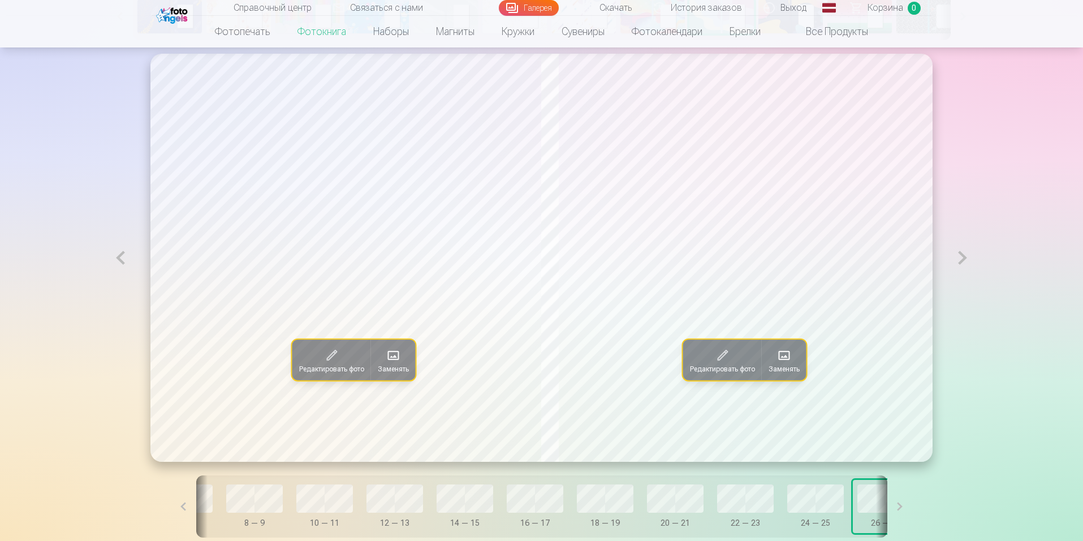
click at [792, 358] on span at bounding box center [784, 356] width 18 height 18
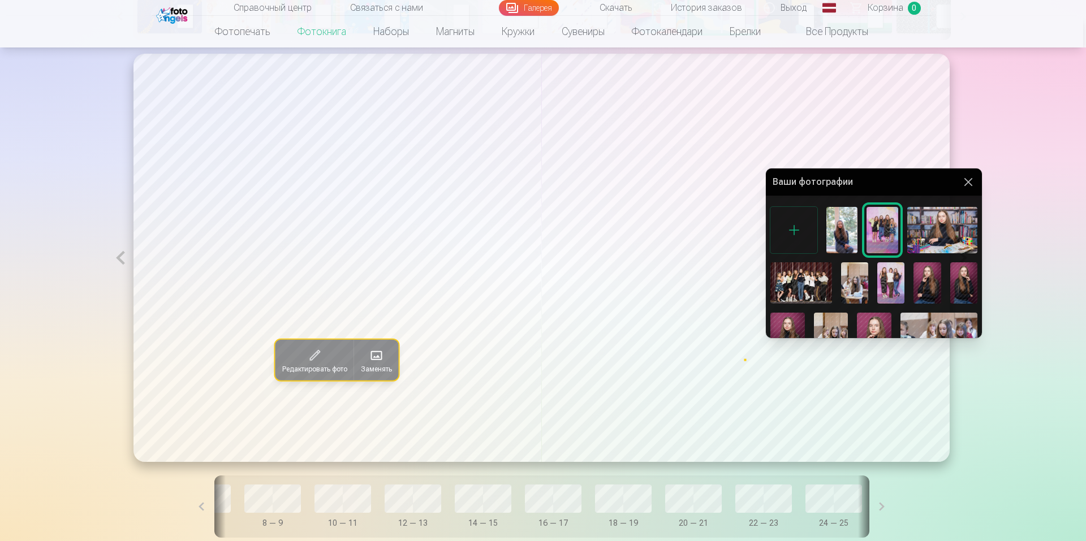
click at [880, 511] on div at bounding box center [543, 270] width 1086 height 541
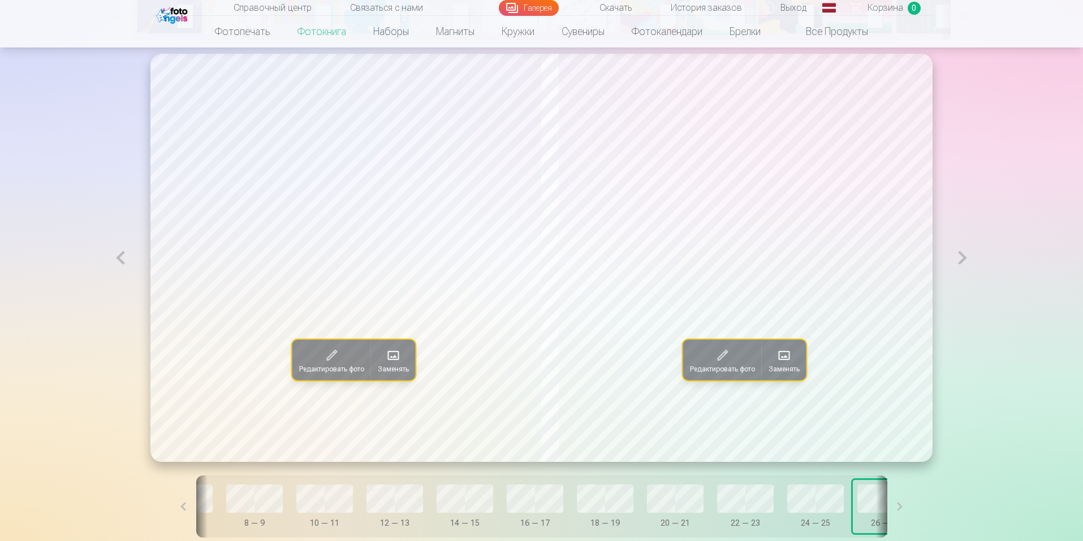
click at [887, 511] on button at bounding box center [899, 506] width 25 height 62
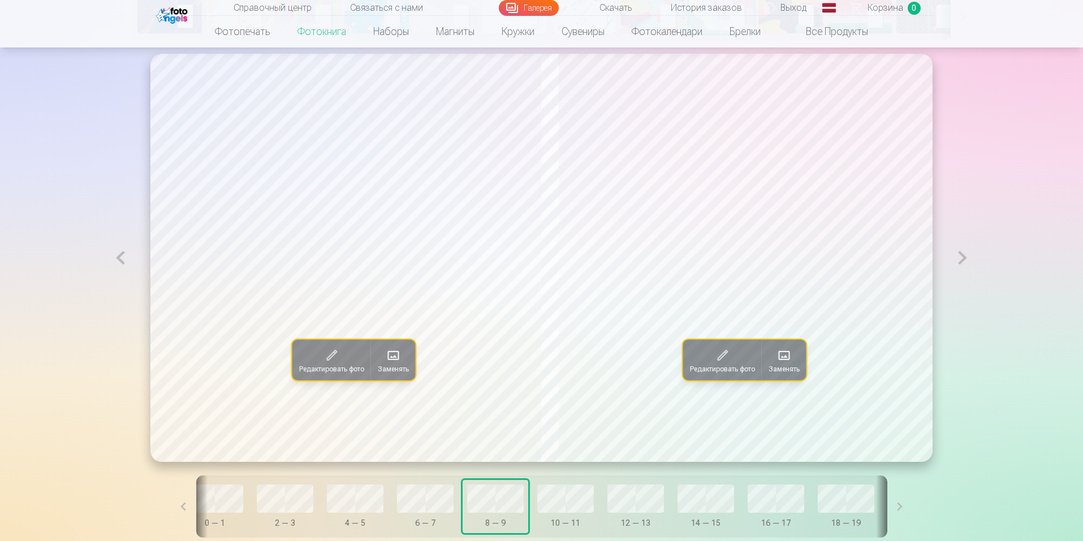
scroll to position [0, 0]
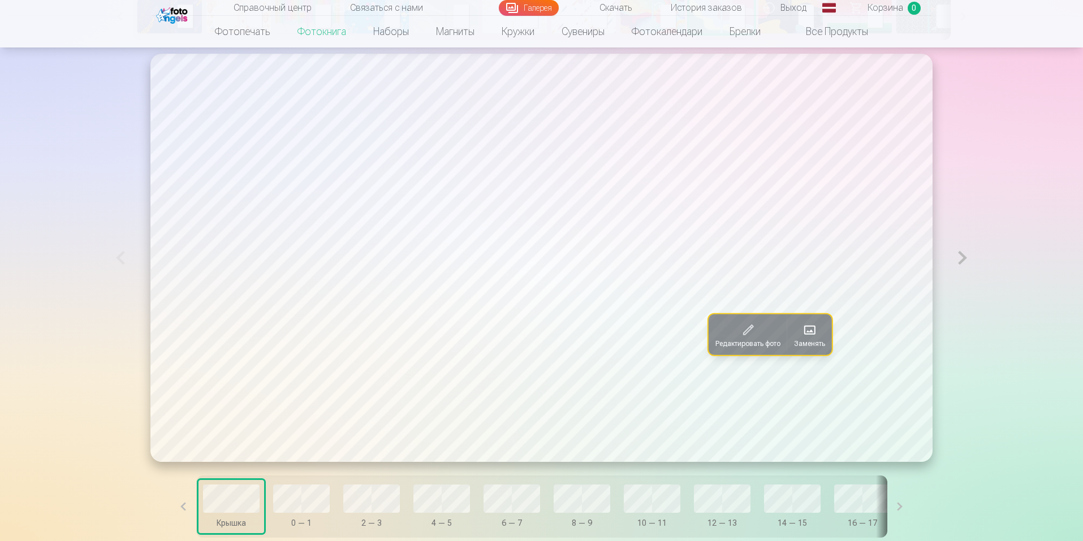
click at [967, 263] on button at bounding box center [962, 258] width 26 height 408
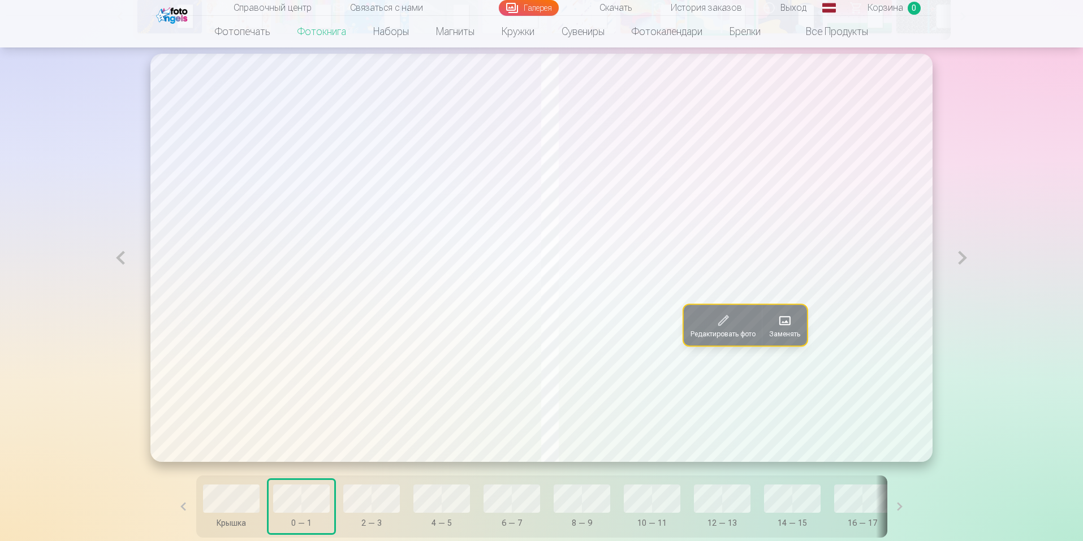
click at [967, 263] on button at bounding box center [962, 258] width 26 height 408
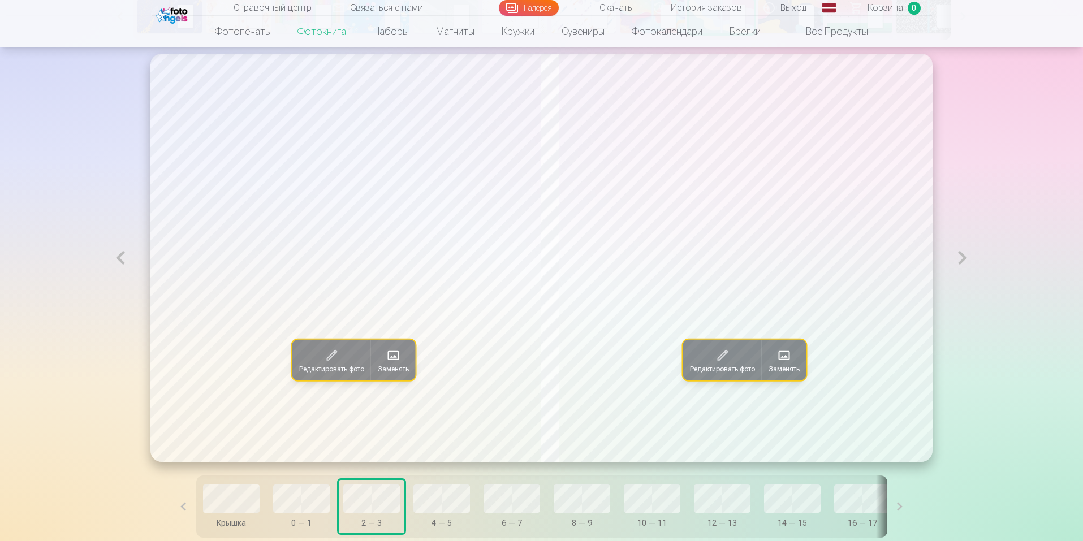
click at [967, 263] on button at bounding box center [962, 258] width 26 height 408
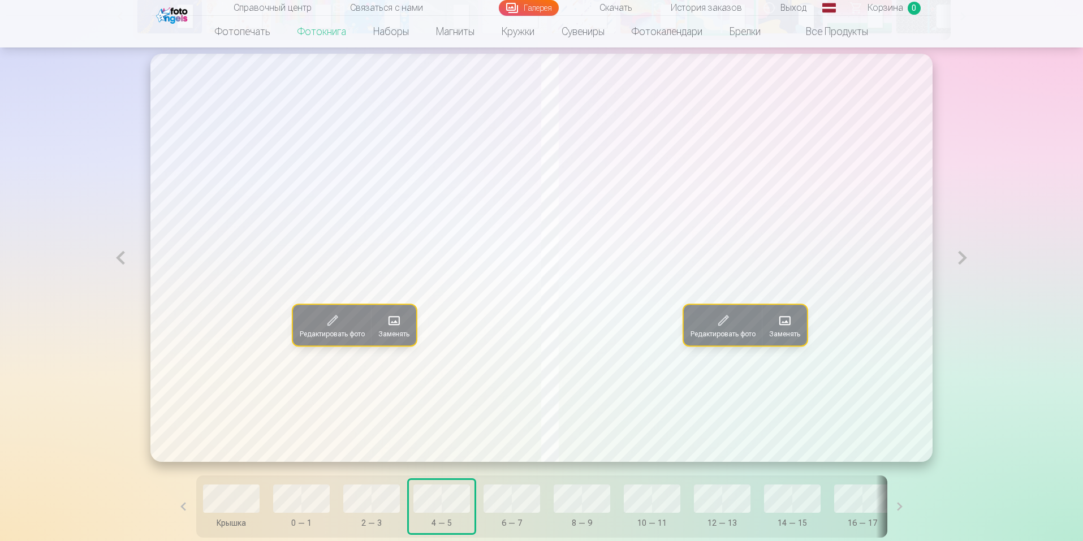
click at [967, 263] on button at bounding box center [962, 258] width 26 height 408
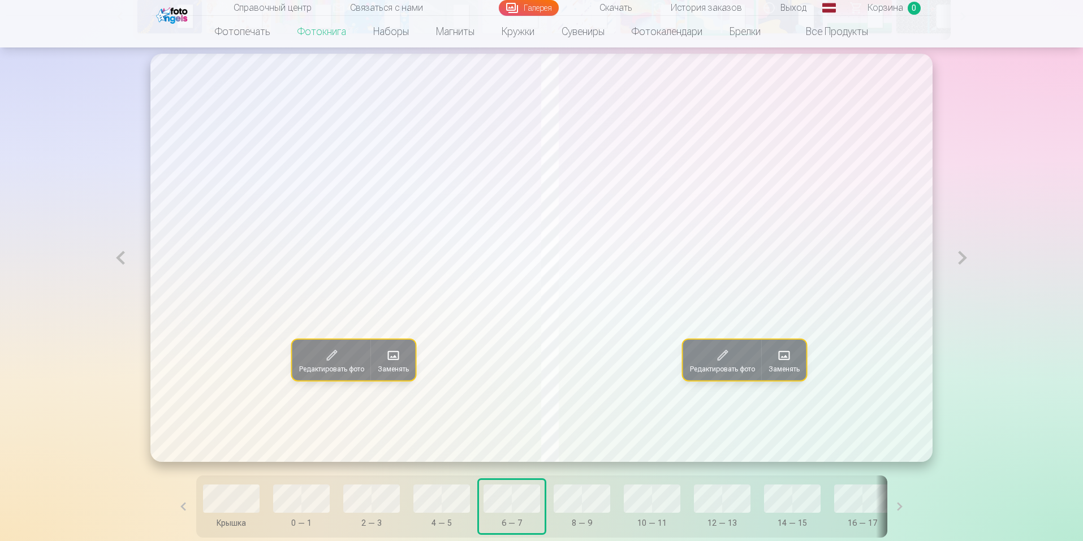
click at [967, 263] on button at bounding box center [962, 258] width 26 height 408
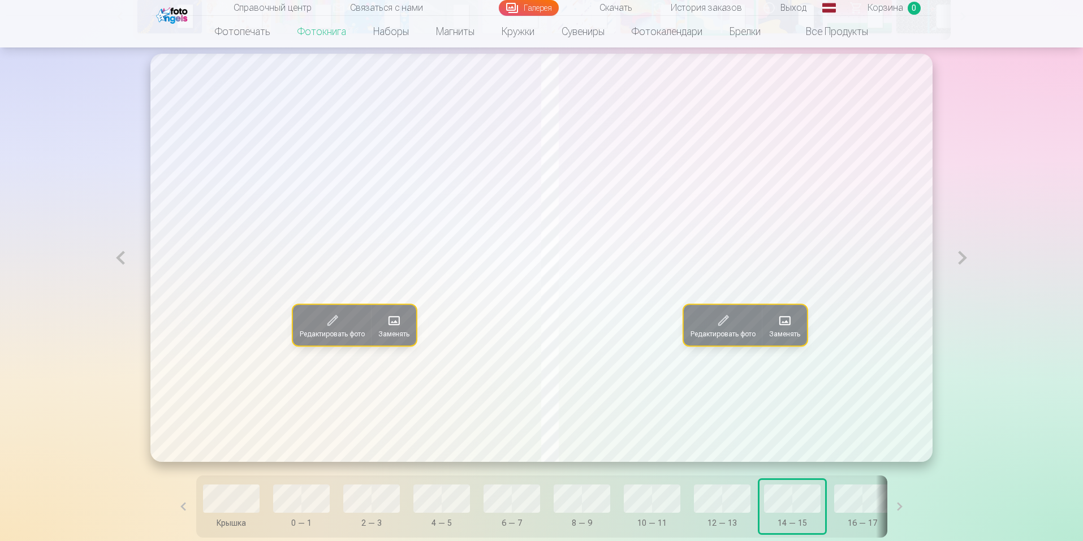
click at [967, 263] on button at bounding box center [962, 258] width 26 height 408
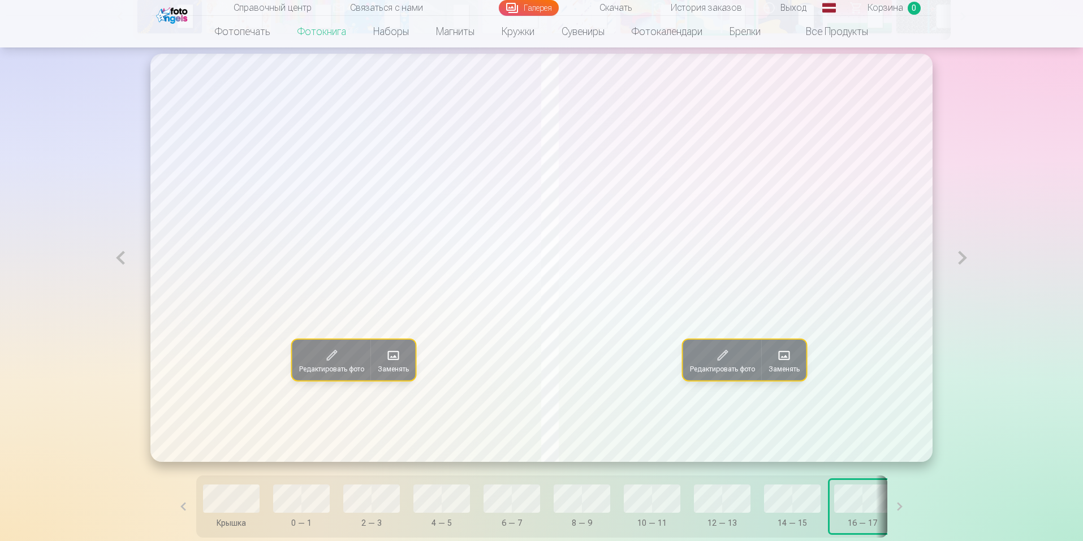
click at [967, 263] on button at bounding box center [962, 258] width 26 height 408
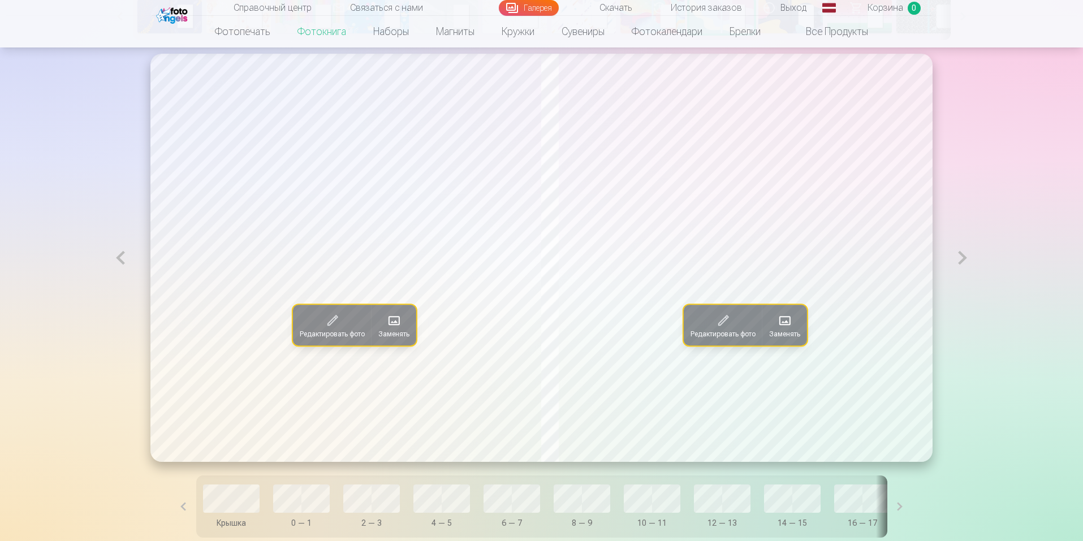
click at [967, 263] on button at bounding box center [962, 258] width 26 height 408
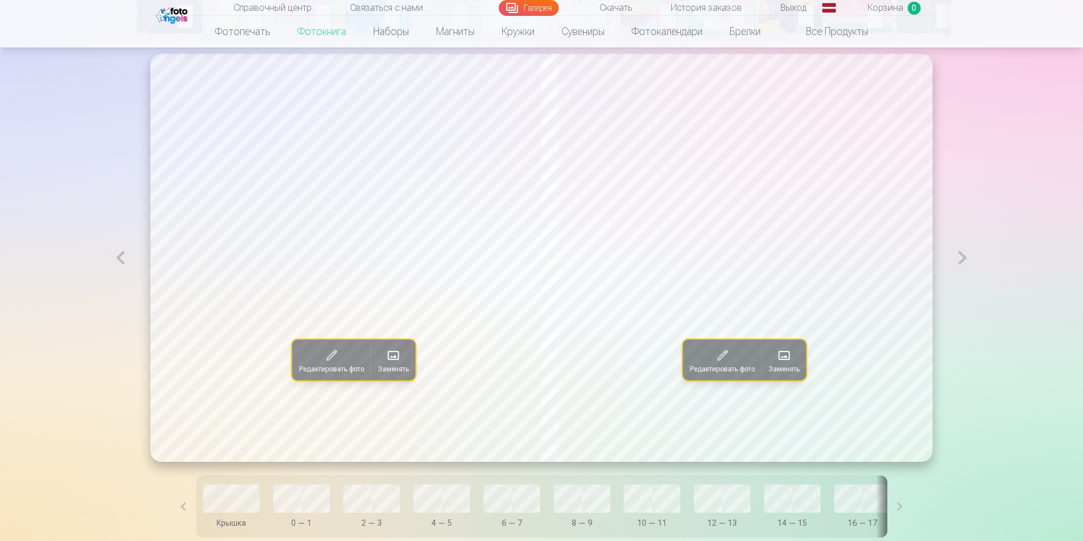
click at [967, 263] on button at bounding box center [962, 258] width 26 height 408
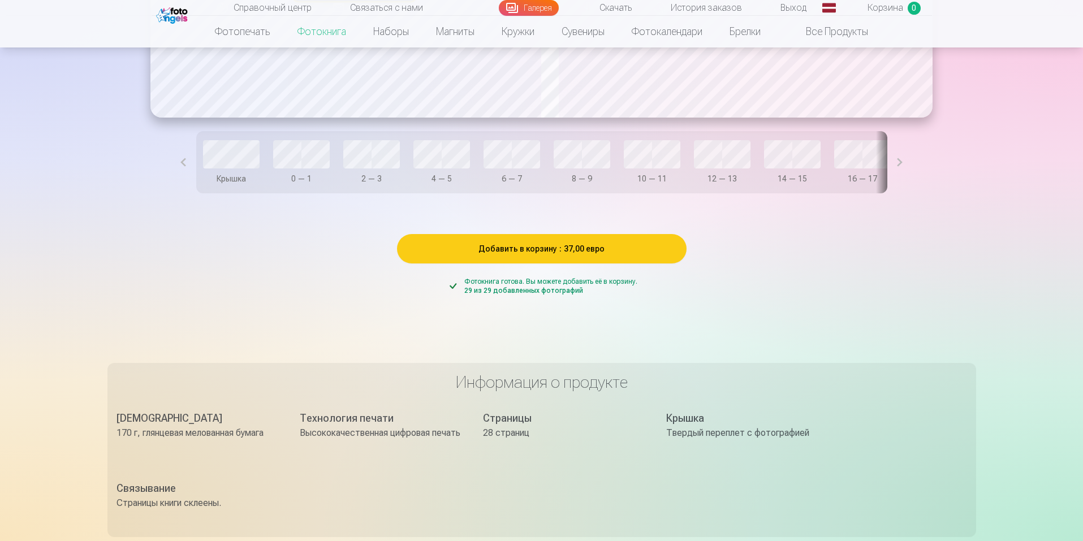
scroll to position [1019, 0]
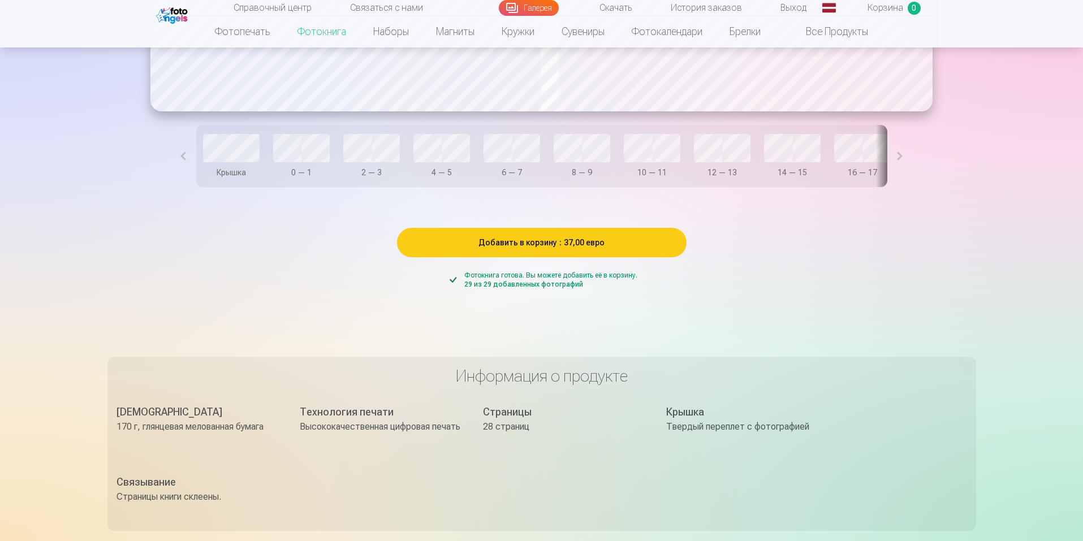
click at [641, 247] on button "Добавить в корзину : 37,00 евро" at bounding box center [541, 242] width 289 height 29
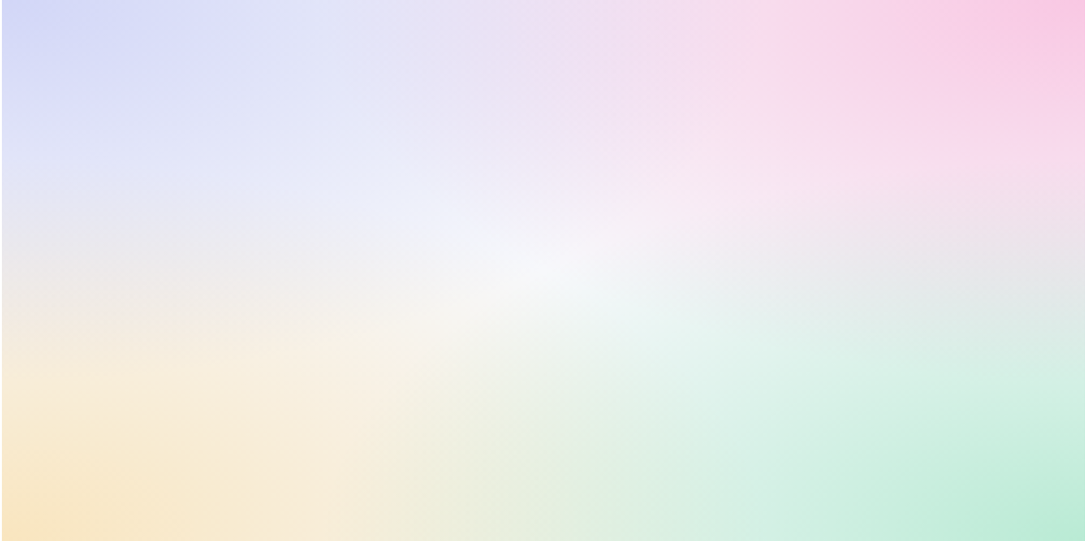
scroll to position [0, 0]
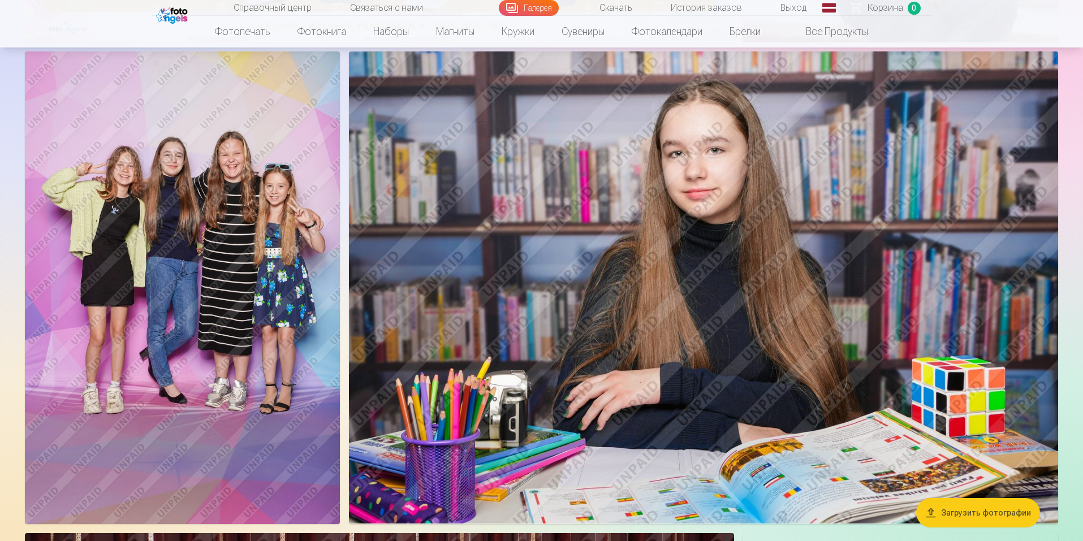
scroll to position [556, 0]
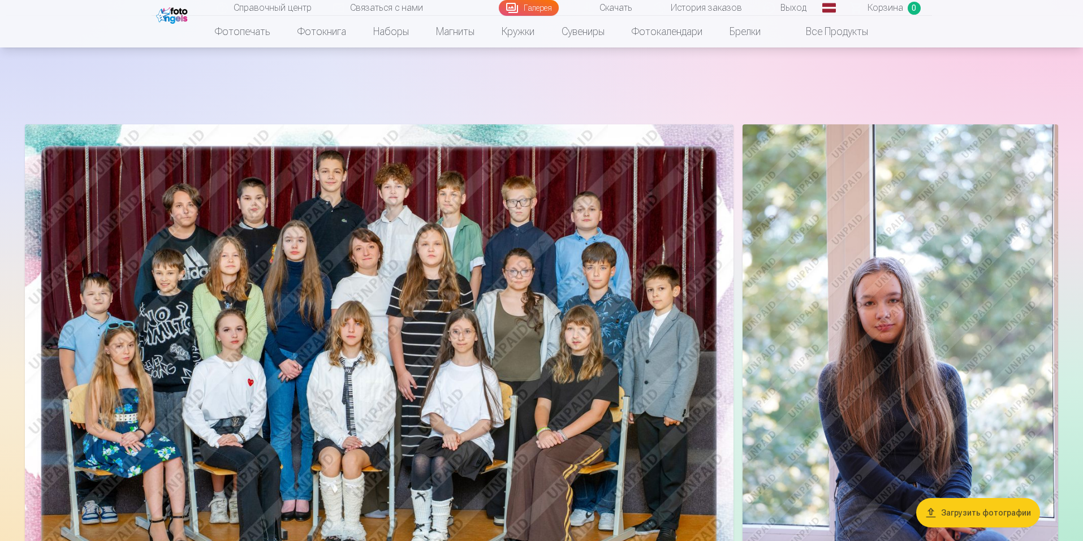
scroll to position [556, 0]
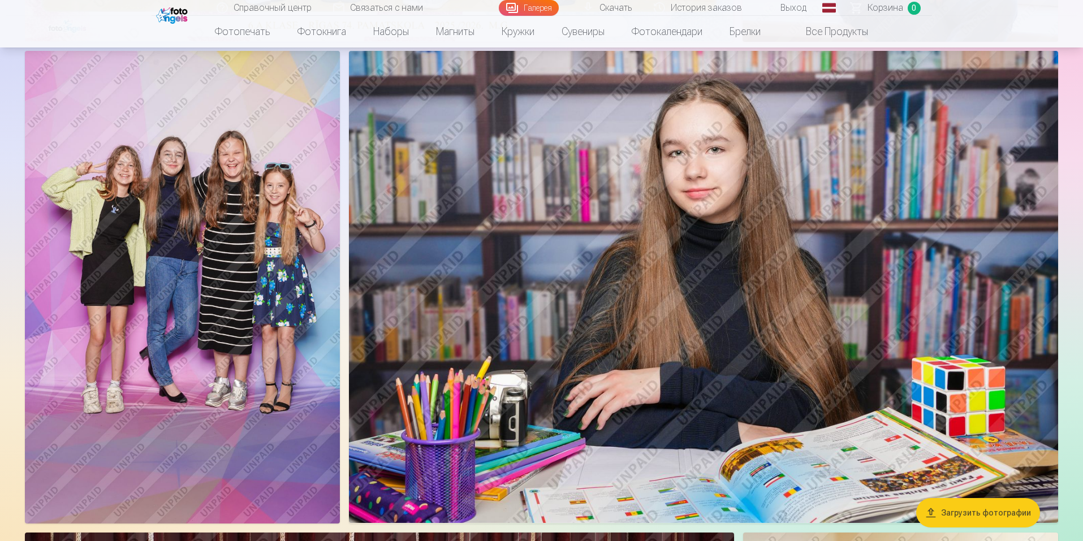
click at [885, 11] on font "Корзина" at bounding box center [885, 7] width 36 height 11
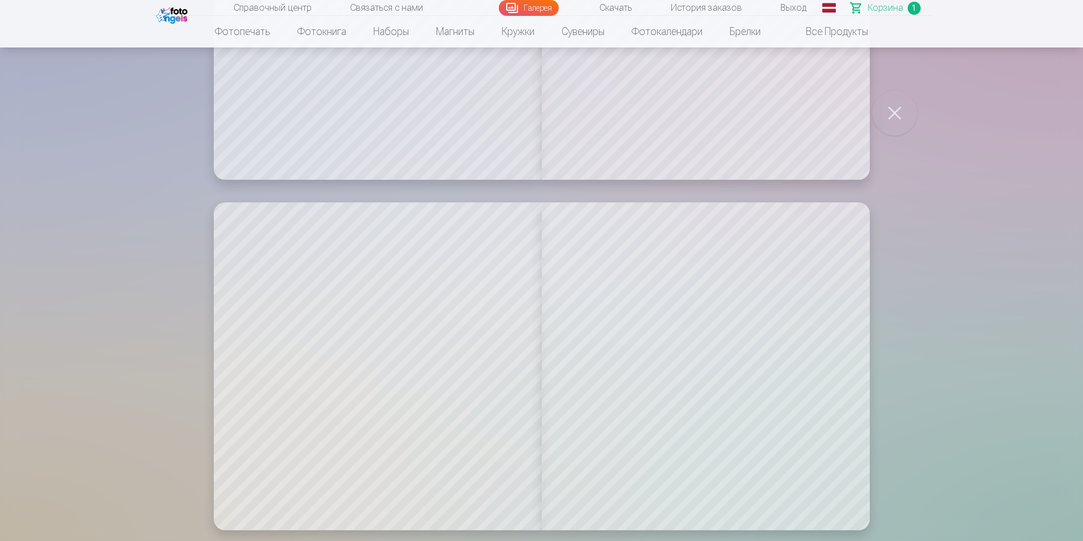
scroll to position [5206, 0]
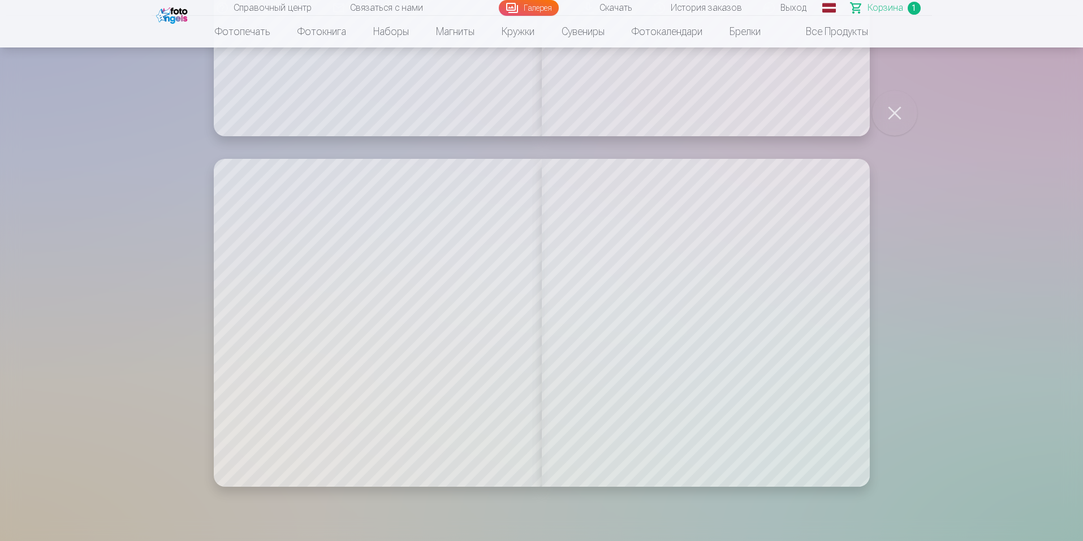
click at [899, 116] on button "button" at bounding box center [894, 112] width 45 height 45
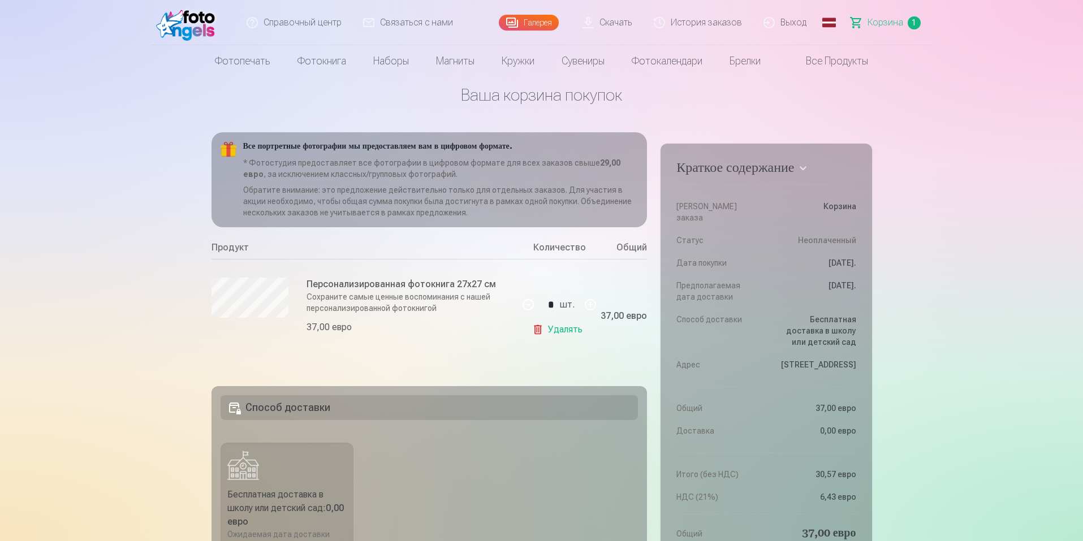
scroll to position [0, 0]
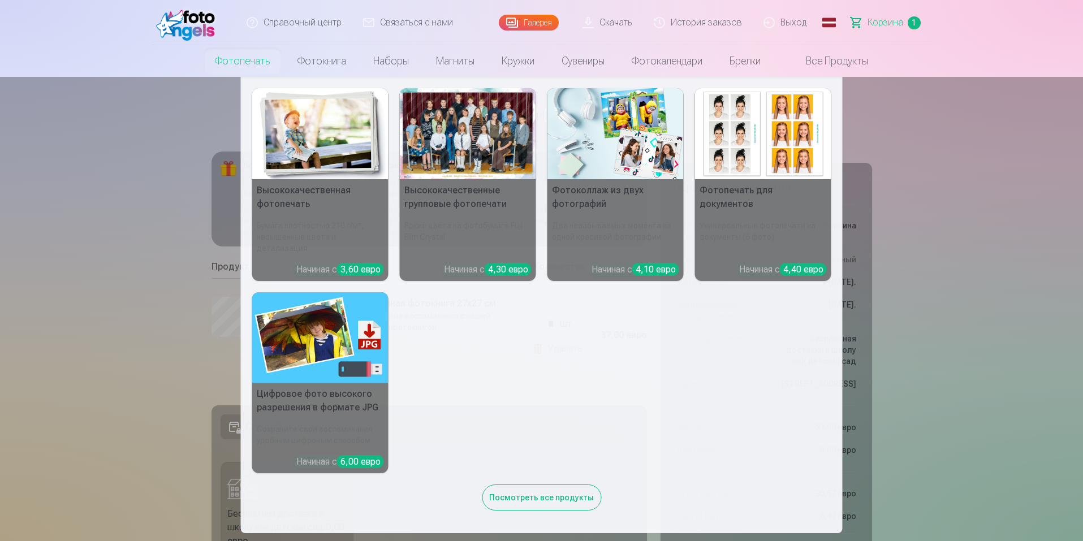
click at [466, 133] on div at bounding box center [468, 133] width 136 height 91
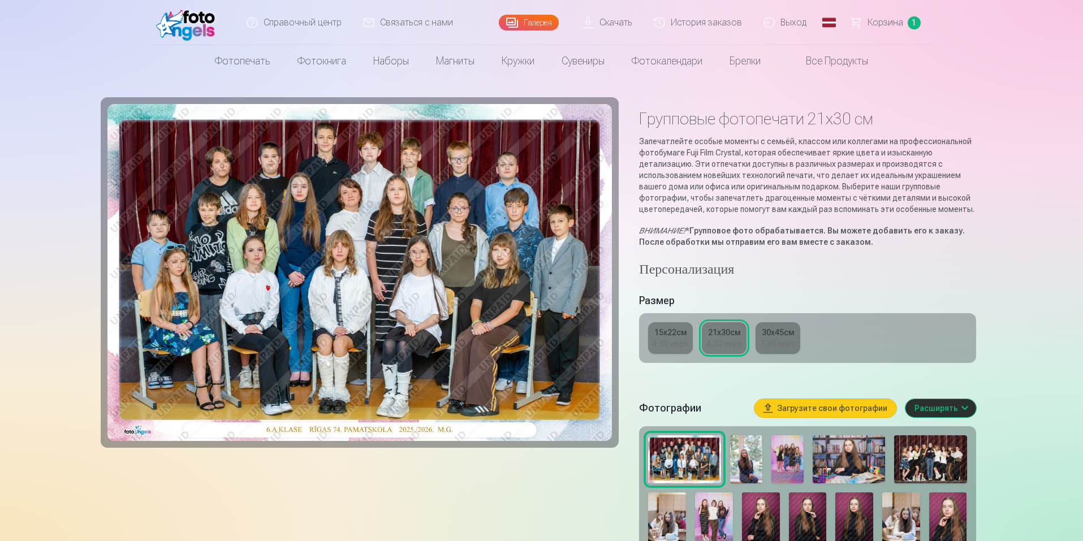
click at [681, 328] on font "15x22см" at bounding box center [670, 332] width 33 height 9
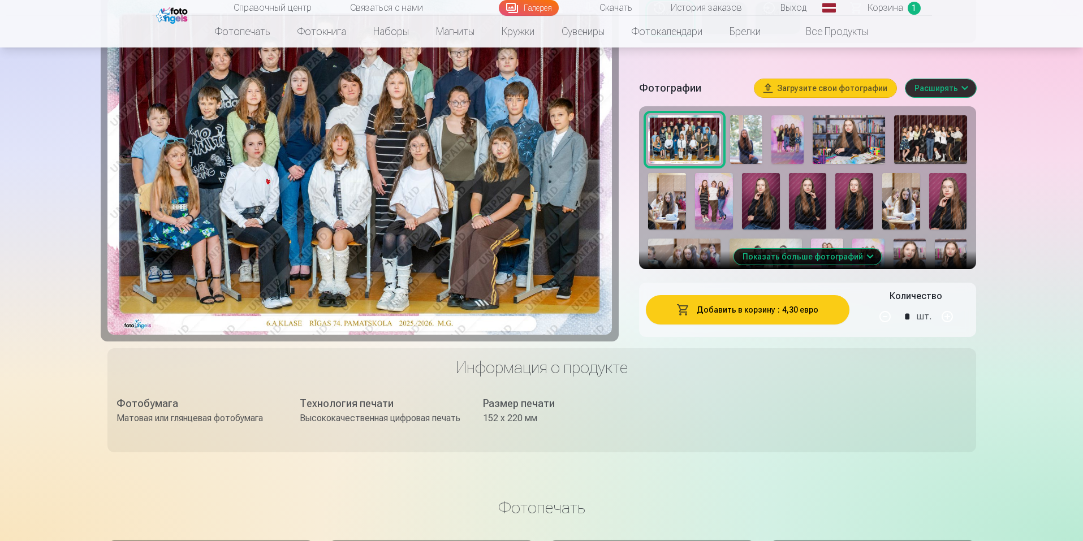
scroll to position [291, 0]
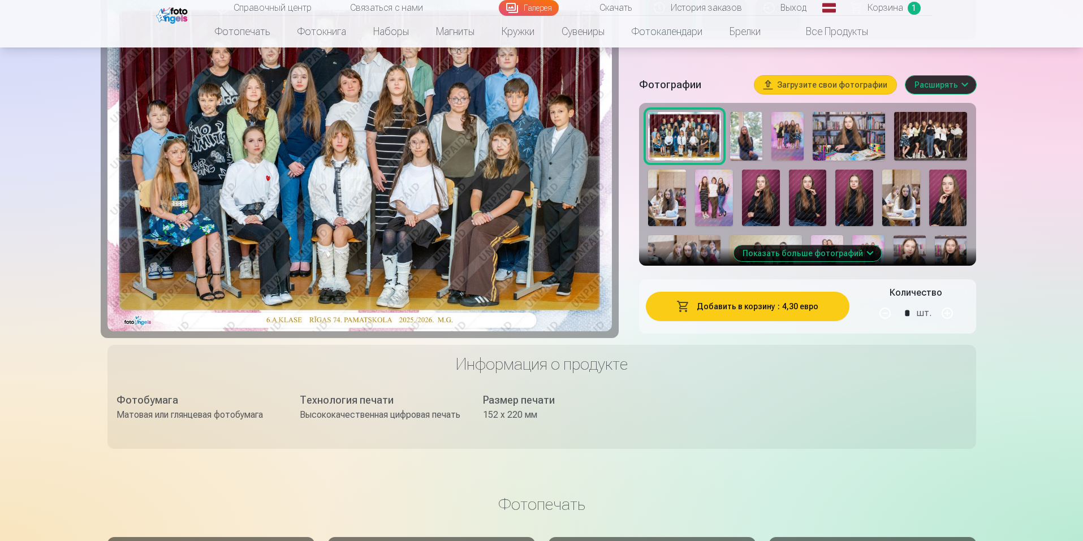
click at [769, 300] on button "Добавить в корзину : 4,30 евро" at bounding box center [747, 306] width 203 height 29
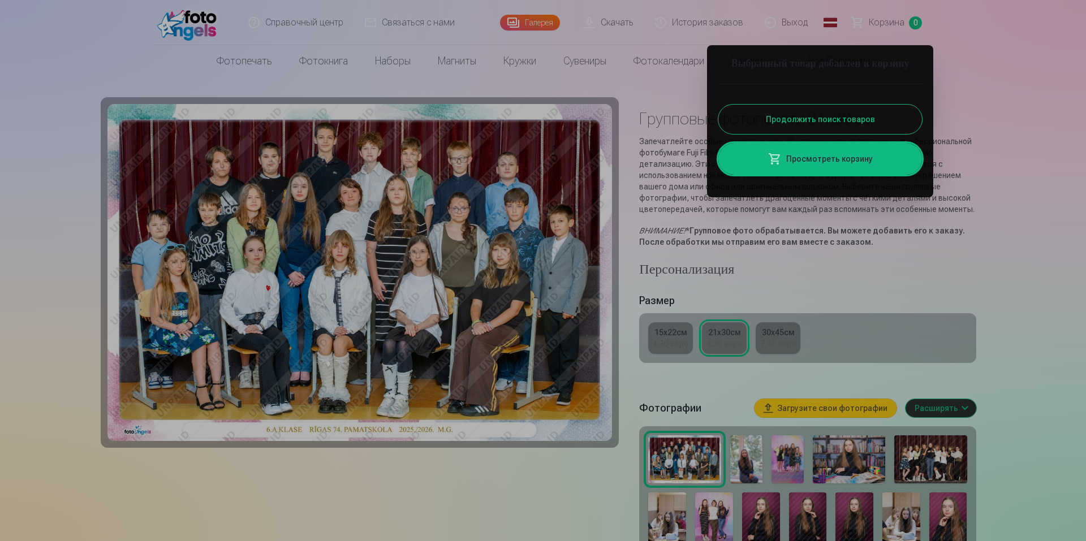
click at [834, 163] on font "Просмотреть корзину" at bounding box center [829, 158] width 87 height 9
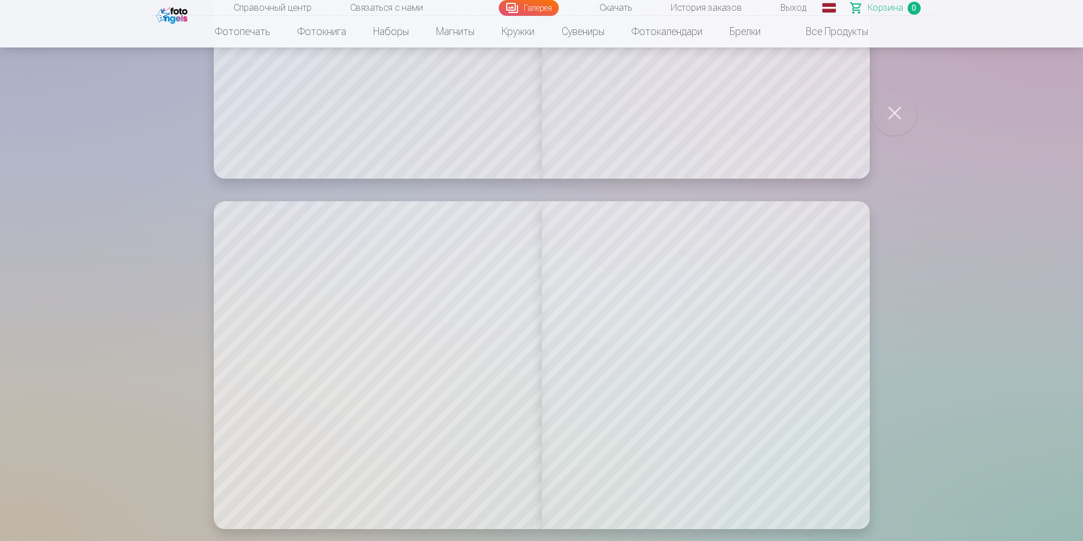
scroll to position [5206, 0]
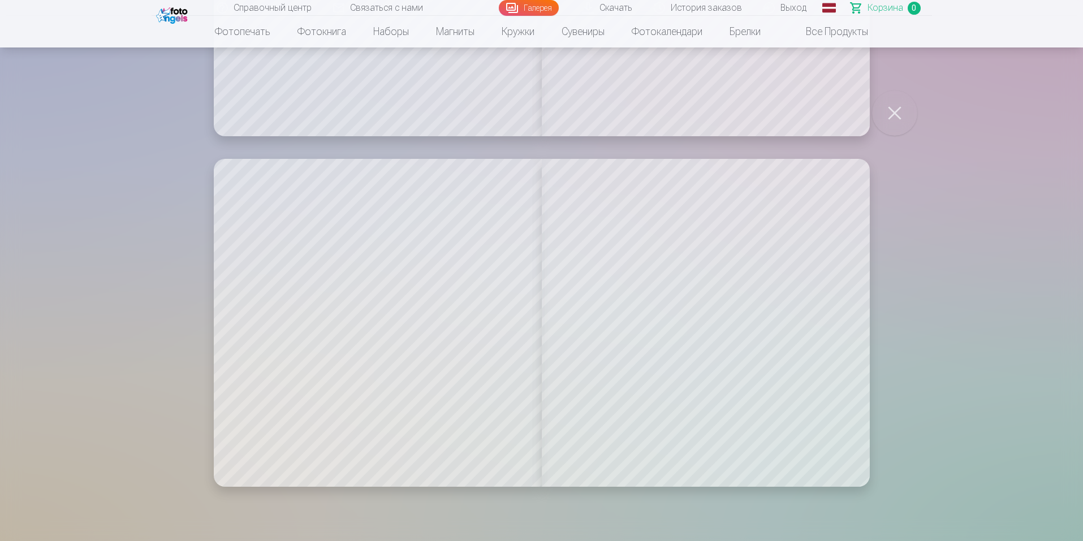
click at [896, 113] on button "button" at bounding box center [894, 112] width 45 height 45
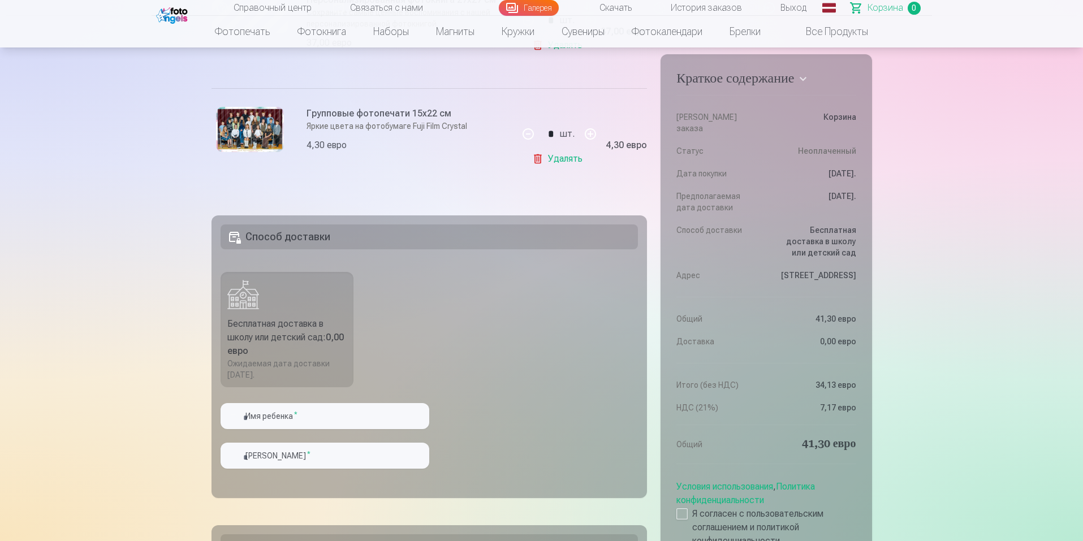
scroll to position [297, 0]
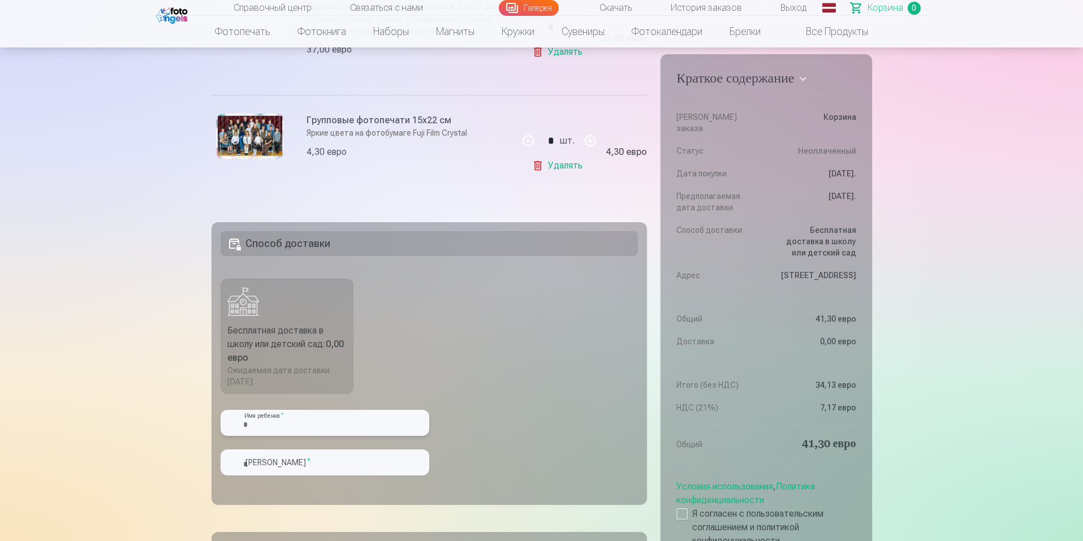
click at [319, 422] on input "text" at bounding box center [325, 423] width 209 height 26
type input "*"
type input "****"
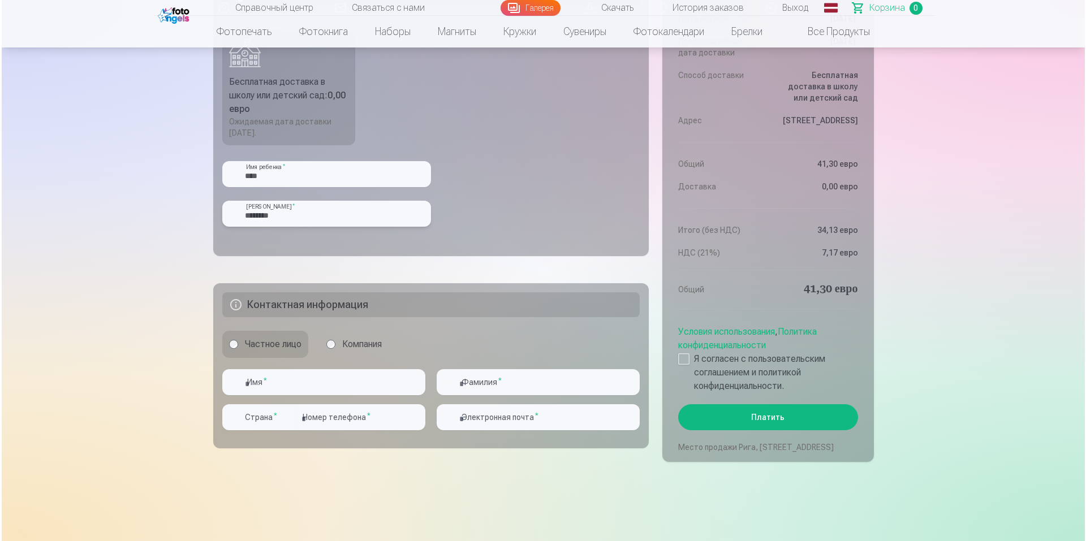
scroll to position [679, 0]
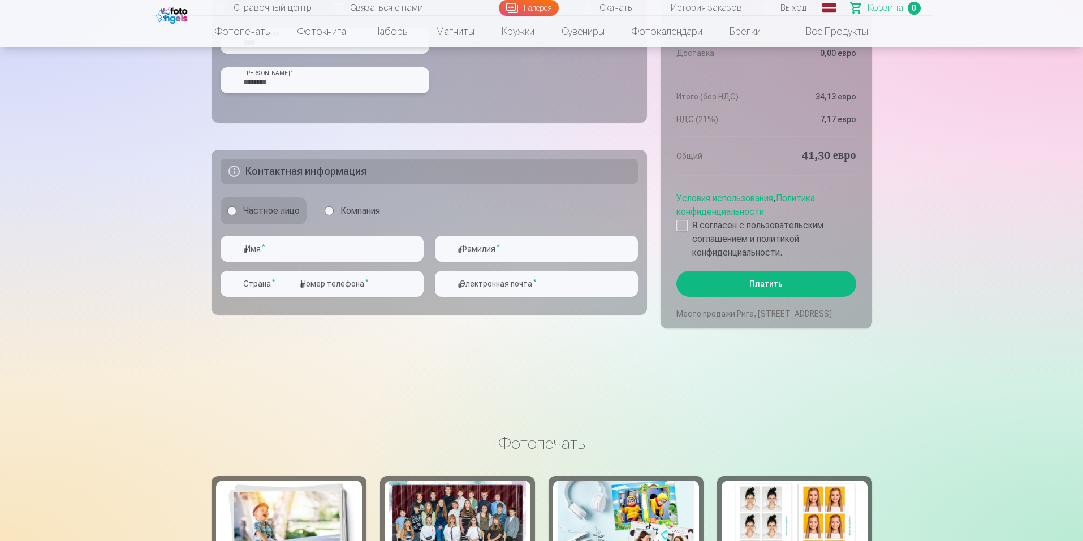
type input "********"
click at [282, 247] on input "text" at bounding box center [322, 249] width 203 height 26
type input "*******"
type input "********"
click at [284, 280] on div "button" at bounding box center [285, 284] width 14 height 14
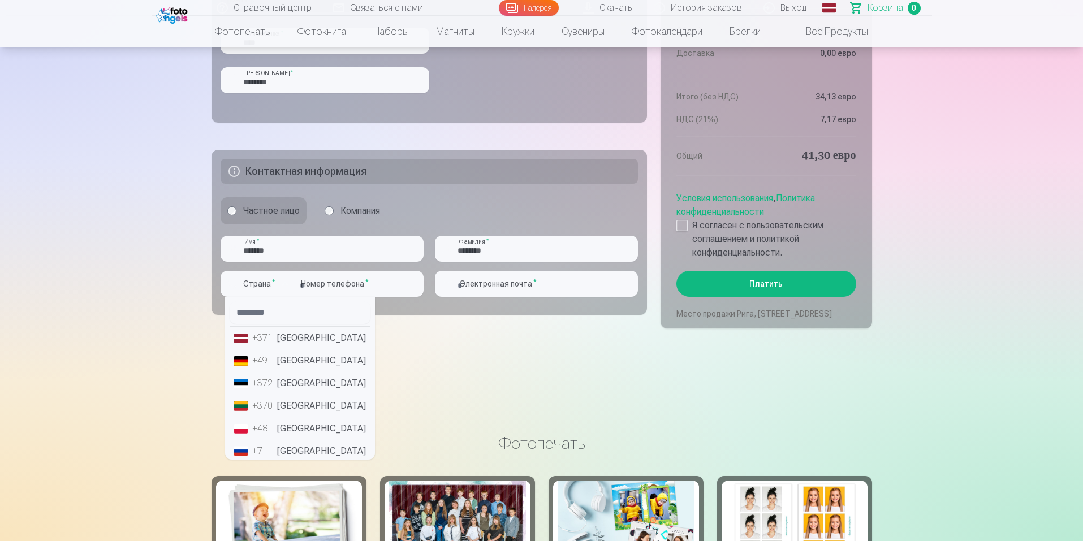
click at [304, 336] on font "Латвия" at bounding box center [321, 337] width 89 height 11
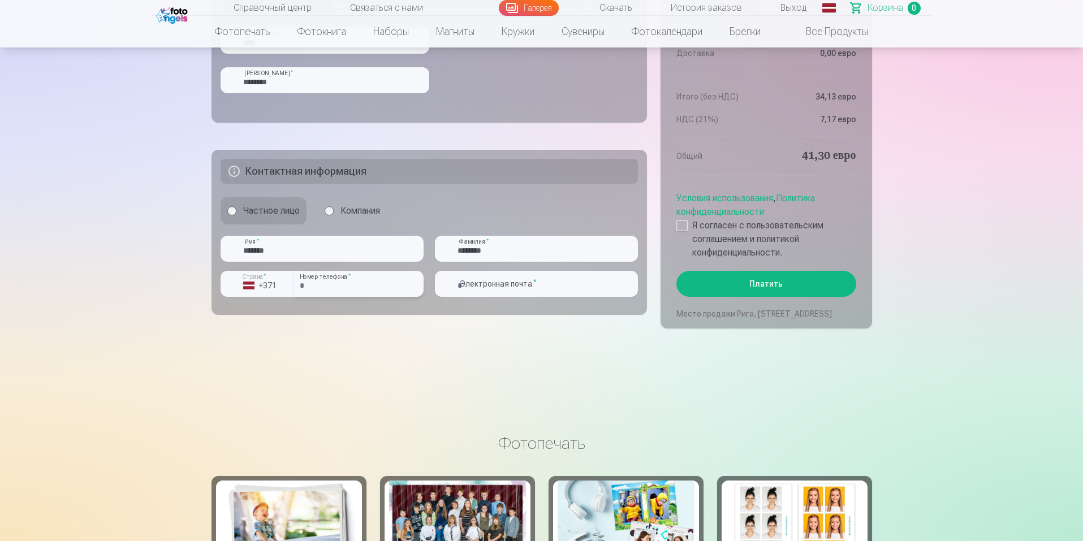
click at [369, 281] on input "**********" at bounding box center [358, 284] width 129 height 26
type input "*"
type input "********"
click at [544, 288] on input "email" at bounding box center [536, 284] width 203 height 26
type input "**********"
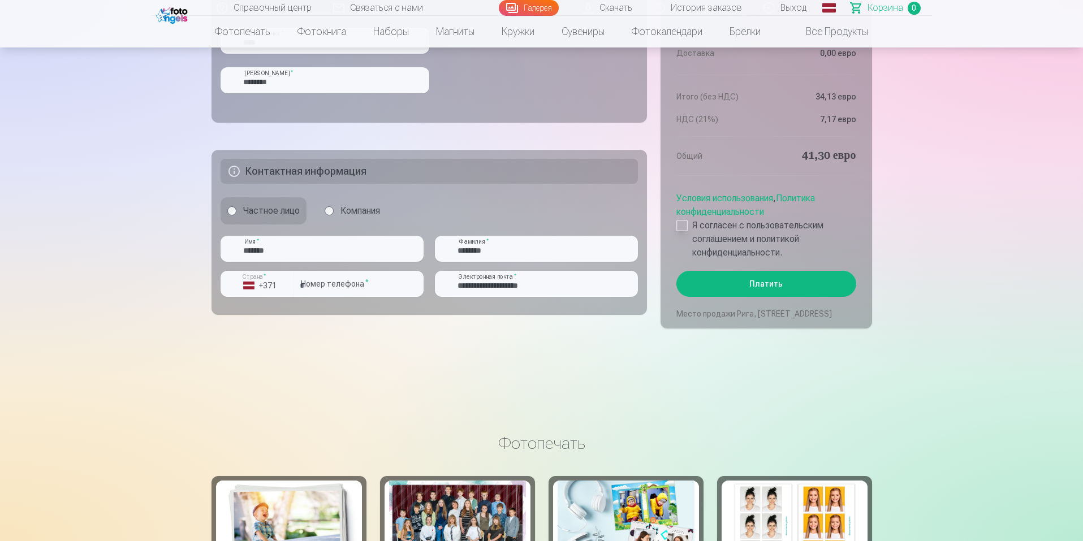
click at [679, 220] on div at bounding box center [681, 225] width 11 height 11
click at [771, 279] on font "Платить" at bounding box center [765, 283] width 33 height 9
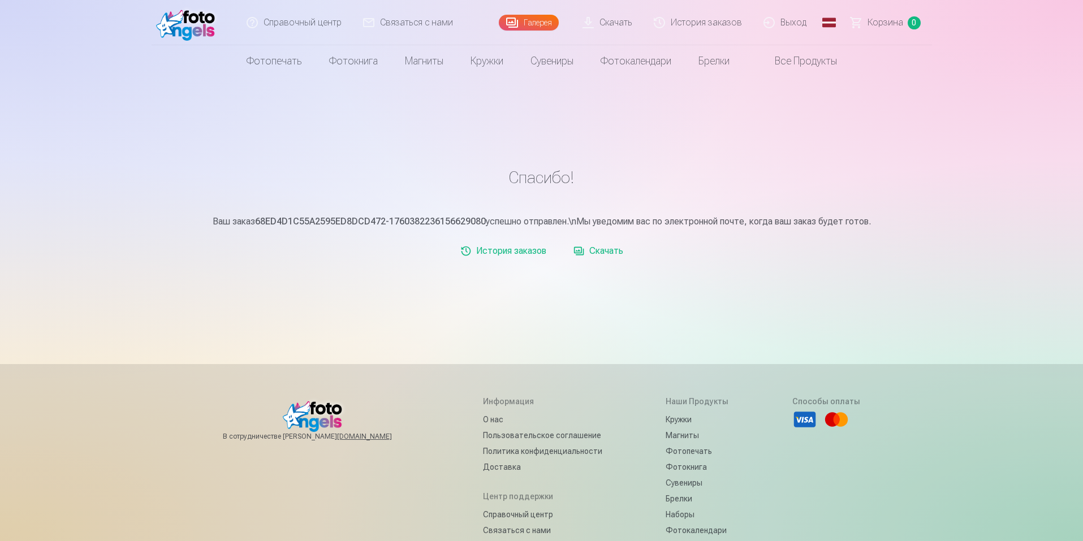
click at [594, 29] on link "Скачать" at bounding box center [607, 22] width 71 height 45
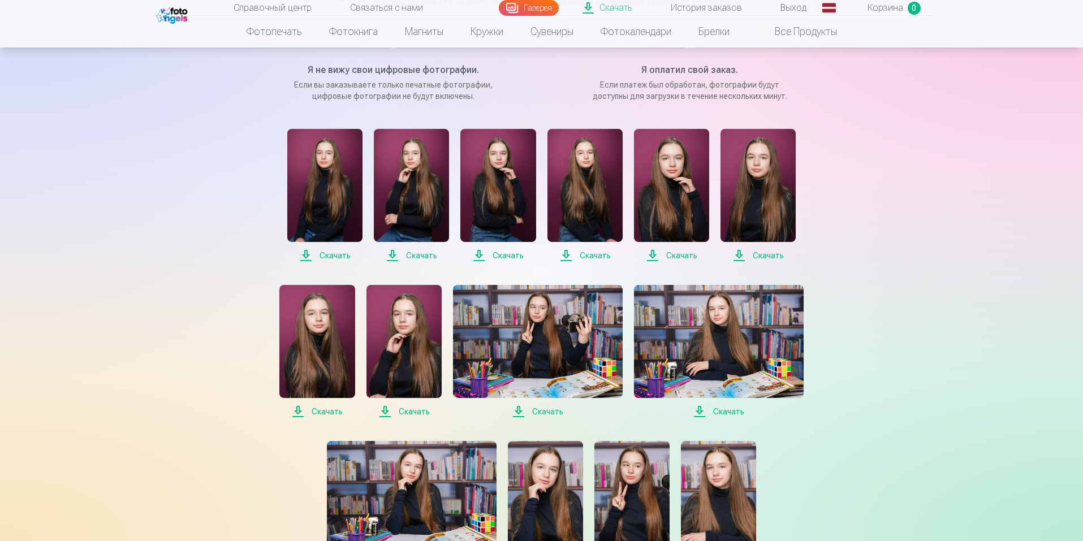
scroll to position [157, 0]
click at [331, 251] on font "Скачать" at bounding box center [334, 254] width 31 height 9
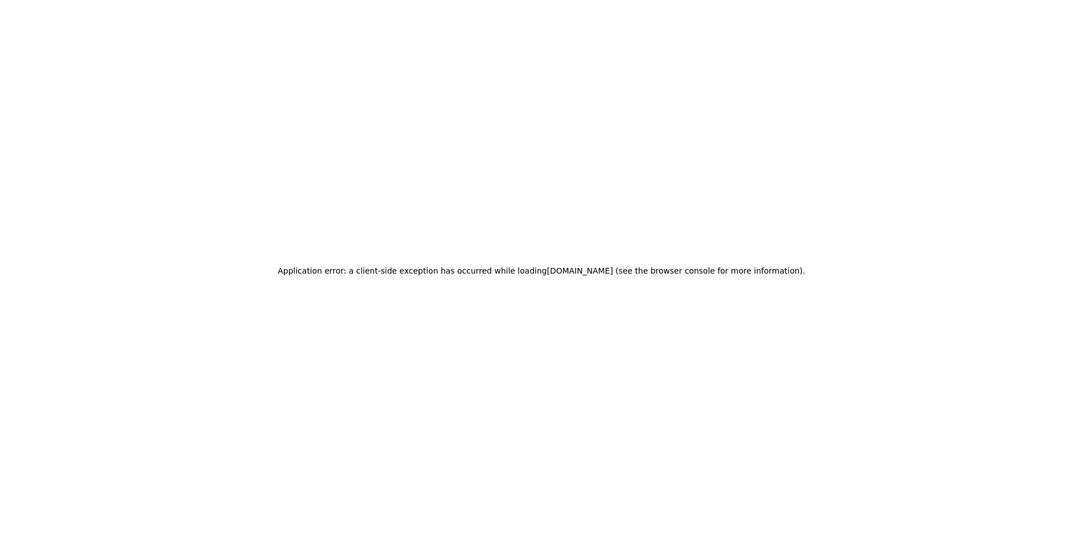
scroll to position [0, 0]
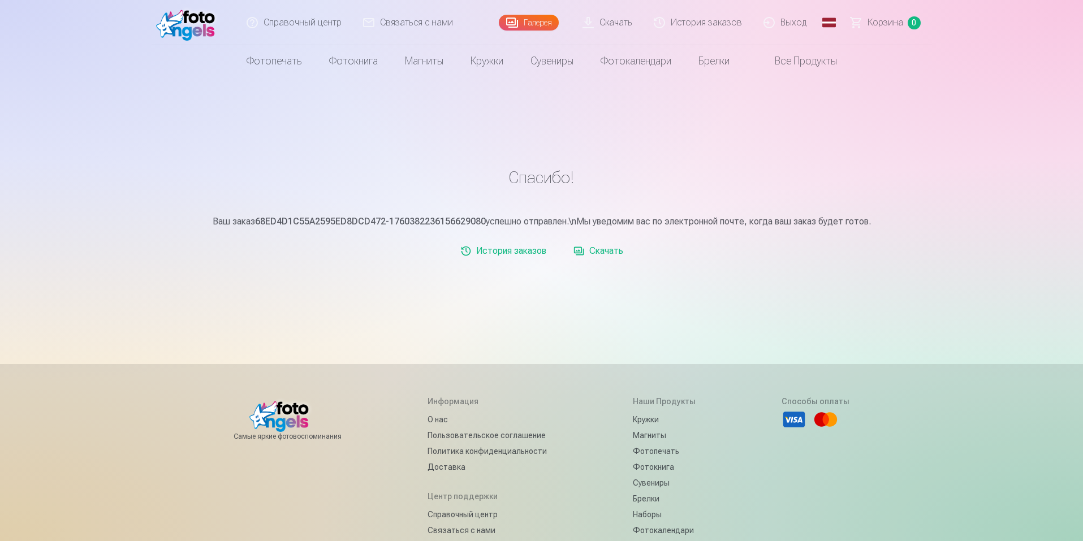
click at [619, 21] on font "Скачать" at bounding box center [615, 22] width 33 height 11
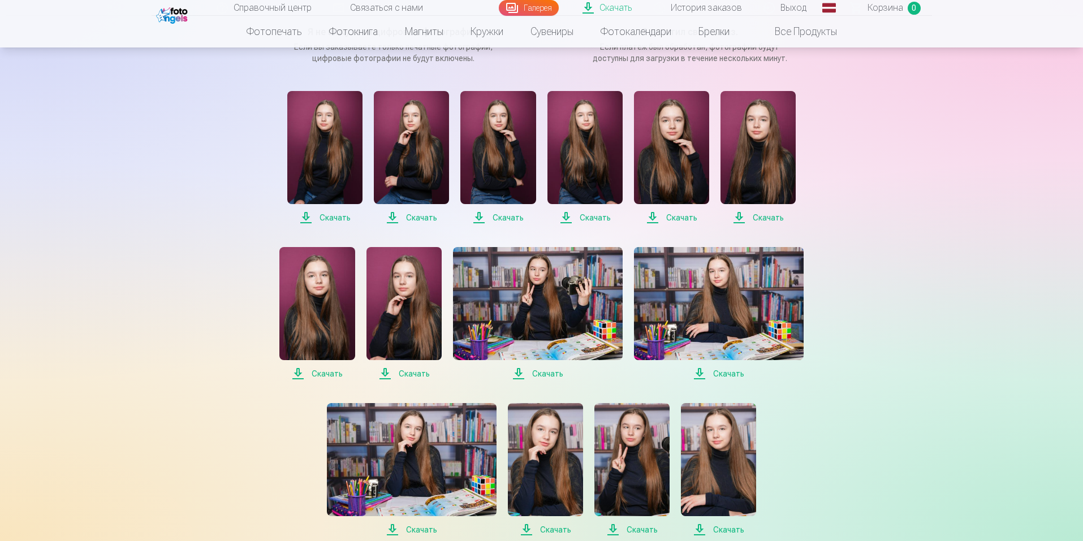
scroll to position [195, 0]
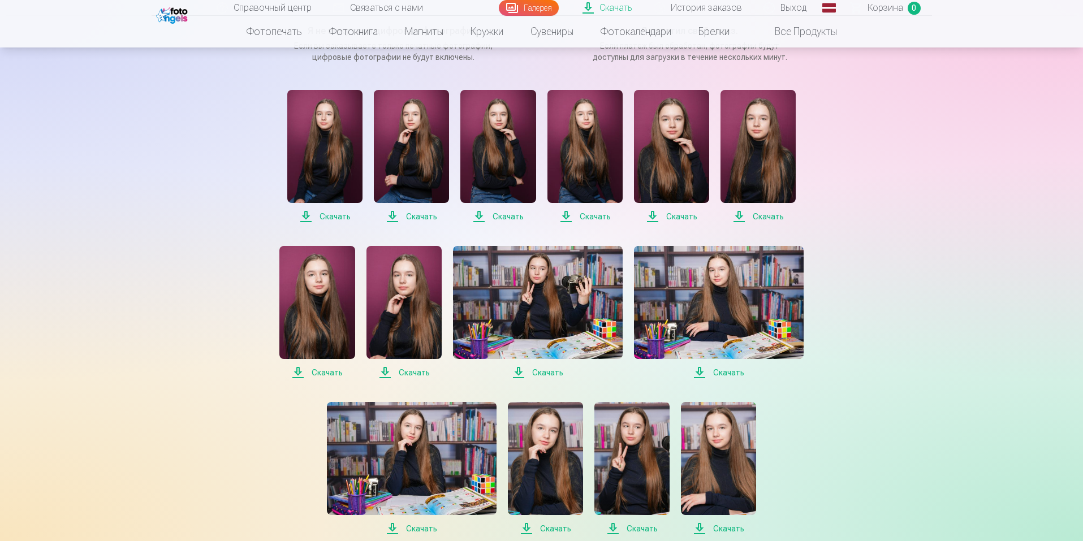
click at [417, 218] on font "Скачать" at bounding box center [421, 216] width 31 height 9
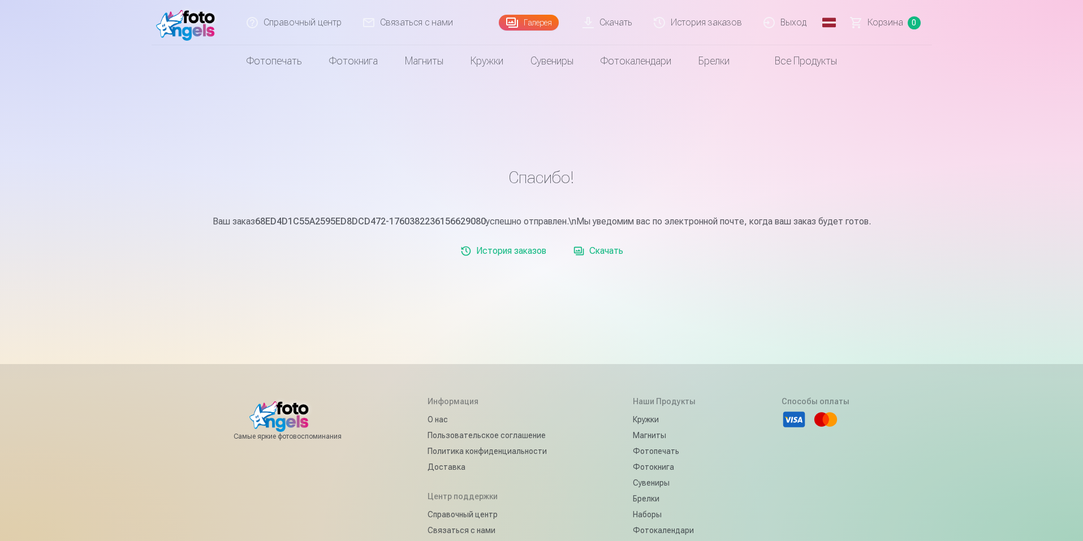
click at [614, 33] on link "Скачать" at bounding box center [607, 22] width 71 height 45
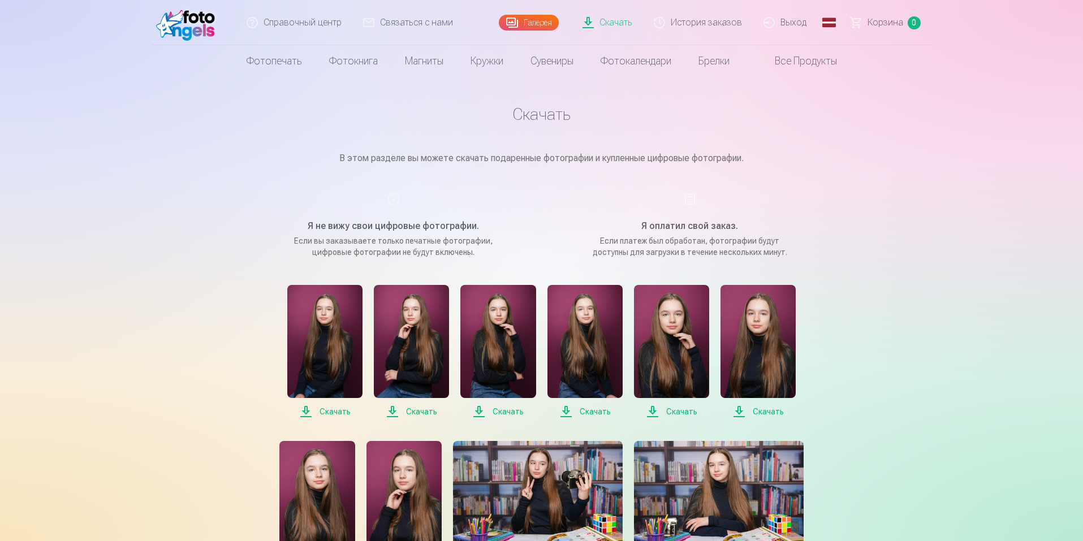
click at [482, 410] on span "Скачать" at bounding box center [497, 412] width 75 height 14
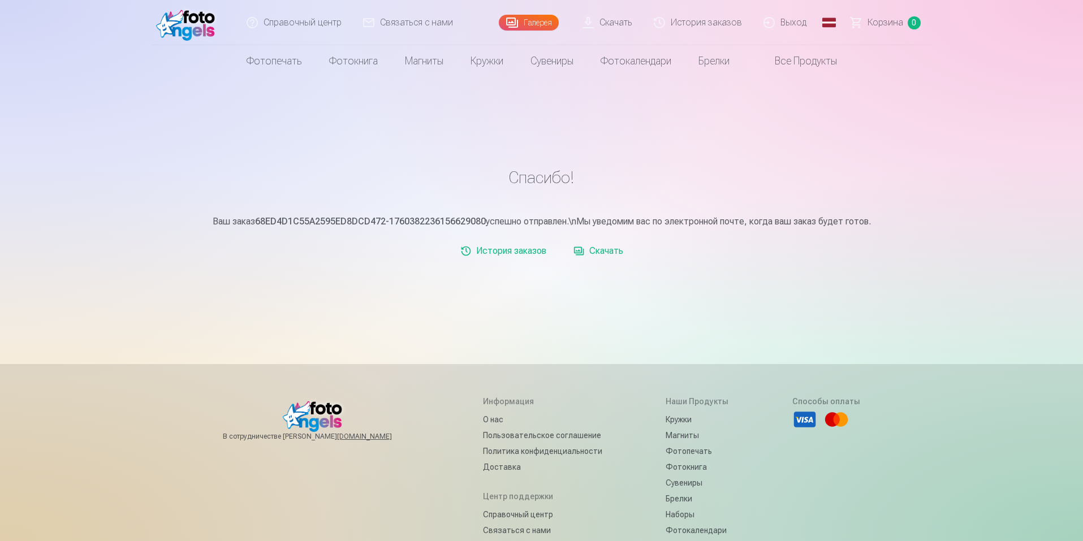
click at [602, 26] on link "Скачать" at bounding box center [607, 22] width 71 height 45
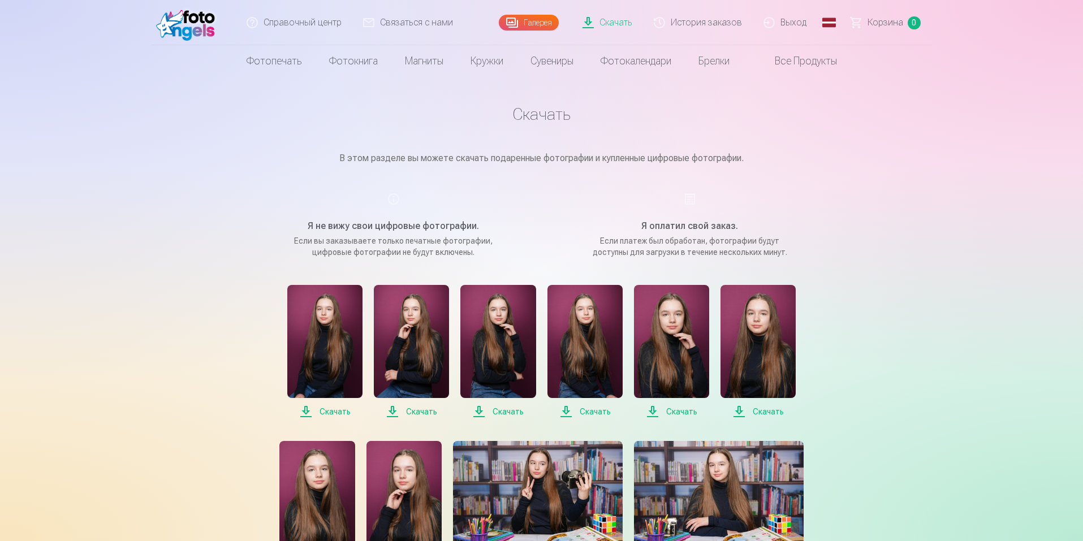
click at [585, 415] on font "Скачать" at bounding box center [595, 411] width 31 height 9
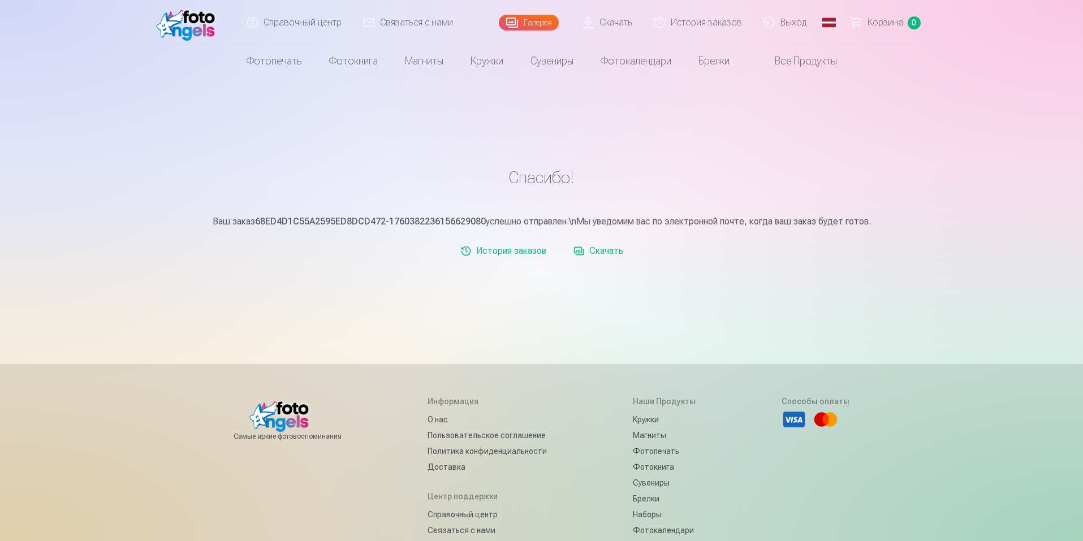
click at [625, 32] on link "Скачать" at bounding box center [607, 22] width 71 height 45
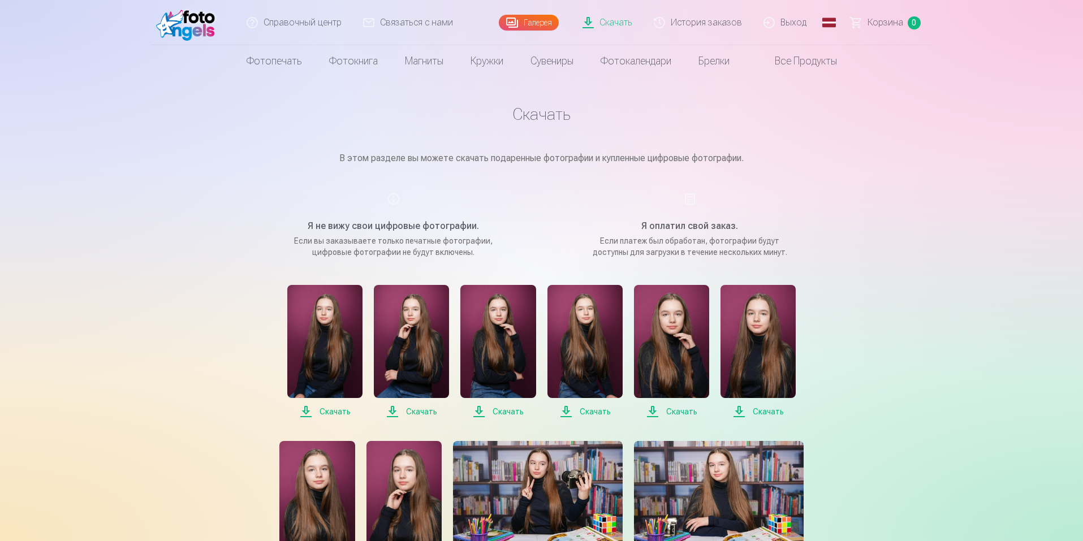
click at [676, 408] on font "Скачать" at bounding box center [681, 411] width 31 height 9
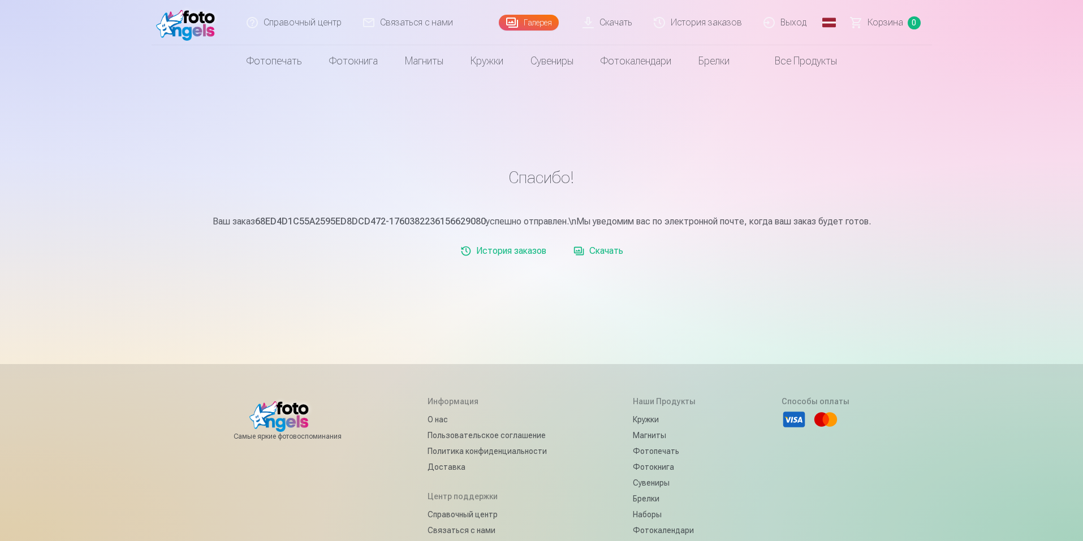
click at [622, 19] on font "Скачать" at bounding box center [615, 22] width 33 height 11
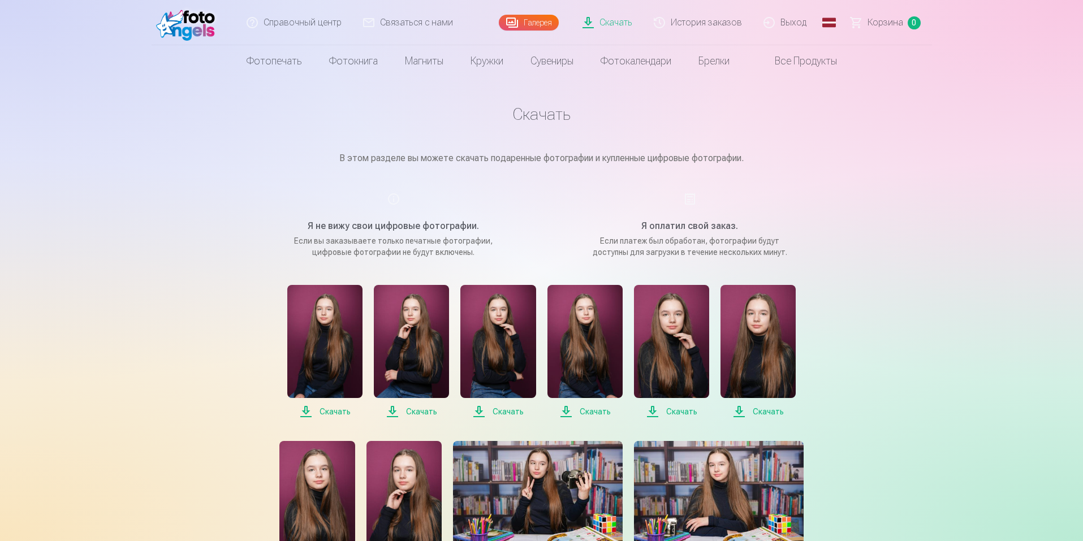
click at [767, 411] on font "Скачать" at bounding box center [768, 411] width 31 height 9
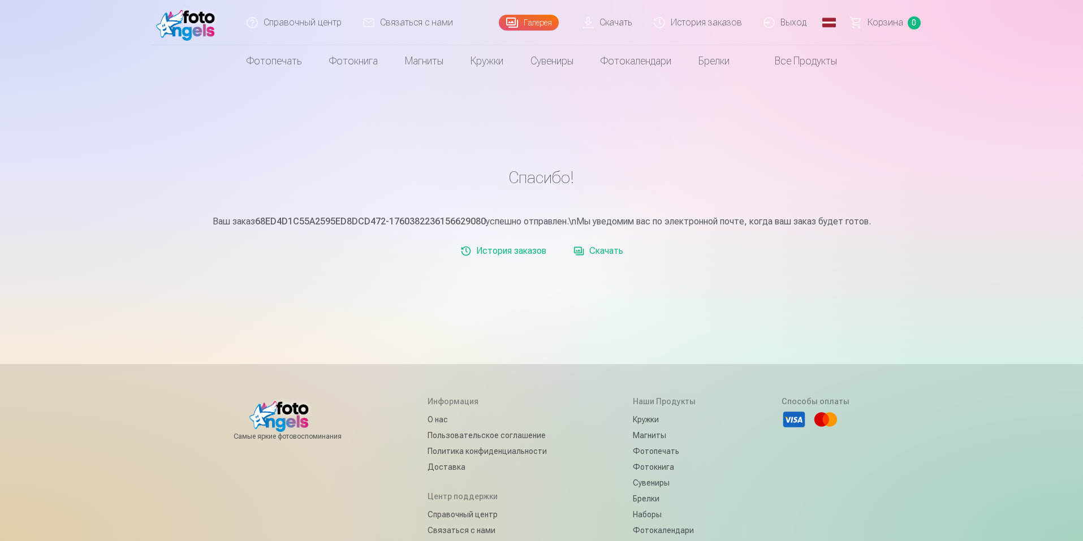
click at [613, 256] on font "Скачать" at bounding box center [606, 250] width 34 height 11
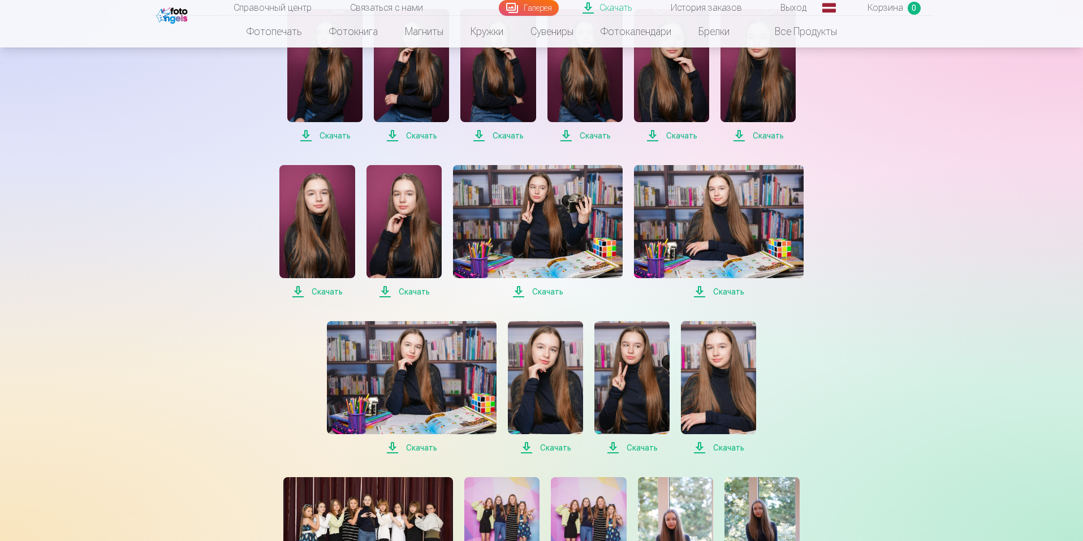
scroll to position [279, 0]
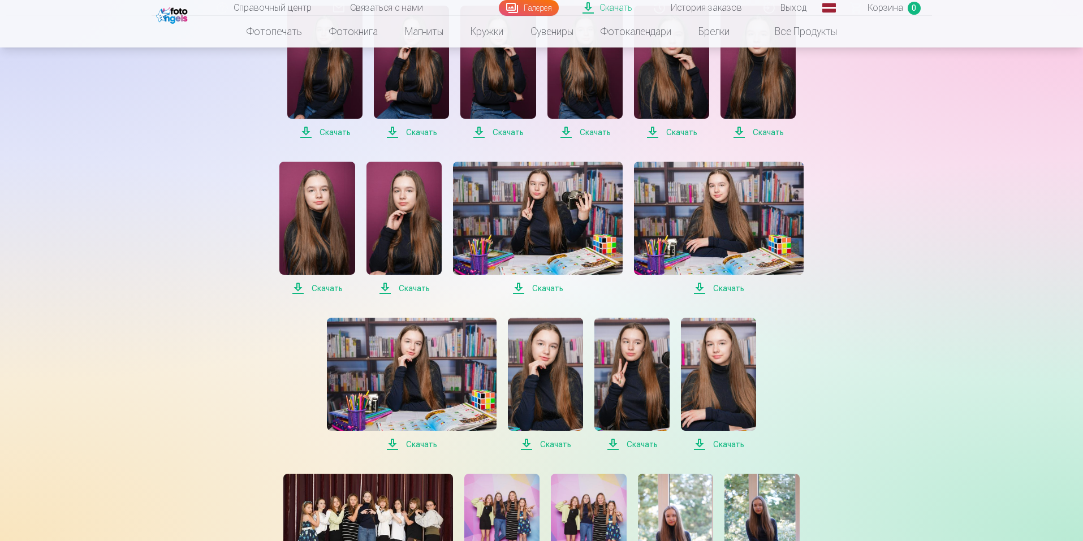
click at [313, 289] on font "Скачать" at bounding box center [327, 288] width 31 height 9
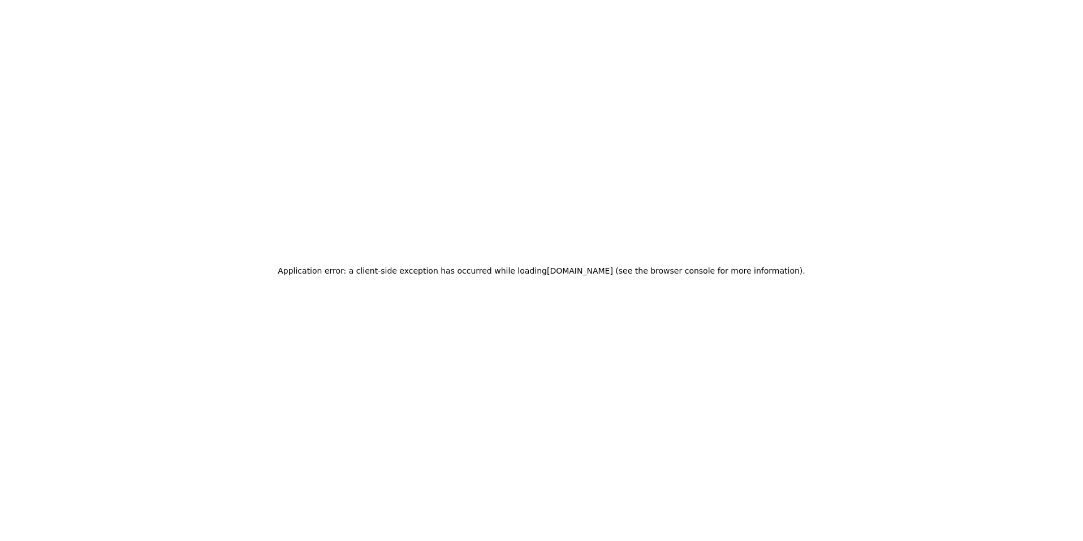
scroll to position [0, 0]
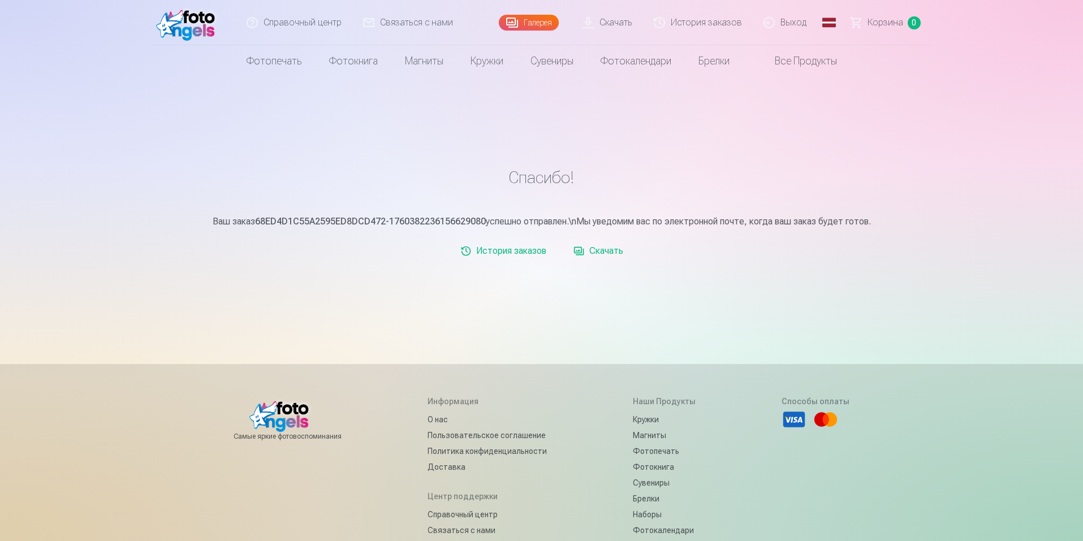
click at [607, 256] on font "Скачать" at bounding box center [606, 250] width 34 height 11
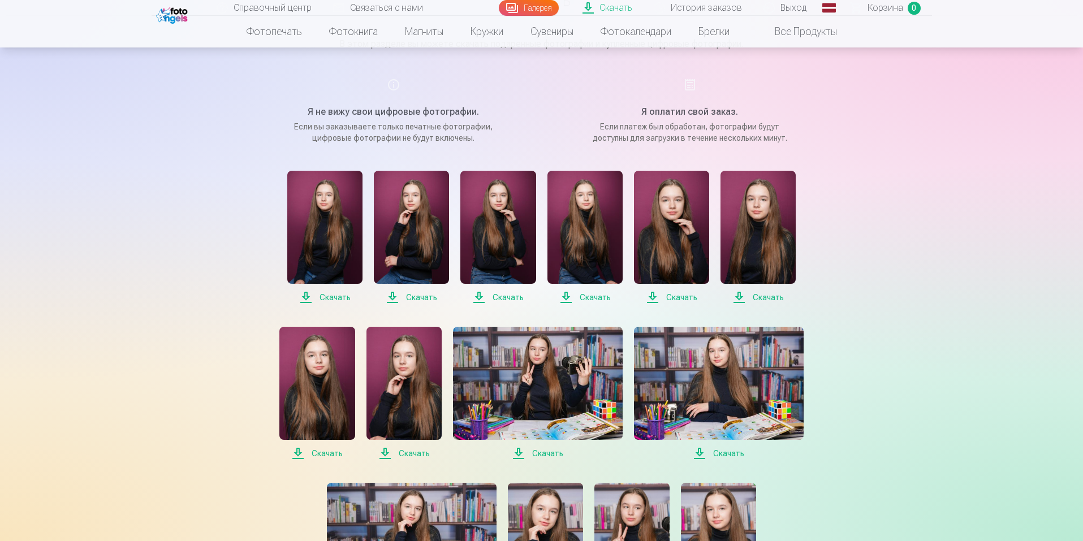
scroll to position [123, 0]
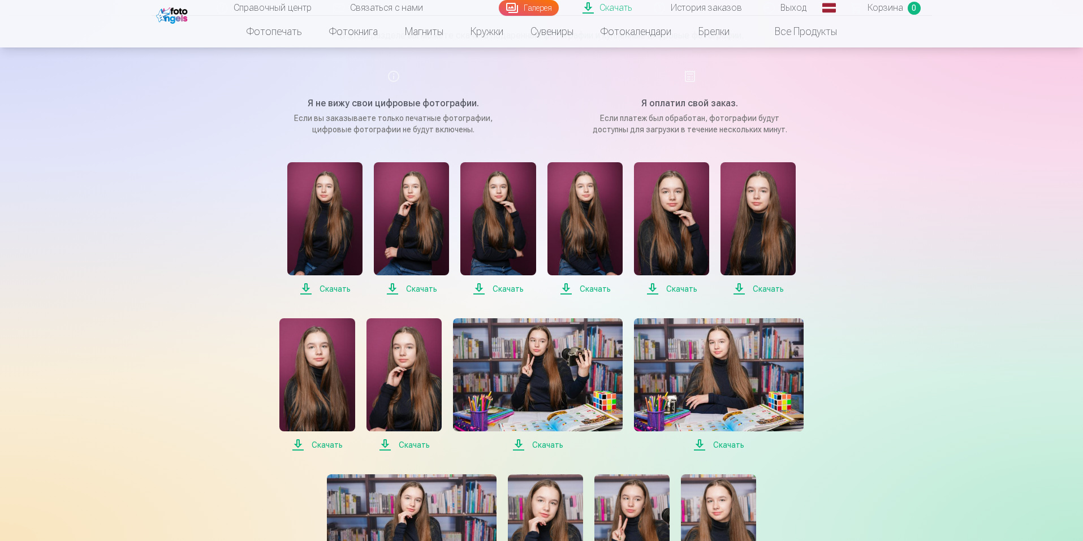
click at [407, 442] on font "Скачать" at bounding box center [414, 444] width 31 height 9
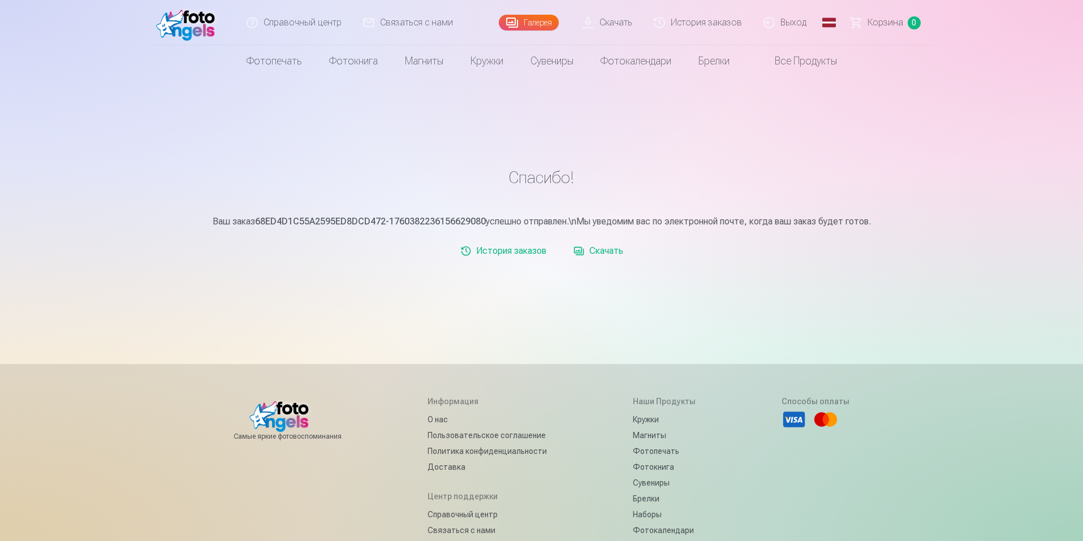
click at [602, 256] on font "Скачать" at bounding box center [606, 250] width 34 height 11
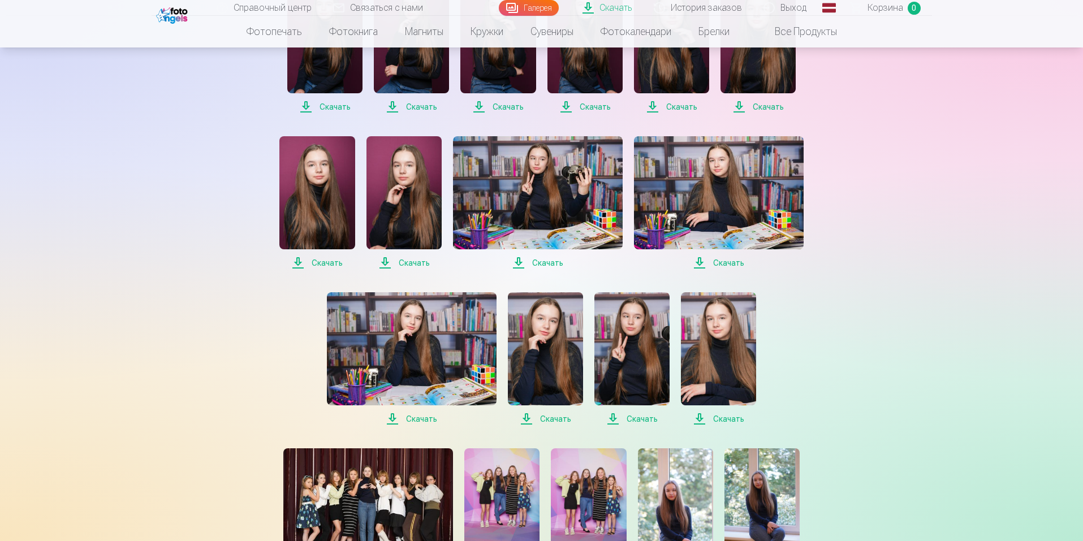
scroll to position [306, 0]
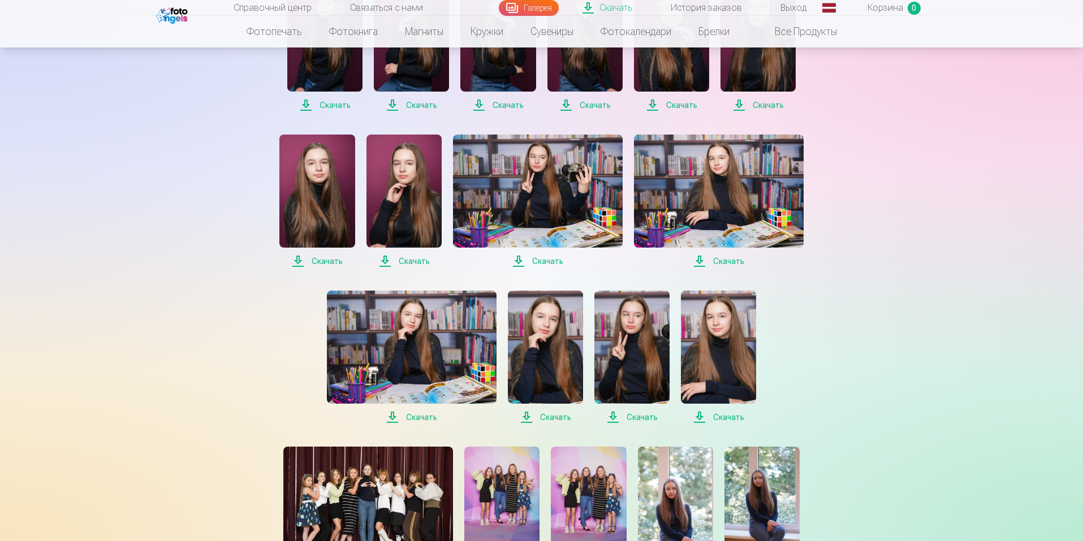
click at [545, 261] on font "Скачать" at bounding box center [547, 261] width 31 height 9
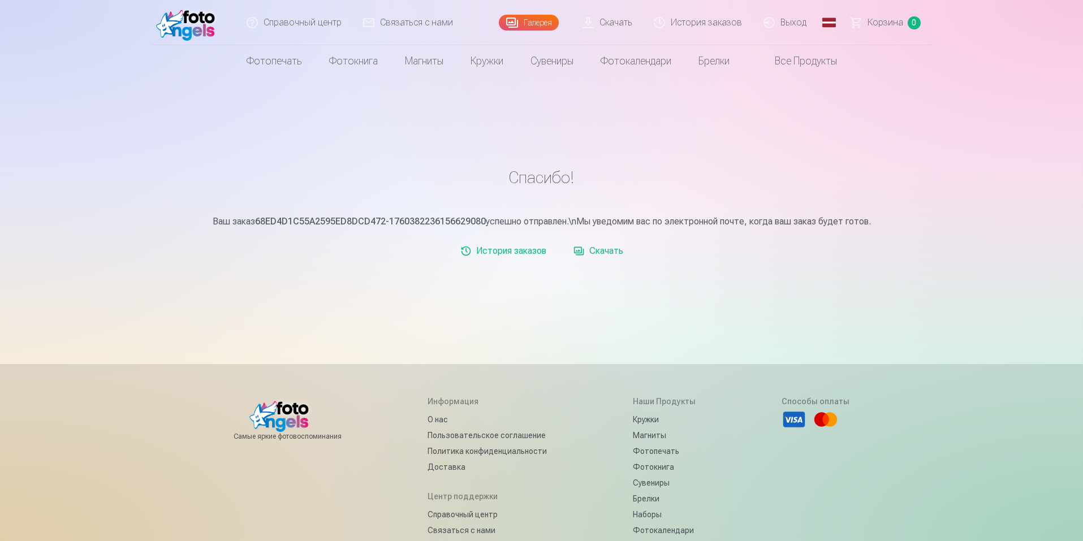
click at [617, 256] on font "Скачать" at bounding box center [606, 250] width 34 height 11
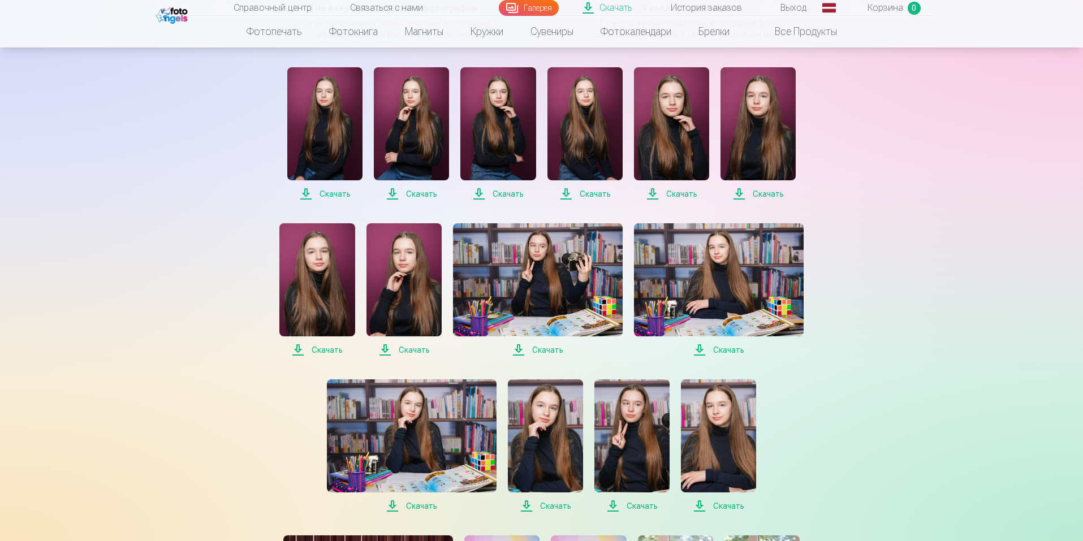
scroll to position [218, 0]
click at [718, 350] on font "Скачать" at bounding box center [728, 349] width 31 height 9
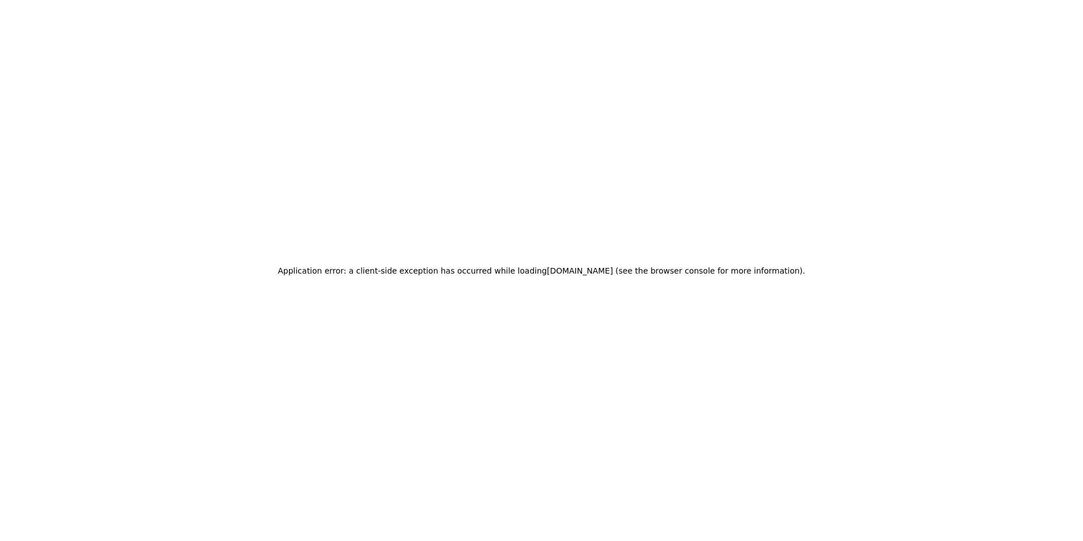
scroll to position [0, 0]
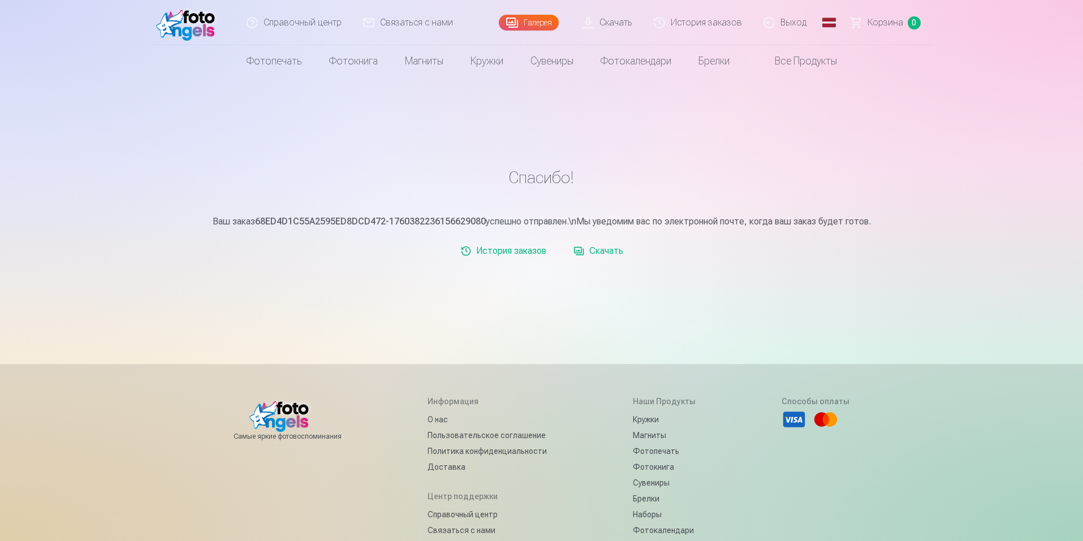
click at [608, 256] on font "Скачать" at bounding box center [606, 250] width 34 height 11
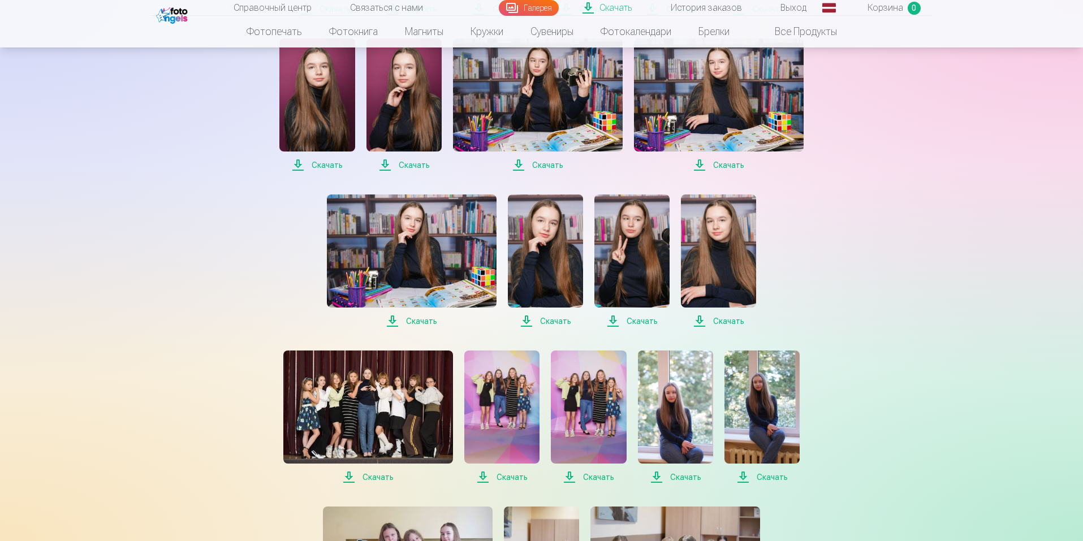
scroll to position [408, 0]
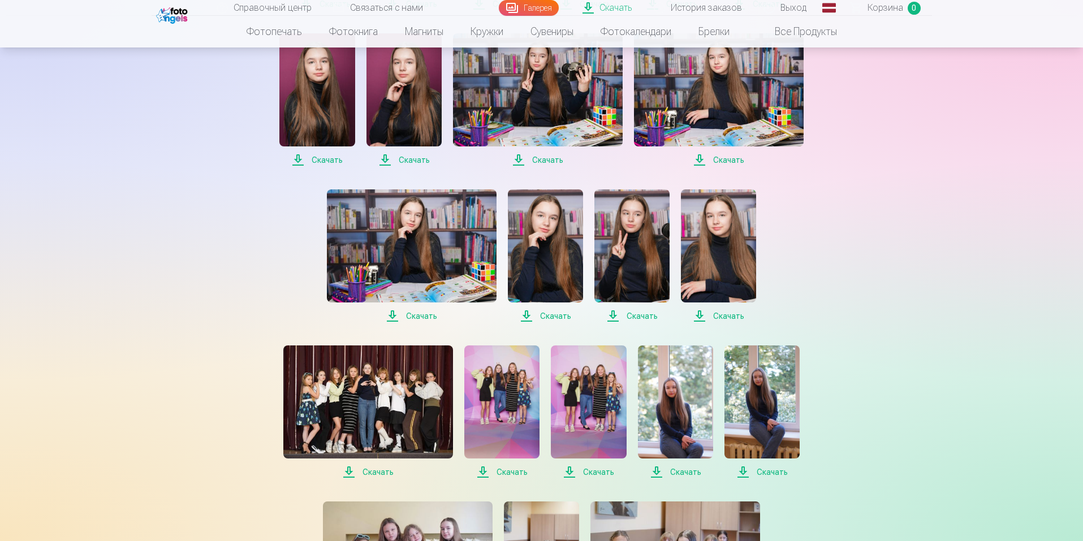
click at [416, 319] on font "Скачать" at bounding box center [421, 316] width 31 height 9
click at [551, 315] on font "Скачать" at bounding box center [555, 316] width 31 height 9
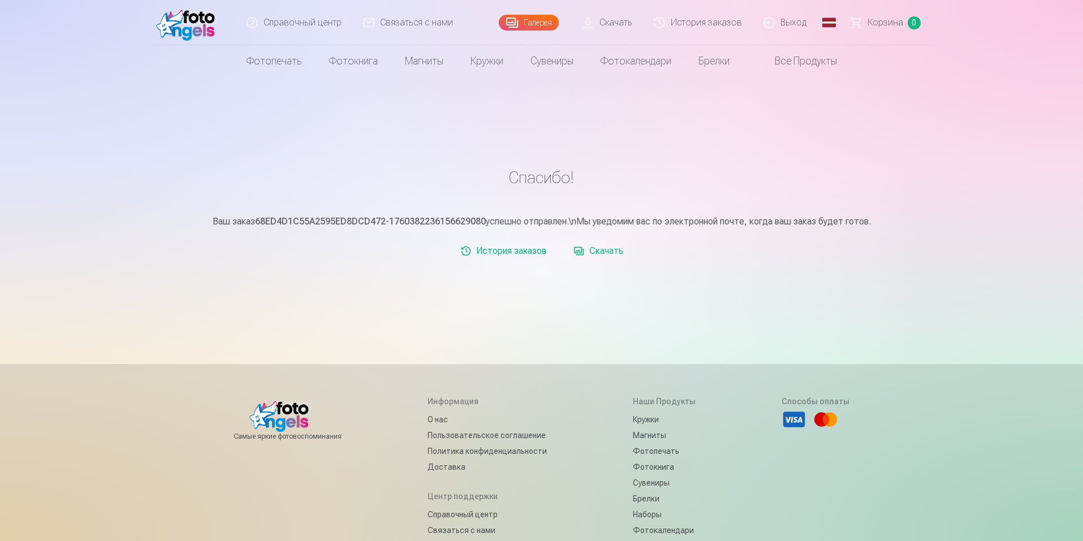
click at [614, 25] on font "Скачать" at bounding box center [615, 22] width 33 height 11
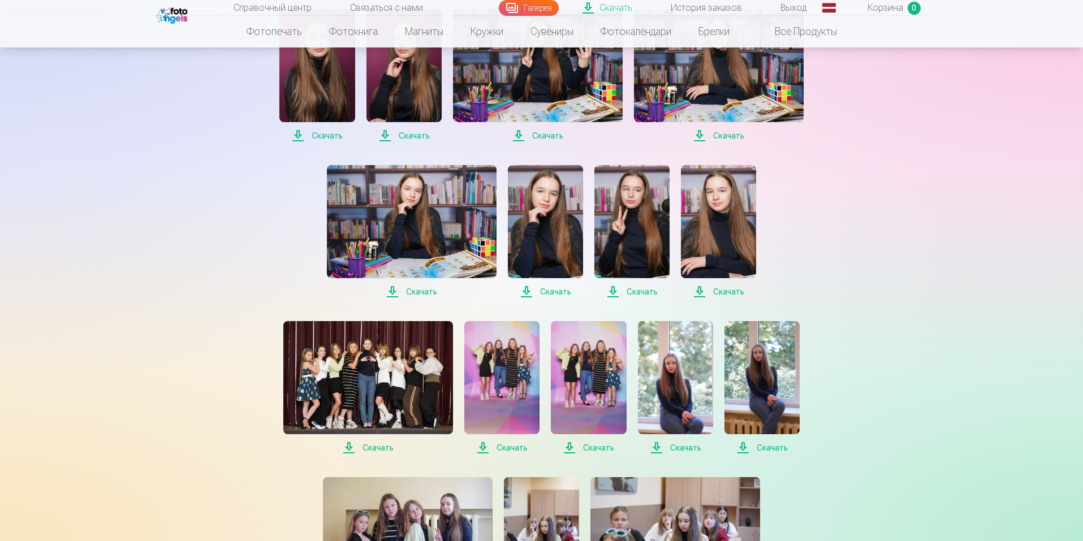
scroll to position [433, 0]
click at [646, 289] on font "Скачать" at bounding box center [641, 291] width 31 height 9
click at [723, 288] on font "Скачать" at bounding box center [728, 291] width 31 height 9
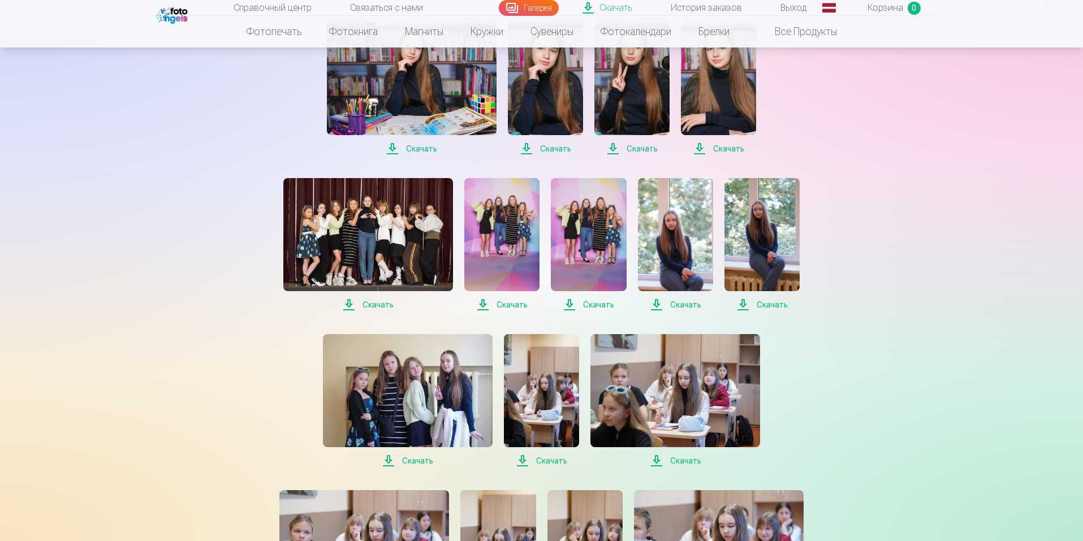
scroll to position [617, 0]
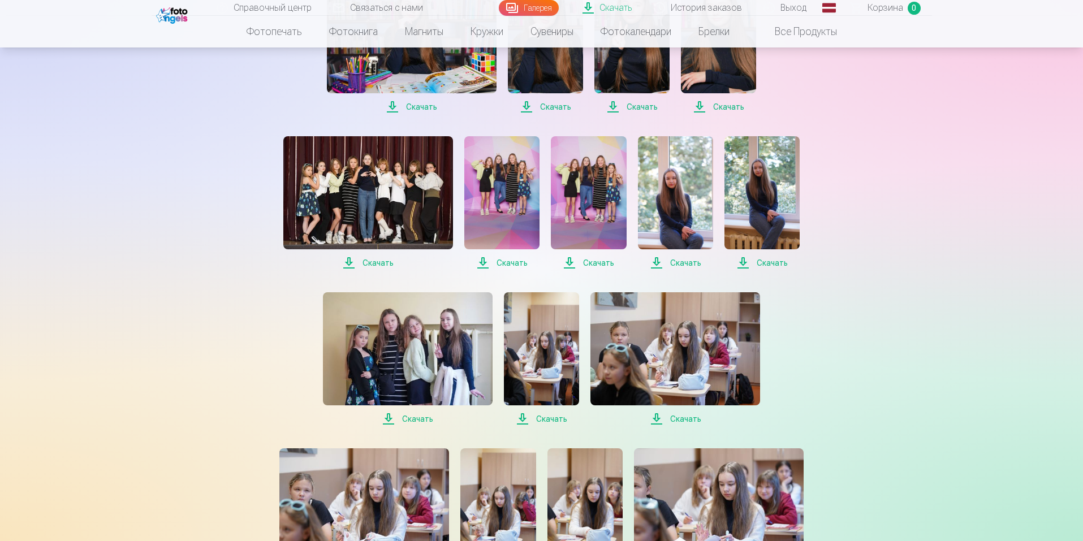
click at [385, 264] on font "Скачать" at bounding box center [377, 262] width 31 height 9
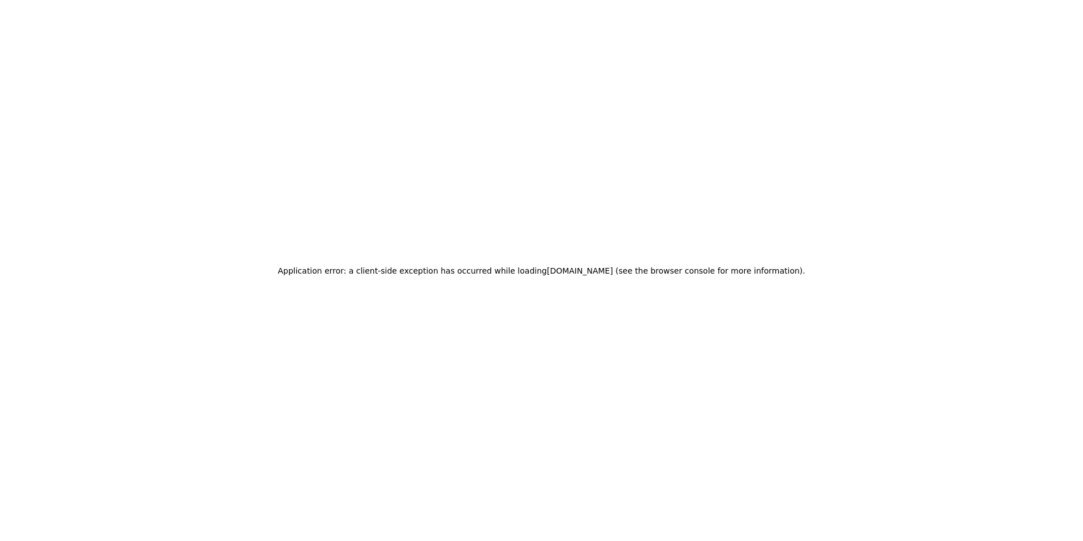
scroll to position [0, 0]
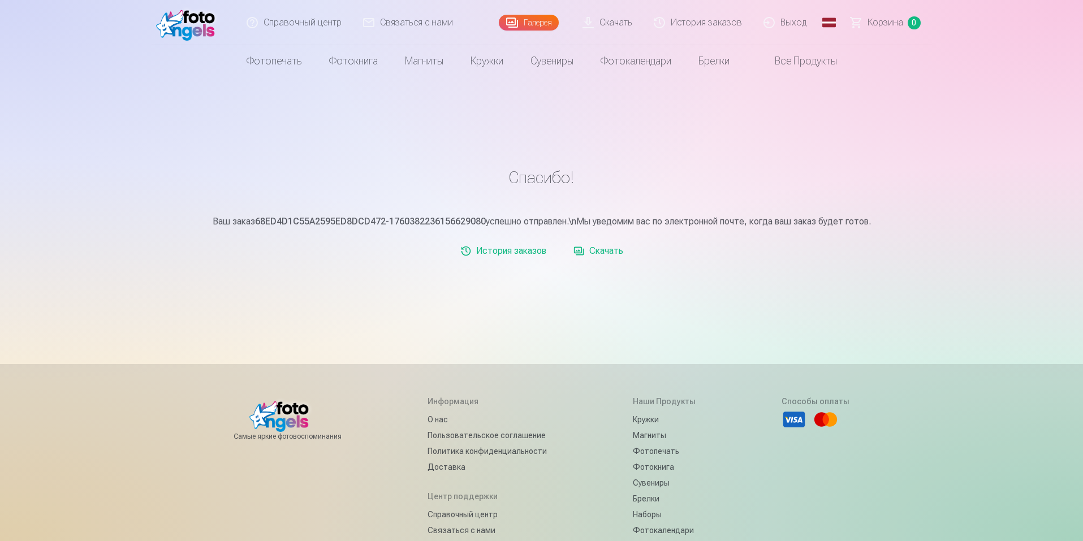
click at [625, 22] on font "Скачать" at bounding box center [615, 22] width 33 height 11
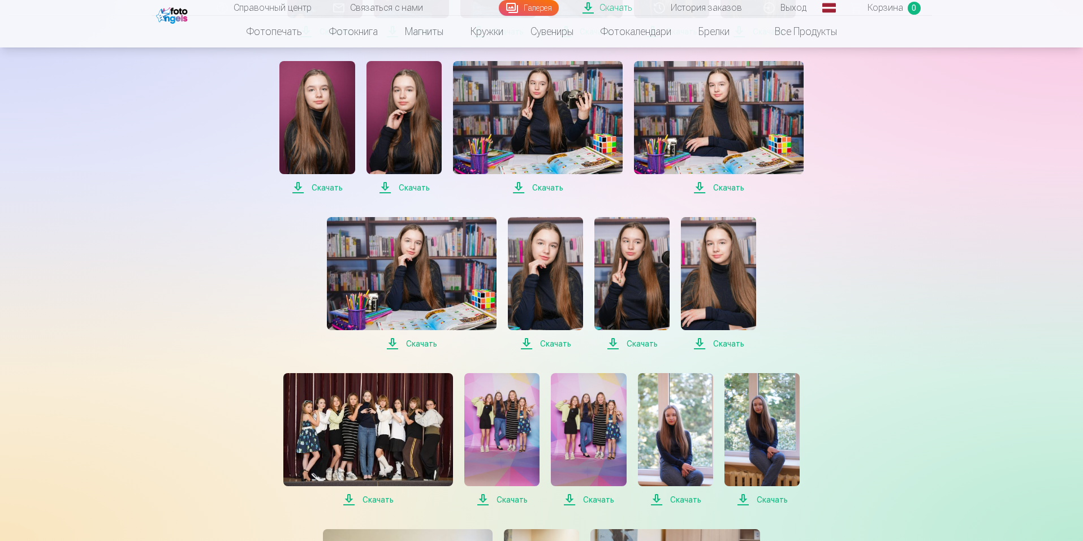
scroll to position [381, 0]
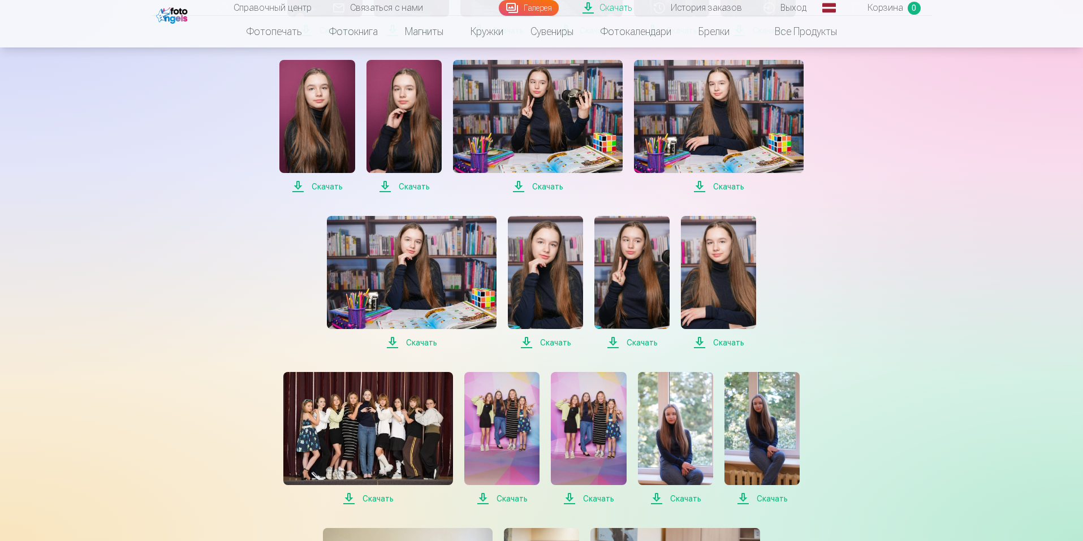
click at [517, 503] on font "Скачать" at bounding box center [511, 498] width 31 height 9
click at [600, 499] on font "Скачать" at bounding box center [598, 498] width 31 height 9
click at [683, 500] on font "Скачать" at bounding box center [685, 498] width 31 height 9
click at [773, 497] on font "Скачать" at bounding box center [771, 498] width 31 height 9
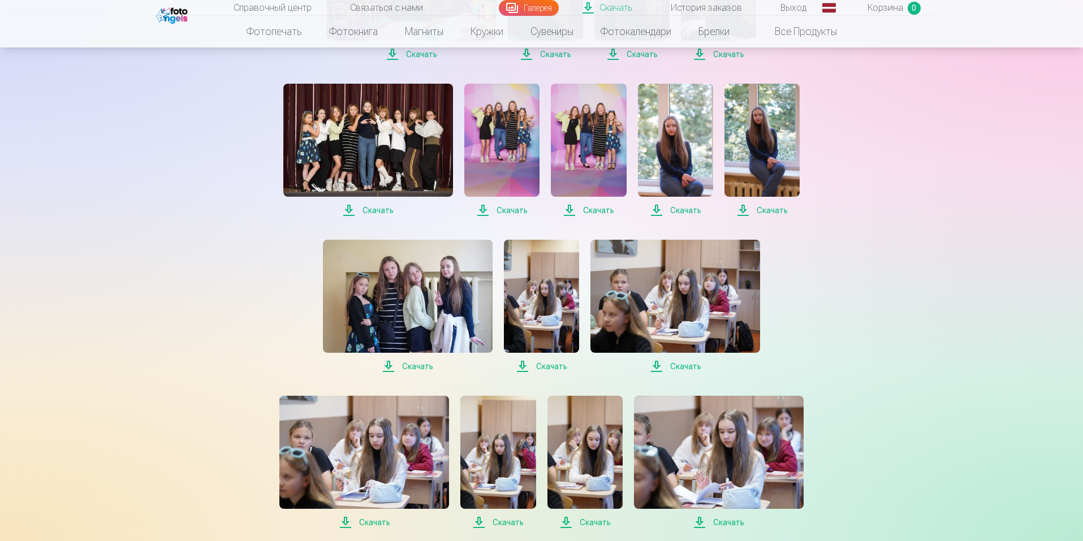
scroll to position [673, 0]
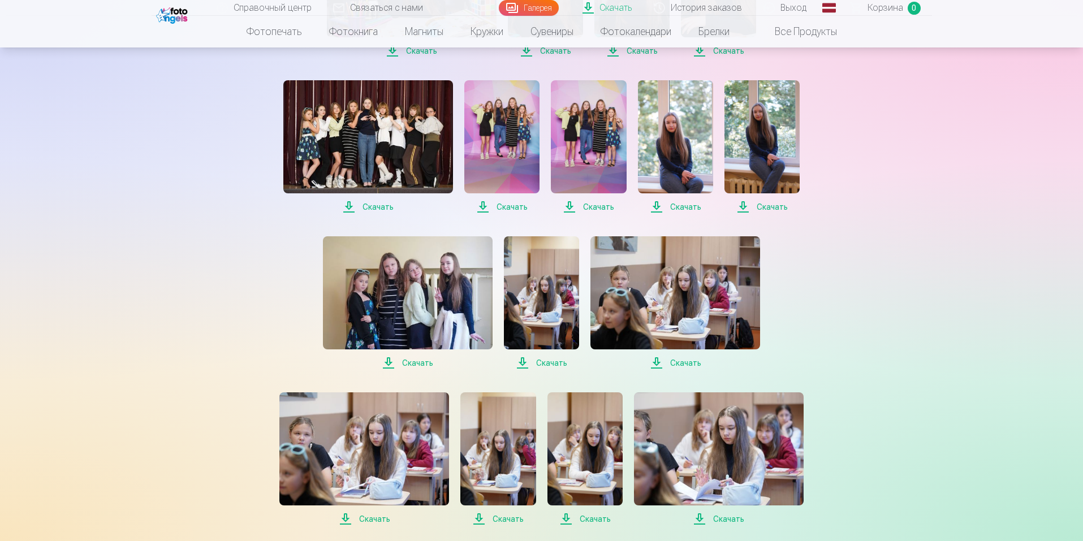
click at [423, 362] on font "Скачать" at bounding box center [417, 362] width 31 height 9
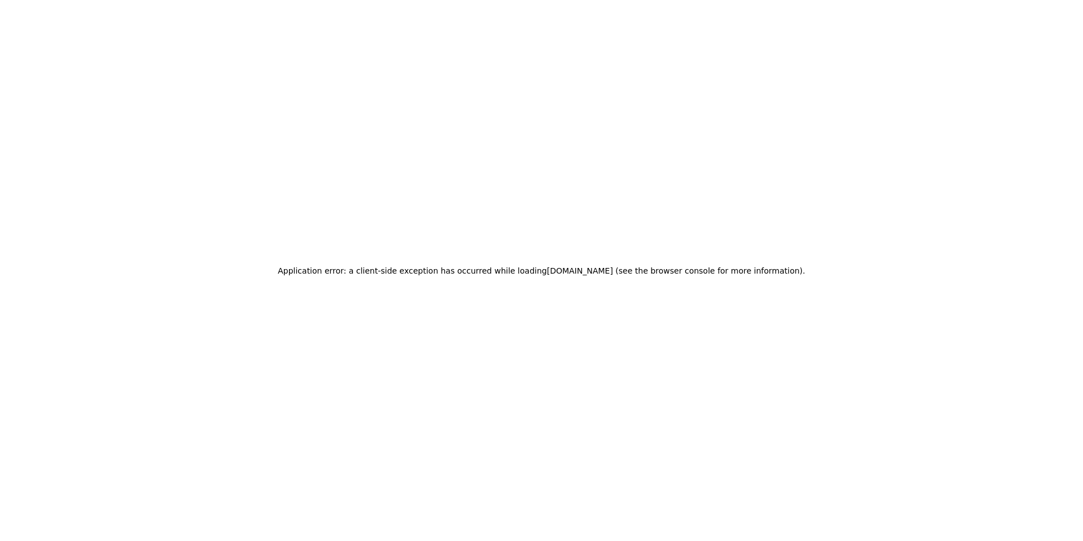
scroll to position [0, 0]
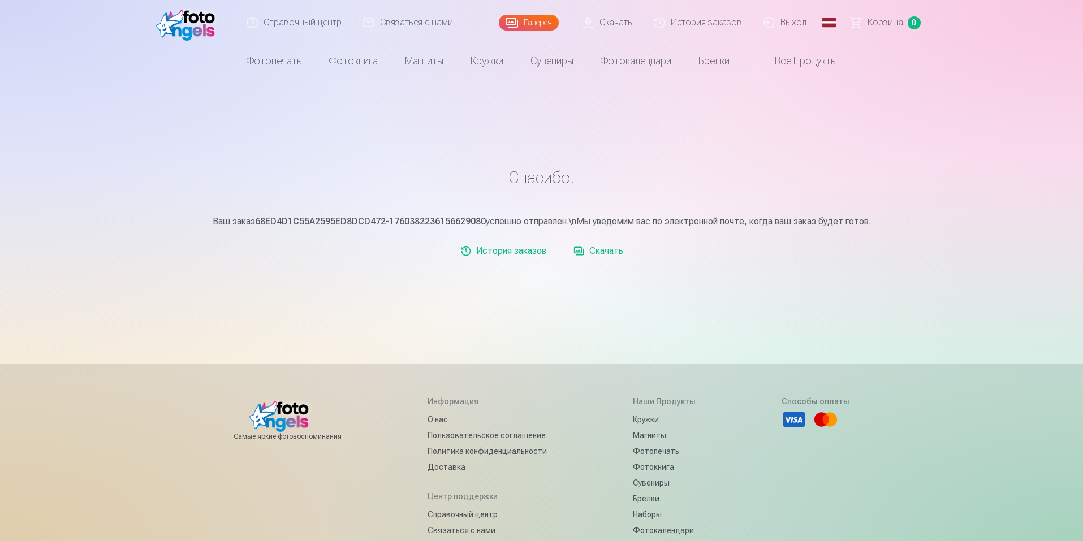
click at [597, 27] on link "Скачать" at bounding box center [607, 22] width 71 height 45
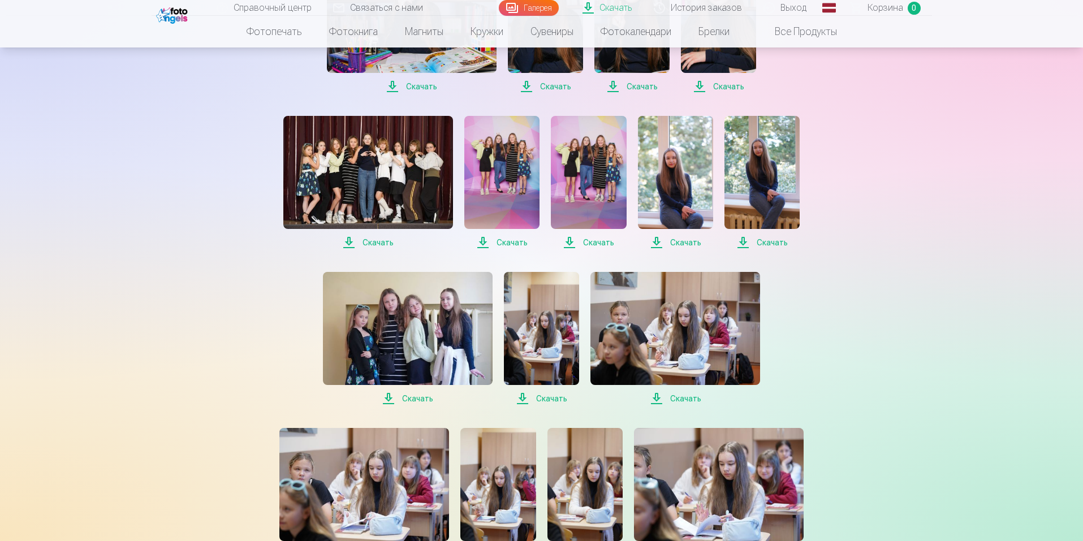
scroll to position [640, 0]
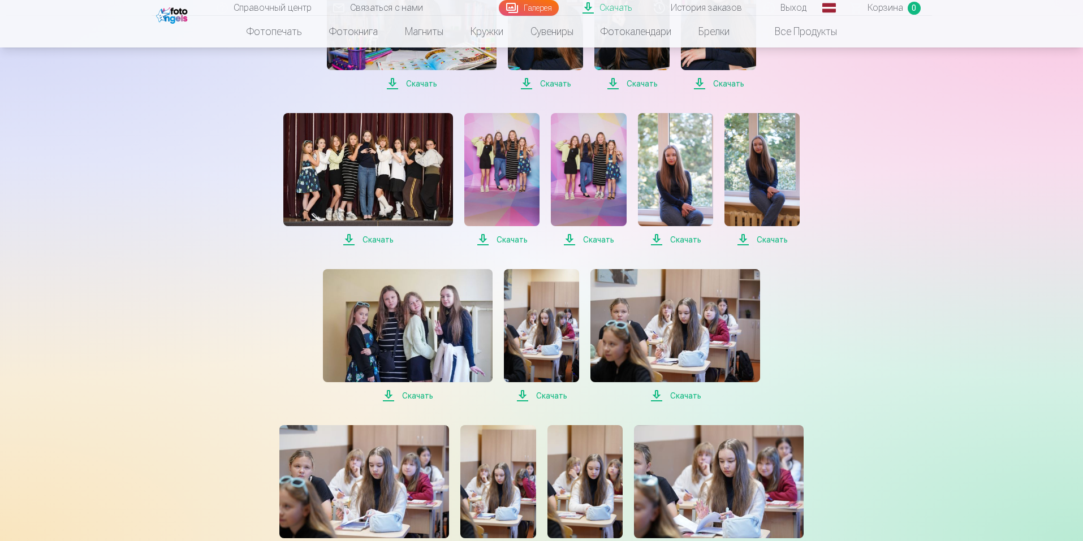
click at [557, 394] on font "Скачать" at bounding box center [551, 395] width 31 height 9
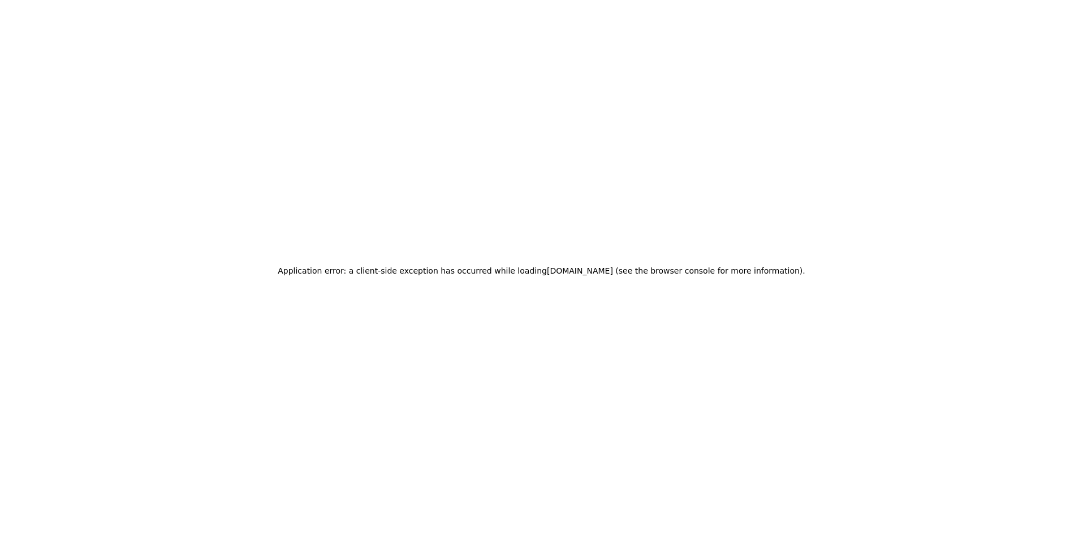
scroll to position [0, 0]
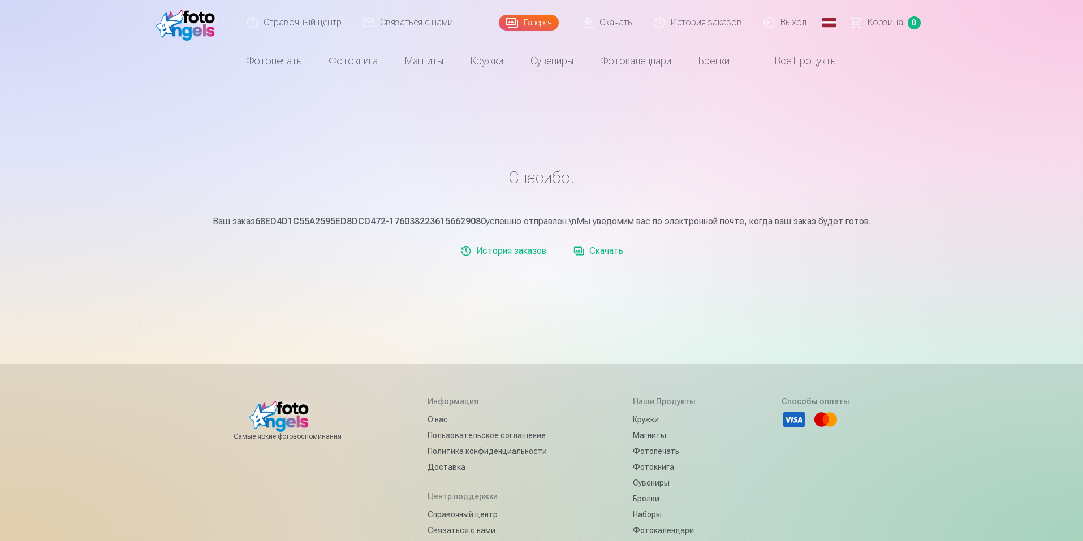
click at [616, 256] on font "Скачать" at bounding box center [606, 250] width 34 height 11
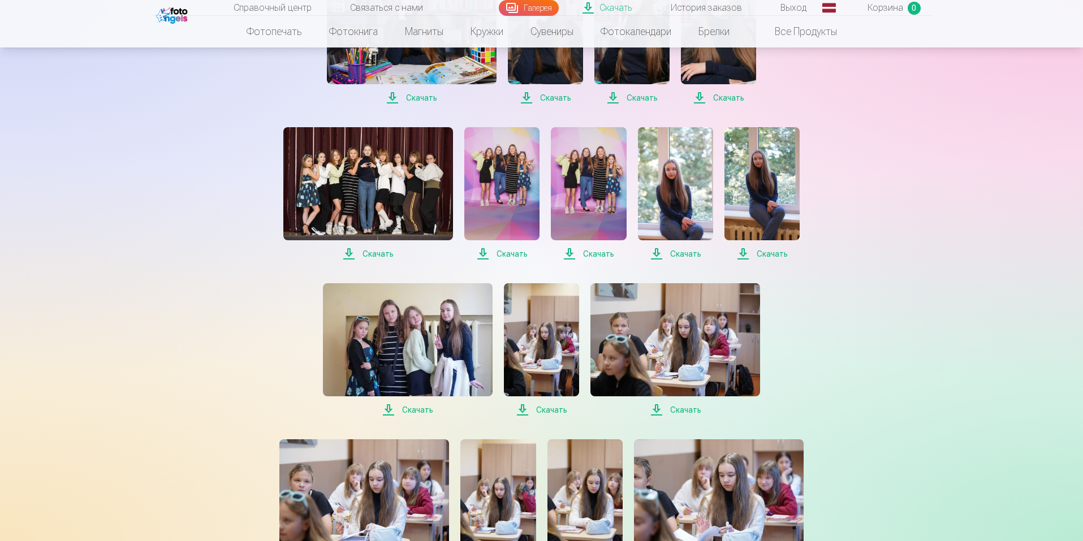
scroll to position [628, 0]
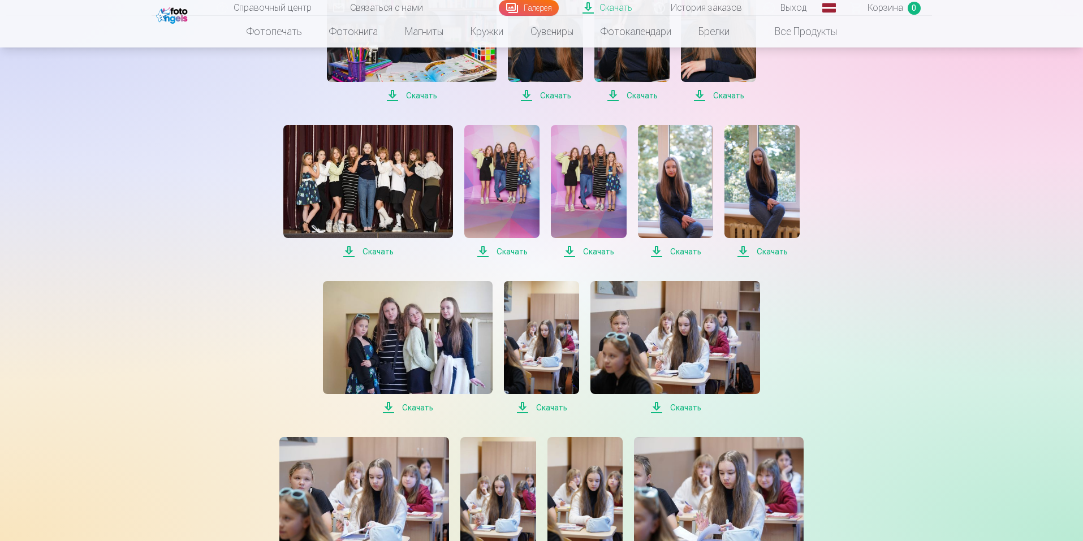
click at [678, 406] on font "Скачать" at bounding box center [685, 407] width 31 height 9
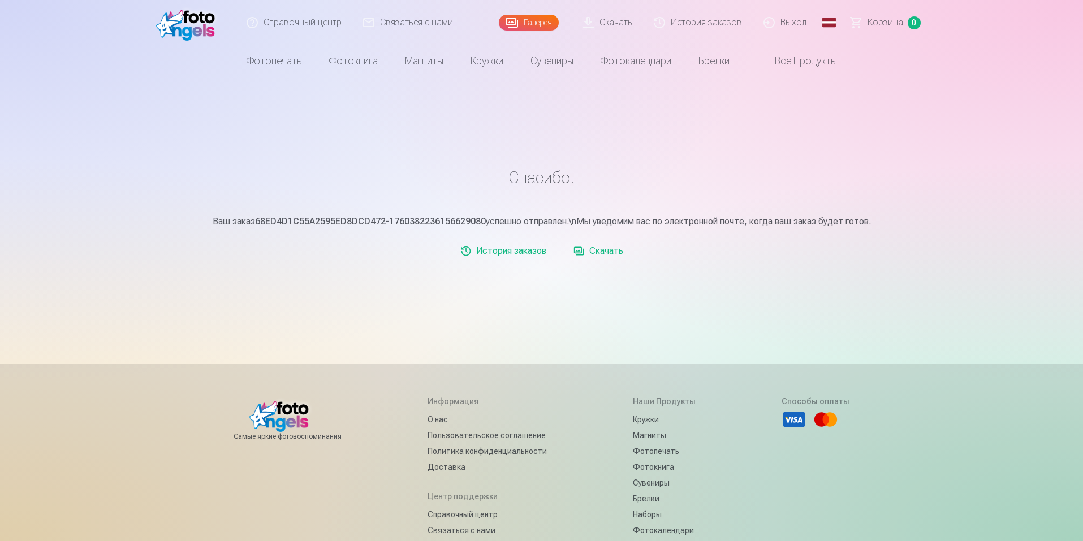
click at [612, 256] on font "Скачать" at bounding box center [606, 250] width 34 height 11
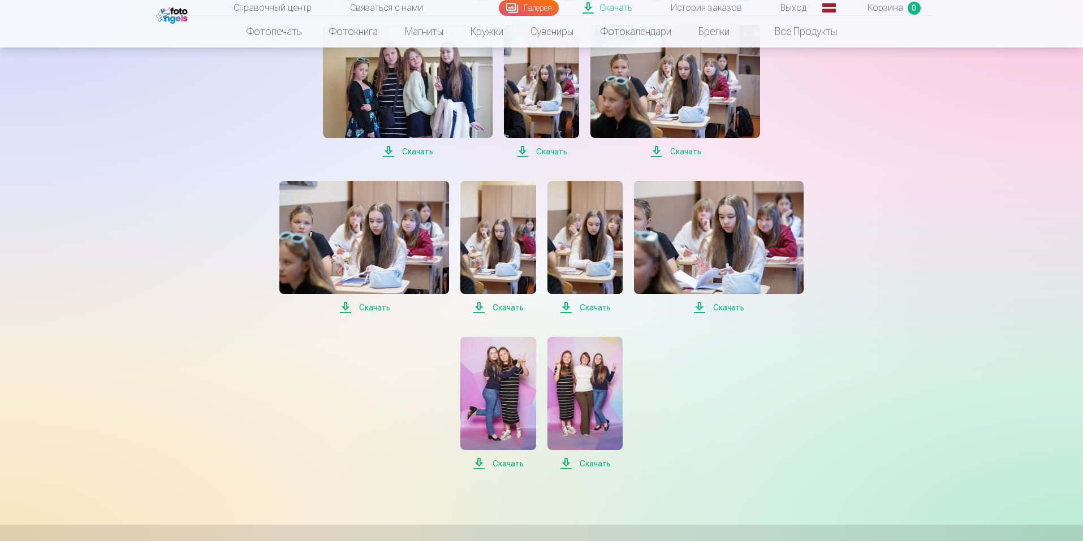
scroll to position [885, 0]
click at [378, 308] on font "Скачать" at bounding box center [374, 306] width 31 height 9
click at [509, 309] on font "Скачать" at bounding box center [507, 306] width 31 height 9
click at [596, 309] on font "Скачать" at bounding box center [595, 306] width 31 height 9
click at [728, 307] on font "Скачать" at bounding box center [728, 306] width 31 height 9
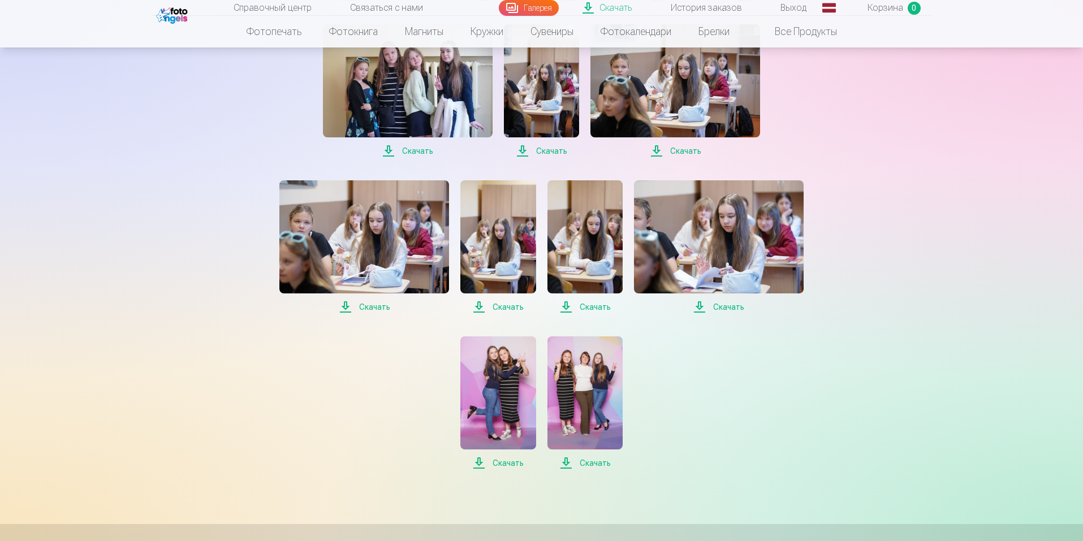
click at [507, 465] on font "Скачать" at bounding box center [507, 463] width 31 height 9
click at [589, 463] on font "Скачать" at bounding box center [595, 463] width 31 height 9
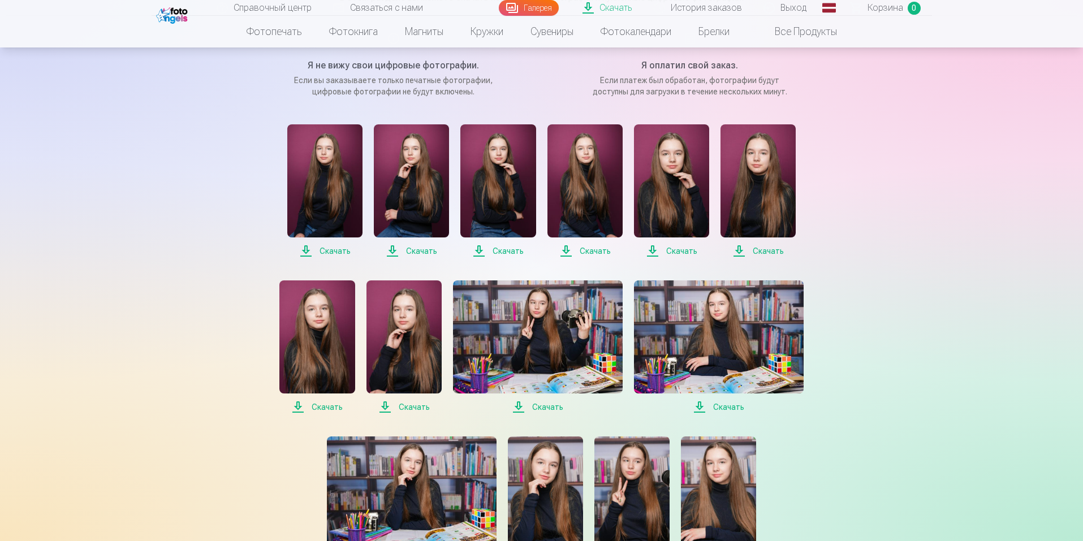
scroll to position [159, 0]
